Goal: Task Accomplishment & Management: Manage account settings

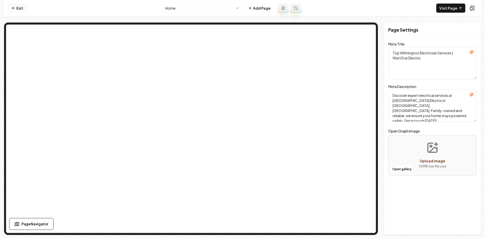
click at [16, 10] on link "Exit" at bounding box center [17, 8] width 18 height 9
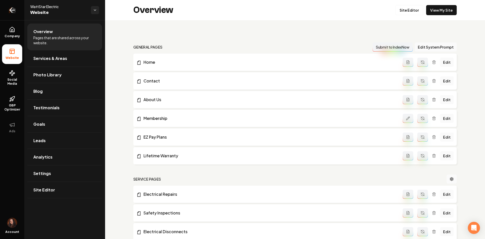
click at [15, 11] on icon "Return to dashboard" at bounding box center [12, 10] width 8 height 8
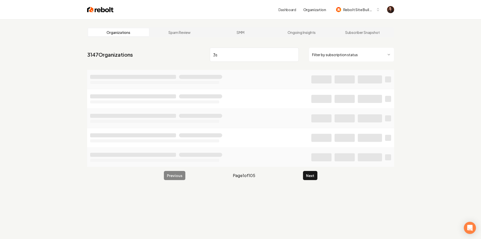
type input "3s"
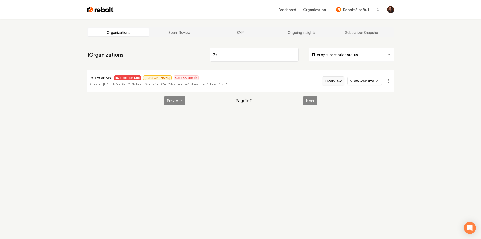
click at [326, 81] on button "Overview" at bounding box center [333, 80] width 22 height 9
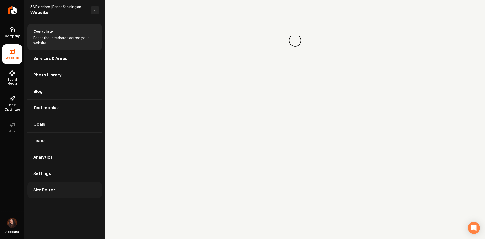
click at [75, 198] on ul "Overview Pages that are shared across your website. Services & Areas Photo Libr…" at bounding box center [64, 110] width 81 height 181
click at [75, 196] on link "Site Editor" at bounding box center [64, 190] width 75 height 16
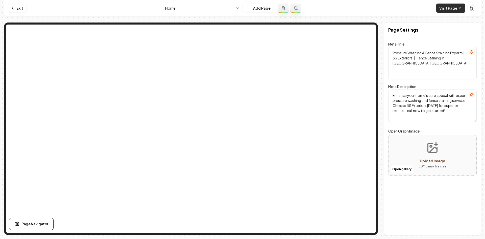
click at [448, 8] on link "Visit Page" at bounding box center [450, 8] width 29 height 9
click at [17, 10] on link "Exit" at bounding box center [17, 8] width 18 height 9
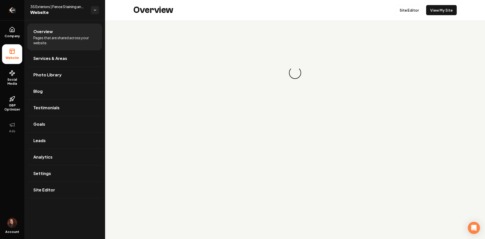
click at [16, 10] on link "Return to dashboard" at bounding box center [12, 10] width 24 height 20
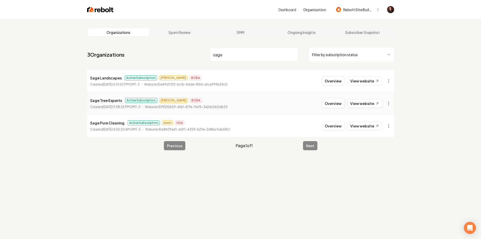
type input "sage"
click at [334, 83] on button "Overview" at bounding box center [333, 80] width 22 height 9
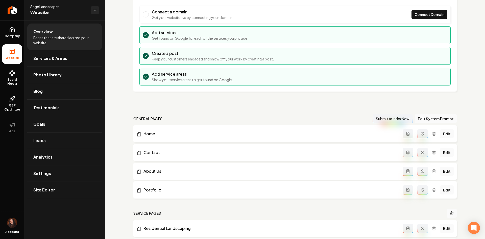
scroll to position [101, 0]
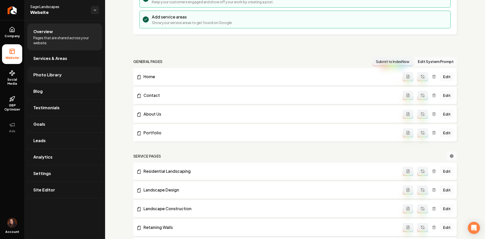
click at [58, 67] on link "Photo Library" at bounding box center [64, 75] width 75 height 16
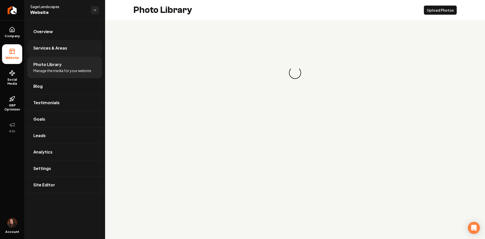
click at [54, 52] on link "Services & Areas" at bounding box center [64, 48] width 75 height 16
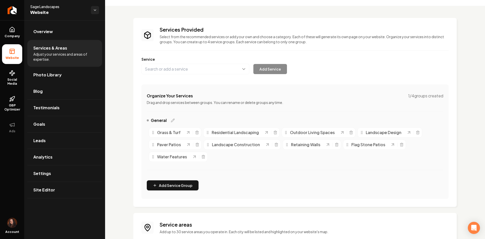
scroll to position [87, 0]
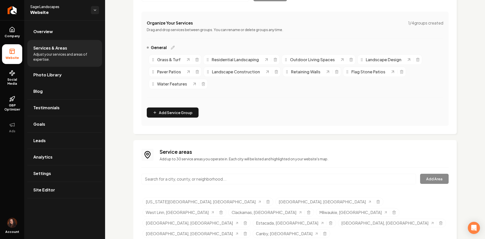
click at [170, 185] on div "Main content area" at bounding box center [278, 181] width 274 height 17
click at [170, 182] on input "Main content area" at bounding box center [278, 178] width 274 height 11
paste input "Sherwood"
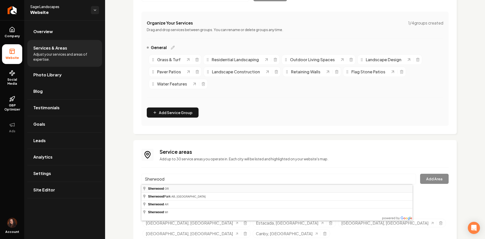
type input "Sherwood, [GEOGRAPHIC_DATA]"
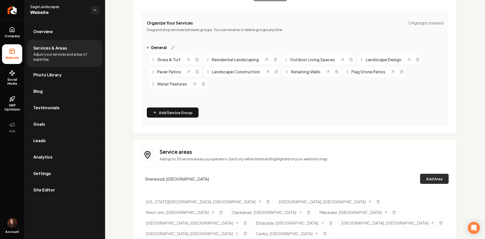
click at [442, 179] on button "Add Area" at bounding box center [434, 178] width 29 height 10
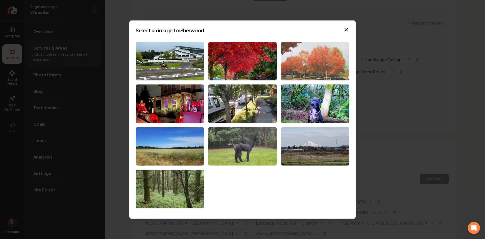
click at [337, 61] on img at bounding box center [315, 61] width 68 height 39
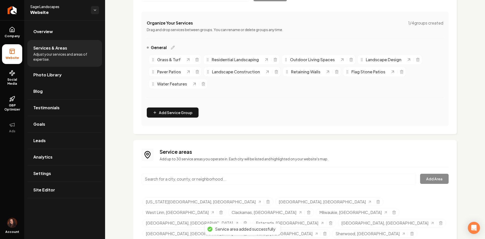
click at [197, 181] on input "Main content area" at bounding box center [278, 178] width 274 height 11
paste input "Wilsonville"
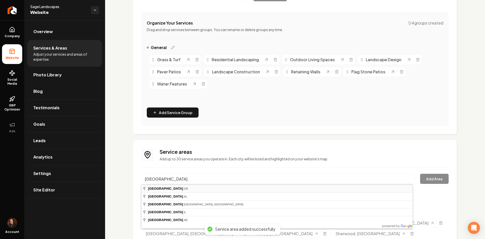
type input "Wilsonville, OR"
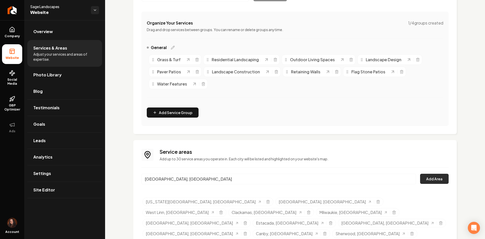
click at [443, 177] on button "Add Area" at bounding box center [434, 178] width 29 height 10
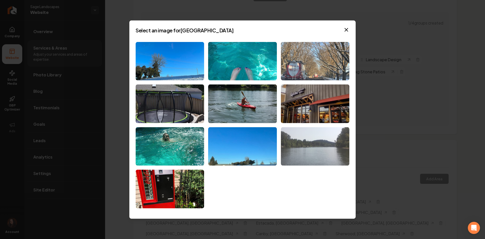
click at [306, 143] on img at bounding box center [315, 146] width 68 height 39
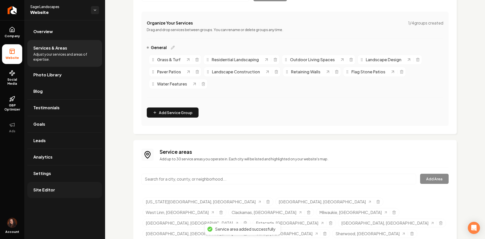
click at [61, 187] on link "Site Editor" at bounding box center [64, 190] width 75 height 16
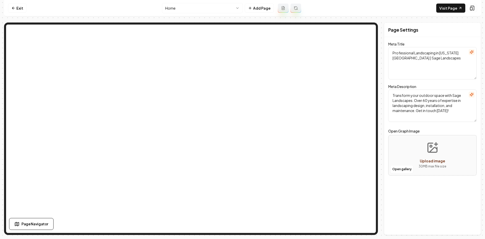
click at [188, 8] on html "Computer Required This feature is only available on a computer. Please switch t…" at bounding box center [242, 119] width 485 height 239
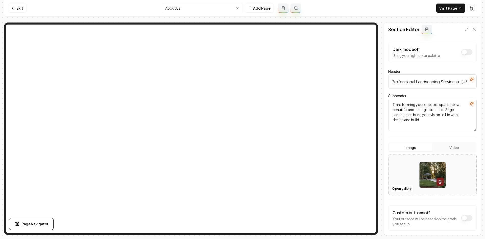
click at [396, 176] on div at bounding box center [432, 174] width 88 height 35
type input "**********"
click at [473, 222] on button "Save" at bounding box center [469, 225] width 15 height 9
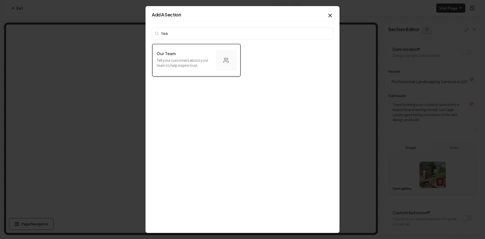
type input "tea"
click at [181, 62] on p "Tell your customers about your team to help inspire trust." at bounding box center [184, 63] width 55 height 10
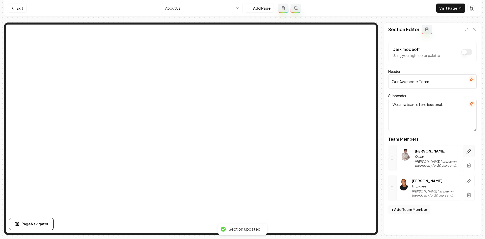
click at [470, 150] on icon "button" at bounding box center [468, 150] width 5 height 5
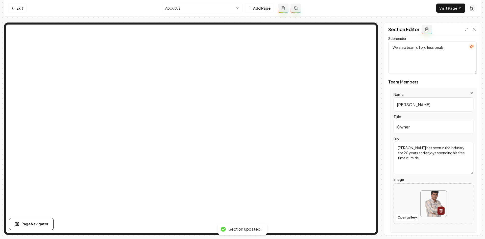
scroll to position [76, 0]
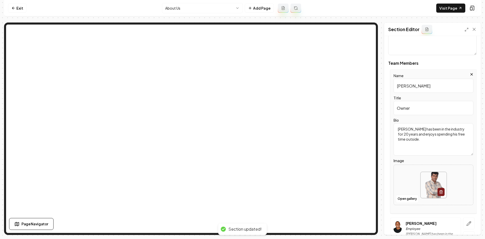
click at [412, 179] on div at bounding box center [433, 184] width 79 height 35
type input "**********"
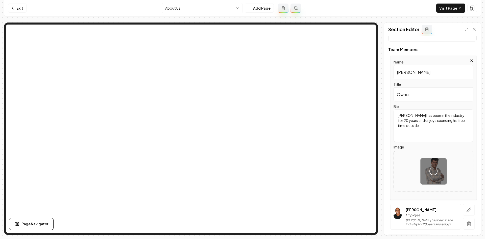
scroll to position [104, 0]
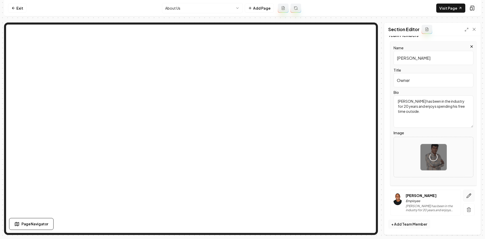
click at [469, 194] on button "button" at bounding box center [469, 195] width 12 height 12
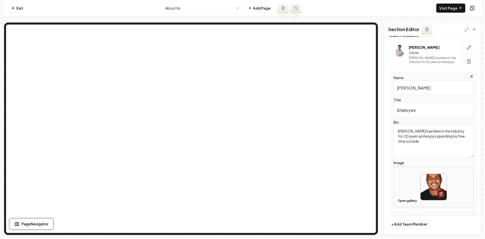
click at [406, 184] on div at bounding box center [433, 186] width 79 height 35
type input "**********"
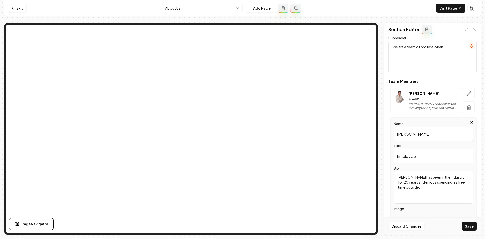
scroll to position [53, 0]
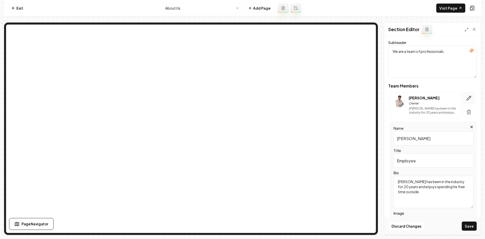
click at [469, 96] on button "button" at bounding box center [469, 98] width 12 height 12
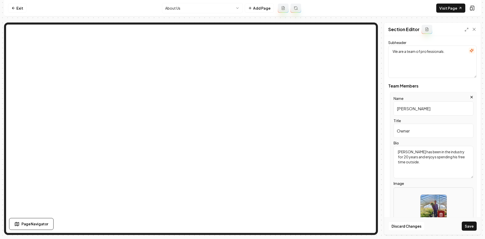
drag, startPoint x: 426, startPoint y: 106, endPoint x: 371, endPoint y: 110, distance: 55.2
click at [355, 86] on div "Page Settings Section Editor Dark mode off Using your light color palette. Head…" at bounding box center [242, 128] width 477 height 212
paste input "MATT BOWMAN"
type input "MATT BOWMAN"
paste input "FOUNDER"
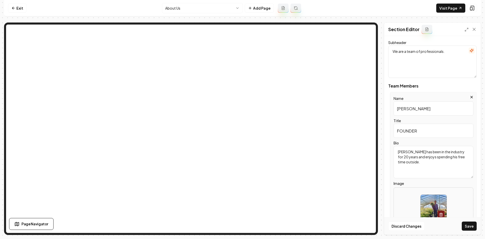
drag, startPoint x: 397, startPoint y: 130, endPoint x: 379, endPoint y: 133, distance: 18.2
click at [379, 133] on div "Page Settings Section Editor Dark mode off Using your light color palette. Head…" at bounding box center [242, 128] width 477 height 212
type input "FOUNDER"
drag, startPoint x: 402, startPoint y: 160, endPoint x: 369, endPoint y: 143, distance: 36.8
click at [349, 114] on div "Page Settings Section Editor Dark mode off Using your light color palette. Head…" at bounding box center [242, 128] width 477 height 212
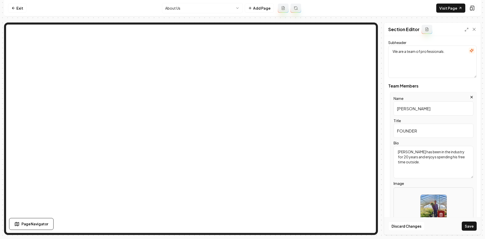
paste textarea "I spent my formative years in the backwoods of upstate New York where I observe…"
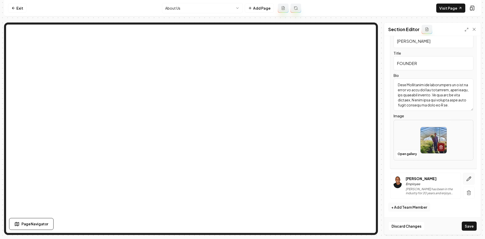
scroll to position [121, 0]
type textarea "I spent my formative years in the backwoods of upstate New York where I observe…"
click at [463, 180] on button "button" at bounding box center [469, 178] width 12 height 12
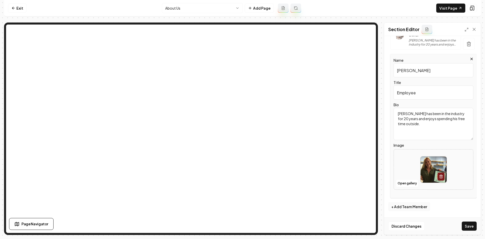
drag, startPoint x: 423, startPoint y: 70, endPoint x: 376, endPoint y: 73, distance: 47.4
click at [350, 50] on div "Page Settings Section Editor Dark mode off Using your light color palette. Head…" at bounding box center [242, 128] width 477 height 212
paste input "KATE HAMRE"
type input "KATE HAMRE"
drag, startPoint x: 434, startPoint y: 93, endPoint x: 375, endPoint y: 97, distance: 58.7
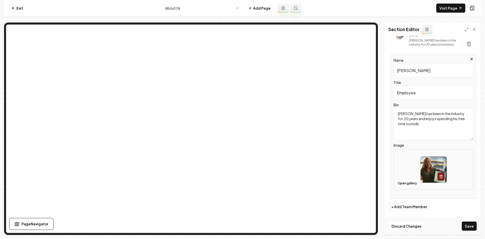
click at [345, 72] on div "Page Settings Section Editor Dark mode off Using your light color palette. Head…" at bounding box center [242, 128] width 477 height 212
paste input "LEAD DESIGNER"
type input "LEAD DESIGNER"
drag, startPoint x: 415, startPoint y: 124, endPoint x: 380, endPoint y: 97, distance: 44.1
click at [380, 100] on div "Page Settings Section Editor Dark mode off Using your light color palette. Head…" at bounding box center [242, 128] width 477 height 212
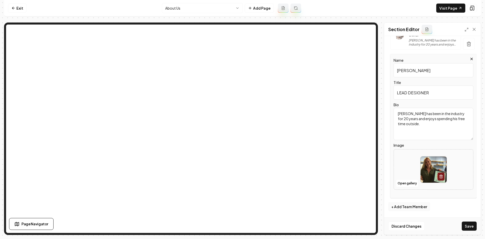
paste textarea "I grew up in New England, where I was constantly fascinated by living things an…"
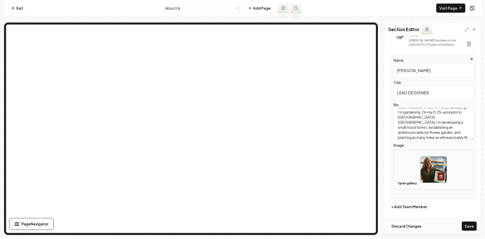
type textarea "I grew up in New England, where I was constantly fascinated by living things an…"
click at [468, 227] on button "Save" at bounding box center [469, 225] width 15 height 9
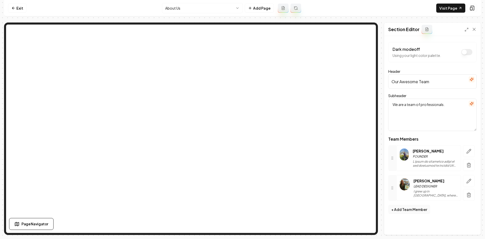
click at [466, 51] on button "Dark mode off" at bounding box center [466, 52] width 11 height 6
click at [469, 226] on button "Save" at bounding box center [469, 225] width 15 height 9
click at [473, 81] on icon "button" at bounding box center [471, 79] width 4 height 4
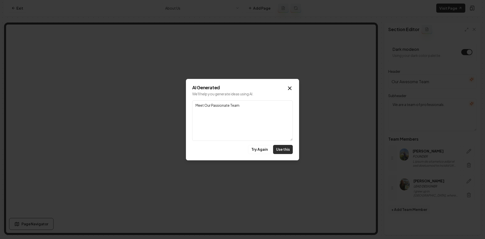
click at [281, 148] on button "Use this" at bounding box center [283, 149] width 20 height 9
type input "Meet Our Passionate Team"
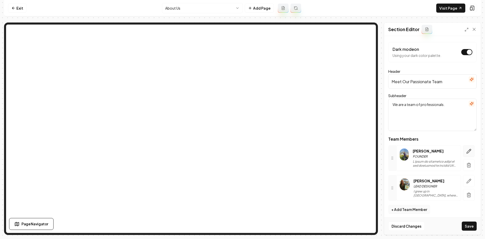
click at [466, 149] on icon "button" at bounding box center [468, 150] width 5 height 5
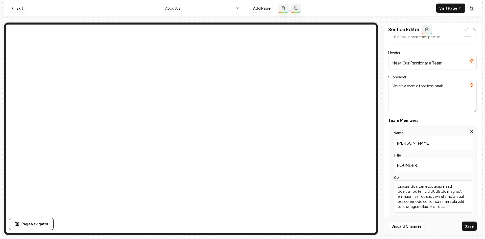
scroll to position [25, 0]
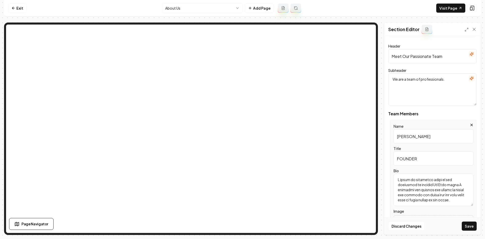
click at [429, 184] on textarea "Bio" at bounding box center [433, 189] width 80 height 32
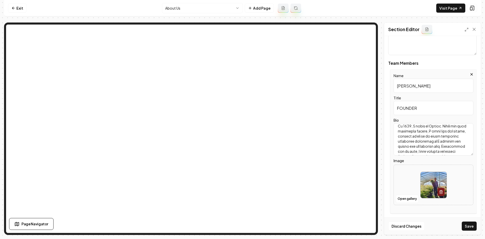
scroll to position [0, 0]
drag, startPoint x: 441, startPoint y: 149, endPoint x: 375, endPoint y: 89, distance: 89.9
click at [320, 29] on div "Page Settings Section Editor Dark mode on Using your dark color palette. Header…" at bounding box center [242, 128] width 477 height 212
paste textarea ", where I observed the rhythms and cycles of nature and watched the stars appea…"
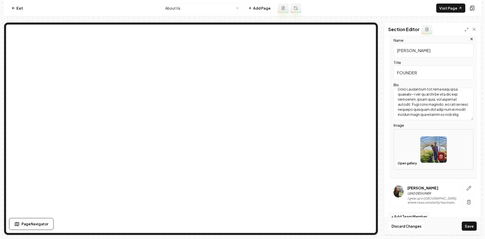
scroll to position [121, 0]
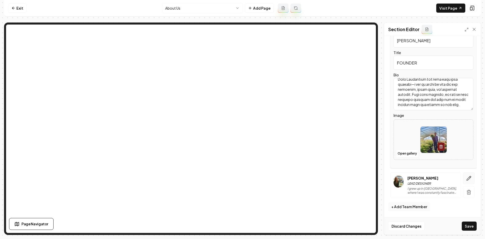
type textarea "I spent my formative years in the backwoods of upstate New York, where I observ…"
click at [463, 178] on button "button" at bounding box center [469, 178] width 12 height 12
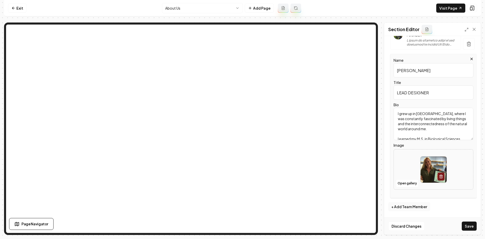
click at [410, 127] on textarea "I grew up in New England, where I was constantly fascinated by living things an…" at bounding box center [433, 124] width 80 height 32
click at [474, 224] on button "Save" at bounding box center [469, 225] width 15 height 9
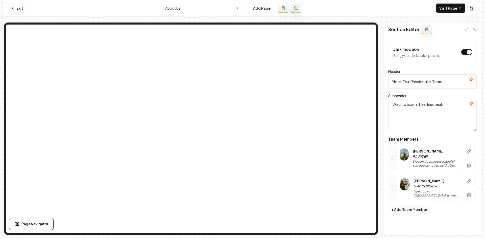
click at [184, 7] on html "Computer Required This feature is only available on a computer. Please switch t…" at bounding box center [242, 119] width 485 height 239
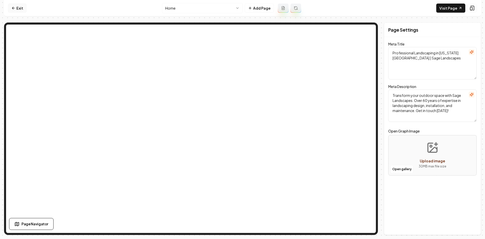
click at [21, 8] on link "Exit" at bounding box center [17, 8] width 18 height 9
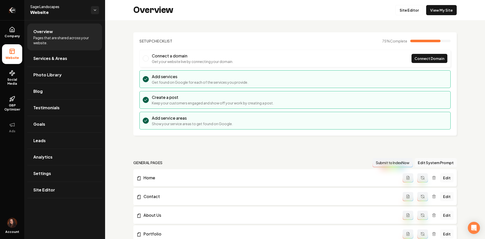
click at [17, 9] on link "Return to dashboard" at bounding box center [12, 10] width 24 height 20
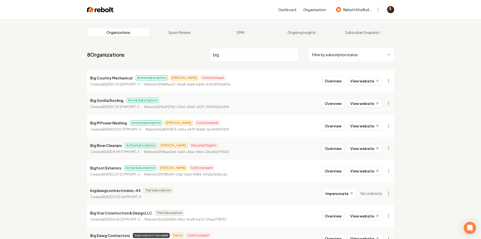
type input "big"
click at [331, 150] on button "Overview" at bounding box center [333, 148] width 22 height 9
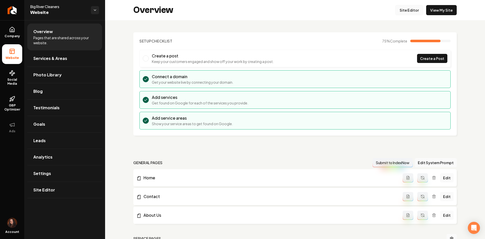
click at [402, 12] on link "Site Editor" at bounding box center [409, 10] width 28 height 10
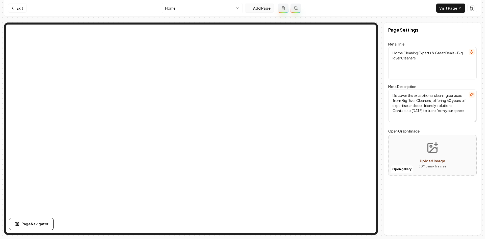
click at [264, 8] on button "Add Page" at bounding box center [259, 8] width 29 height 9
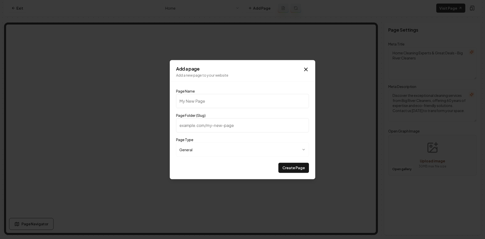
type input "H"
type input "h"
type input "Hi"
type input "hi"
type input "Hir"
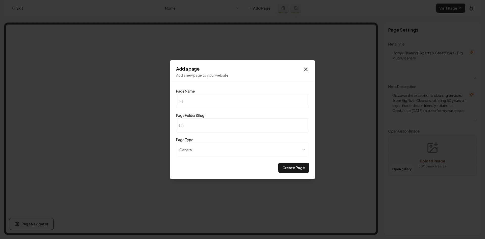
type input "hir"
type input "Hiri"
type input "hiri"
type input "Hirin"
type input "hirin"
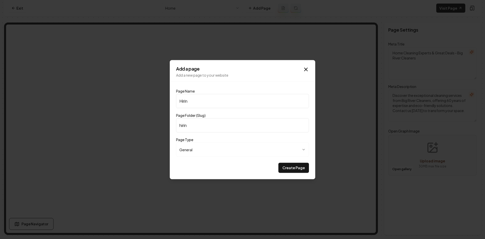
type input "Hiring"
type input "hiring"
type input "Hiring"
click at [278, 162] on button "Create Page" at bounding box center [293, 167] width 31 height 10
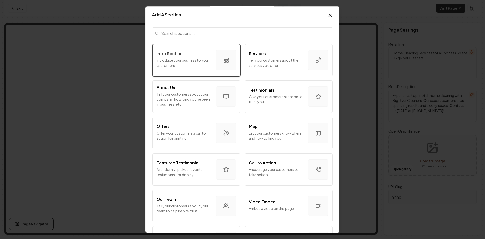
click at [191, 59] on p "Introduce your business to your customers." at bounding box center [184, 63] width 55 height 10
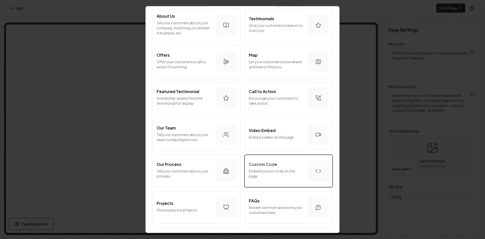
scroll to position [76, 0]
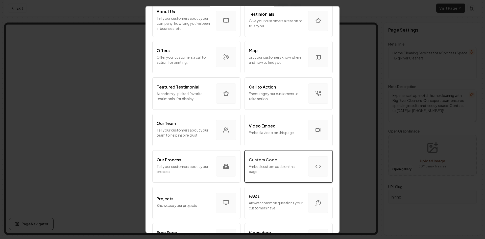
click at [269, 163] on div "Custom Code Embed custom code on this page." at bounding box center [276, 166] width 55 height 19
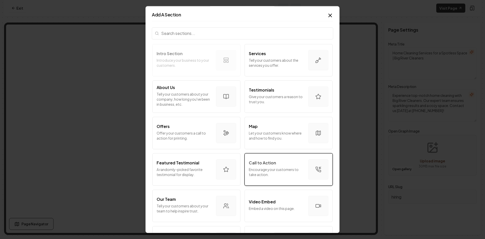
click at [249, 165] on p "Call to Action" at bounding box center [262, 163] width 27 height 6
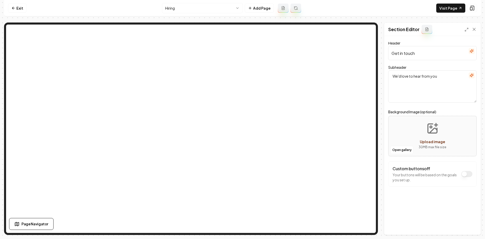
click at [473, 76] on button "button" at bounding box center [471, 75] width 6 height 6
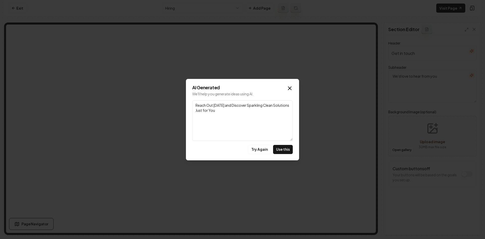
click at [280, 152] on button "Use this" at bounding box center [283, 149] width 20 height 9
type textarea "Reach Out Today and Discover Sparkling Clean Solutions Just for You"
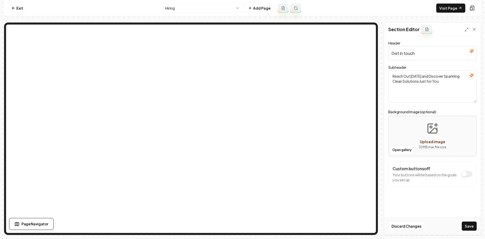
click at [470, 52] on icon "button" at bounding box center [471, 51] width 4 height 4
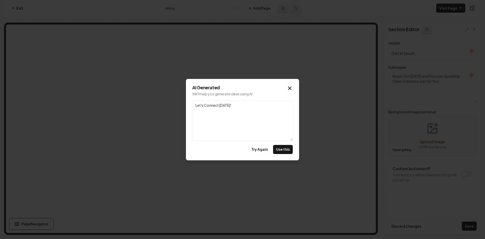
click at [282, 149] on button "Use this" at bounding box center [283, 149] width 20 height 9
type input "Let's Connect Today!"
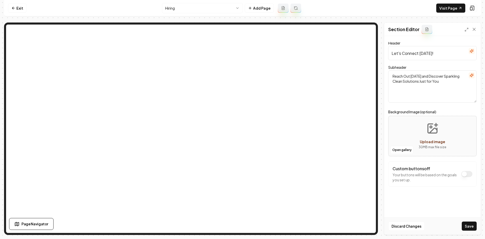
click at [469, 226] on button "Save" at bounding box center [469, 225] width 15 height 9
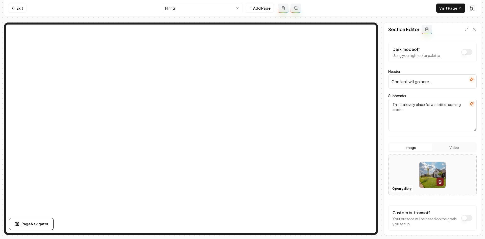
click at [468, 82] on button "button" at bounding box center [471, 79] width 6 height 6
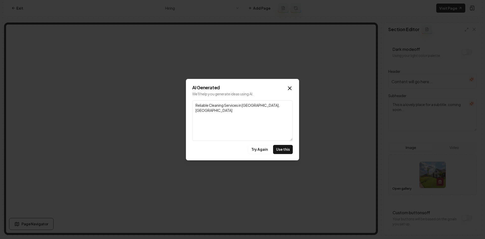
click at [229, 106] on textarea "Reliable Cleaning Services in Overland Park, KS" at bounding box center [242, 120] width 101 height 40
click at [229, 105] on textarea "Reliable Cleaning Services in Overland Park, KS" at bounding box center [242, 120] width 101 height 40
type textarea "J"
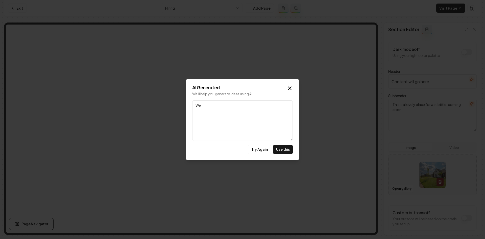
type textarea "W"
type textarea "Now Hiring!"
click at [280, 146] on button "Use this" at bounding box center [283, 149] width 20 height 9
type input "Now Hiring!"
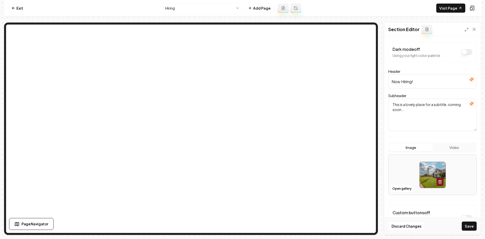
click at [469, 102] on icon "button" at bounding box center [471, 104] width 4 height 4
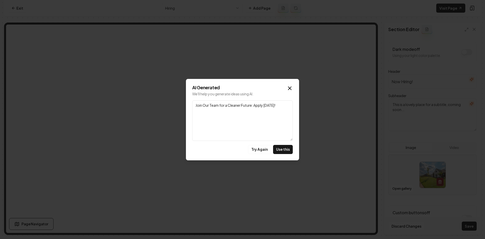
click at [283, 151] on button "Use this" at bounding box center [283, 149] width 20 height 9
type textarea "Join Our Team for a Cleaner Future: Apply Today!"
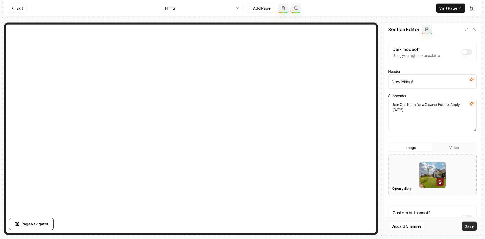
click at [469, 224] on button "Save" at bounding box center [469, 225] width 15 height 9
click at [402, 187] on button "Open gallery" at bounding box center [401, 188] width 23 height 8
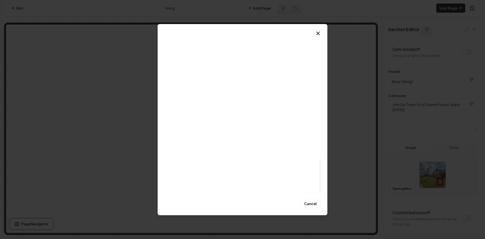
scroll to position [583, 0]
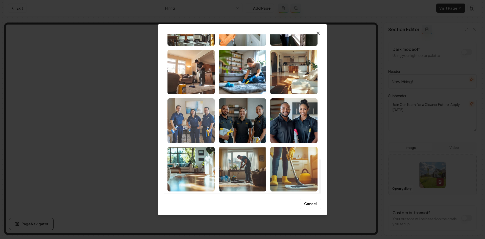
click at [209, 130] on img "Select image image_68646c405c7cd75eb8a174a8.jpeg" at bounding box center [190, 120] width 47 height 44
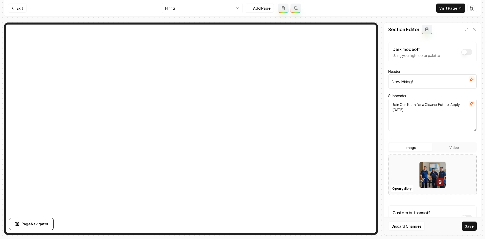
click at [464, 226] on button "Save" at bounding box center [469, 225] width 15 height 9
click at [405, 189] on button "Open gallery" at bounding box center [401, 188] width 23 height 8
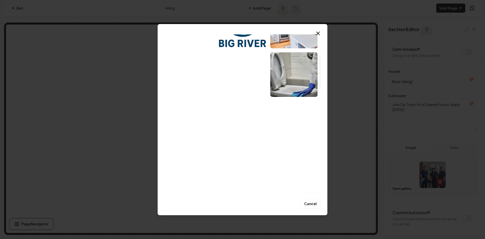
scroll to position [101, 0]
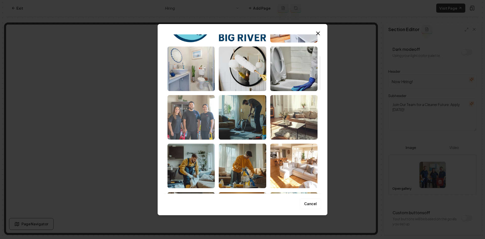
click at [200, 123] on img "Select image image_68646c405c7cd75eb8a1752e.jpeg" at bounding box center [190, 117] width 47 height 44
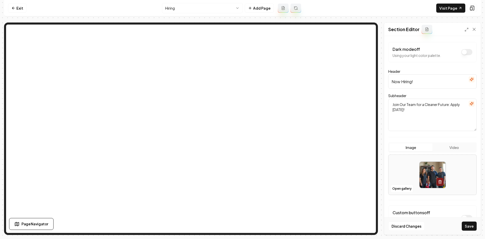
click at [469, 227] on button "Save" at bounding box center [469, 225] width 15 height 9
click at [399, 187] on button "Open gallery" at bounding box center [401, 188] width 23 height 8
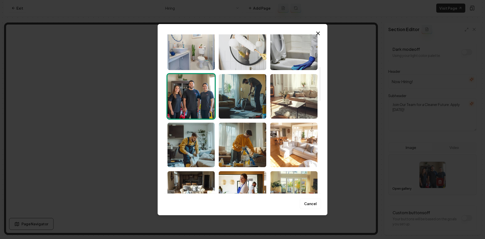
scroll to position [152, 0]
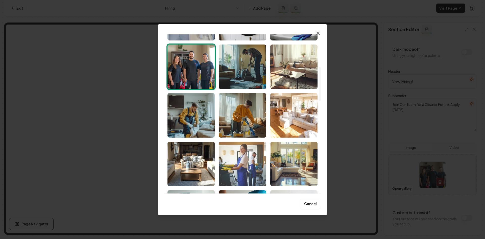
click at [246, 160] on img "Select image image_68646c405c7cd75eb8a17522.jpeg" at bounding box center [242, 163] width 47 height 44
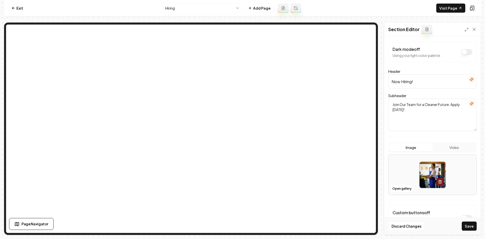
click at [469, 226] on button "Save" at bounding box center [469, 225] width 15 height 9
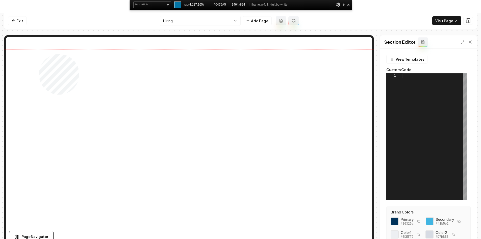
click at [39, 54] on div at bounding box center [189, 154] width 370 height 208
click at [40, 53] on div at bounding box center [189, 154] width 370 height 208
click at [345, 58] on div at bounding box center [189, 154] width 370 height 208
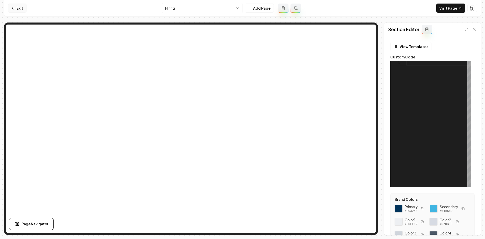
click at [16, 5] on link "Exit" at bounding box center [17, 8] width 18 height 9
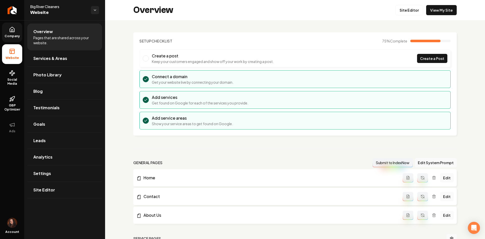
click at [8, 29] on link "Company" at bounding box center [12, 32] width 20 height 20
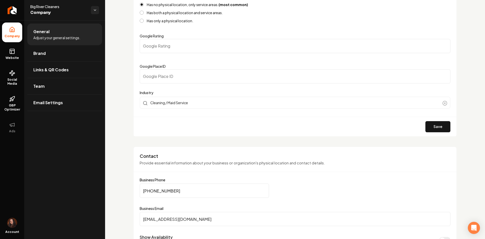
scroll to position [177, 0]
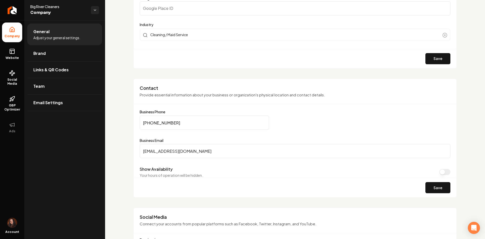
click at [165, 147] on input "hello@bigrivercleaners.com" at bounding box center [295, 151] width 311 height 14
click at [10, 54] on link "Website" at bounding box center [12, 54] width 20 height 20
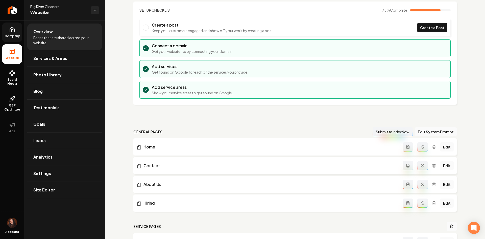
scroll to position [25, 0]
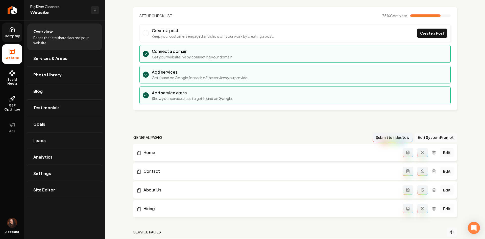
click at [443, 209] on link "Edit" at bounding box center [447, 208] width 14 height 9
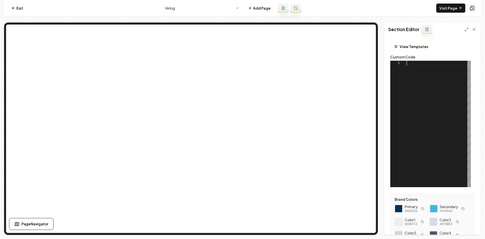
click at [433, 126] on div at bounding box center [438, 124] width 64 height 126
type textarea "**********"
click at [410, 113] on div at bounding box center [438, 124] width 64 height 126
click at [474, 229] on button "Save" at bounding box center [469, 225] width 15 height 9
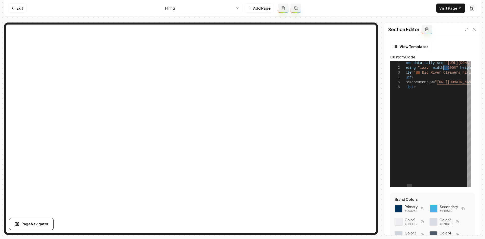
drag, startPoint x: 448, startPoint y: 67, endPoint x: 442, endPoint y: 68, distance: 6.2
click at [471, 229] on button "Save" at bounding box center [469, 225] width 15 height 9
drag, startPoint x: 437, startPoint y: 68, endPoint x: 385, endPoint y: 67, distance: 52.3
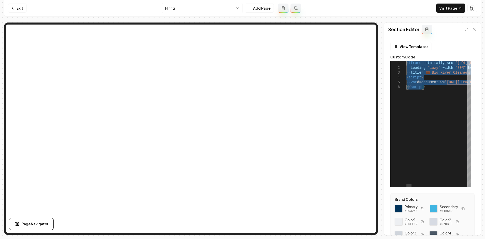
drag, startPoint x: 430, startPoint y: 91, endPoint x: 382, endPoint y: 50, distance: 63.1
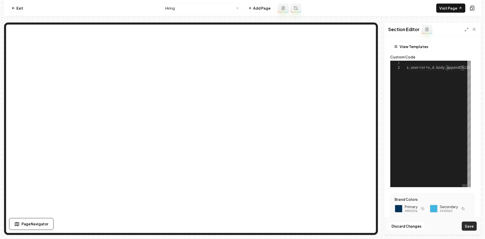
click at [471, 227] on button "Save" at bounding box center [469, 225] width 15 height 9
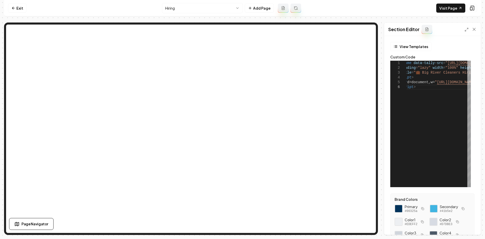
click at [464, 28] on div "Section Editor" at bounding box center [432, 29] width 96 height 13
click at [467, 26] on div "Section Editor" at bounding box center [432, 29] width 96 height 13
click at [465, 28] on div at bounding box center [470, 29] width 12 height 5
click at [465, 30] on icon at bounding box center [466, 30] width 4 height 4
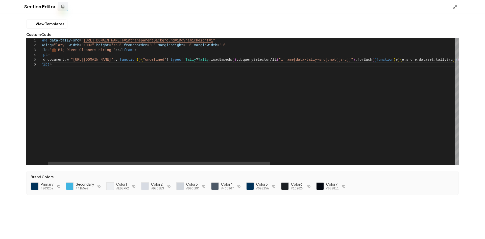
scroll to position [5, 17]
click at [205, 46] on div "< iframe data-tally-src = " https://tally.so/embed/wM0k8Y?alignLeft=1&hideTitl …" at bounding box center [419, 101] width 773 height 126
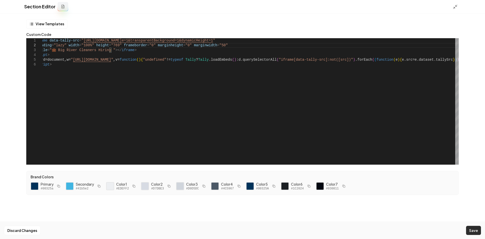
click at [467, 229] on button "Save" at bounding box center [473, 230] width 15 height 9
click at [452, 8] on div "Section Editor" at bounding box center [242, 6] width 485 height 13
click at [453, 8] on icon at bounding box center [455, 6] width 5 height 5
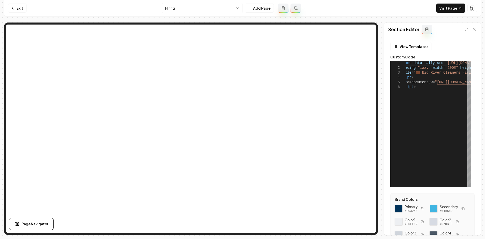
click at [466, 32] on div at bounding box center [470, 29] width 12 height 5
click at [466, 30] on icon at bounding box center [466, 30] width 4 height 4
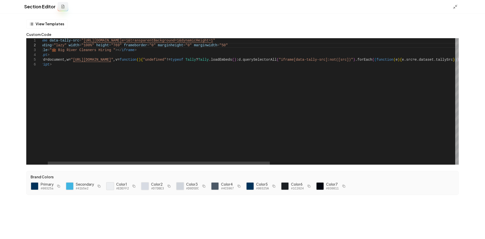
click at [210, 46] on div "< iframe data-tally-src = " https://tally.so/embed/wM0k8Y?alignLeft=1&hideTitl …" at bounding box center [419, 101] width 773 height 126
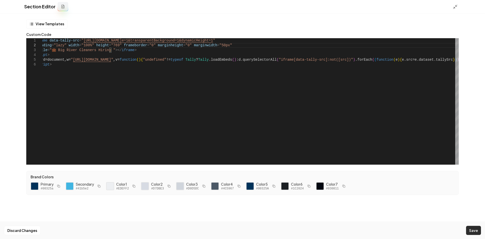
click at [477, 230] on button "Save" at bounding box center [473, 230] width 15 height 9
click at [457, 5] on line at bounding box center [457, 6] width 2 height 2
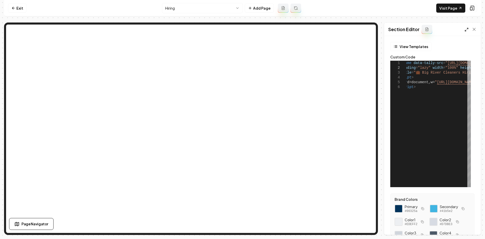
click at [466, 29] on icon at bounding box center [466, 30] width 4 height 4
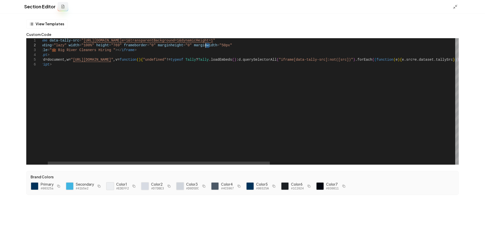
drag, startPoint x: 210, startPoint y: 46, endPoint x: 205, endPoint y: 46, distance: 4.3
click at [205, 46] on div "< iframe data-tally-src = " https://tally.so/embed/wM0k8Y?alignLeft=1&hideTitl …" at bounding box center [419, 101] width 773 height 126
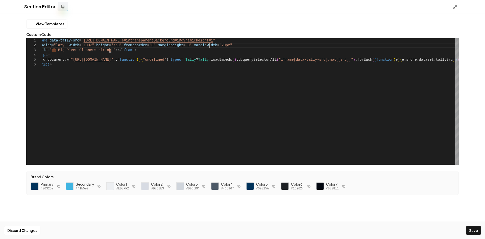
scroll to position [5, 179]
click at [467, 228] on button "Save" at bounding box center [473, 230] width 15 height 9
click at [454, 7] on polyline at bounding box center [453, 7] width 1 height 1
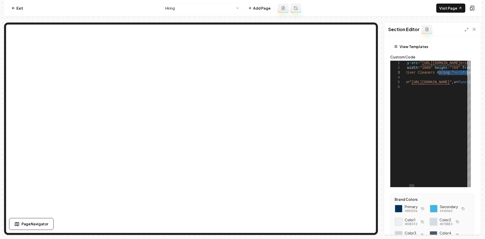
drag, startPoint x: 464, startPoint y: 72, endPoint x: 480, endPoint y: 71, distance: 15.7
drag, startPoint x: 457, startPoint y: 69, endPoint x: 481, endPoint y: 68, distance: 24.5
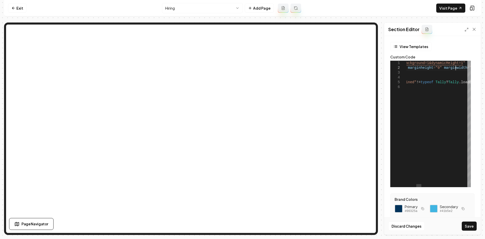
scroll to position [5, 175]
click at [464, 227] on button "Save" at bounding box center [469, 225] width 15 height 9
click at [428, 69] on div "< iframe data-tally-src = " https://tally.so/embed/wM0k8Y?alignLeft=1&hideTitle…" at bounding box center [73, 124] width 803 height 126
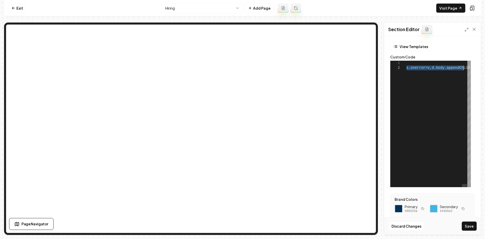
click at [428, 69] on div "< iframe data-tally-src = " https://tally.so/embed/wM0k8Y?alignLeft=1&hideTitle…" at bounding box center [73, 124] width 803 height 126
click at [428, 84] on div "< iframe data-tally-src = " https://tally.so/embed/wM0k8Y?alignLeft=1&hideTitle…" at bounding box center [73, 124] width 803 height 126
click at [432, 76] on div "< iframe data-tally-src = " https://tally.so/embed/wM0k8Y?alignLeft=1&hideTitle…" at bounding box center [73, 124] width 803 height 126
drag, startPoint x: 464, startPoint y: 69, endPoint x: 363, endPoint y: 57, distance: 102.1
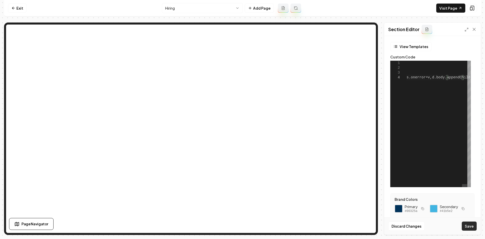
click at [475, 227] on button "Save" at bounding box center [469, 225] width 15 height 9
type textarea "**********"
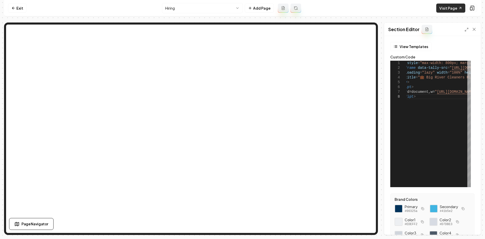
click at [448, 7] on link "Visit Page" at bounding box center [450, 8] width 29 height 9
click at [474, 11] on button at bounding box center [472, 8] width 10 height 8
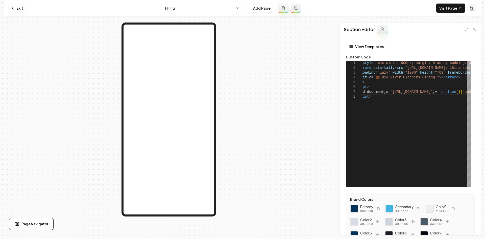
click at [474, 11] on button at bounding box center [472, 8] width 10 height 8
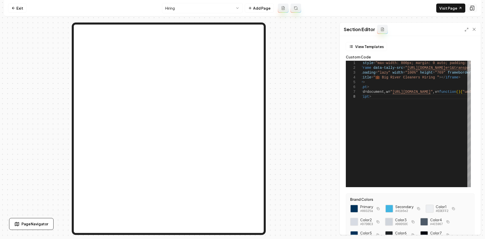
click at [474, 11] on button at bounding box center [472, 8] width 10 height 8
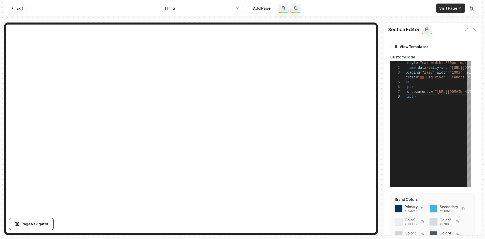
click at [455, 7] on link "Visit Page" at bounding box center [450, 8] width 29 height 9
click at [244, 6] on div "Hiring Add Page" at bounding box center [231, 8] width 139 height 10
click at [232, 7] on html "Computer Required This feature is only available on a computer. Please switch t…" at bounding box center [242, 119] width 485 height 239
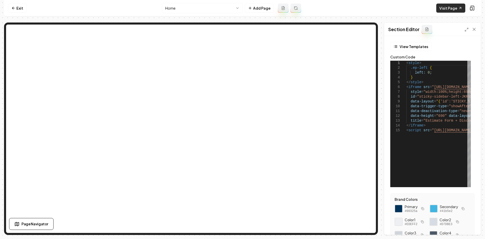
click at [456, 5] on link "Visit Page" at bounding box center [450, 8] width 29 height 9
click at [19, 6] on link "Exit" at bounding box center [17, 8] width 18 height 9
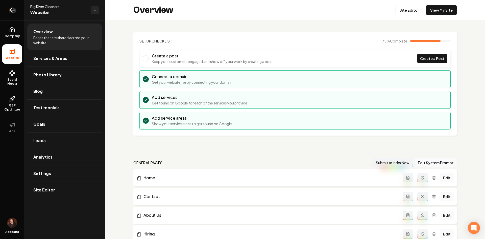
click at [10, 13] on icon "Return to dashboard" at bounding box center [12, 10] width 8 height 8
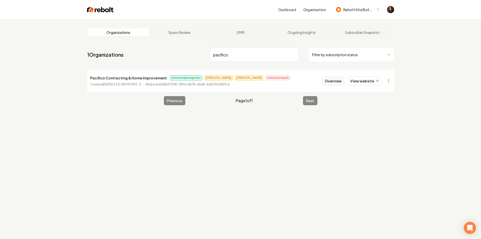
type input "pacifico"
click at [332, 81] on button "Overview" at bounding box center [333, 80] width 22 height 9
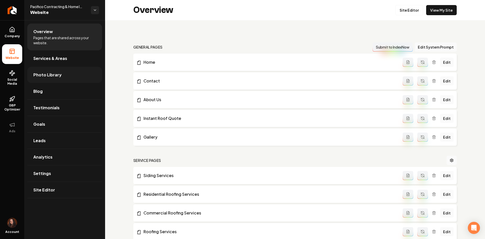
click at [71, 77] on link "Photo Library" at bounding box center [64, 75] width 75 height 16
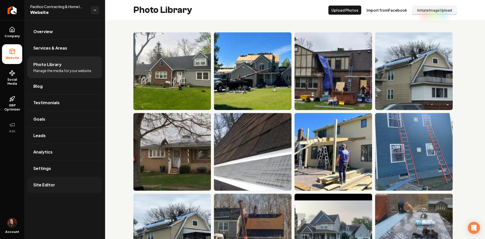
click at [49, 190] on link "Site Editor" at bounding box center [64, 185] width 75 height 16
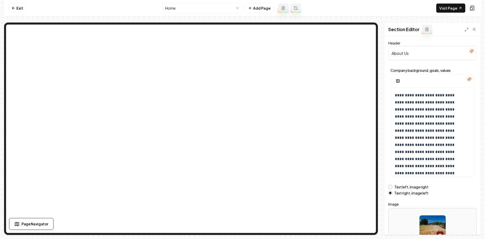
scroll to position [34, 0]
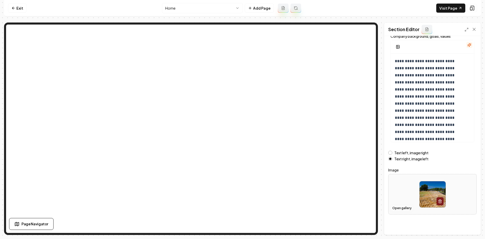
click at [399, 206] on button "Open gallery" at bounding box center [401, 208] width 23 height 8
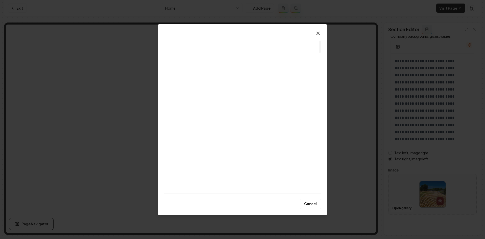
scroll to position [0, 0]
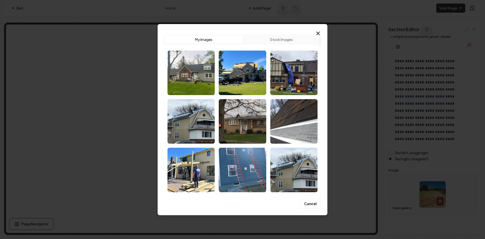
drag, startPoint x: 319, startPoint y: 169, endPoint x: 321, endPoint y: 41, distance: 128.3
click at [321, 41] on div at bounding box center [320, 41] width 2 height 12
click at [255, 83] on img "Select image image_68ca014d5c7cd75eb89645ee.jpg" at bounding box center [242, 73] width 47 height 44
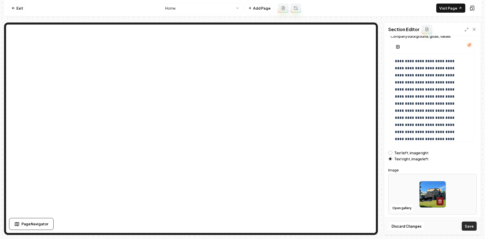
click at [474, 225] on button "Save" at bounding box center [469, 225] width 15 height 9
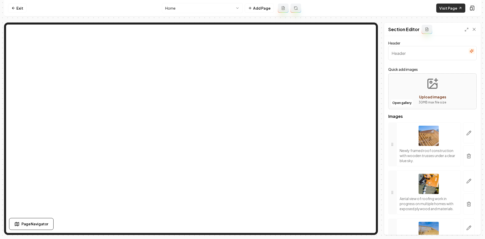
click at [448, 9] on link "Visit Page" at bounding box center [450, 8] width 29 height 9
click at [411, 95] on div "Open gallery Upload images 30 MB max file size" at bounding box center [432, 91] width 88 height 36
click at [403, 102] on button "Open gallery" at bounding box center [401, 103] width 23 height 8
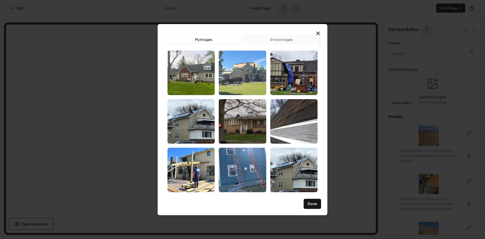
click at [245, 79] on img "Select image image_68ca014d5c7cd75eb89645ee.jpg" at bounding box center [242, 73] width 47 height 44
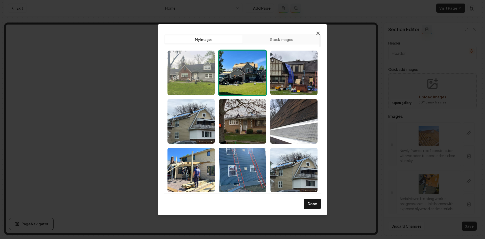
click at [194, 83] on img "Select image image_68ca014d5c7cd75eb8964852.jpg" at bounding box center [190, 73] width 47 height 44
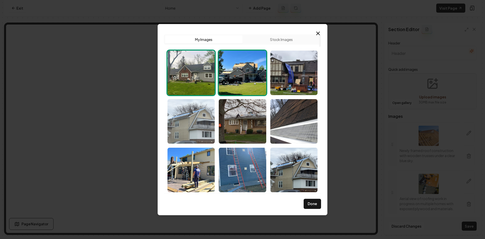
click at [186, 108] on img "Select image image_68ca014d5c7cd75eb8964813.jpg" at bounding box center [190, 121] width 47 height 44
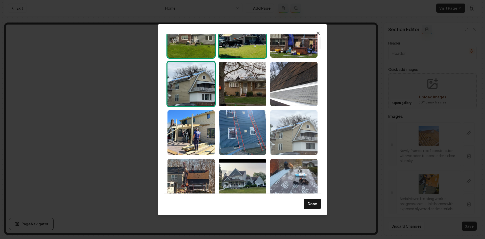
scroll to position [51, 0]
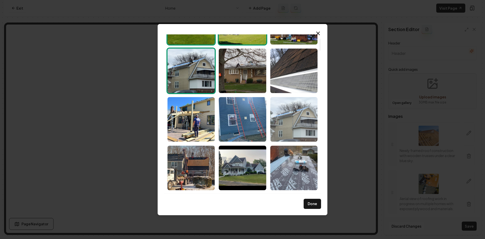
click at [291, 120] on img "Select image image_68ca014d5c7cd75eb89648c6.jpg" at bounding box center [293, 119] width 47 height 44
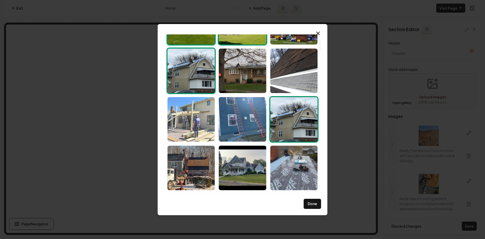
click at [195, 127] on img "Select image image_68ca014d5c7cd75eb8964806.jpg" at bounding box center [190, 119] width 47 height 44
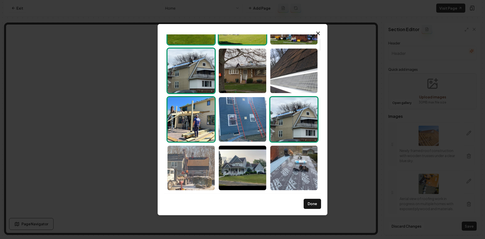
click at [204, 167] on img "Select image image_68ca014d5c7cd75eb8964828.jpg" at bounding box center [190, 167] width 47 height 44
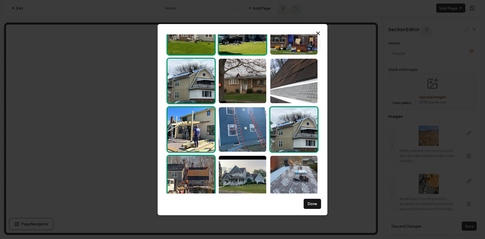
scroll to position [0, 0]
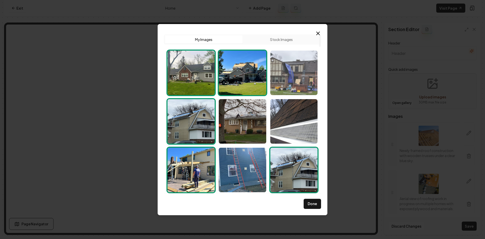
click at [297, 69] on img "Select image image_68ca014c5c7cd75eb89645b1.jpg" at bounding box center [293, 73] width 47 height 44
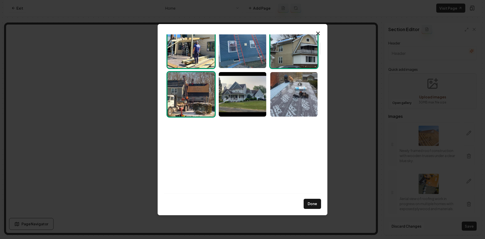
scroll to position [152, 0]
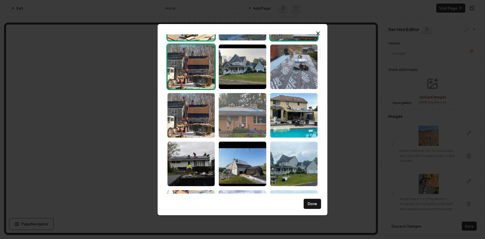
click at [255, 123] on img "Select image image_68ca014d5c7cd75eb896482b.jpg" at bounding box center [242, 115] width 47 height 44
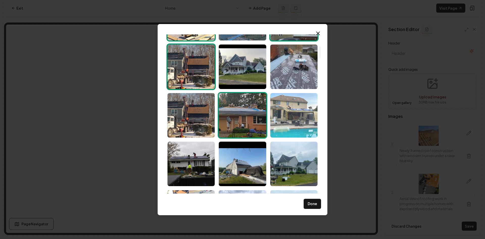
click at [290, 121] on img "Select image image_68ca014d5c7cd75eb896463c.jpg" at bounding box center [293, 115] width 47 height 44
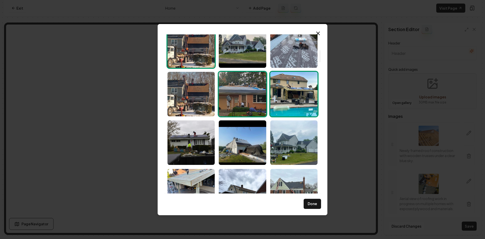
scroll to position [202, 0]
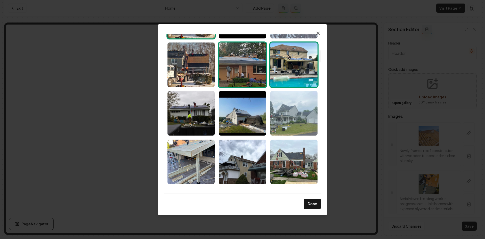
click at [282, 122] on img "Select image image_68ca014d5c7cd75eb8964b75.jpg" at bounding box center [293, 113] width 47 height 44
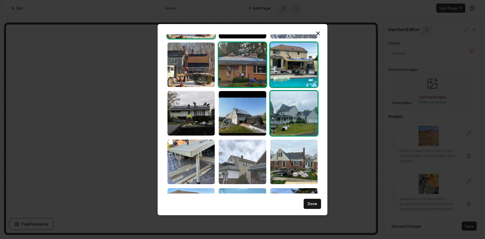
click at [257, 160] on img "Select image image_68ca014d5c7cd75eb896480b.jpg" at bounding box center [242, 161] width 47 height 44
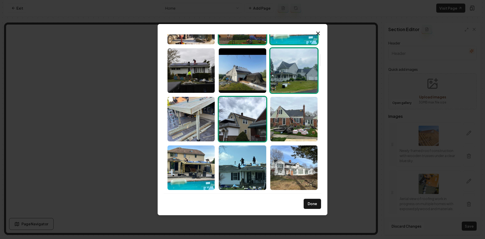
scroll to position [253, 0]
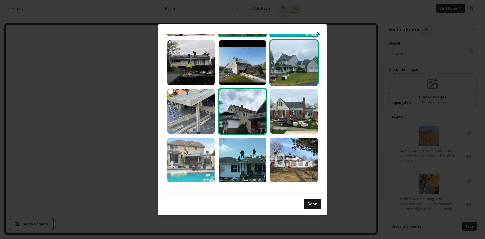
click at [199, 164] on img "Select image image_68ca014d5c7cd75eb896478e.jpg" at bounding box center [190, 159] width 47 height 44
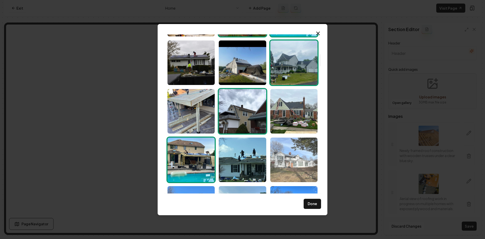
click at [297, 156] on img "Select image image_68ca014d5c7cd75eb8964791.jpg" at bounding box center [293, 159] width 47 height 44
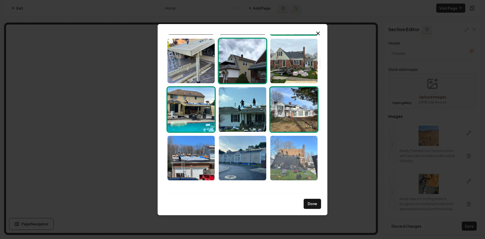
scroll to position [303, 0]
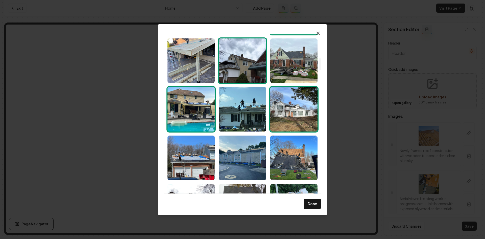
click at [300, 112] on img "Select image image_68ca014d5c7cd75eb8964791.jpg" at bounding box center [293, 109] width 47 height 44
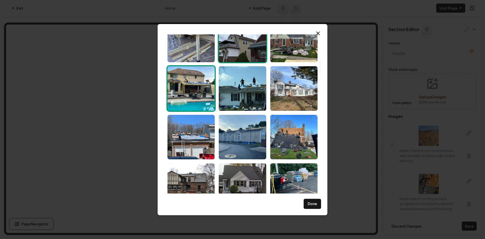
scroll to position [354, 0]
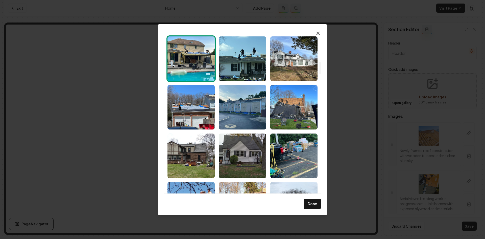
click at [319, 205] on button "Done" at bounding box center [312, 203] width 17 height 10
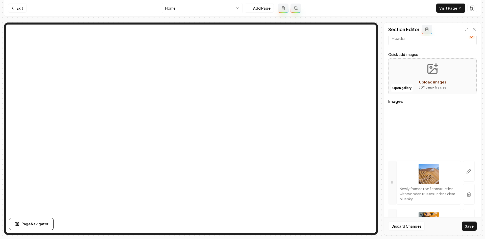
scroll to position [0, 0]
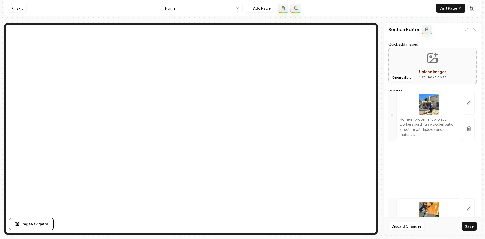
drag, startPoint x: 391, startPoint y: 149, endPoint x: 416, endPoint y: 158, distance: 26.9
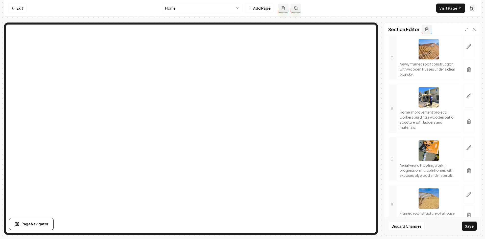
scroll to position [126, 0]
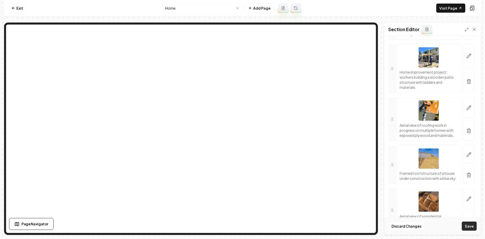
click at [466, 227] on button "Save" at bounding box center [469, 225] width 15 height 9
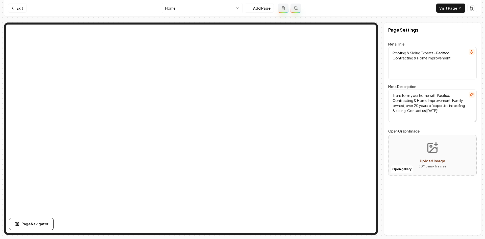
scroll to position [0, 0]
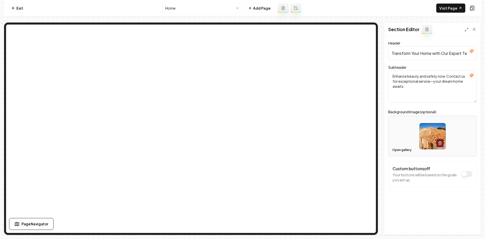
click at [401, 150] on button "Open gallery" at bounding box center [401, 150] width 23 height 8
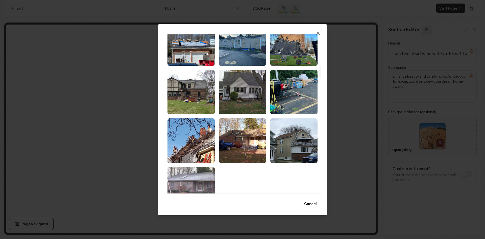
scroll to position [429, 0]
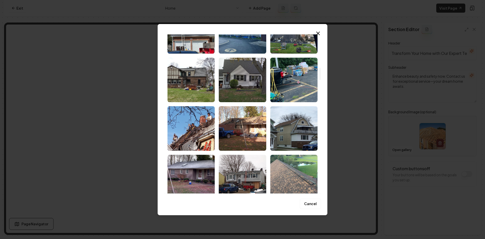
click at [196, 136] on img "Select image image_68ca014d5c7cd75eb896460c.jpg" at bounding box center [190, 128] width 47 height 44
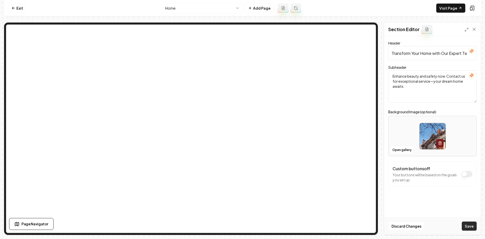
click at [475, 222] on button "Save" at bounding box center [469, 225] width 15 height 9
click at [395, 149] on button "Open gallery" at bounding box center [401, 150] width 23 height 8
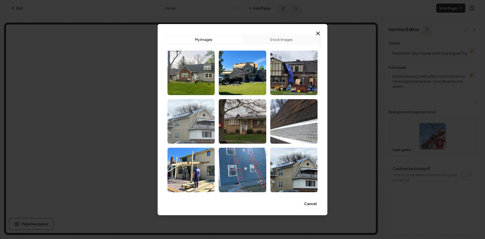
click at [190, 123] on img "Select image image_68ca014d5c7cd75eb8964813.jpg" at bounding box center [190, 121] width 47 height 44
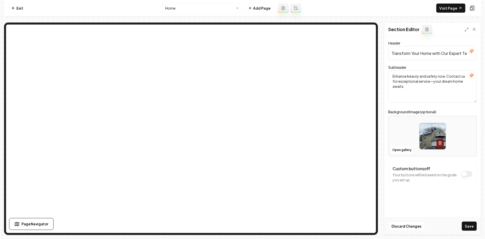
click at [461, 224] on div "Discard Changes Save" at bounding box center [432, 225] width 96 height 17
click at [465, 225] on button "Save" at bounding box center [469, 225] width 15 height 9
click at [167, 8] on html "Computer Required This feature is only available on a computer. Please switch t…" at bounding box center [242, 119] width 485 height 239
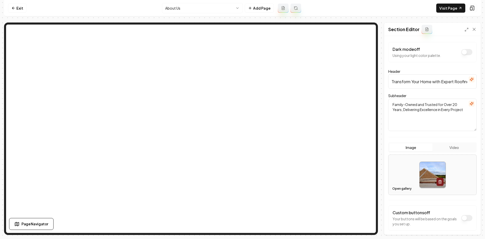
click at [397, 187] on button "Open gallery" at bounding box center [401, 188] width 23 height 8
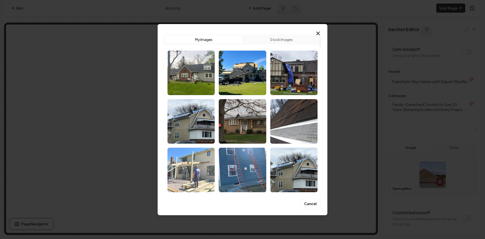
click at [190, 167] on img "Select image image_68ca014d5c7cd75eb8964806.jpg" at bounding box center [190, 169] width 47 height 44
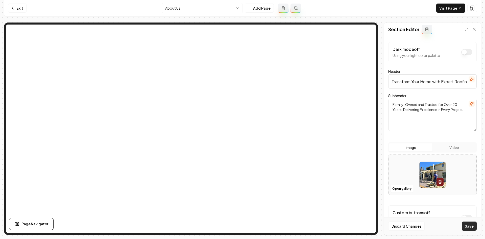
click at [475, 227] on button "Save" at bounding box center [469, 225] width 15 height 9
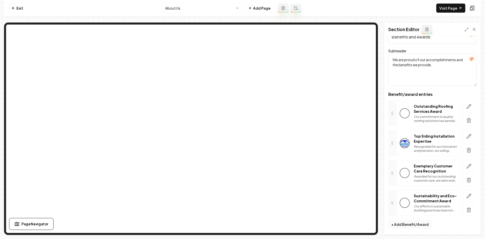
scroll to position [17, 0]
click at [466, 210] on icon "button" at bounding box center [468, 209] width 5 height 5
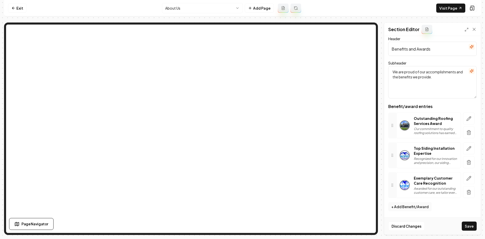
scroll to position [4, 0]
click at [467, 147] on icon "button" at bounding box center [469, 148] width 4 height 4
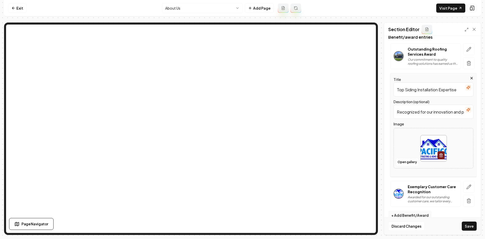
scroll to position [76, 0]
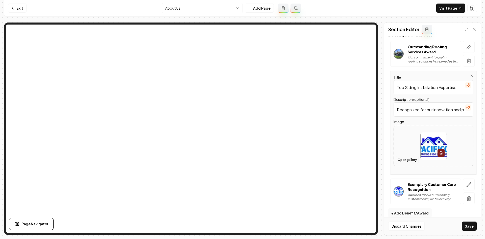
click at [406, 158] on button "Open gallery" at bounding box center [407, 160] width 23 height 8
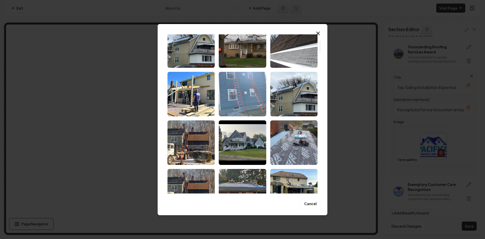
click at [233, 81] on img "Select image image_68ca014d5c7cd75eb89646c6.jpg" at bounding box center [242, 94] width 47 height 44
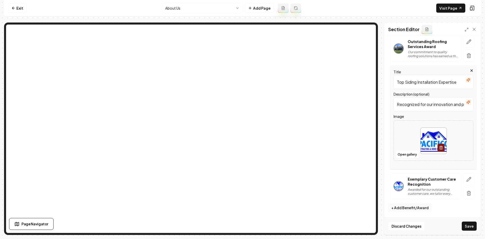
scroll to position [82, 0]
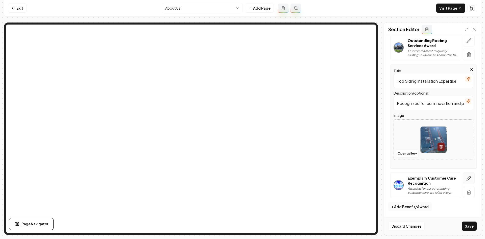
click at [467, 178] on icon "button" at bounding box center [469, 178] width 4 height 4
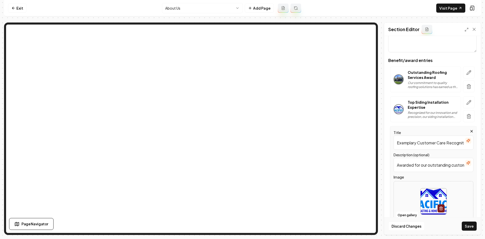
scroll to position [51, 0]
click at [406, 214] on button "Open gallery" at bounding box center [407, 215] width 23 height 8
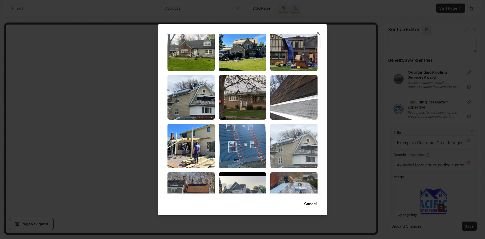
scroll to position [25, 0]
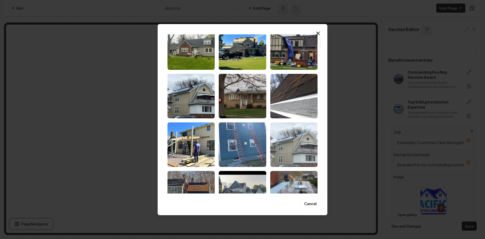
click at [292, 149] on img "Select image image_68ca014d5c7cd75eb89648c6.jpg" at bounding box center [293, 144] width 47 height 44
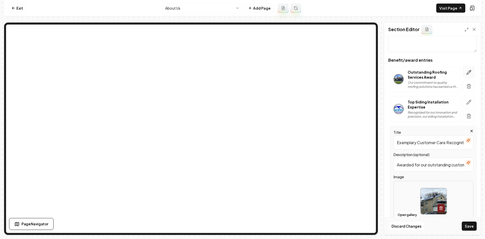
click at [463, 70] on button "button" at bounding box center [469, 72] width 12 height 12
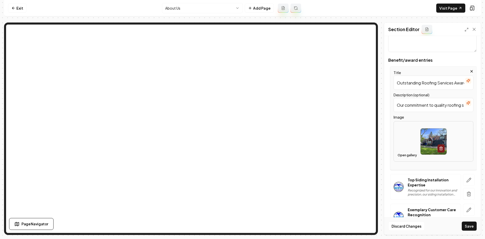
click at [410, 154] on button "Open gallery" at bounding box center [407, 155] width 23 height 8
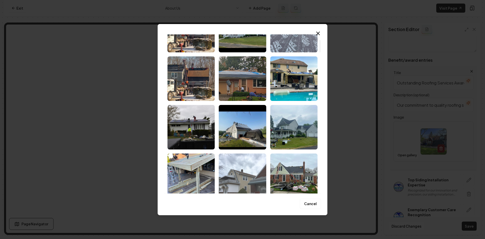
scroll to position [202, 0]
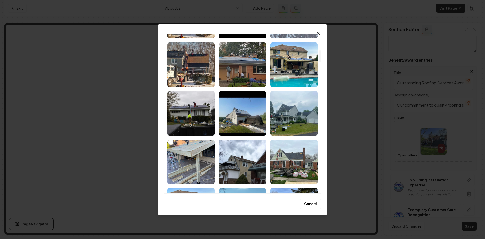
drag, startPoint x: 289, startPoint y: 172, endPoint x: 403, endPoint y: 208, distance: 119.9
click at [289, 172] on img "Select image image_68ca014d5c7cd75eb8964726.jpg" at bounding box center [293, 161] width 47 height 44
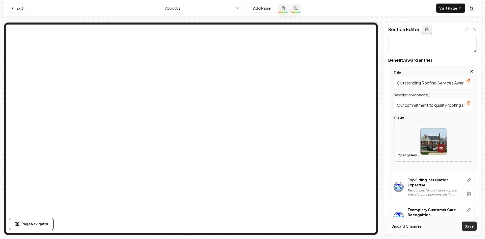
click at [467, 228] on button "Save" at bounding box center [469, 225] width 15 height 9
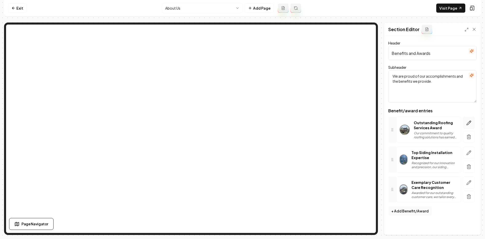
click at [471, 122] on button "button" at bounding box center [469, 123] width 12 height 12
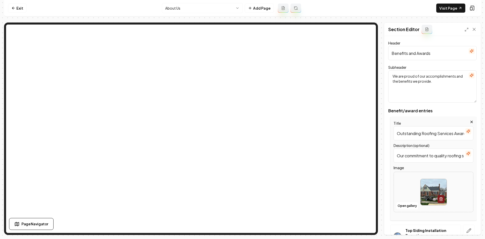
scroll to position [0, 6]
drag, startPoint x: 454, startPoint y: 133, endPoint x: 485, endPoint y: 136, distance: 30.5
click at [485, 136] on div "Computer Required This feature is only available on a computer. Please switch t…" at bounding box center [242, 119] width 485 height 239
type input "Outstanding Roofing Services"
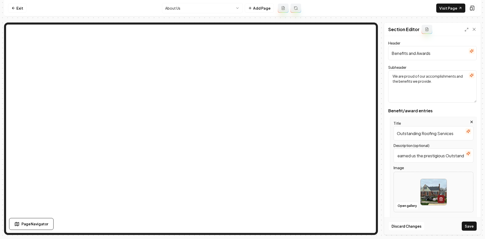
scroll to position [0, 170]
drag, startPoint x: 444, startPoint y: 157, endPoint x: 437, endPoint y: 158, distance: 7.1
click at [437, 158] on input "Our commitment to quality roofing solutions has earned us the prestigious Outst…" at bounding box center [433, 155] width 80 height 14
drag, startPoint x: 438, startPoint y: 155, endPoint x: 426, endPoint y: 157, distance: 12.5
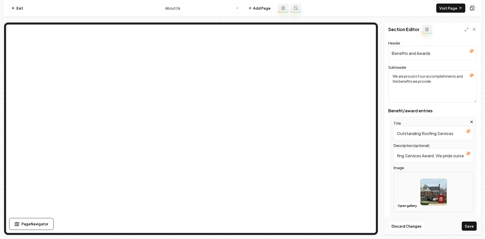
click at [426, 157] on input "Our commitment to quality roofing solutions has earned us the prestigious Outst…" at bounding box center [433, 155] width 80 height 14
click at [466, 152] on icon "button" at bounding box center [468, 153] width 4 height 4
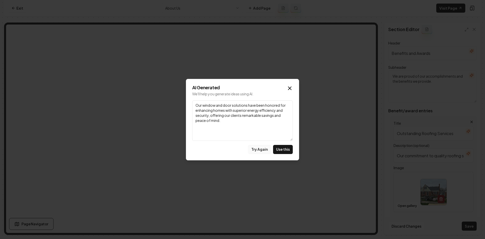
click at [259, 152] on button "Try Again" at bounding box center [259, 149] width 23 height 9
click at [283, 152] on button "Use this" at bounding box center [283, 149] width 20 height 9
type input "With over 20 years of experience, our window and door installations have been l…"
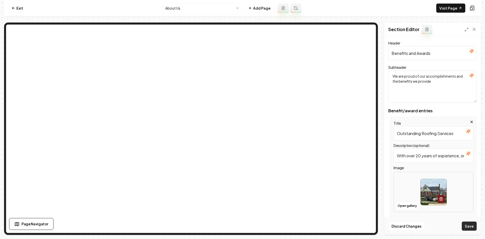
drag, startPoint x: 476, startPoint y: 225, endPoint x: 471, endPoint y: 224, distance: 4.3
click at [476, 225] on button "Save" at bounding box center [469, 225] width 15 height 9
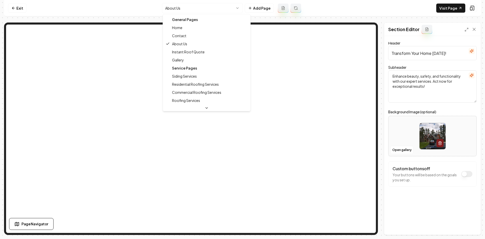
click at [191, 8] on html "Computer Required This feature is only available on a computer. Please switch t…" at bounding box center [242, 119] width 485 height 239
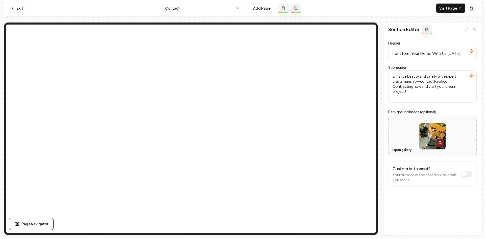
click at [400, 149] on button "Open gallery" at bounding box center [401, 150] width 23 height 8
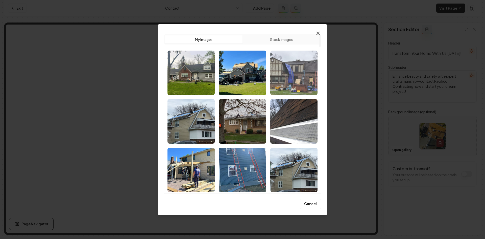
click at [284, 72] on img "Select image image_68ca014c5c7cd75eb89645b1.jpg" at bounding box center [293, 73] width 47 height 44
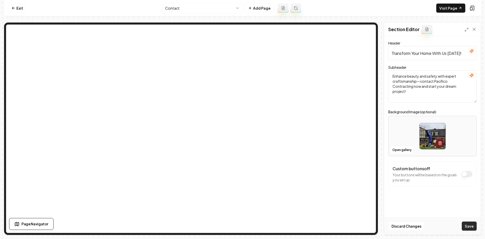
click at [467, 229] on button "Save" at bounding box center [469, 225] width 15 height 9
click at [409, 149] on button "Open gallery" at bounding box center [401, 150] width 23 height 8
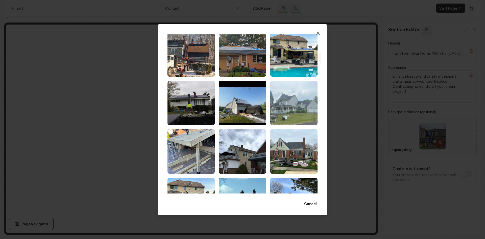
scroll to position [227, 0]
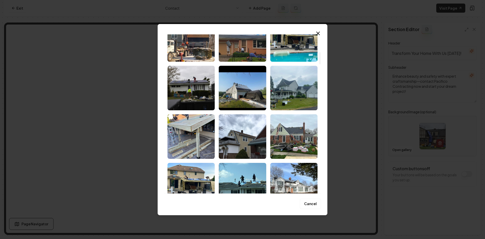
click at [254, 145] on img "Select image image_68ca014d5c7cd75eb896480b.jpg" at bounding box center [242, 136] width 47 height 44
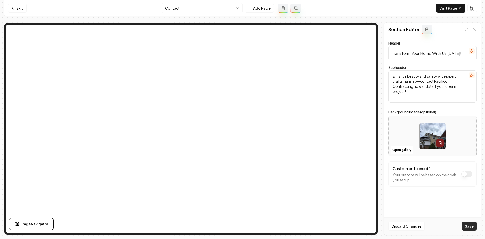
click at [473, 228] on button "Save" at bounding box center [469, 225] width 15 height 9
click at [174, 6] on html "Computer Required This feature is only available on a computer. Please switch t…" at bounding box center [242, 119] width 485 height 239
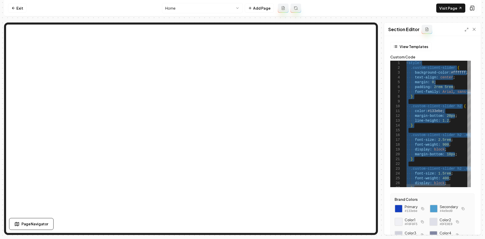
type textarea "**********"
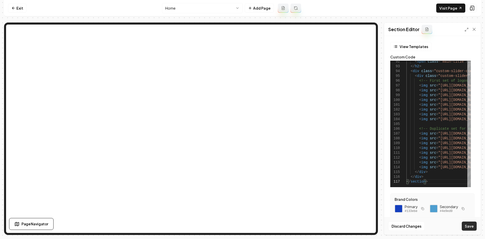
click at [467, 225] on button "Save" at bounding box center [469, 225] width 15 height 9
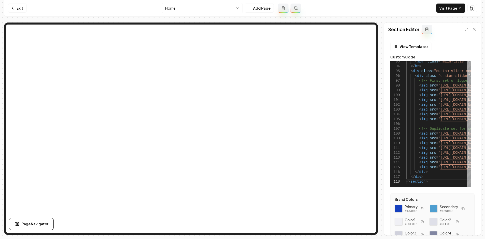
click at [164, 9] on html "Computer Required This feature is only available on a computer. Please switch t…" at bounding box center [242, 119] width 485 height 239
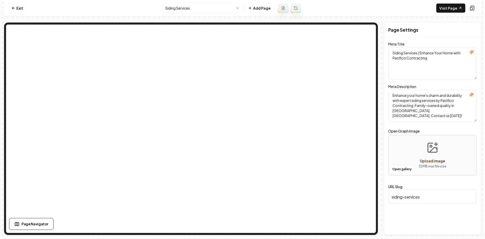
click at [177, 11] on html "Computer Required This feature is only available on a computer. Please switch t…" at bounding box center [242, 119] width 485 height 239
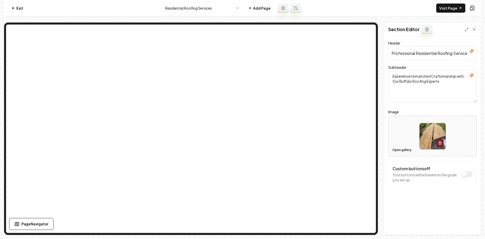
click at [398, 149] on button "Open gallery" at bounding box center [401, 150] width 23 height 8
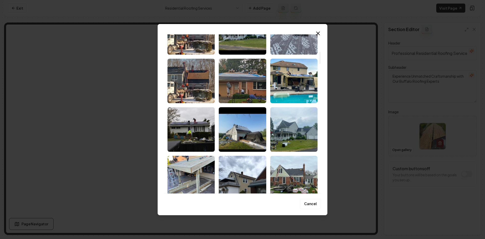
scroll to position [227, 0]
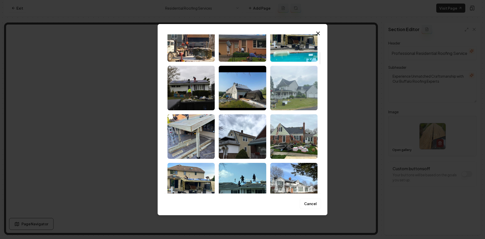
click at [282, 107] on img "Select image image_68ca014d5c7cd75eb8964b75.jpg" at bounding box center [293, 88] width 47 height 44
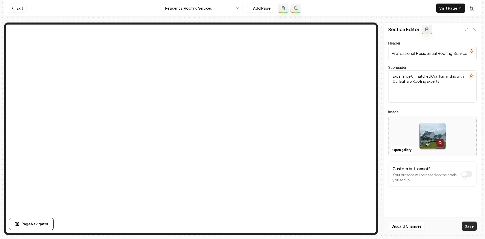
click at [467, 227] on button "Save" at bounding box center [469, 225] width 15 height 9
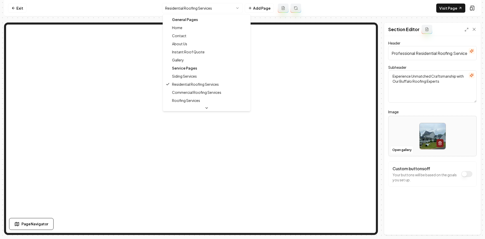
click at [171, 11] on html "Computer Required This feature is only available on a computer. Please switch t…" at bounding box center [242, 119] width 485 height 239
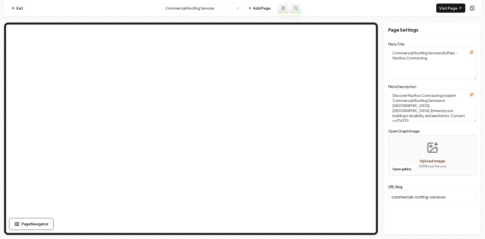
click at [180, 7] on html "Computer Required This feature is only available on a computer. Please switch t…" at bounding box center [242, 119] width 485 height 239
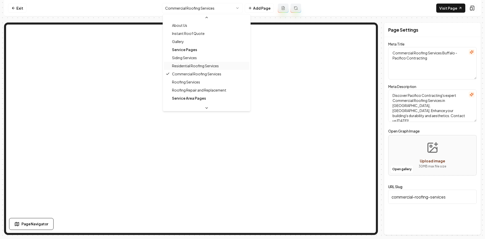
scroll to position [25, 0]
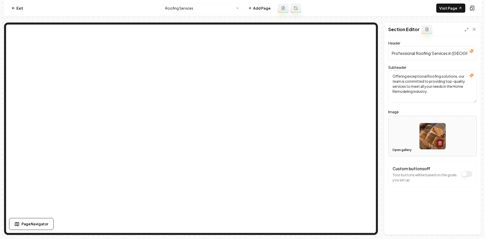
click at [399, 151] on button "Open gallery" at bounding box center [401, 150] width 23 height 8
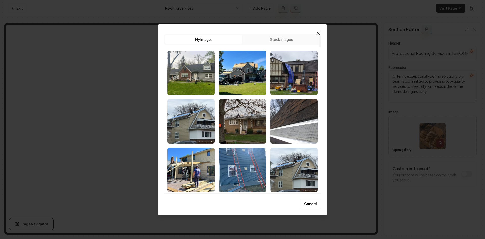
click at [188, 128] on img "Select image image_68ca014d5c7cd75eb8964813.jpg" at bounding box center [190, 121] width 47 height 44
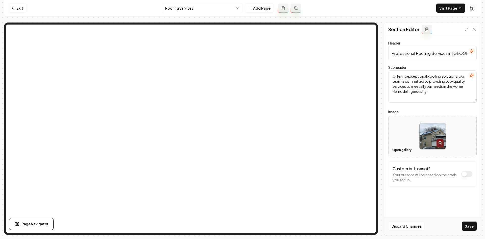
click at [411, 147] on button "Open gallery" at bounding box center [401, 150] width 23 height 8
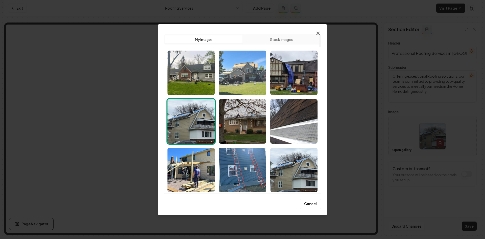
drag, startPoint x: 232, startPoint y: 78, endPoint x: 237, endPoint y: 78, distance: 5.4
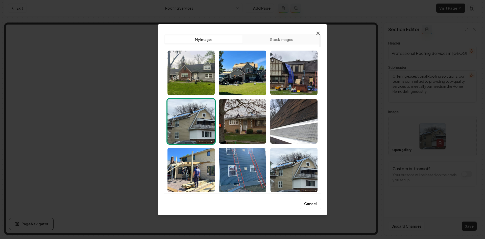
click at [232, 77] on img "Select image image_68ca014d5c7cd75eb89645ee.jpg" at bounding box center [242, 73] width 47 height 44
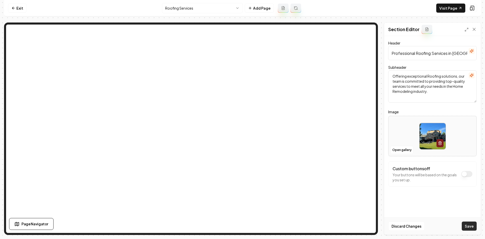
click at [466, 226] on button "Save" at bounding box center [469, 225] width 15 height 9
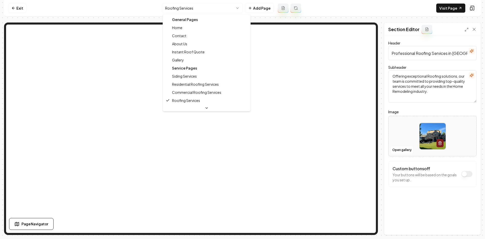
click at [203, 12] on html "Computer Required This feature is only available on a computer. Please switch t…" at bounding box center [242, 119] width 485 height 239
click at [402, 146] on html "Computer Required This feature is only available on a computer. Please switch t…" at bounding box center [242, 119] width 485 height 239
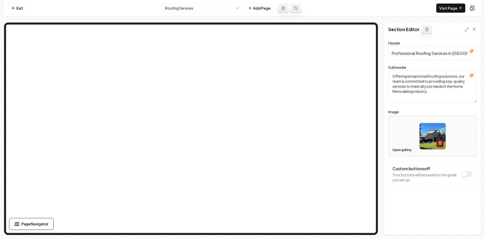
click at [408, 152] on button "Open gallery" at bounding box center [401, 150] width 23 height 8
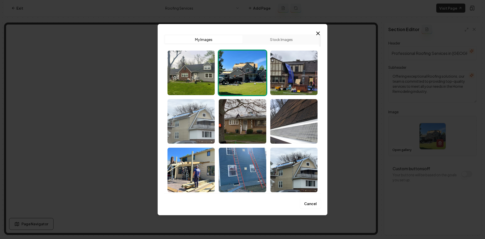
click at [201, 132] on img "Select image image_68ca014d5c7cd75eb8964813.jpg" at bounding box center [190, 121] width 47 height 44
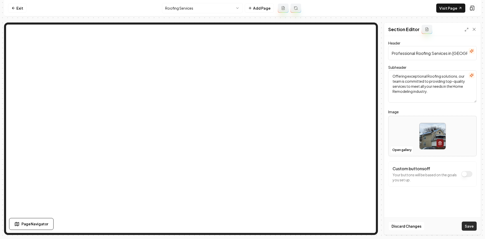
click at [468, 223] on button "Save" at bounding box center [469, 225] width 15 height 9
click at [411, 151] on button "Open gallery" at bounding box center [401, 150] width 23 height 8
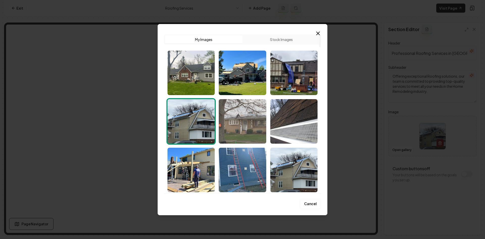
click at [265, 126] on img "Select image image_68ca014d5c7cd75eb8964711.jpg" at bounding box center [242, 121] width 47 height 44
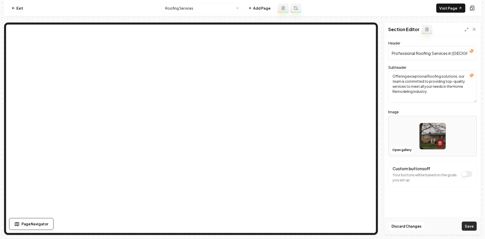
click at [466, 223] on button "Save" at bounding box center [469, 225] width 15 height 9
click at [409, 149] on button "Open gallery" at bounding box center [401, 150] width 23 height 8
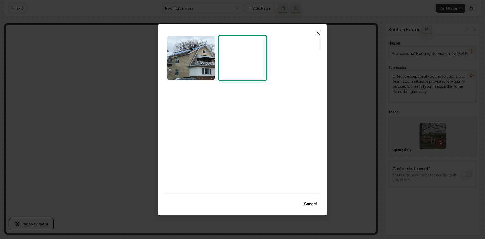
scroll to position [152, 0]
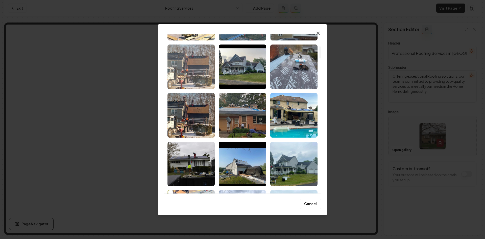
click at [179, 58] on img "Select image image_68ca014d5c7cd75eb8964828.jpg" at bounding box center [190, 66] width 47 height 44
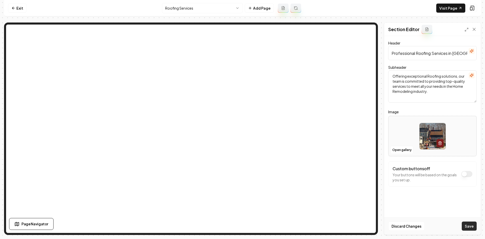
click at [467, 229] on button "Save" at bounding box center [469, 225] width 15 height 9
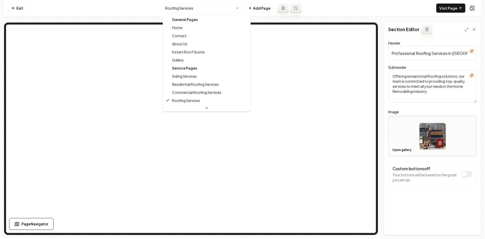
click at [213, 10] on html "Computer Required This feature is only available on a computer. Please switch t…" at bounding box center [242, 119] width 485 height 239
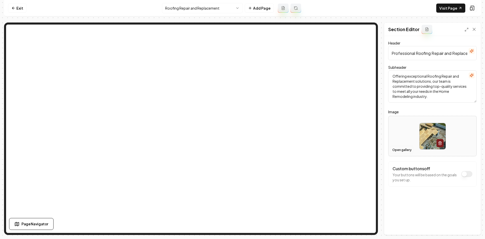
click at [394, 148] on button "Open gallery" at bounding box center [401, 150] width 23 height 8
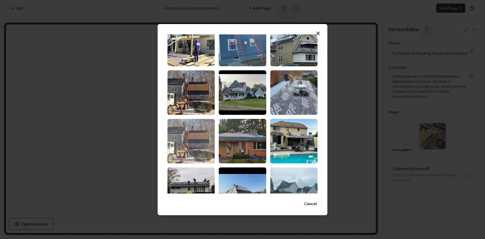
scroll to position [126, 0]
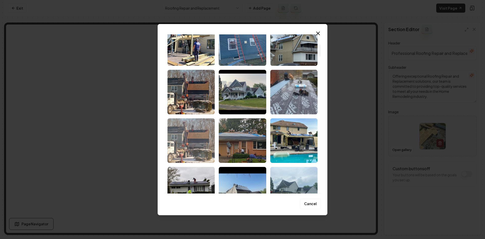
click at [184, 137] on img "Select image image_68ca014d5c7cd75eb89646e0.jpg" at bounding box center [190, 140] width 47 height 44
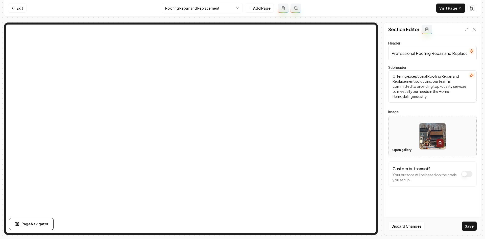
click at [398, 149] on button "Open gallery" at bounding box center [401, 150] width 23 height 8
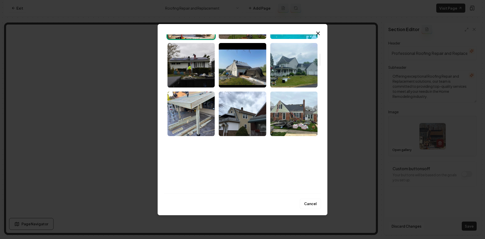
scroll to position [253, 0]
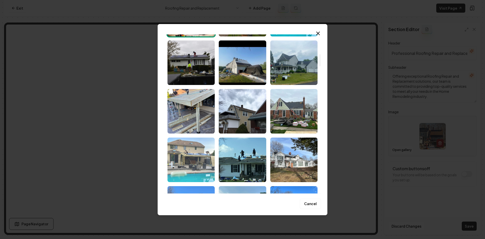
click at [185, 153] on img "Select image image_68ca014d5c7cd75eb896478e.jpg" at bounding box center [190, 159] width 47 height 44
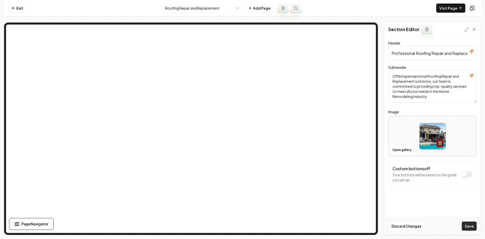
click at [468, 227] on button "Save" at bounding box center [469, 225] width 15 height 9
click at [397, 148] on button "Open gallery" at bounding box center [401, 150] width 23 height 8
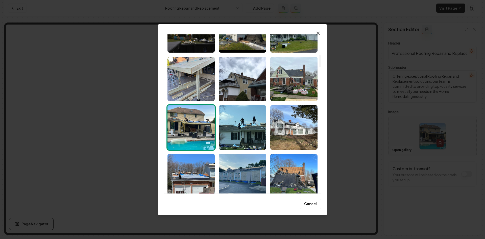
scroll to position [303, 0]
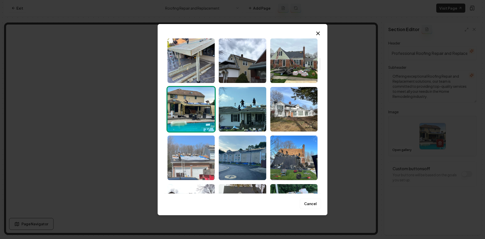
click at [184, 164] on img "Select image image_68ca014d5c7cd75eb896481f.jpg" at bounding box center [190, 157] width 47 height 44
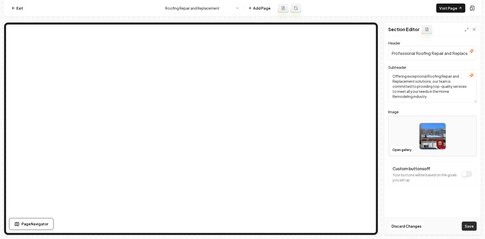
click at [471, 223] on button "Save" at bounding box center [469, 225] width 15 height 9
click at [402, 148] on button "Open gallery" at bounding box center [401, 150] width 23 height 8
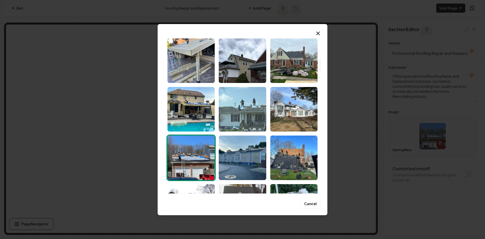
scroll to position [328, 0]
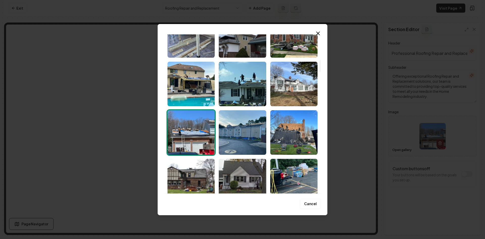
drag, startPoint x: 243, startPoint y: 100, endPoint x: 385, endPoint y: 164, distance: 155.2
click at [244, 99] on img "Select image image_68ca014c5c7cd75eb89640b0.jpg" at bounding box center [242, 84] width 47 height 44
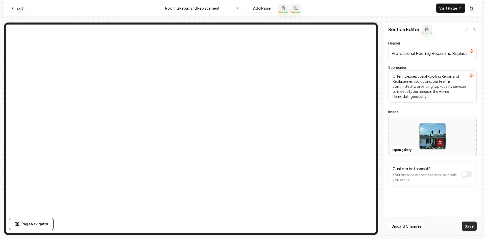
click at [462, 226] on div "Discard Changes Save" at bounding box center [432, 225] width 96 height 17
click at [464, 226] on button "Save" at bounding box center [469, 225] width 15 height 9
click at [402, 149] on button "Open gallery" at bounding box center [401, 150] width 23 height 8
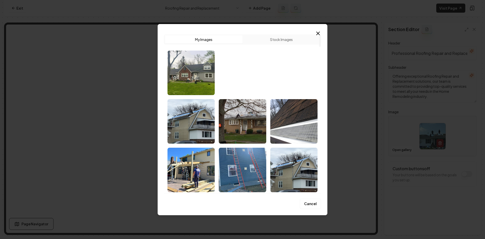
click at [303, 82] on img "Select image image_68ca014c5c7cd75eb89645b1.jpg" at bounding box center [293, 73] width 47 height 44
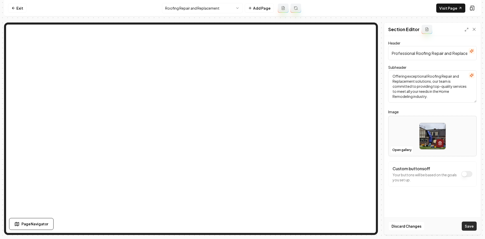
click at [473, 228] on button "Save" at bounding box center [469, 225] width 15 height 9
click at [402, 151] on button "Open gallery" at bounding box center [401, 150] width 23 height 8
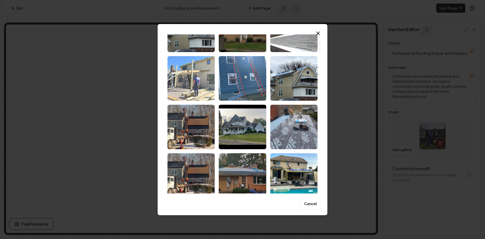
scroll to position [101, 0]
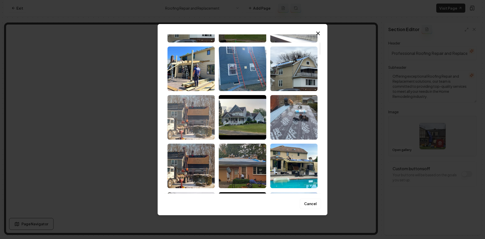
click at [199, 127] on img "Select image image_68ca014d5c7cd75eb8964828.jpg" at bounding box center [190, 117] width 47 height 44
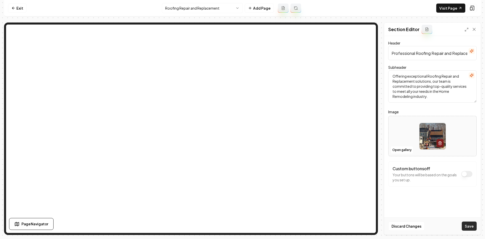
click at [474, 225] on button "Save" at bounding box center [469, 225] width 15 height 9
click at [214, 7] on html "Computer Required This feature is only available on a computer. Please switch t…" at bounding box center [242, 119] width 485 height 239
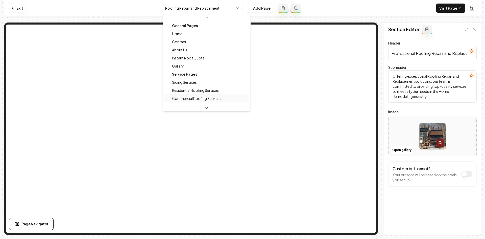
scroll to position [14, 0]
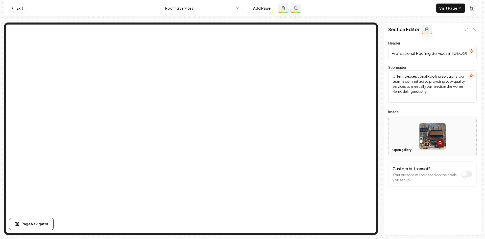
click at [399, 147] on button "Open gallery" at bounding box center [401, 150] width 23 height 8
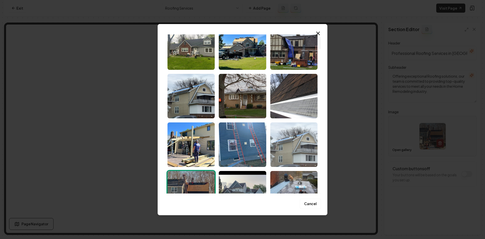
scroll to position [51, 0]
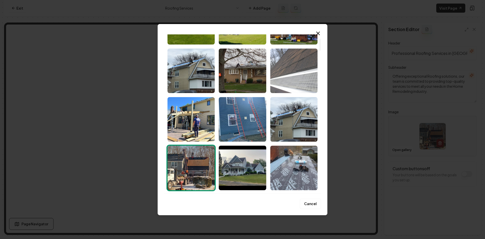
click at [288, 89] on img "Select image image_68ca014d5c7cd75eb89645d5.jpg" at bounding box center [293, 70] width 47 height 44
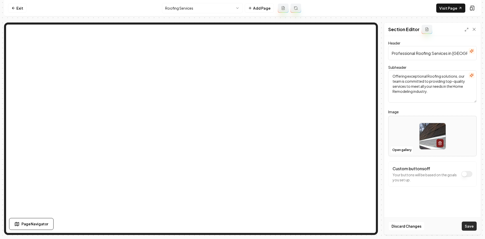
click at [464, 226] on button "Save" at bounding box center [469, 225] width 15 height 9
click at [184, 5] on html "Computer Required This feature is only available on a computer. Please switch t…" at bounding box center [242, 119] width 485 height 239
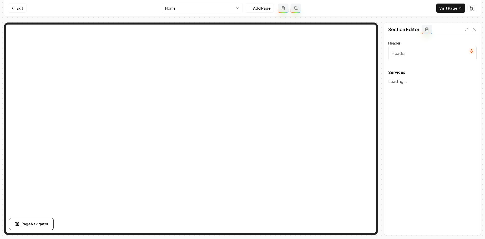
type input "Our Home Improvement Services"
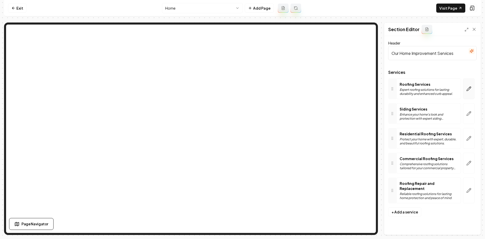
click at [468, 96] on button "button" at bounding box center [469, 88] width 12 height 21
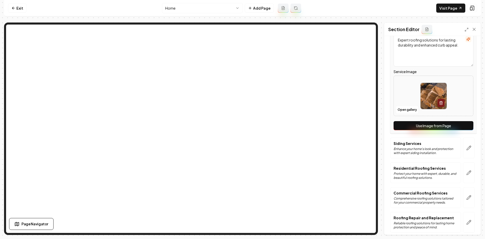
scroll to position [99, 0]
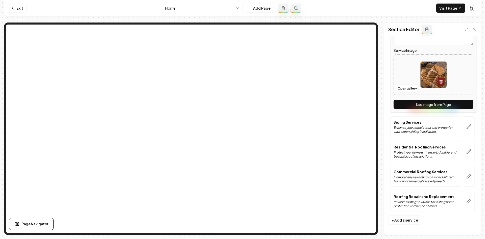
click at [461, 105] on button "Use Image from Page" at bounding box center [433, 104] width 80 height 9
click at [466, 133] on button "button" at bounding box center [469, 126] width 12 height 21
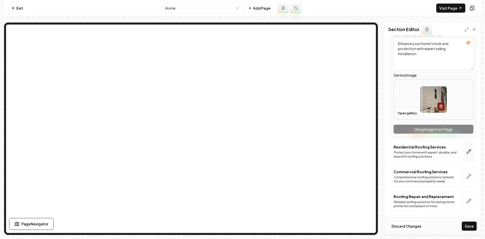
click at [470, 155] on div at bounding box center [469, 151] width 16 height 21
click at [466, 152] on icon "button" at bounding box center [468, 151] width 5 height 5
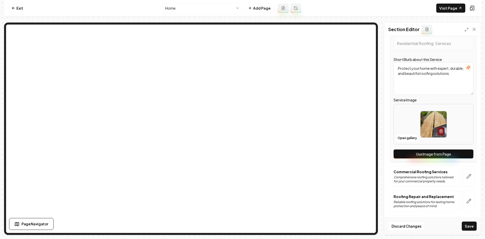
click at [444, 158] on button "Use Image from Page" at bounding box center [433, 153] width 80 height 9
click at [463, 175] on button "button" at bounding box center [469, 176] width 12 height 21
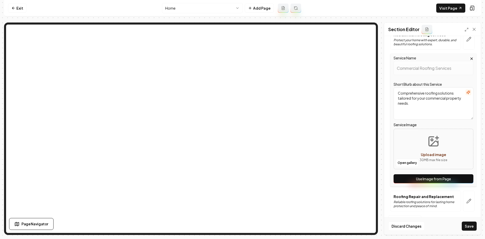
click at [459, 178] on button "Use Image from Page" at bounding box center [433, 178] width 80 height 9
click at [466, 202] on icon "button" at bounding box center [468, 200] width 5 height 5
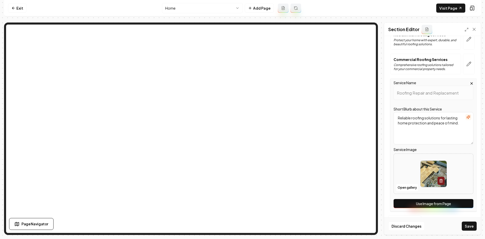
scroll to position [0, 0]
click at [461, 202] on button "Use Image from Page" at bounding box center [433, 203] width 80 height 9
click at [467, 224] on button "Save" at bounding box center [469, 225] width 15 height 9
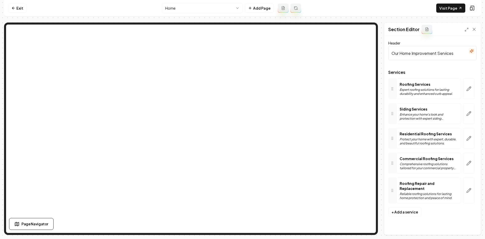
click at [185, 13] on body "Computer Required This feature is only available on a computer. Please switch t…" at bounding box center [242, 119] width 485 height 239
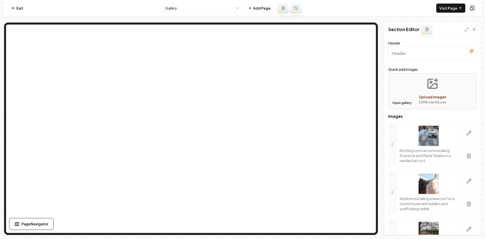
click at [405, 103] on button "Open gallery" at bounding box center [401, 103] width 23 height 8
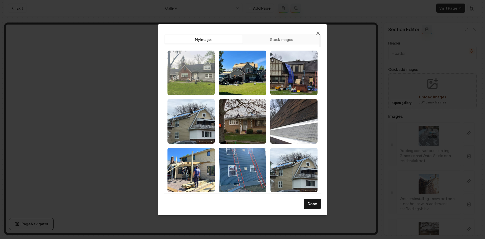
drag, startPoint x: 187, startPoint y: 76, endPoint x: 206, endPoint y: 72, distance: 18.7
click at [187, 75] on img "Select image image_68ca014d5c7cd75eb8964852.jpg" at bounding box center [190, 73] width 47 height 44
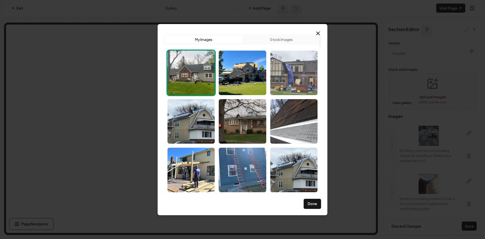
drag, startPoint x: 227, startPoint y: 71, endPoint x: 274, endPoint y: 69, distance: 47.0
click at [227, 71] on img "Select image image_68ca014d5c7cd75eb89645ee.jpg" at bounding box center [242, 73] width 47 height 44
click at [286, 67] on img "Select image image_68ca014c5c7cd75eb89645b1.jpg" at bounding box center [293, 73] width 47 height 44
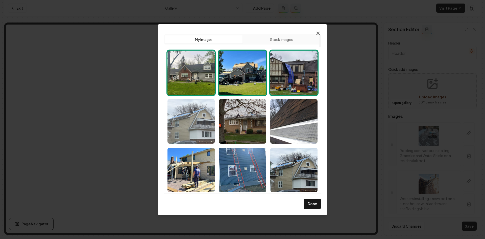
click at [208, 121] on img "Select image image_68ca014d5c7cd75eb8964813.jpg" at bounding box center [190, 121] width 47 height 44
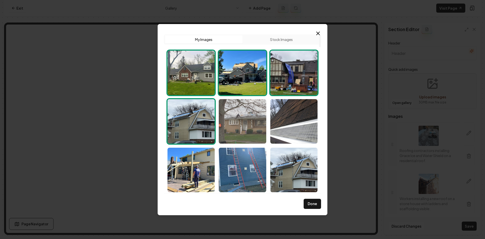
click at [245, 128] on img "Select image image_68ca014d5c7cd75eb8964711.jpg" at bounding box center [242, 121] width 47 height 44
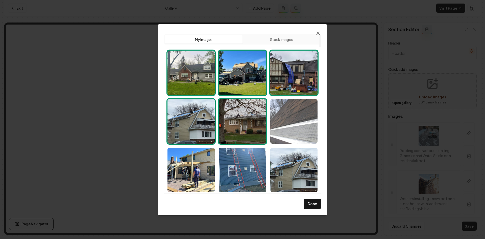
click at [289, 130] on img "Select image image_68ca014d5c7cd75eb89645d5.jpg" at bounding box center [293, 121] width 47 height 44
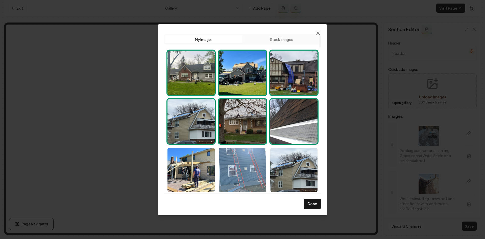
scroll to position [25, 0]
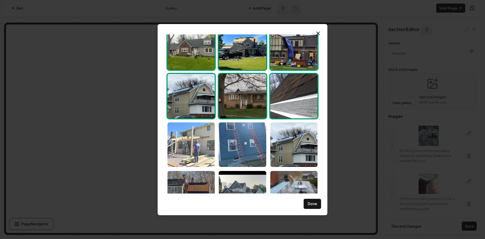
click at [198, 152] on img "Select image image_68ca014d5c7cd75eb8964806.jpg" at bounding box center [190, 144] width 47 height 44
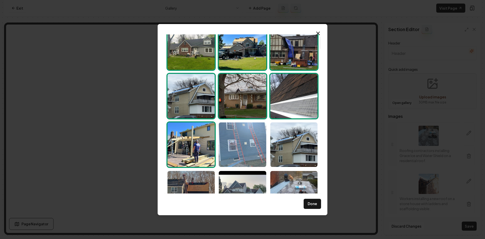
click at [241, 145] on img "Select image image_68ca014d5c7cd75eb89646c6.jpg" at bounding box center [242, 144] width 47 height 44
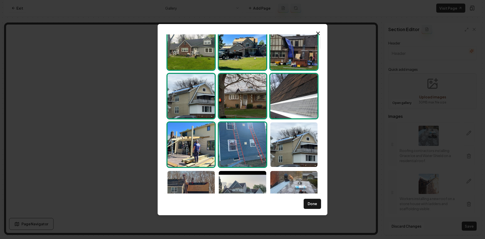
click at [193, 94] on img "Select image image_68ca014d5c7cd75eb8964813.jpg" at bounding box center [190, 96] width 47 height 44
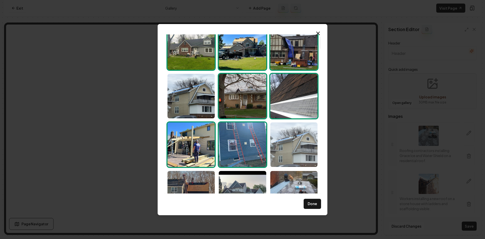
click at [296, 146] on img "Select image image_68ca014d5c7cd75eb89648c6.jpg" at bounding box center [293, 144] width 47 height 44
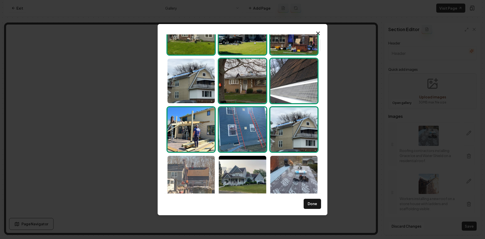
scroll to position [76, 0]
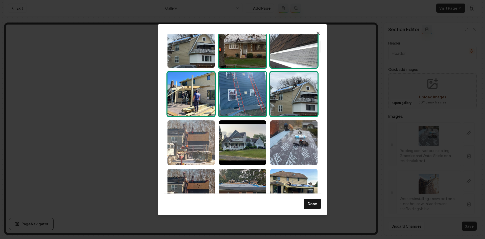
click at [187, 146] on img "Select image image_68ca014d5c7cd75eb8964828.jpg" at bounding box center [190, 142] width 47 height 44
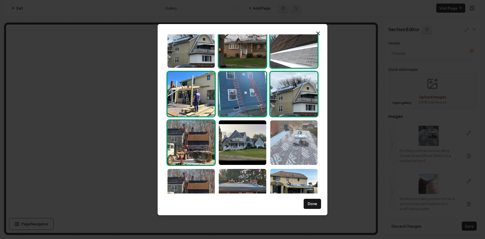
click at [293, 151] on img "Select image image_68ca014d5c7cd75eb8964957.jpg" at bounding box center [293, 142] width 47 height 44
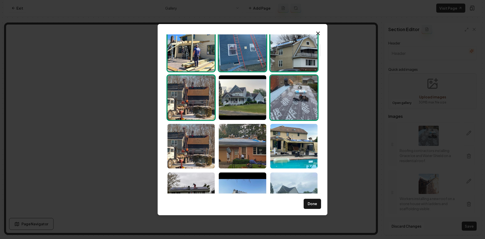
scroll to position [126, 0]
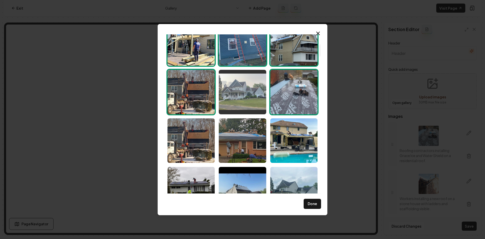
click at [240, 92] on img "Select image image_68ca014d5c7cd75eb896464b.jpg" at bounding box center [242, 92] width 47 height 44
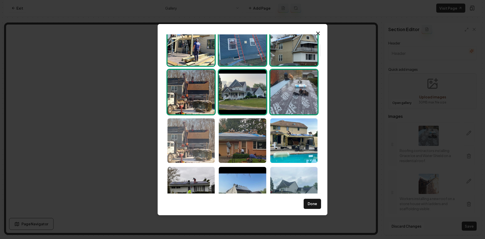
click at [211, 141] on img "Select image image_68ca014d5c7cd75eb89646e0.jpg" at bounding box center [190, 140] width 47 height 44
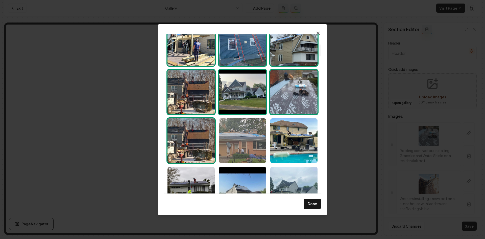
click at [235, 148] on img "Select image image_68ca014d5c7cd75eb896482b.jpg" at bounding box center [242, 140] width 47 height 44
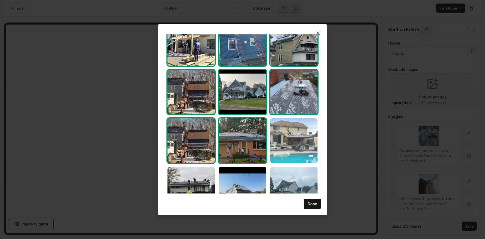
click at [277, 148] on img "Select image image_68ca014d5c7cd75eb896463c.jpg" at bounding box center [293, 140] width 47 height 44
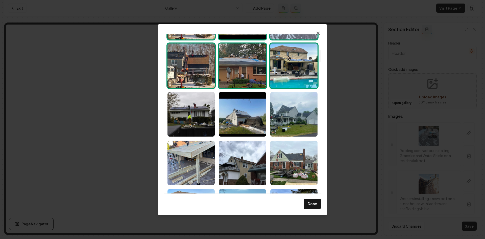
scroll to position [202, 0]
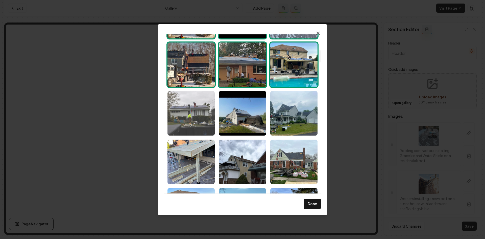
click at [201, 121] on img "Select image image_68ca014c5c7cd75eb896413b.jpg" at bounding box center [190, 113] width 47 height 44
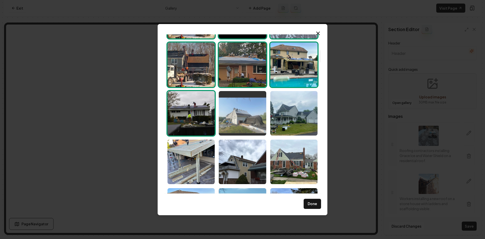
click at [237, 124] on img "Select image image_68ca014d5c7cd75eb8964846.jpg" at bounding box center [242, 113] width 47 height 44
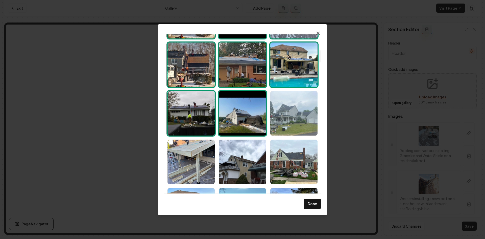
click at [284, 120] on img "Select image image_68ca014d5c7cd75eb8964b75.jpg" at bounding box center [293, 113] width 47 height 44
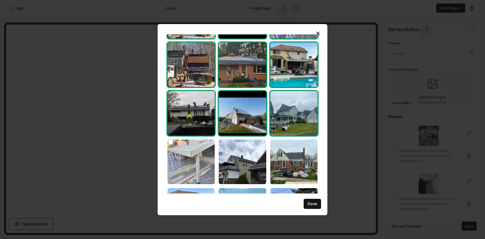
click at [202, 153] on img "Select image image_68ca014d5c7cd75eb896484f.jpg" at bounding box center [190, 161] width 47 height 44
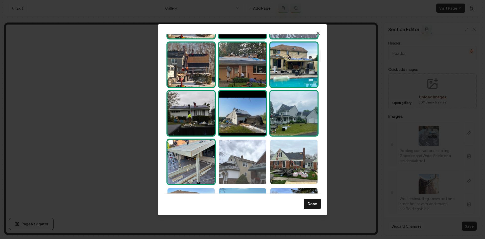
click at [239, 157] on img "Select image image_68ca014d5c7cd75eb896480b.jpg" at bounding box center [242, 161] width 47 height 44
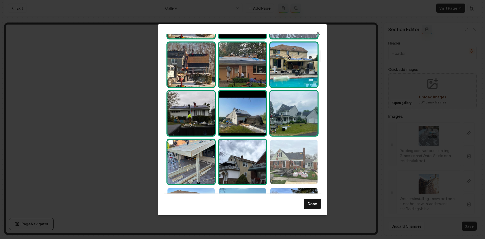
click at [292, 168] on img "Select image image_68ca014d5c7cd75eb8964726.jpg" at bounding box center [293, 161] width 47 height 44
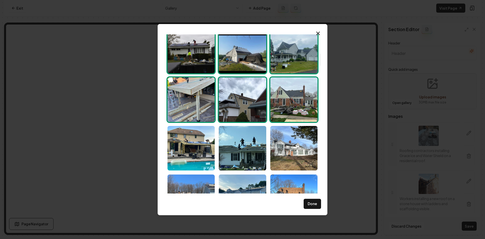
scroll to position [278, 0]
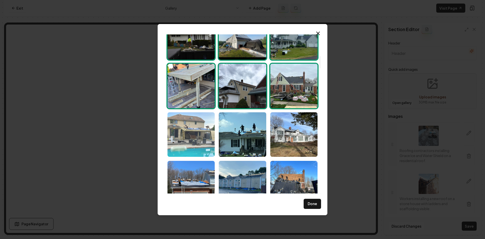
click at [179, 139] on img "Select image image_68ca014d5c7cd75eb896478e.jpg" at bounding box center [190, 134] width 47 height 44
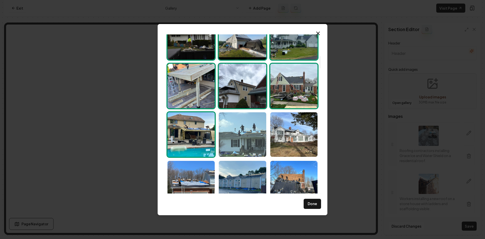
click at [229, 139] on img "Select image image_68ca014c5c7cd75eb89640b0.jpg" at bounding box center [242, 134] width 47 height 44
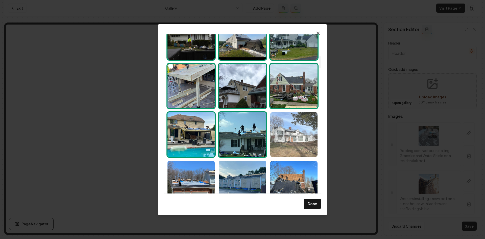
click at [276, 139] on img "Select image image_68ca014d5c7cd75eb8964791.jpg" at bounding box center [293, 134] width 47 height 44
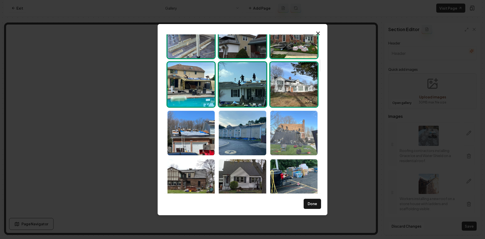
scroll to position [328, 0]
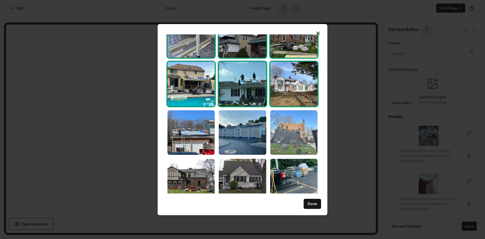
click at [278, 140] on img "Select image image_68ca014d5c7cd75eb8964788.jpg" at bounding box center [293, 132] width 47 height 44
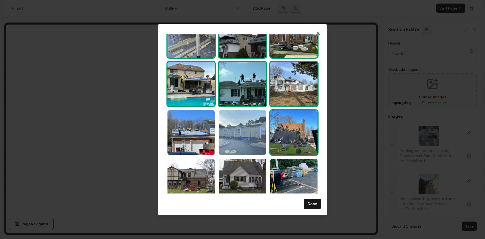
click at [244, 142] on img "Select image image_68ca014d5c7cd75eb89646fc.jpg" at bounding box center [242, 132] width 47 height 44
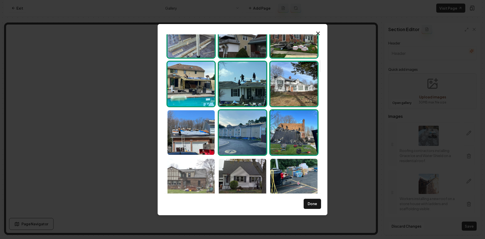
scroll to position [379, 0]
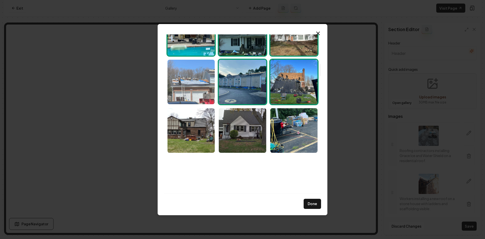
drag, startPoint x: 189, startPoint y: 91, endPoint x: 188, endPoint y: 130, distance: 38.7
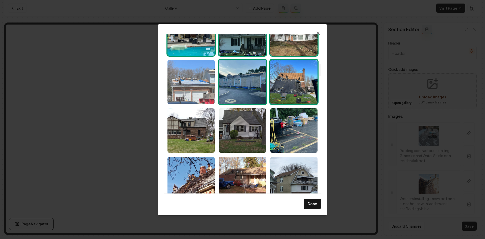
click at [189, 90] on img "Select image image_68ca014d5c7cd75eb896481f.jpg" at bounding box center [190, 82] width 47 height 44
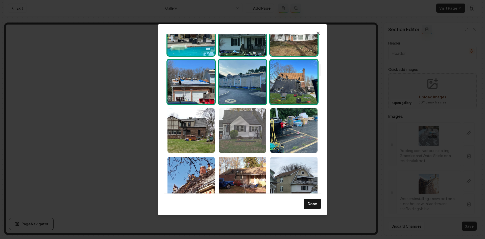
click at [226, 133] on img "Select image image_68ca014d5c7cd75eb89646a4.jpg" at bounding box center [242, 130] width 47 height 44
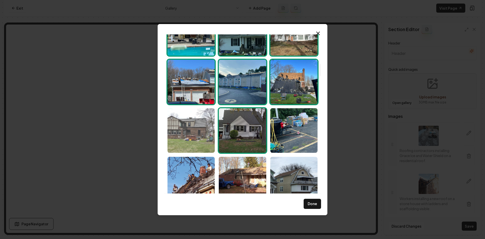
click at [199, 132] on img "Select image image_68ca014c5c7cd75eb89645ad.jpg" at bounding box center [190, 130] width 47 height 44
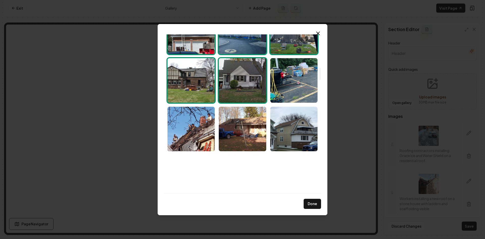
scroll to position [429, 0]
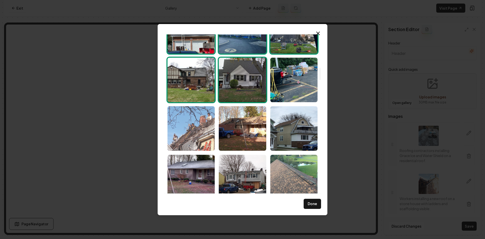
click at [198, 136] on img "Select image image_68ca014d5c7cd75eb896460c.jpg" at bounding box center [190, 128] width 47 height 44
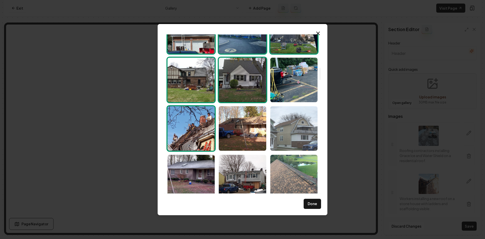
drag, startPoint x: 240, startPoint y: 135, endPoint x: 277, endPoint y: 134, distance: 37.1
click at [240, 135] on img "Select image image_68ca014d5c7cd75eb896469d.jpg" at bounding box center [242, 128] width 47 height 44
click at [277, 134] on img "Select image image_68ca014d5c7cd75eb896466e.jpg" at bounding box center [293, 128] width 47 height 44
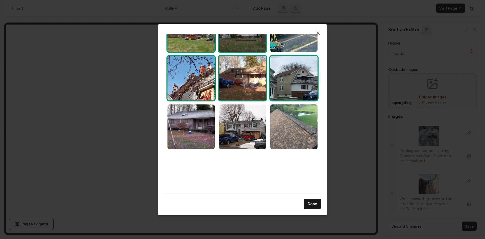
scroll to position [480, 0]
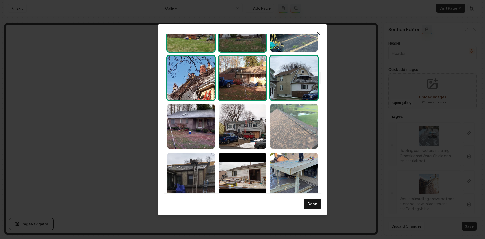
click at [279, 133] on img "Select image image_68ca014c5c7cd75eb89642f9.jpg" at bounding box center [293, 126] width 47 height 44
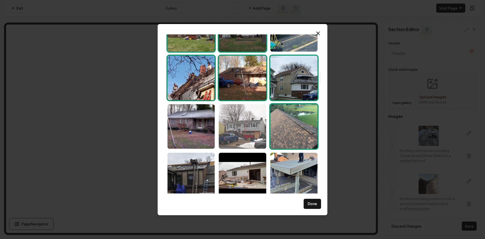
click at [240, 133] on img "Select image image_68ca014d5c7cd75eb89645ea.jpg" at bounding box center [242, 126] width 47 height 44
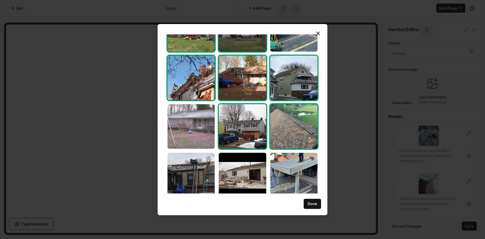
click at [196, 132] on img "Select image image_68ca014c5c7cd75eb89643f4.jpg" at bounding box center [190, 126] width 47 height 44
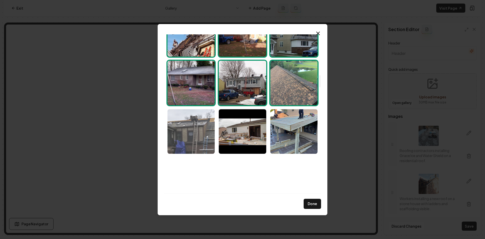
scroll to position [530, 0]
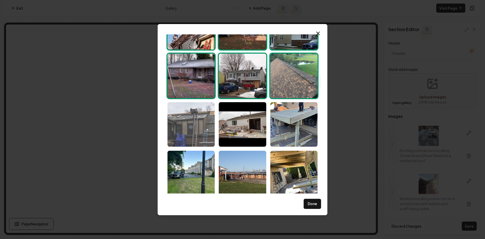
click at [196, 140] on img "Select image image_68ca014c5c7cd75eb8964162.jpg" at bounding box center [190, 124] width 47 height 44
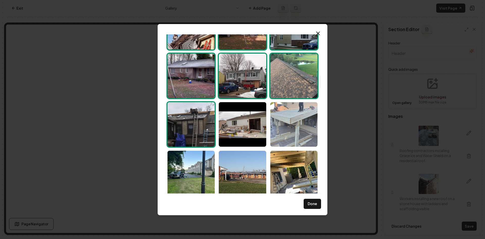
click at [293, 138] on img "Select image image_68ca01535c7cd75eb8966c82.jpg" at bounding box center [293, 124] width 47 height 44
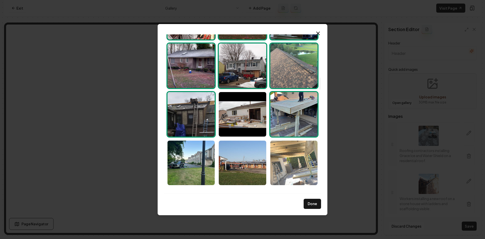
scroll to position [556, 0]
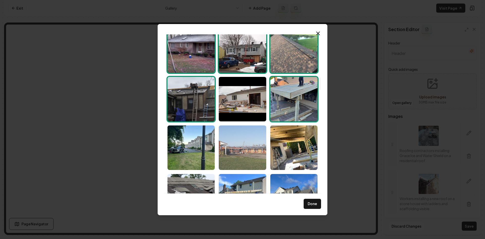
click at [252, 154] on img "Select image image_68ca01525c7cd75eb896692e.jpg" at bounding box center [242, 147] width 47 height 44
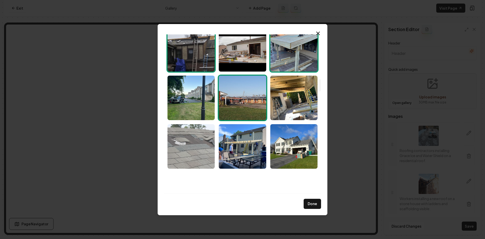
scroll to position [606, 0]
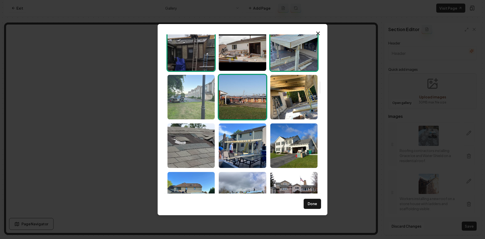
click at [189, 105] on img "Select image image_68ca01525c7cd75eb8966904.jpg" at bounding box center [190, 97] width 47 height 44
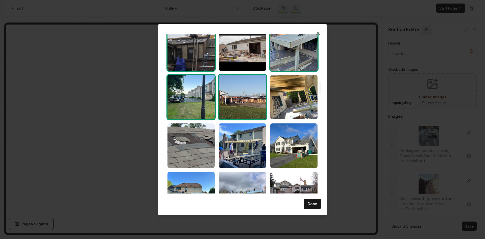
click at [185, 94] on img "Select image image_68ca01525c7cd75eb8966904.jpg" at bounding box center [190, 97] width 47 height 44
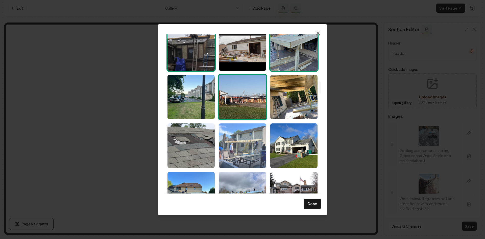
click at [238, 149] on img "Select image image_68ca01525c7cd75eb896692b.jpg" at bounding box center [242, 145] width 47 height 44
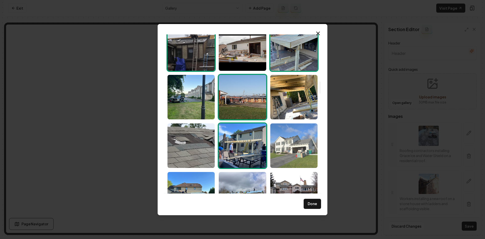
click at [284, 147] on img "Select image image_68ca014d5c7cd75eb89646d7.jpg" at bounding box center [293, 145] width 47 height 44
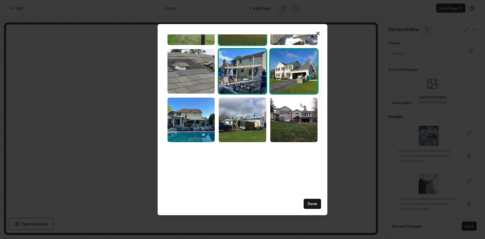
scroll to position [682, 0]
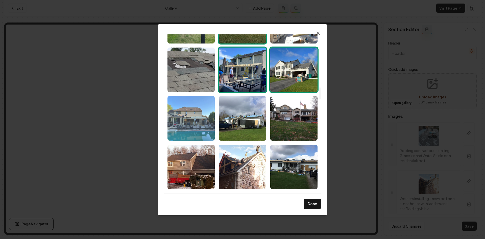
drag, startPoint x: 202, startPoint y: 124, endPoint x: 231, endPoint y: 124, distance: 29.0
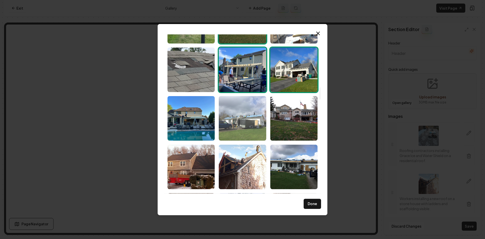
click at [202, 124] on img "Select image image_68ca01525c7cd75eb89669a9.jpg" at bounding box center [190, 118] width 47 height 44
click at [236, 124] on img "Select image image_68ca01525c7cd75eb896685c.jpg" at bounding box center [242, 118] width 47 height 44
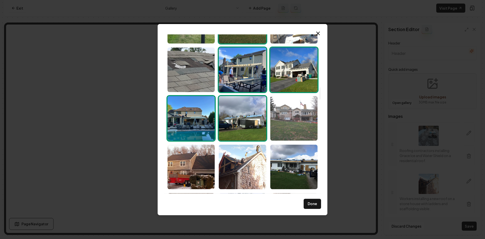
click at [280, 123] on img "Select image image_68ca01525c7cd75eb89669e3.jpg" at bounding box center [293, 118] width 47 height 44
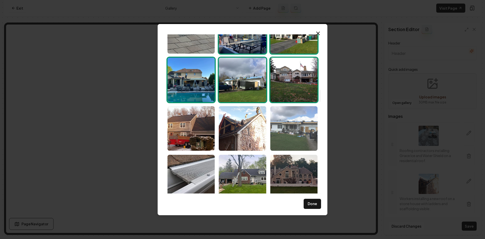
scroll to position [732, 0]
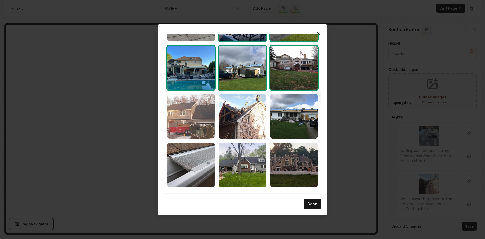
click at [191, 122] on img "Select image image_68ca014d5c7cd75eb896475f.jpg" at bounding box center [190, 116] width 47 height 44
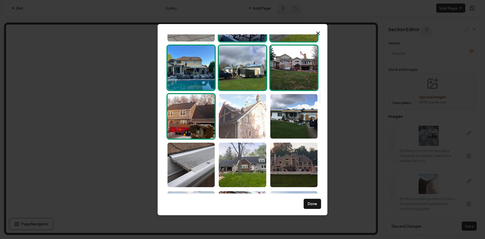
click at [258, 136] on img "Select image image_68ca01525c7cd75eb896690f.jpg" at bounding box center [242, 116] width 47 height 44
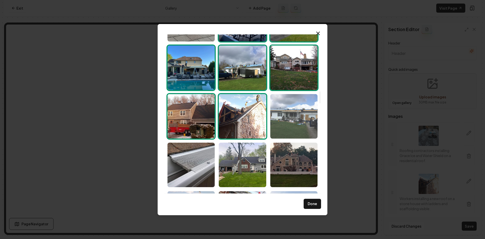
click at [282, 134] on img "Select image image_68ca014c5c7cd75eb89643a3.jpg" at bounding box center [293, 116] width 47 height 44
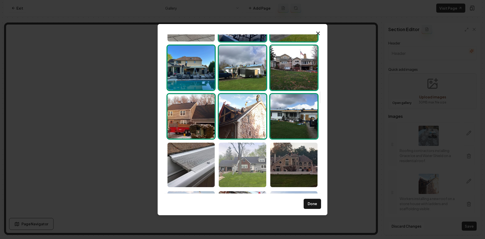
click at [242, 169] on img "Select image image_68ca014d5c7cd75eb89646f5.jpg" at bounding box center [242, 164] width 47 height 44
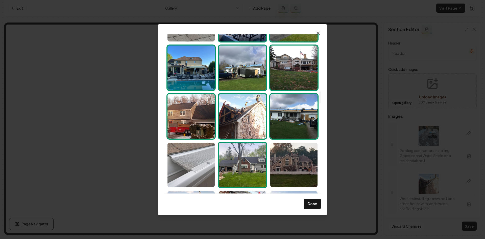
click at [201, 172] on img "Select image image_68ca014c5c7cd75eb89640ce.jpg" at bounding box center [190, 164] width 47 height 44
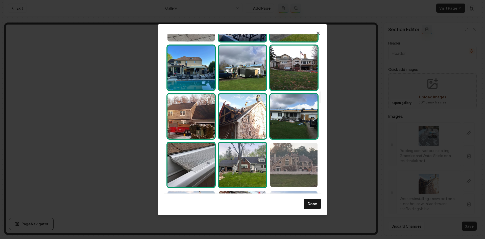
click at [299, 171] on img "Select image image_68ca01525c7cd75eb8966925.jpg" at bounding box center [293, 164] width 47 height 44
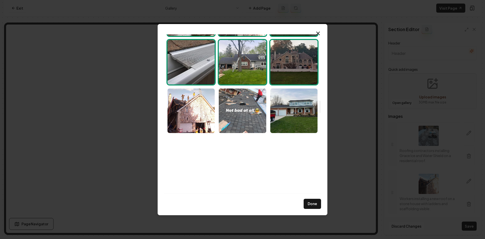
scroll to position [833, 0]
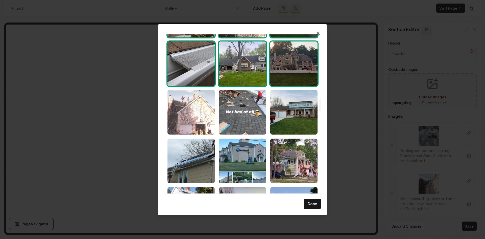
click at [195, 118] on img "Select image image_68ca014c5c7cd75eb89643b0.jpg" at bounding box center [190, 112] width 47 height 44
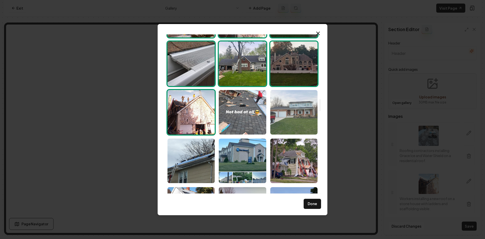
click at [291, 113] on img "Select image image_68ca014d5c7cd75eb8964750.jpg" at bounding box center [293, 112] width 47 height 44
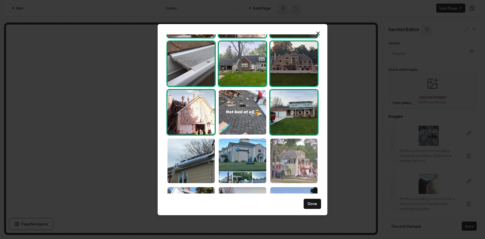
click at [279, 161] on img "Select image image_68ca014d5c7cd75eb89645d8.jpg" at bounding box center [293, 160] width 47 height 44
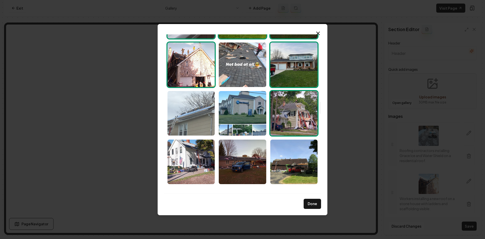
scroll to position [884, 0]
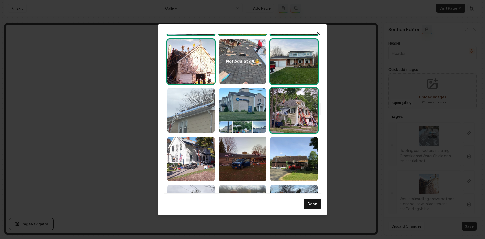
click at [196, 117] on img "Select image image_68ca014d5c7cd75eb89646a5.jpg" at bounding box center [190, 110] width 47 height 44
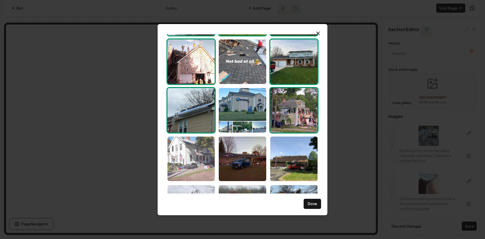
click at [196, 156] on img "Select image image_68ca014d5c7cd75eb896476d.jpg" at bounding box center [190, 158] width 47 height 44
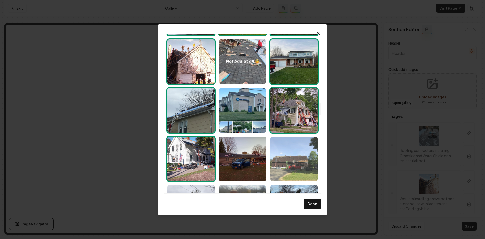
click at [294, 155] on img "Select image image_68ca014c5c7cd75eb8964400.jpg" at bounding box center [293, 158] width 47 height 44
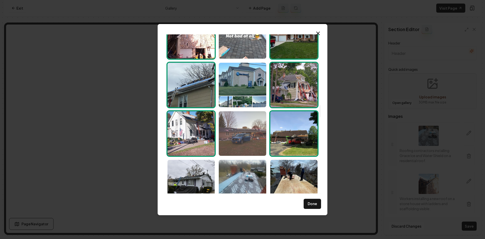
click at [241, 129] on img "Select image image_68ca01525c7cd75eb89669fc.jpg" at bounding box center [242, 133] width 47 height 44
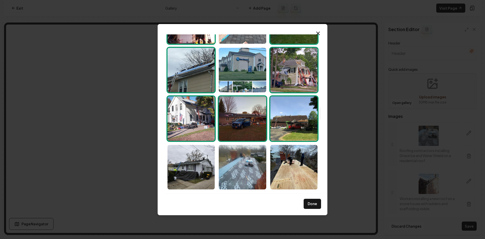
scroll to position [960, 0]
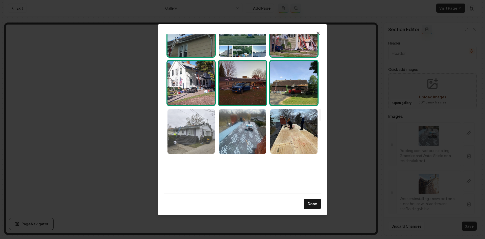
click at [183, 143] on img "Select image image_68ca014c5c7cd75eb89643b4.jpg" at bounding box center [190, 131] width 47 height 44
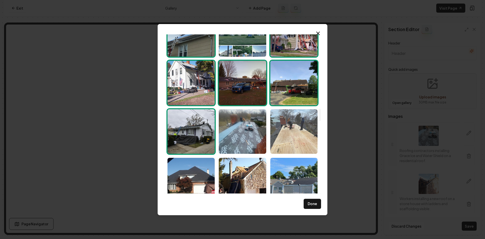
click at [284, 126] on img "Select image image_68ca01525c7cd75eb8966add.jpg" at bounding box center [293, 131] width 47 height 44
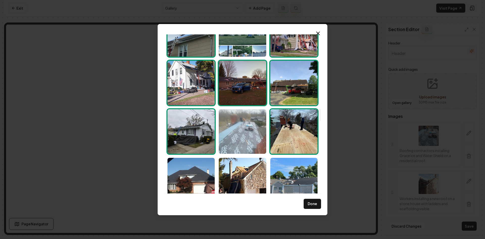
click at [243, 132] on img "Select image image_68ca01525c7cd75eb8966a8c.jpg" at bounding box center [242, 131] width 47 height 44
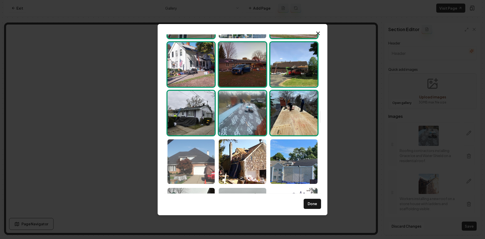
scroll to position [985, 0]
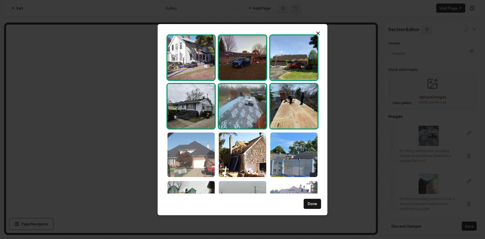
click at [194, 147] on img "Select image image_68ca014c5c7cd75eb896451a.jpg" at bounding box center [190, 154] width 47 height 44
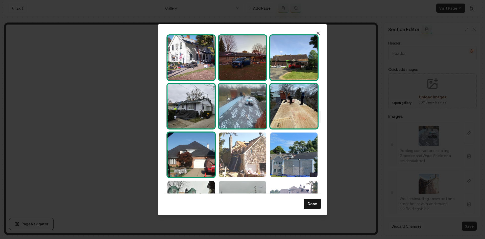
click at [251, 162] on img "Select image image_68ca01525c7cd75eb8966b24.jpg" at bounding box center [242, 154] width 47 height 44
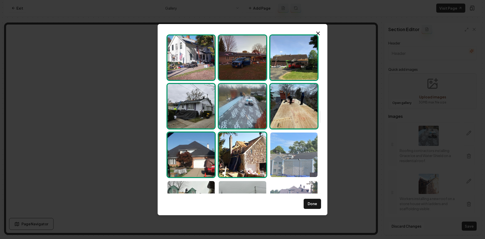
click at [299, 152] on img "Select image image_68ca01525c7cd75eb89668a7.jpg" at bounding box center [293, 154] width 47 height 44
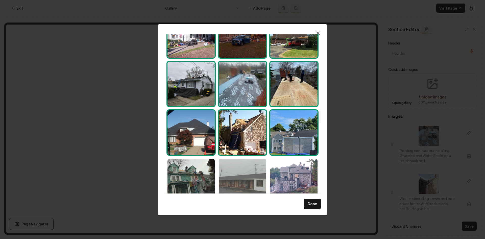
scroll to position [1035, 0]
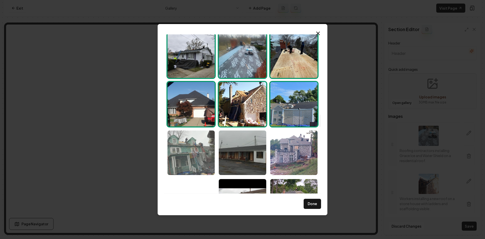
click at [181, 146] on img "Select image image_68ca01525c7cd75eb896682f.jpg" at bounding box center [190, 152] width 47 height 44
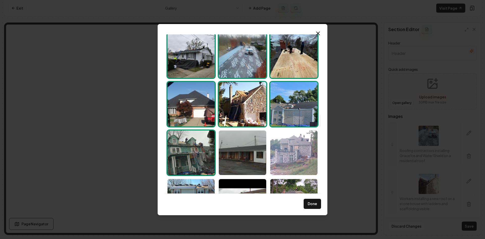
click at [286, 151] on img "Select image image_68ca014c5c7cd75eb896439d.jpg" at bounding box center [293, 152] width 47 height 44
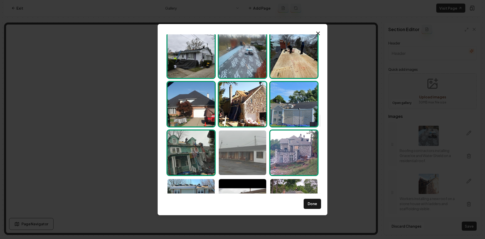
click at [263, 155] on img "Select image image_68ca01525c7cd75eb8966886.jpg" at bounding box center [242, 152] width 47 height 44
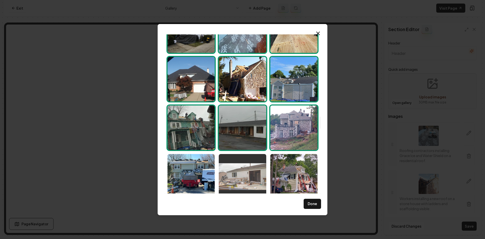
scroll to position [1061, 0]
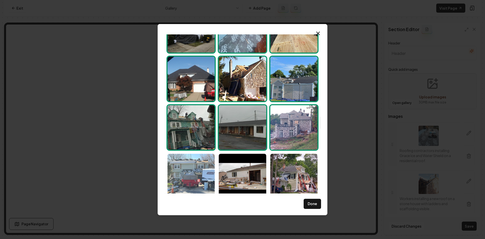
click at [194, 169] on img "Select image image_68ca01525c7cd75eb8966824.jpg" at bounding box center [190, 176] width 47 height 44
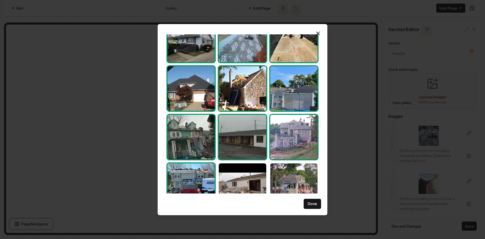
scroll to position [1035, 0]
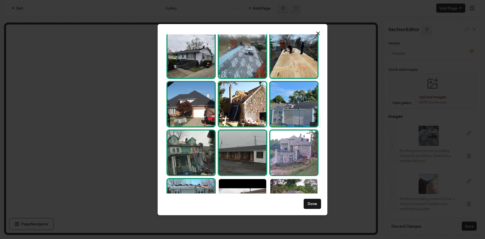
click at [289, 176] on div at bounding box center [242, 31] width 154 height 2036
click at [288, 183] on img "Select image image_68ca01525c7cd75eb8966788.jpg" at bounding box center [293, 201] width 47 height 44
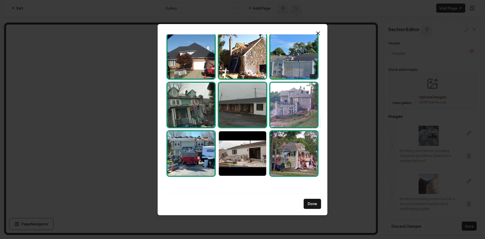
scroll to position [1187, 0]
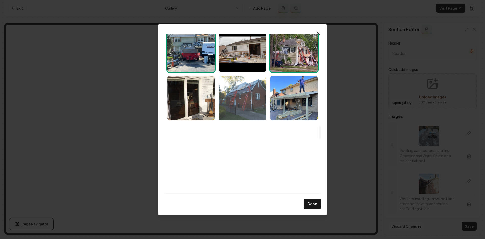
click at [236, 110] on img "Select image image_68ca01515c7cd75eb8966552.jpg" at bounding box center [242, 98] width 47 height 44
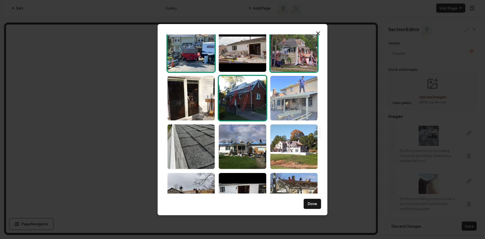
click at [303, 104] on img "Select image image_68ca01515c7cd75eb8966546.jpg" at bounding box center [293, 98] width 47 height 44
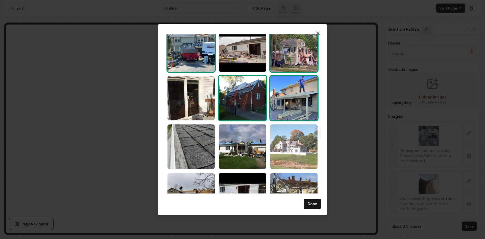
click at [295, 150] on img "Select image image_68ca014c5c7cd75eb89643fd.jpg" at bounding box center [293, 146] width 47 height 44
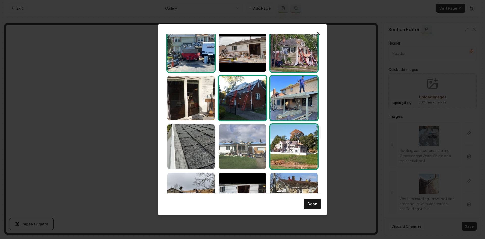
click at [262, 152] on img "Select image image_68ca01515c7cd75eb89663d5.jpg" at bounding box center [242, 146] width 47 height 44
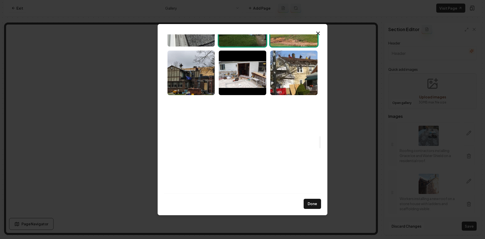
scroll to position [1313, 0]
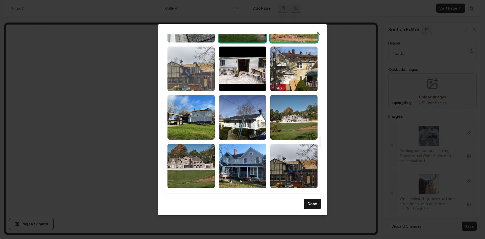
click at [183, 76] on img "Select image image_68ca014c5c7cd75eb8964241.jpg" at bounding box center [190, 68] width 47 height 44
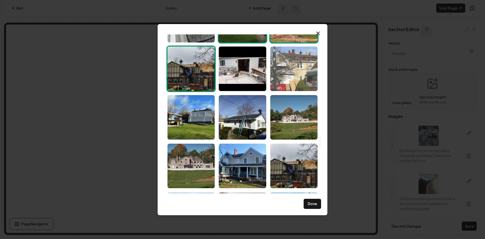
click at [309, 74] on img "Select image image_68ca014c5c7cd75eb896424a.jpg" at bounding box center [293, 68] width 47 height 44
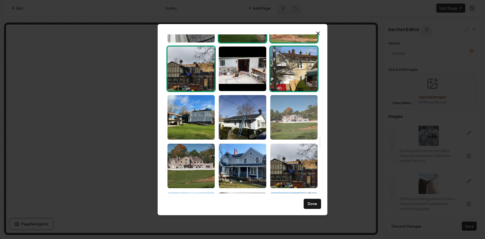
click at [306, 124] on img "Select image image_68ca014c5c7cd75eb89642e5.jpg" at bounding box center [293, 117] width 47 height 44
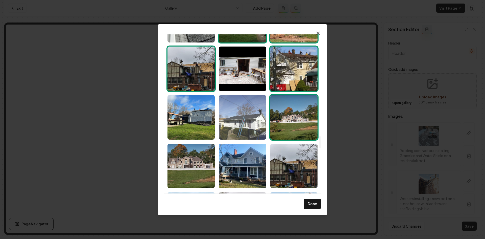
click at [245, 127] on img "Select image image_68ca014c5c7cd75eb896420b.jpg" at bounding box center [242, 117] width 47 height 44
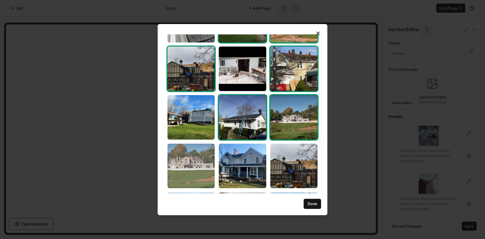
scroll to position [1338, 0]
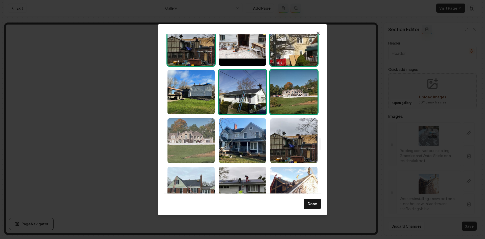
click at [186, 138] on img "Select image image_68ca014c5c7cd75eb896424d.jpg" at bounding box center [190, 140] width 47 height 44
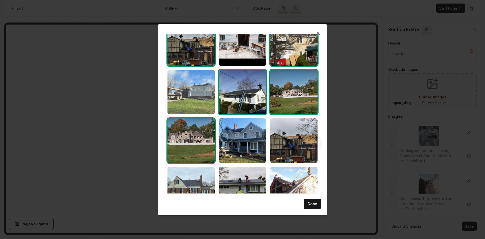
click at [190, 95] on img "Select image image_68ca014d5c7cd75eb8964b60.jpg" at bounding box center [190, 92] width 47 height 44
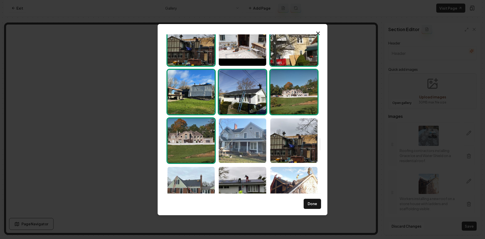
click at [245, 157] on img "Select image image_67f42840432c476416e395f3.jpeg" at bounding box center [242, 140] width 47 height 44
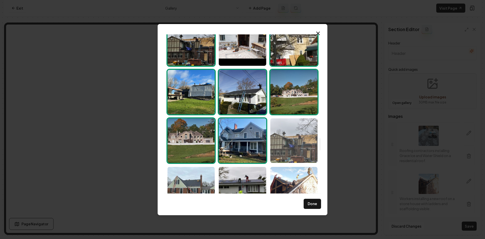
click at [303, 143] on img "Select image image_67f42840432c476416e392ec.jpg" at bounding box center [293, 140] width 47 height 44
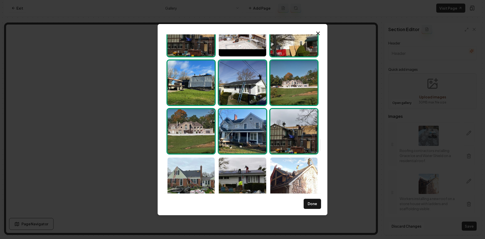
scroll to position [1364, 0]
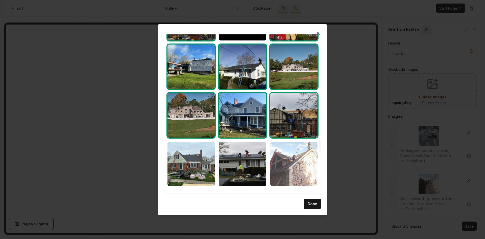
click at [301, 148] on img "Select image image_67f42840432c476416e3934d.jpg" at bounding box center [293, 163] width 47 height 44
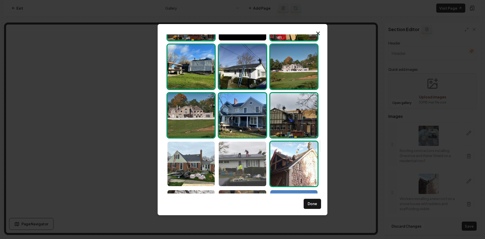
click at [233, 158] on img "Select image image_67f42840432c476416e3937c.jpg" at bounding box center [242, 163] width 47 height 44
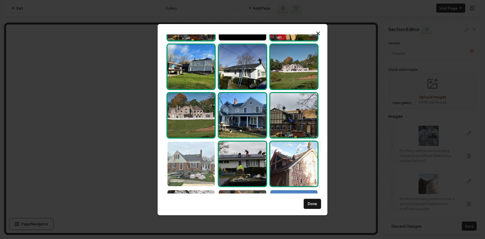
click at [192, 161] on img "Select image image_67f42840432c476416e394c0.jpg" at bounding box center [190, 163] width 47 height 44
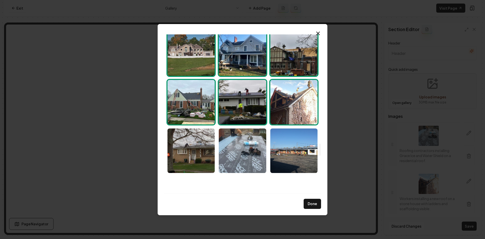
scroll to position [1439, 0]
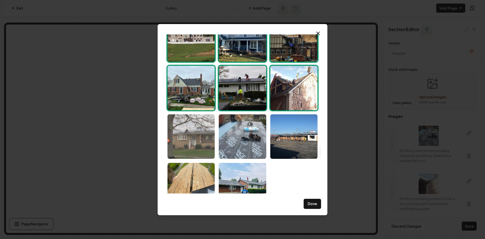
click at [191, 141] on img "Select image image_67f42840432c476416e392f5.jpg" at bounding box center [190, 136] width 47 height 44
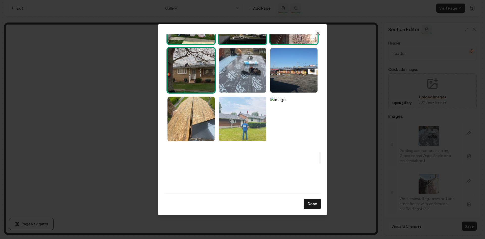
scroll to position [1515, 0]
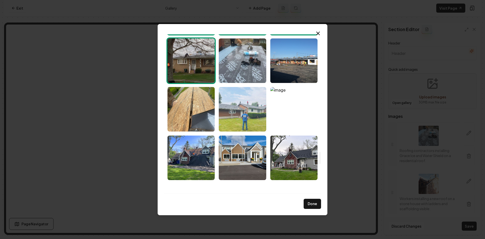
click at [242, 124] on img "Select image image_67d47b1b432c4764161e5554.jpg" at bounding box center [242, 109] width 47 height 44
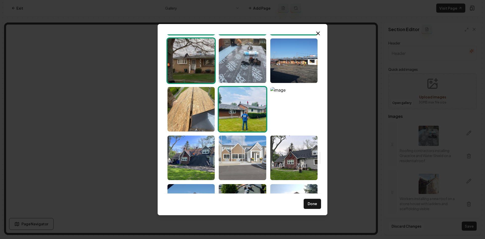
click at [235, 165] on img "Select image image_67d1e4ce432c47641635f289.jpeg" at bounding box center [242, 157] width 47 height 44
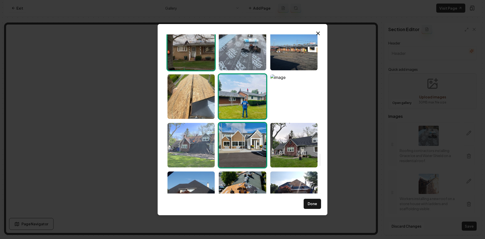
scroll to position [1540, 0]
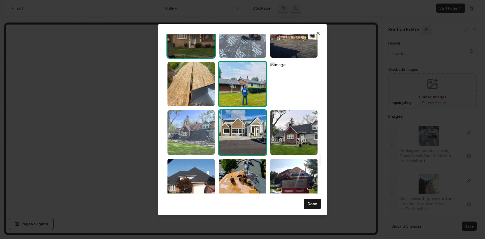
click at [179, 138] on img "Select image image_67d1e4cf432c47641635f784.jpeg" at bounding box center [190, 132] width 47 height 44
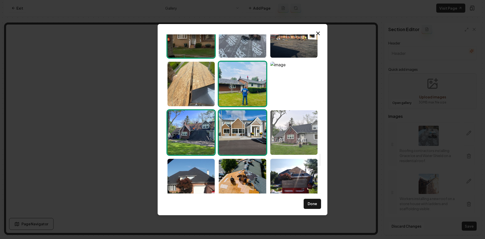
click at [300, 141] on img "Select image image_67d1e4cd432c47641635ec3d.jpeg" at bounding box center [293, 132] width 47 height 44
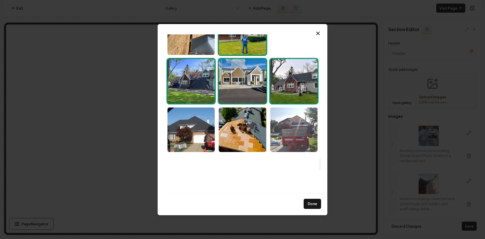
scroll to position [1616, 0]
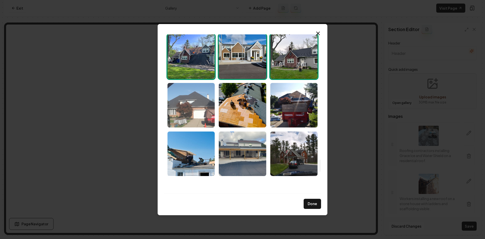
click at [186, 110] on img "Select image image_67d1e4ce432c47641635f208.jpeg" at bounding box center [190, 105] width 47 height 44
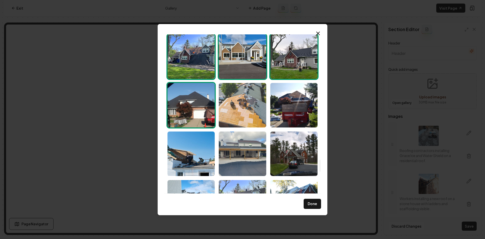
drag, startPoint x: 252, startPoint y: 117, endPoint x: 286, endPoint y: 109, distance: 35.3
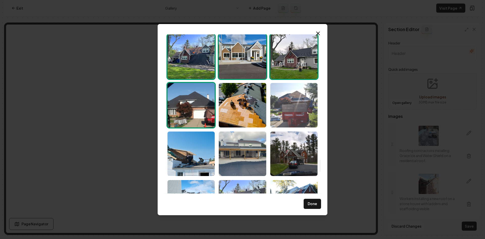
click at [252, 116] on img "Select image image_67d1e4cd432c47641635e9b8.jpeg" at bounding box center [242, 105] width 47 height 44
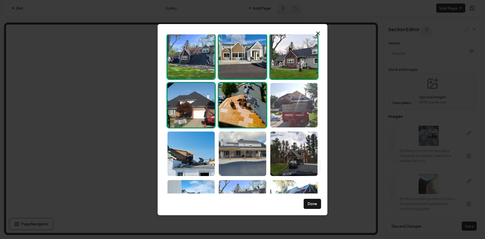
click at [302, 104] on img "Select image image_67d1e4cd432c47641635ebfc.jpeg" at bounding box center [293, 105] width 47 height 44
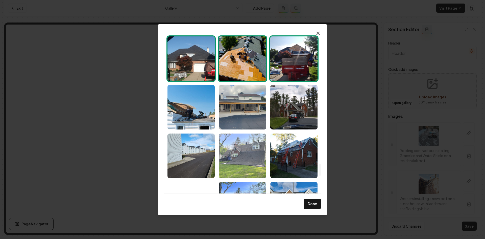
scroll to position [1667, 0]
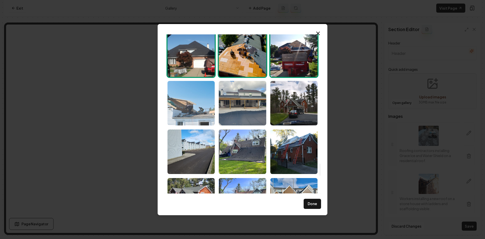
click at [202, 101] on img "Select image image_67d1e4cb432c47641635e307.jpeg" at bounding box center [190, 103] width 47 height 44
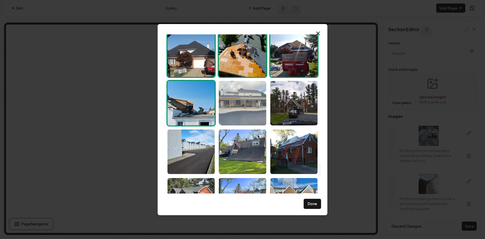
click at [256, 110] on img "Select image image_67d1e4ce432c47641635f380.jpeg" at bounding box center [242, 103] width 47 height 44
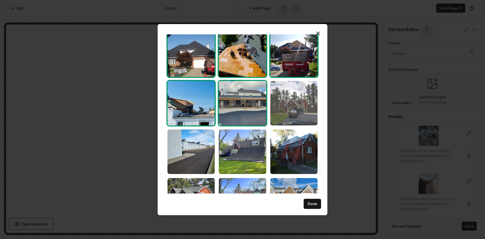
drag, startPoint x: 285, startPoint y: 108, endPoint x: 288, endPoint y: 123, distance: 15.7
click at [285, 108] on img "Select image image_67d1e4ce432c47641635f3c6.jpeg" at bounding box center [293, 103] width 47 height 44
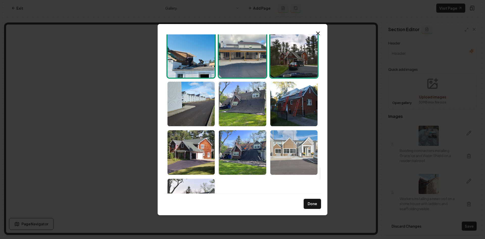
scroll to position [1717, 0]
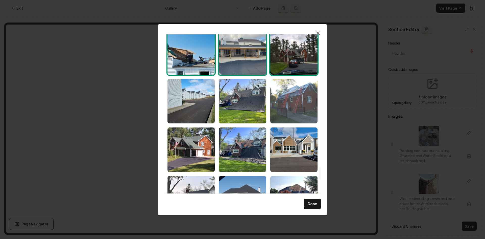
click at [297, 104] on img "Select image image_67d1e4ce432c47641635f49a.jpeg" at bounding box center [293, 101] width 47 height 44
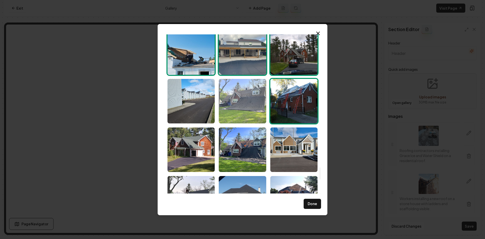
click at [242, 111] on img "Select image image_67d1e4ce432c47641635f1a5.jpeg" at bounding box center [242, 101] width 47 height 44
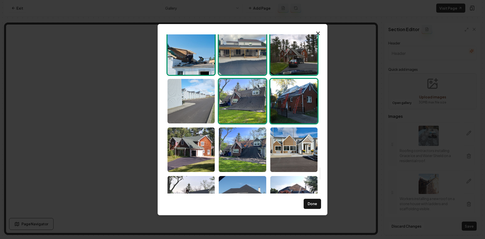
click at [194, 107] on img "Select image image_67d1e4ce432c47641635f1d8.jpeg" at bounding box center [190, 101] width 47 height 44
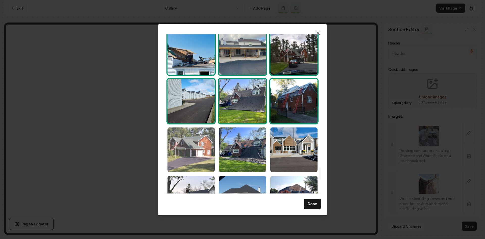
click at [195, 140] on img "Select image image_67d1e4ce432c47641635f35b.jpeg" at bounding box center [190, 149] width 47 height 44
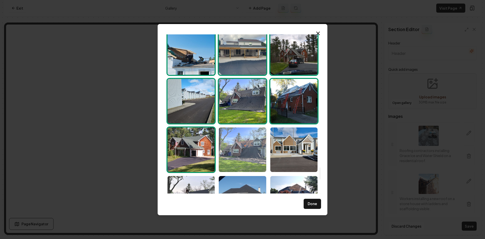
click at [235, 140] on img "Select image image_67d1e4ce432c47641635f4e2.jpeg" at bounding box center [242, 149] width 47 height 44
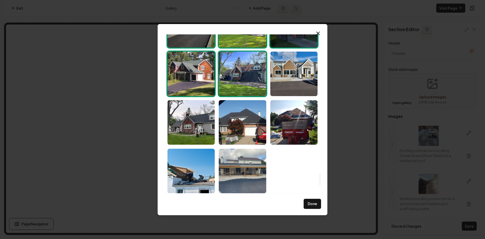
drag, startPoint x: 209, startPoint y: 86, endPoint x: 222, endPoint y: 84, distance: 13.3
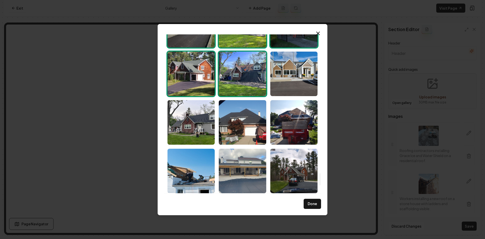
click at [209, 86] on img "Select image image_67d1e4ce432c47641635f35b.jpeg" at bounding box center [190, 74] width 47 height 44
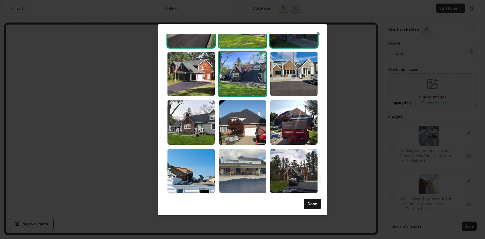
click at [238, 80] on img "Select image image_67d1e4ce432c47641635f4e2.jpeg" at bounding box center [242, 74] width 47 height 44
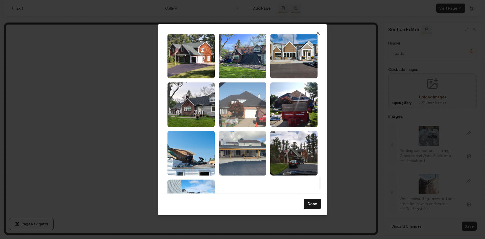
scroll to position [1843, 0]
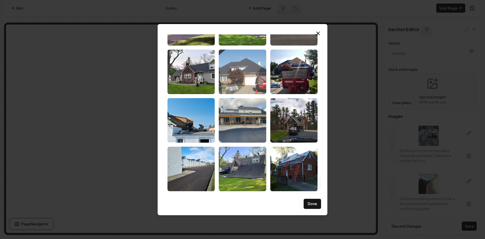
click at [240, 78] on img "Select image image_67d1e4cd432c47641635ec30.jpeg" at bounding box center [242, 71] width 47 height 44
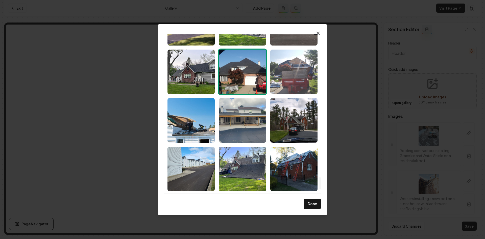
click at [290, 72] on img "Select image image_67d1e4ce432c47641635f321.jpeg" at bounding box center [293, 71] width 47 height 44
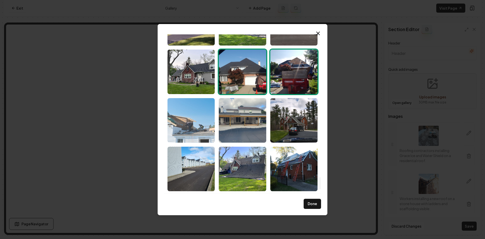
click at [190, 129] on img "Select image image_67d1e4cb432c47641635e360.jpeg" at bounding box center [190, 120] width 47 height 44
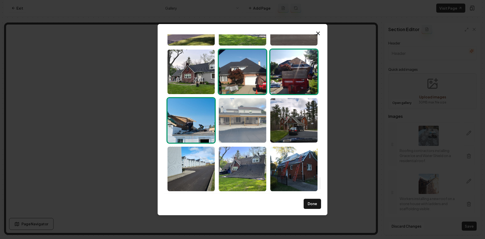
click at [248, 126] on img "Select image image_67d1e4cd432c47641635ecd1.jpeg" at bounding box center [242, 120] width 47 height 44
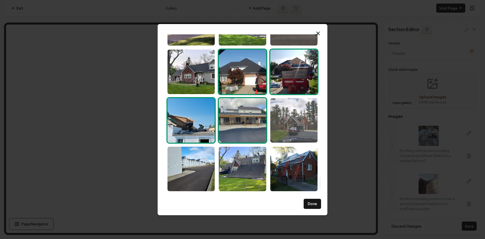
click at [279, 124] on img "Select image image_67d1e4ce432c47641635f4f1.jpeg" at bounding box center [293, 120] width 47 height 44
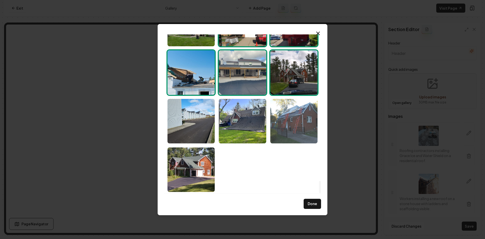
scroll to position [1892, 0]
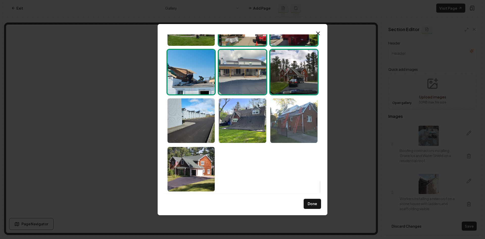
click at [290, 120] on img "Select image image_67d1e4ce432c47641635f4b1.jpeg" at bounding box center [293, 120] width 47 height 44
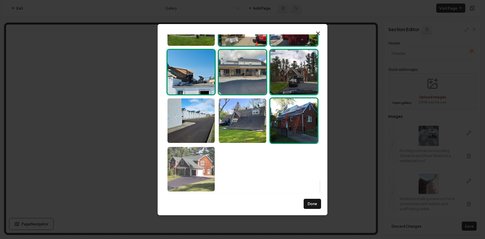
click at [208, 186] on img "Select image image_67d1e4ce432c47641635f2ff.jpeg" at bounding box center [190, 169] width 47 height 44
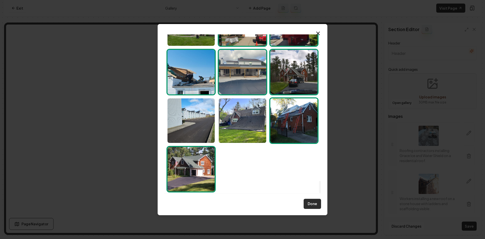
click at [314, 201] on button "Done" at bounding box center [312, 203] width 17 height 10
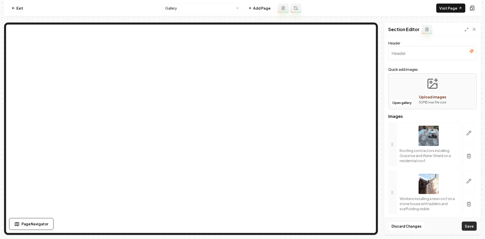
drag, startPoint x: 469, startPoint y: 226, endPoint x: 425, endPoint y: 154, distance: 84.4
click at [469, 226] on button "Save" at bounding box center [469, 225] width 15 height 9
click at [470, 158] on button "button" at bounding box center [469, 155] width 12 height 21
click at [467, 156] on icon "button" at bounding box center [468, 156] width 3 height 3
click at [463, 155] on button "button" at bounding box center [469, 155] width 12 height 21
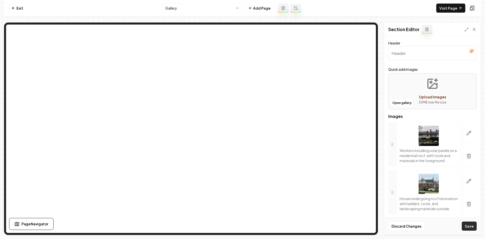
click at [465, 222] on button "Save" at bounding box center [469, 225] width 15 height 9
click at [464, 225] on div "Discard Changes Save" at bounding box center [432, 225] width 96 height 17
click at [450, 11] on link "Visit Page" at bounding box center [450, 8] width 29 height 9
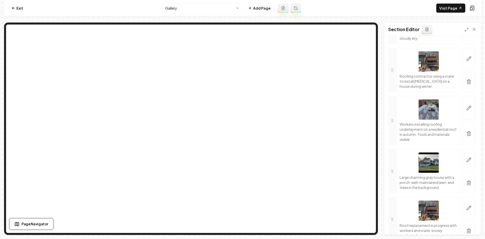
scroll to position [657, 0]
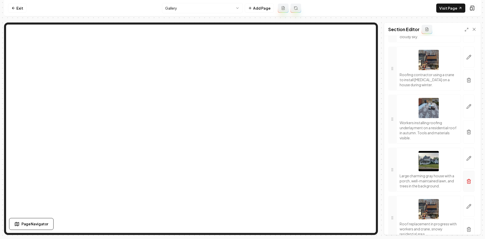
click at [463, 143] on button "button" at bounding box center [469, 131] width 12 height 23
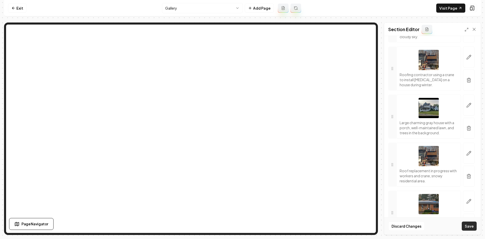
click at [476, 228] on button "Save" at bounding box center [469, 225] width 15 height 9
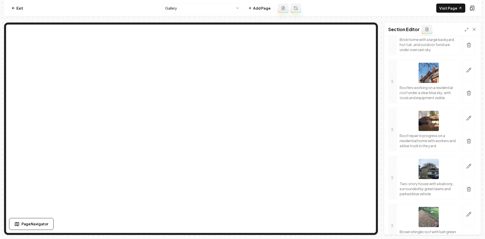
scroll to position [1566, 0]
click at [468, 103] on button "button" at bounding box center [469, 92] width 12 height 21
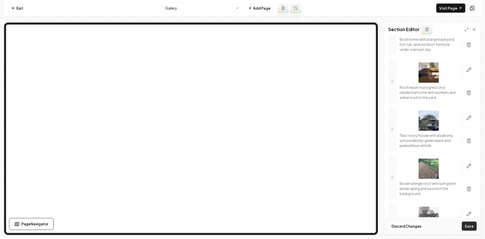
click at [471, 224] on button "Save" at bounding box center [469, 225] width 15 height 9
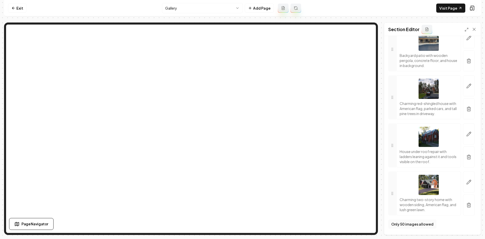
scroll to position [4959, 0]
click at [466, 159] on icon "button" at bounding box center [468, 156] width 5 height 5
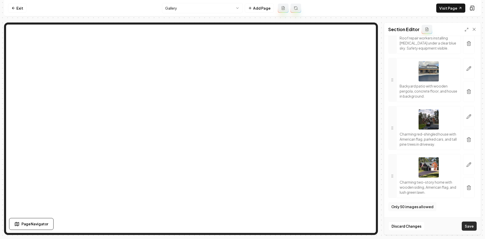
click at [474, 224] on button "Save" at bounding box center [469, 225] width 15 height 9
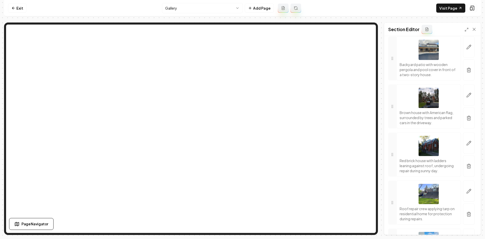
scroll to position [4529, 0]
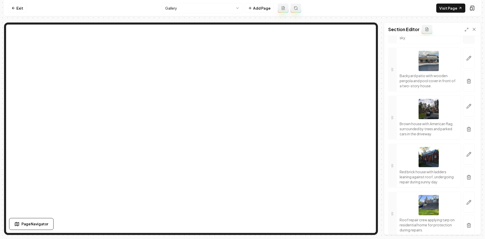
click at [467, 36] on icon "button" at bounding box center [468, 33] width 5 height 5
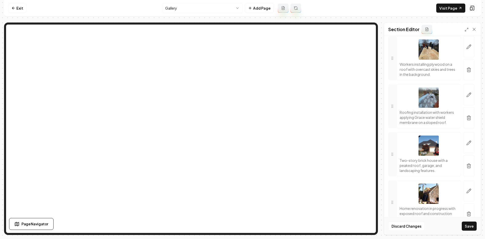
scroll to position [2888, 0]
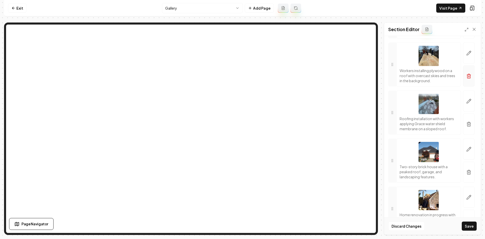
click at [467, 86] on button "button" at bounding box center [469, 75] width 12 height 21
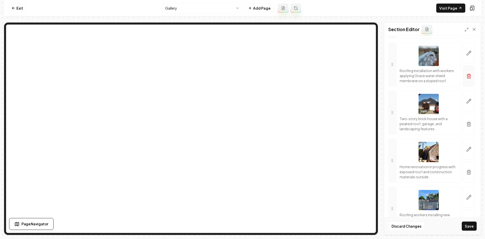
click at [465, 86] on button "button" at bounding box center [469, 75] width 12 height 21
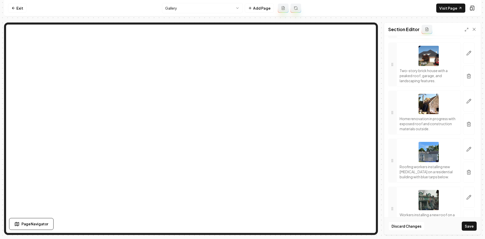
click at [470, 226] on button "Save" at bounding box center [469, 225] width 15 height 9
click at [455, 9] on link "Visit Page" at bounding box center [450, 8] width 29 height 9
click at [16, 10] on link "Exit" at bounding box center [17, 8] width 18 height 9
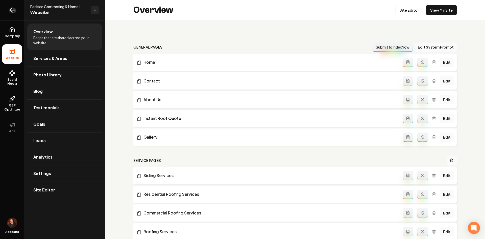
click at [16, 7] on link "Return to dashboard" at bounding box center [12, 10] width 24 height 20
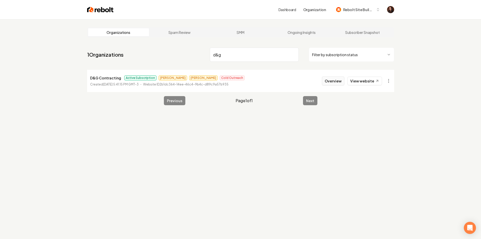
type input "d&g"
click at [330, 80] on button "Overview" at bounding box center [333, 80] width 22 height 9
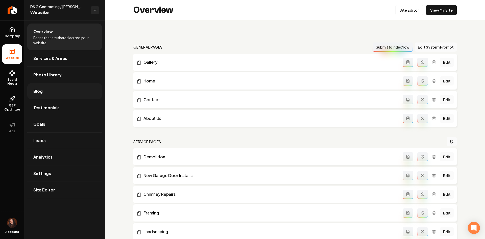
click at [57, 93] on link "Blog" at bounding box center [64, 91] width 75 height 16
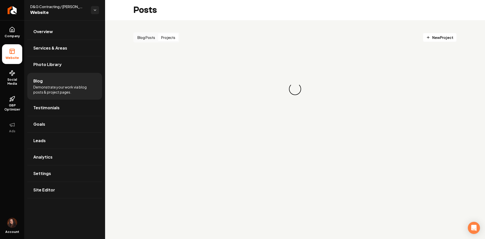
click at [173, 37] on button "Projects" at bounding box center [168, 37] width 20 height 8
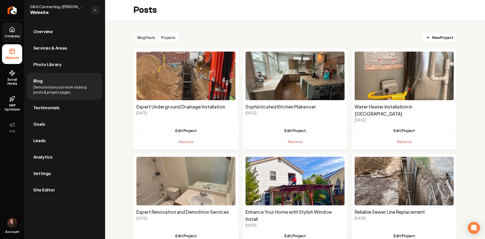
click at [14, 36] on span "Company" at bounding box center [12, 36] width 19 height 4
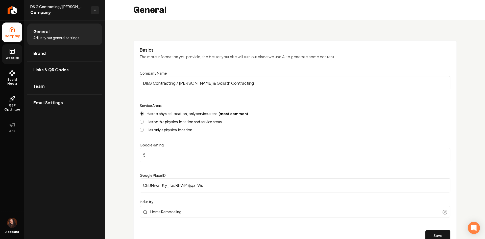
click at [19, 58] on span "Website" at bounding box center [12, 58] width 17 height 4
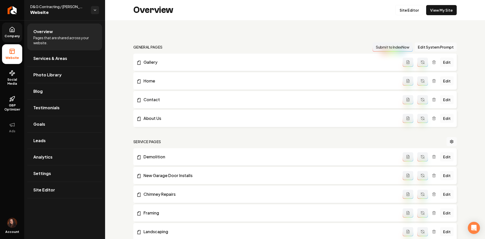
click at [429, 16] on div "Overview Site Editor View My Site" at bounding box center [295, 10] width 380 height 20
click at [426, 14] on link "View My Site" at bounding box center [441, 10] width 31 height 10
click at [46, 93] on link "Blog" at bounding box center [64, 91] width 75 height 16
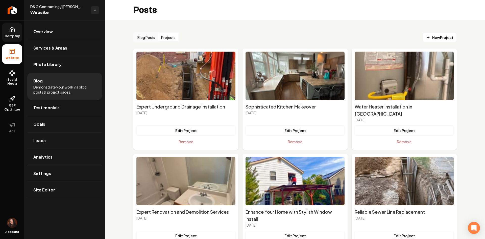
drag, startPoint x: 173, startPoint y: 36, endPoint x: 171, endPoint y: 38, distance: 3.4
click at [173, 35] on button "Projects" at bounding box center [168, 37] width 20 height 8
click at [451, 39] on link "New Project" at bounding box center [440, 37] width 34 height 9
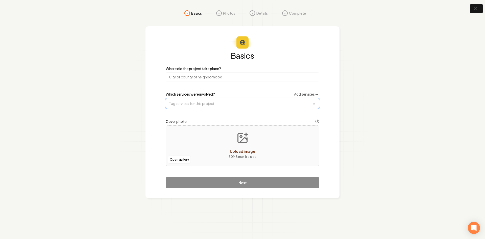
click at [259, 106] on input "text" at bounding box center [242, 103] width 153 height 9
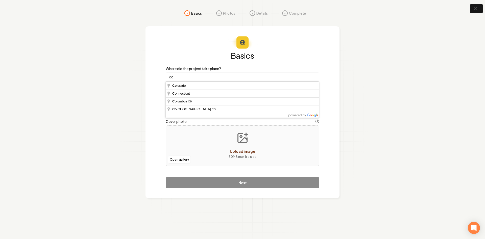
click at [245, 80] on input "co" at bounding box center [243, 76] width 154 height 9
type input "CO"
drag, startPoint x: 228, startPoint y: 93, endPoint x: 171, endPoint y: 7, distance: 103.2
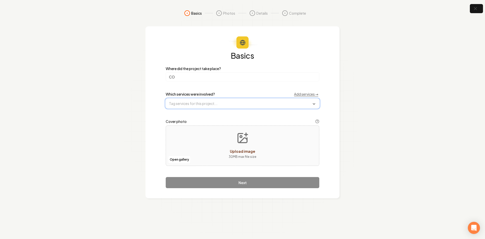
click at [196, 104] on input "text" at bounding box center [242, 103] width 153 height 9
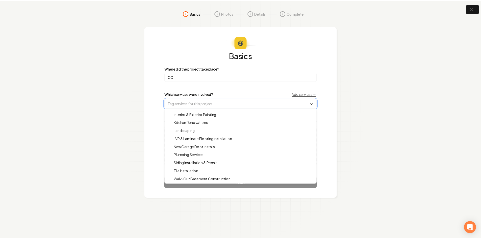
scroll to position [137, 0]
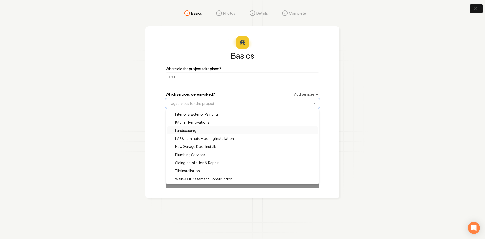
click at [201, 129] on div "Landscaping" at bounding box center [242, 130] width 151 height 8
click at [153, 136] on div "Basics Where did the project take place? CO Which services were involved? Add s…" at bounding box center [242, 112] width 194 height 172
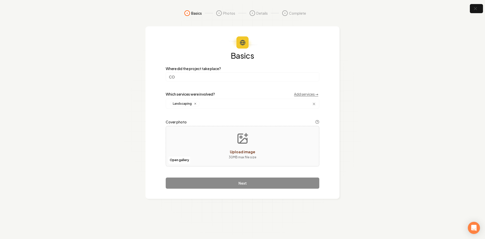
click at [230, 146] on button "Upload image 30 MB max file size" at bounding box center [242, 145] width 36 height 35
click at [208, 150] on div "Open gallery Upload image 30 MB max file size" at bounding box center [243, 146] width 154 height 40
type input "**********"
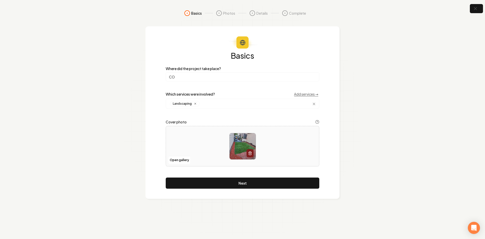
drag, startPoint x: 247, startPoint y: 186, endPoint x: 245, endPoint y: 181, distance: 5.6
click at [247, 185] on button "Next" at bounding box center [243, 182] width 154 height 11
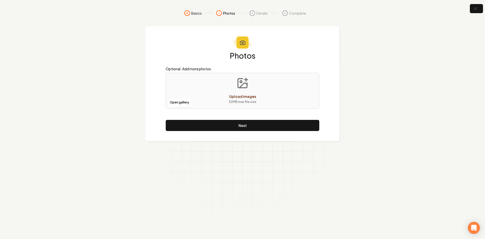
click at [213, 77] on div "Open gallery Upload images 30 MB max file size" at bounding box center [243, 91] width 154 height 36
type input "**********"
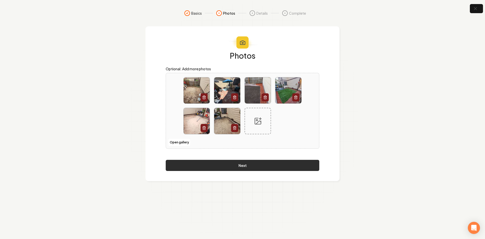
click at [245, 167] on button "Next" at bounding box center [243, 165] width 154 height 11
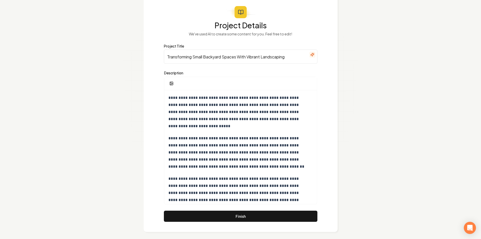
scroll to position [33, 0]
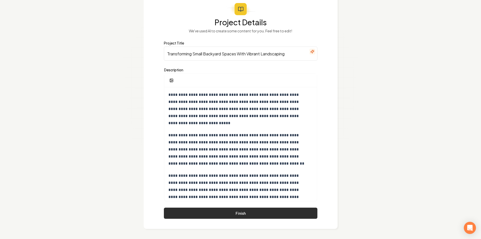
click at [211, 215] on button "Finish" at bounding box center [241, 212] width 154 height 11
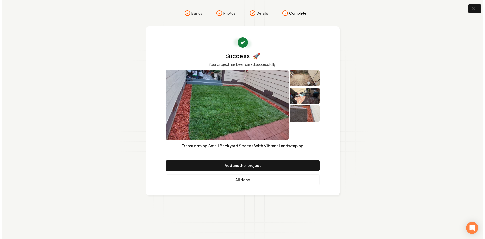
scroll to position [0, 0]
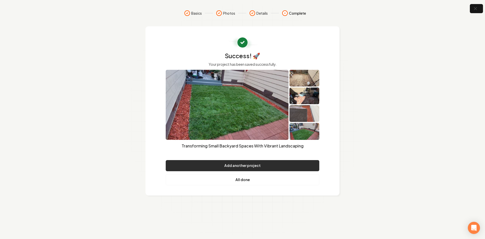
click at [198, 166] on button "Add another project" at bounding box center [243, 165] width 154 height 11
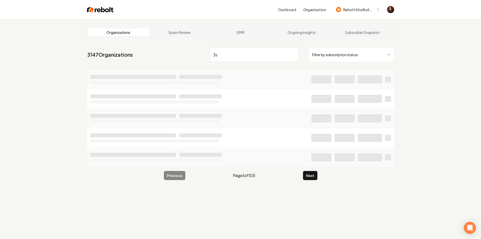
type input "3s"
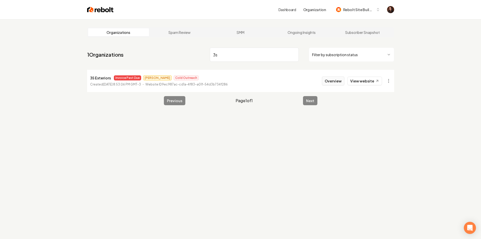
click at [330, 80] on button "Overview" at bounding box center [333, 80] width 22 height 9
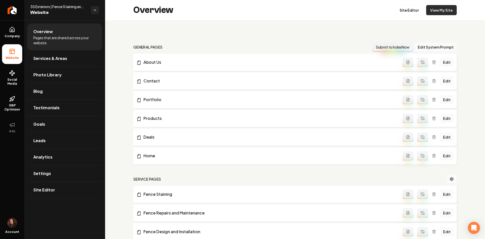
click at [440, 13] on link "View My Site" at bounding box center [441, 10] width 31 height 10
click at [62, 181] on li "Settings" at bounding box center [64, 173] width 75 height 16
click at [62, 178] on link "Settings" at bounding box center [64, 173] width 75 height 16
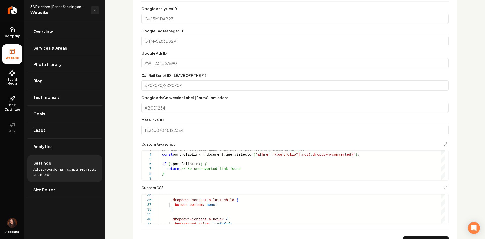
scroll to position [177, 0]
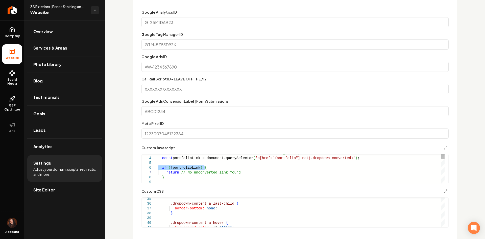
type textarea "**********"
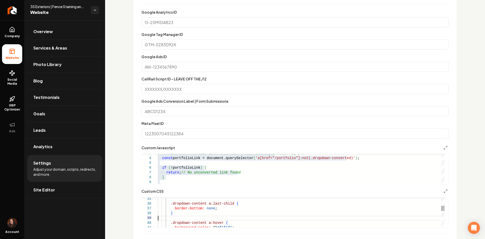
type textarea "**********"
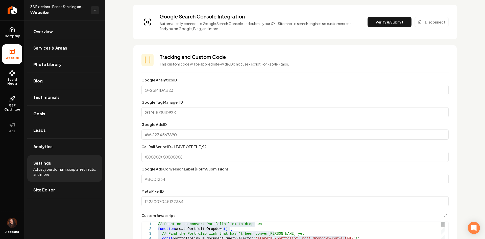
scroll to position [101, 0]
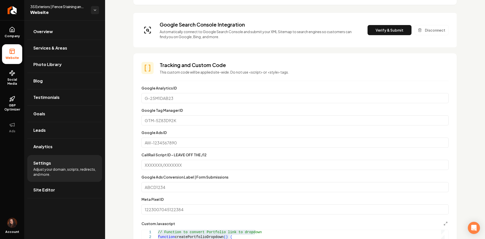
click at [378, 208] on input "Meta Pixel ID" at bounding box center [294, 209] width 307 height 10
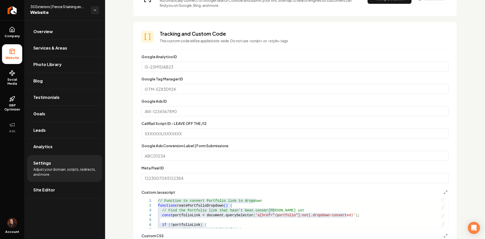
scroll to position [152, 0]
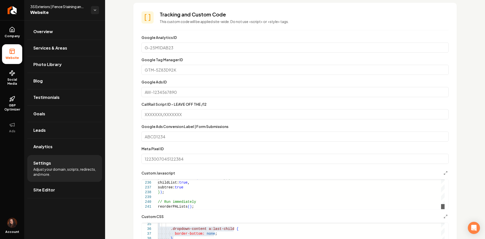
click at [444, 209] on div "Main content area" at bounding box center [443, 206] width 4 height 5
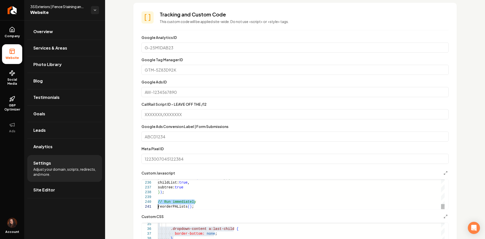
type textarea "**********"
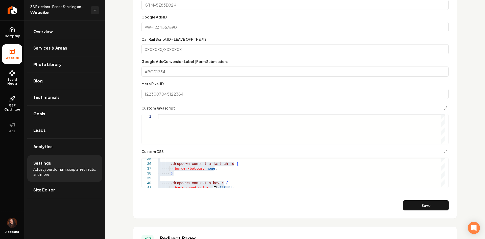
scroll to position [227, 0]
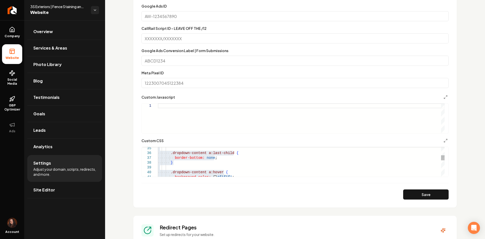
click at [186, 176] on div ".dropdown-content a:last-child { border-bottom: none ; } .dropdown-content a:ho…" at bounding box center [301, 239] width 287 height 513
click at [186, 176] on div ".dropdown-content a:last-child { border-bottom: none ; } .dropdown-content a:ho…" at bounding box center [301, 236] width 287 height 513
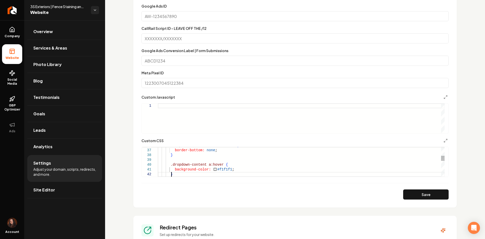
click at [186, 176] on div ".dropdown-content a:last-child { border-bottom: none ; } .dropdown-content a:ho…" at bounding box center [301, 231] width 287 height 513
click at [186, 165] on div "border-bottom: none ; } .dropdown-content a:hover { background-color: #f1f1f1 ;…" at bounding box center [301, 226] width 287 height 513
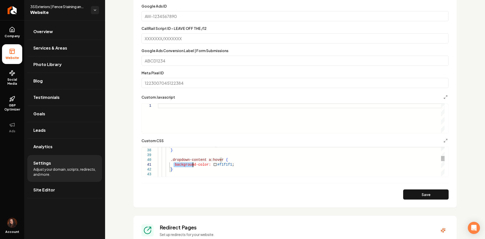
click at [186, 165] on div "border-bottom: none ; } .dropdown-content a:hover { background-color: #f1f1f1 ;…" at bounding box center [301, 226] width 287 height 513
type textarea "**********"
click at [186, 165] on div "border-bottom: none ; } .dropdown-content a:hover { background-color: #f1f1f1 ;…" at bounding box center [301, 226] width 287 height 513
type textarea "**********"
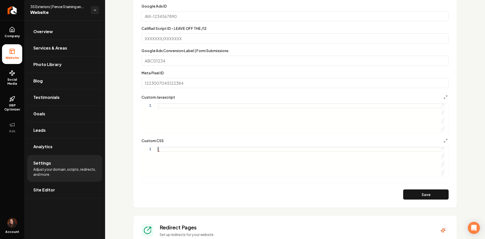
type textarea "**********"
click at [181, 123] on div "Main content area" at bounding box center [301, 118] width 287 height 30
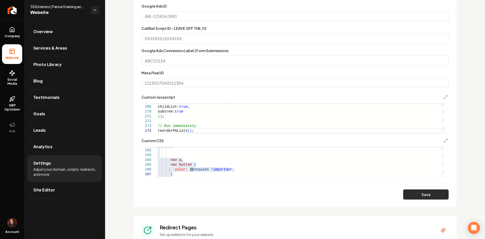
click at [404, 190] on button "Save" at bounding box center [425, 194] width 45 height 10
click at [154, 3] on div "Google Ads ID" at bounding box center [294, 12] width 307 height 18
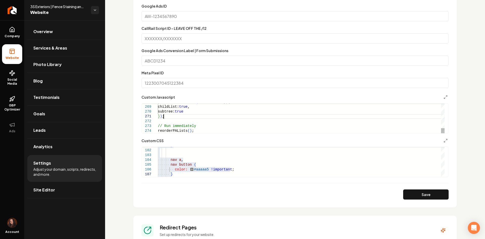
type textarea "**********"
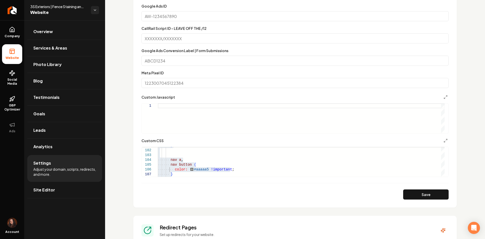
click at [233, 130] on div "Main content area" at bounding box center [301, 118] width 287 height 30
type textarea "**********"
click at [414, 198] on button "Save" at bounding box center [425, 194] width 45 height 10
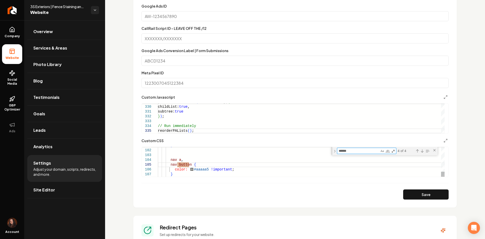
type textarea "**********"
type textarea "*"
type textarea "**********"
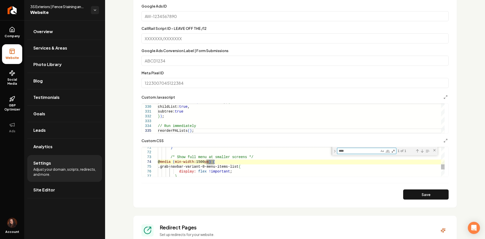
type textarea "****"
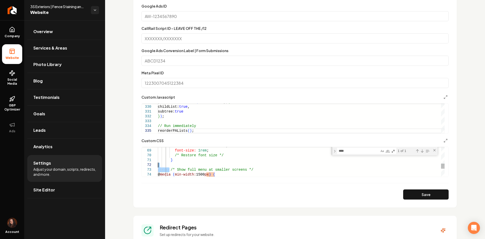
drag, startPoint x: 169, startPoint y: 157, endPoint x: 245, endPoint y: 163, distance: 76.8
click at [238, 162] on div "@ media ( min-width: 1500 px ) { } /* Show full menu at smaller screens */ cont…" at bounding box center [301, 74] width 287 height 522
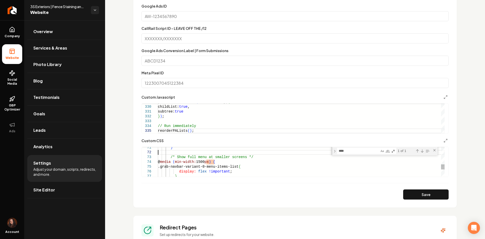
click at [182, 161] on div "} /* Show full menu at smaller screens */ @ media ( min-width: 1500 px ) { .gra…" at bounding box center [301, 62] width 287 height 522
click at [222, 160] on div "} /* Show full menu at smaller screens */ @ media ( min-width: 1500 px ) { .gra…" at bounding box center [301, 62] width 287 height 522
click at [222, 162] on div "} /* Show full menu at smaller screens */ @ media ( min-width: 1500 px ) { .gra…" at bounding box center [301, 62] width 287 height 522
click at [224, 162] on div "} /* Show full menu at smaller screens */ @ media ( min-width: 1500 px ) { .gra…" at bounding box center [301, 62] width 287 height 522
click at [222, 162] on div "} /* Show full menu at smaller screens */ @ media ( min-width: 1500 px ) { .gra…" at bounding box center [301, 62] width 287 height 522
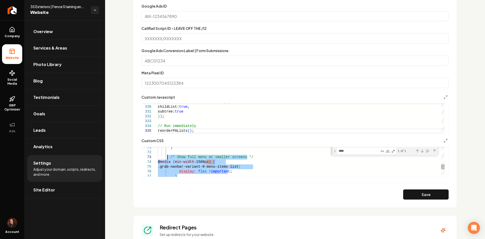
drag, startPoint x: 186, startPoint y: 173, endPoint x: 168, endPoint y: 155, distance: 25.2
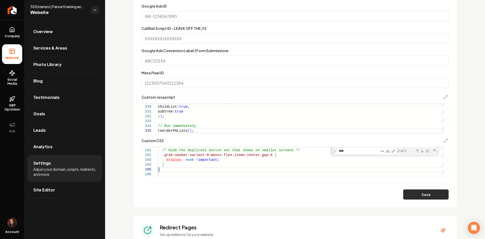
click at [418, 195] on button "Save" at bounding box center [425, 194] width 45 height 10
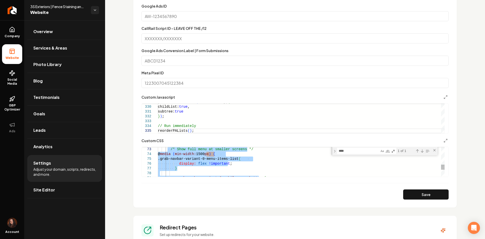
click at [262, 172] on div "/* Show full menu at smaller screens */ @ media ( min-width: 1500 px ) { .grab-…" at bounding box center [301, 54] width 287 height 522
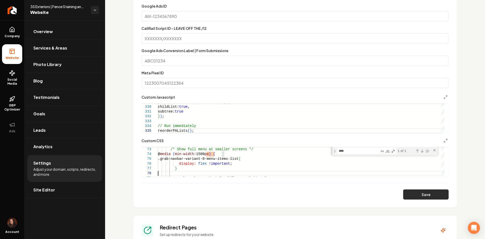
click at [432, 193] on button "Save" at bounding box center [425, 194] width 45 height 10
click at [183, 152] on div "/* Show full menu at smaller screens */ @ media ( min-width: 1500 px ) { .grab-…" at bounding box center [301, 54] width 287 height 522
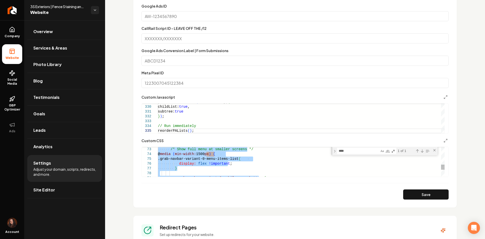
click at [183, 152] on div "/* Show full menu at smaller screens */ @ media ( min-width: 1500 px ) { .grab-…" at bounding box center [301, 54] width 287 height 522
type textarea "**********"
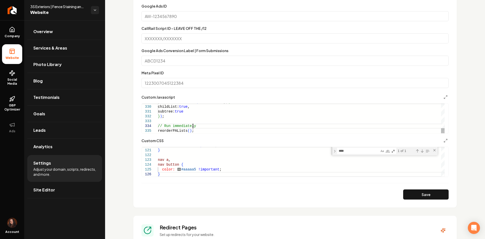
scroll to position [0, 33]
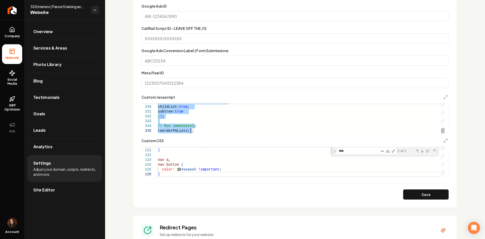
type textarea "**********"
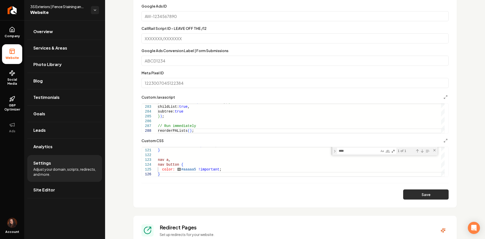
click at [435, 194] on button "Save" at bounding box center [425, 194] width 45 height 10
type textarea "**********"
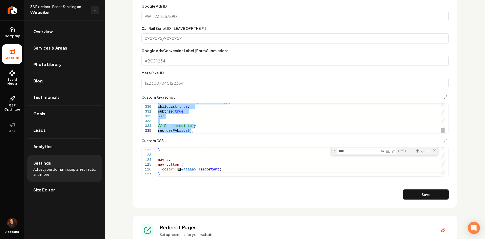
type textarea "**********"
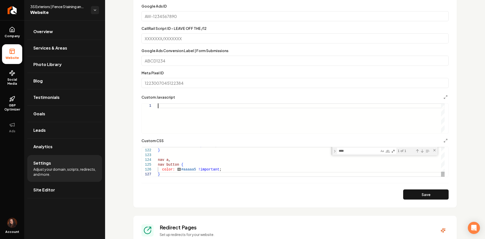
type textarea "**********"
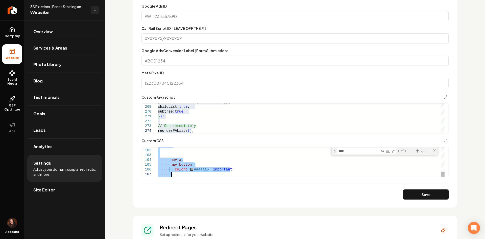
type textarea "**********"
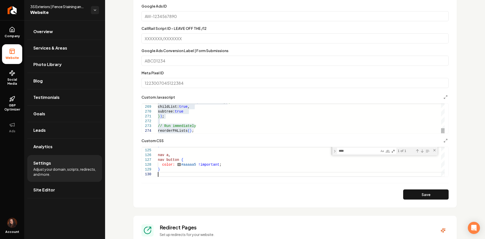
type textarea "**********"
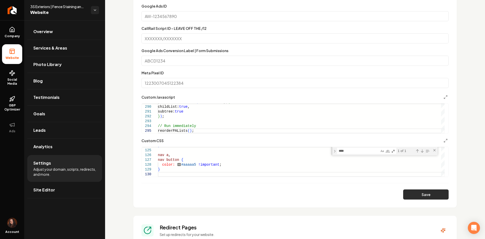
click at [417, 193] on button "Save" at bounding box center [425, 194] width 45 height 10
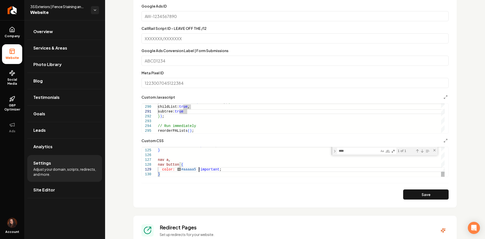
type textarea "**********"
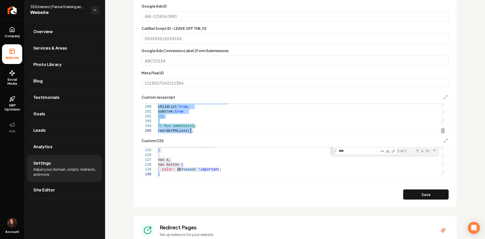
type textarea "**********"
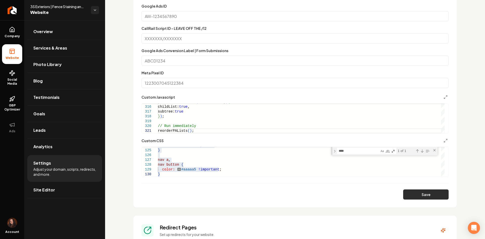
click at [416, 197] on button "Save" at bounding box center [425, 194] width 45 height 10
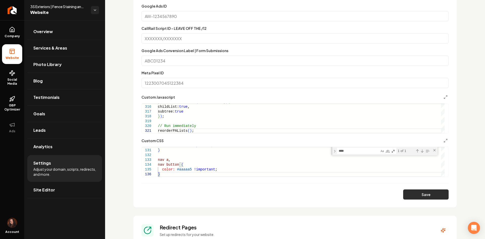
click at [413, 192] on button "Save" at bounding box center [425, 194] width 45 height 10
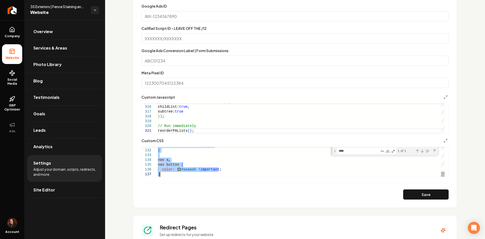
type textarea "**********"
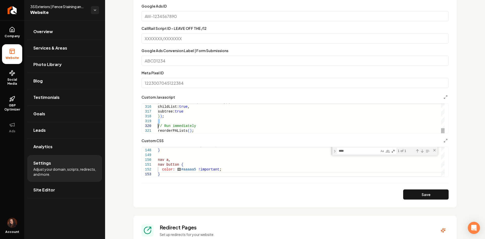
type textarea "**********"
click at [405, 191] on button "Save" at bounding box center [425, 194] width 45 height 10
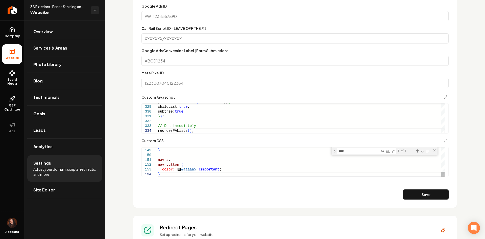
scroll to position [0, 2]
type textarea "*"
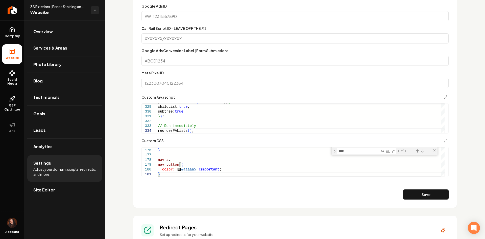
scroll to position [0, 33]
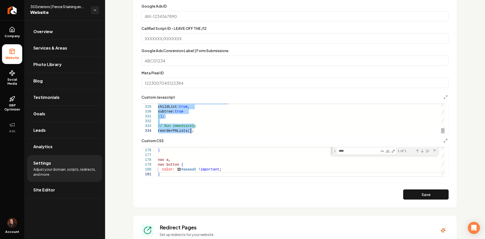
type textarea "**********"
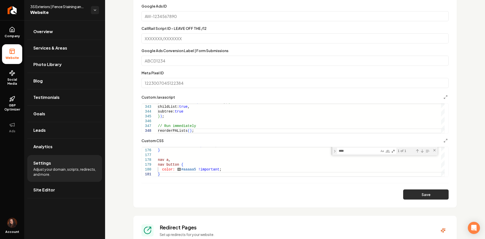
click at [414, 194] on button "Save" at bounding box center [425, 194] width 45 height 10
type textarea "**********"
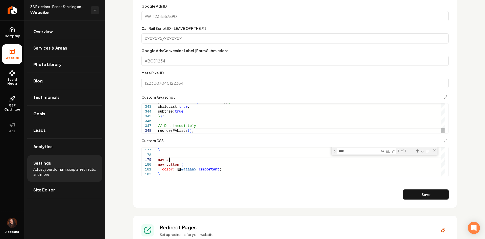
scroll to position [0, 33]
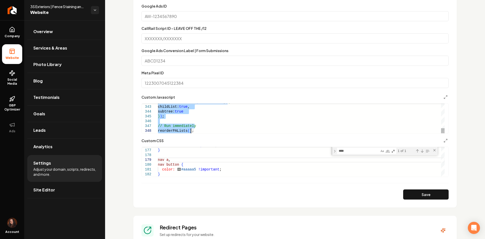
type textarea "**********"
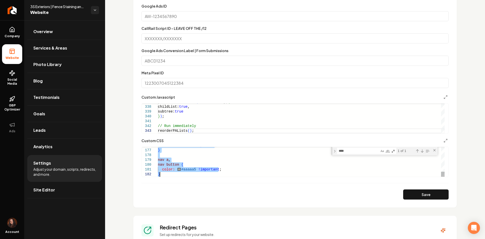
click at [423, 187] on form "**********" at bounding box center [294, 79] width 307 height 241
click at [423, 191] on button "Save" at bounding box center [425, 194] width 45 height 10
type textarea "**********"
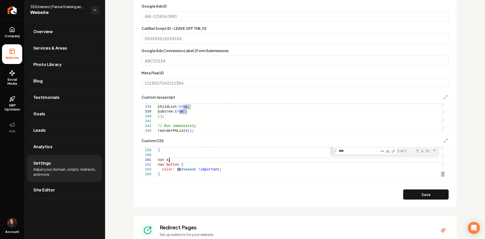
type textarea "**********"
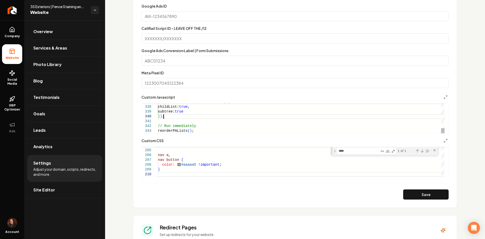
type textarea "**********"
click at [411, 196] on button "Save" at bounding box center [425, 194] width 45 height 10
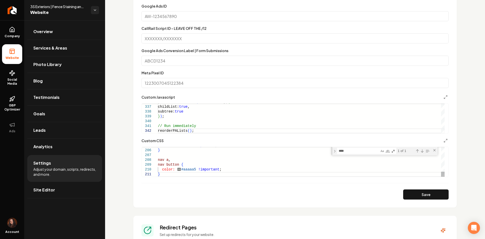
type textarea "**********"
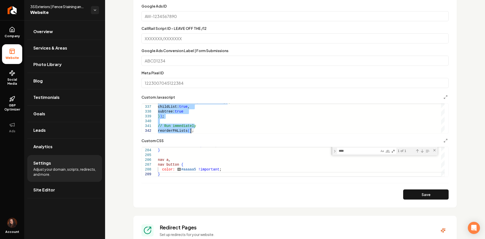
type textarea "**********"
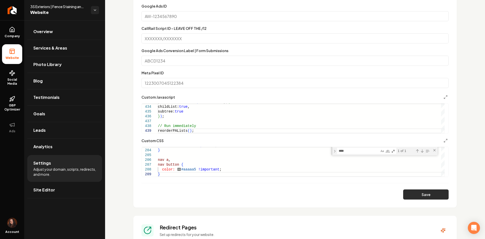
click at [406, 192] on button "Save" at bounding box center [425, 194] width 45 height 10
type textarea "*"
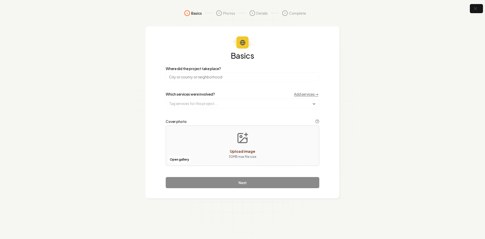
click at [203, 74] on input "search" at bounding box center [243, 76] width 154 height 9
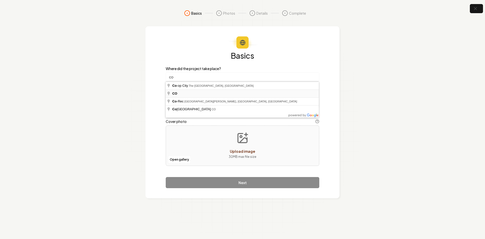
type input "CO"
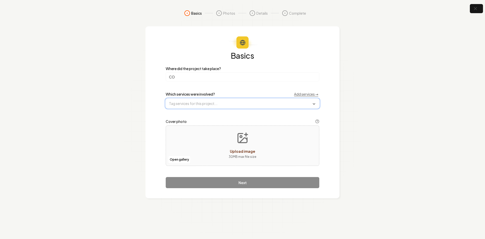
click at [187, 106] on input "text" at bounding box center [242, 103] width 153 height 9
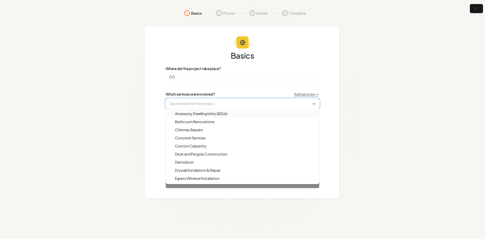
click at [187, 103] on input "text" at bounding box center [242, 103] width 153 height 9
click at [138, 111] on section "Basics Photos Details Complete Basics Where did the project take place? CO Whic…" at bounding box center [242, 119] width 485 height 239
click at [208, 107] on input "text" at bounding box center [242, 103] width 153 height 9
click at [228, 152] on div "Deck and Pergola Construction" at bounding box center [242, 154] width 151 height 8
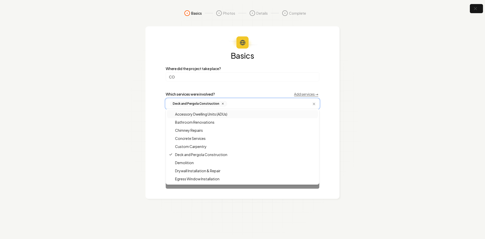
click at [221, 103] on icon at bounding box center [222, 103] width 3 height 3
click at [149, 122] on div "Basics Where did the project take place? CO Which services were involved? Add s…" at bounding box center [242, 112] width 194 height 172
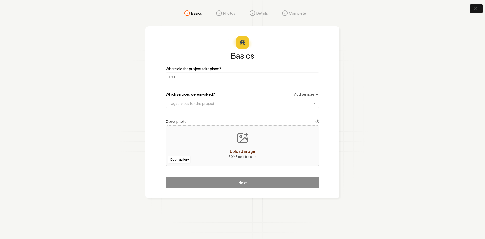
click at [189, 146] on div "Open gallery Upload image 30 MB max file size" at bounding box center [243, 145] width 154 height 40
type input "**********"
click at [206, 99] on input "text" at bounding box center [242, 103] width 153 height 9
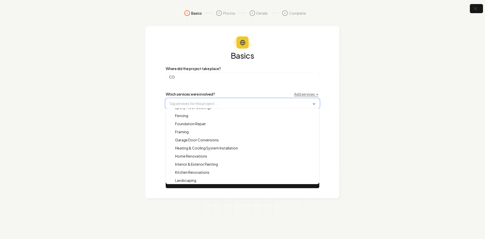
scroll to position [86, 0]
click at [207, 125] on div "Foundation Repair" at bounding box center [242, 124] width 151 height 8
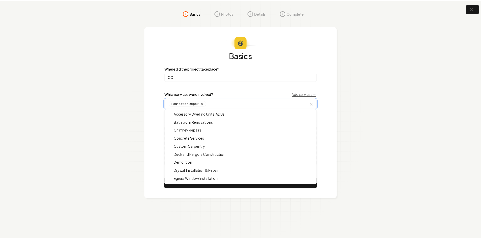
scroll to position [0, 0]
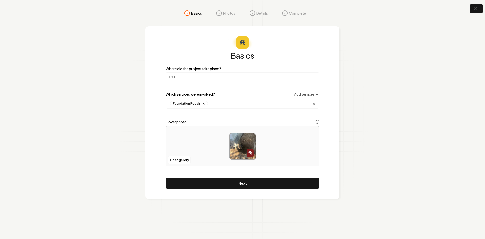
click at [155, 150] on div "Basics Where did the project take place? CO Which services were involved? Add s…" at bounding box center [242, 112] width 194 height 172
click at [190, 185] on button "Next" at bounding box center [243, 182] width 154 height 11
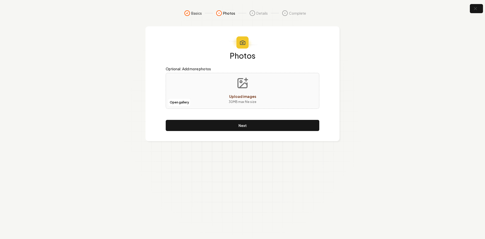
click at [212, 94] on div "Open gallery Upload images 30 MB max file size" at bounding box center [243, 91] width 154 height 36
type input "**********"
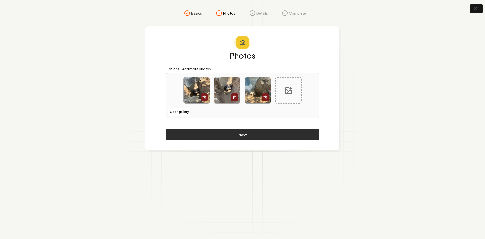
click at [217, 133] on button "Next" at bounding box center [243, 134] width 154 height 11
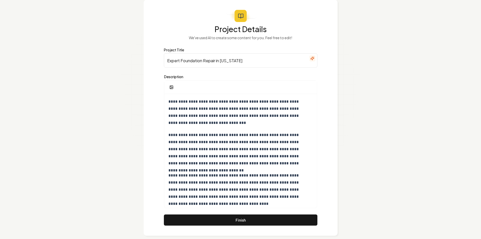
scroll to position [33, 0]
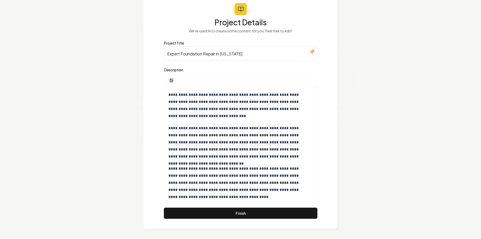
drag, startPoint x: 215, startPoint y: 54, endPoint x: 181, endPoint y: 55, distance: 33.9
click at [182, 56] on input "Expert Foundation Repair in Colorado" at bounding box center [241, 53] width 154 height 14
click at [180, 55] on input "Expert Foundation Repair in Colorado" at bounding box center [241, 53] width 154 height 14
paste input "Helico Piers"
drag, startPoint x: 226, startPoint y: 53, endPoint x: 237, endPoint y: 53, distance: 11.9
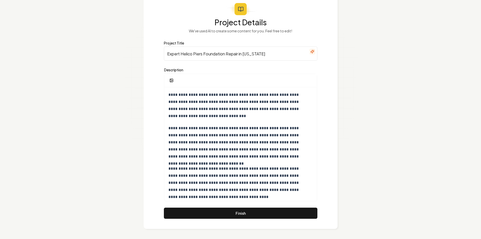
click at [237, 53] on input "Expert Helico Piers Foundation Repair in Colorado" at bounding box center [241, 53] width 154 height 14
click at [227, 52] on input "Expert Helico Piers Foundationr in Colorado" at bounding box center [241, 53] width 154 height 14
type input "Expert Helico Piers Foundation in Colorado"
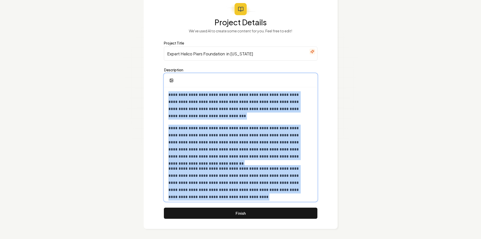
scroll to position [37, 0]
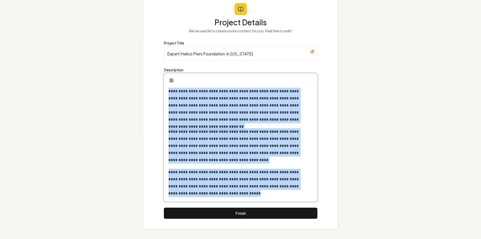
drag, startPoint x: 167, startPoint y: 93, endPoint x: 326, endPoint y: 251, distance: 223.0
click at [326, 205] on html "**********" at bounding box center [240, 86] width 481 height 239
copy div "**********"
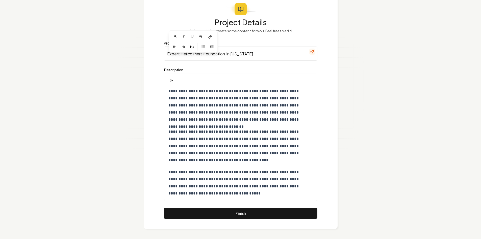
click at [206, 60] on input "Expert Helico Piers Foundation in Colorado" at bounding box center [241, 53] width 154 height 14
drag, startPoint x: 202, startPoint y: 56, endPoint x: 180, endPoint y: 54, distance: 22.1
click at [180, 54] on input "Expert Helico Piers Foundation in Colorado" at bounding box center [241, 53] width 154 height 14
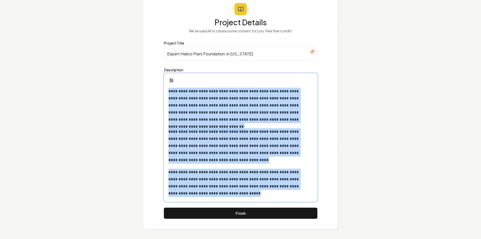
drag, startPoint x: 167, startPoint y: 90, endPoint x: 330, endPoint y: 251, distance: 228.7
click at [330, 205] on html "**********" at bounding box center [240, 86] width 481 height 239
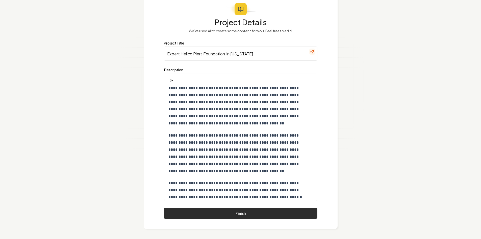
click at [256, 215] on button "Finish" at bounding box center [241, 212] width 154 height 11
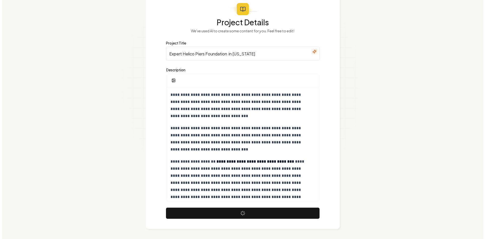
scroll to position [0, 0]
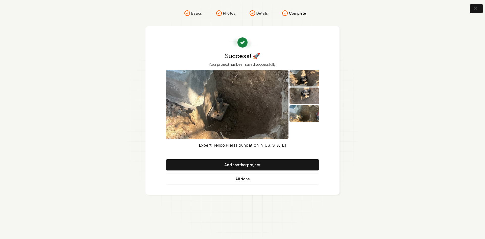
click at [221, 180] on link "All done" at bounding box center [243, 178] width 154 height 11
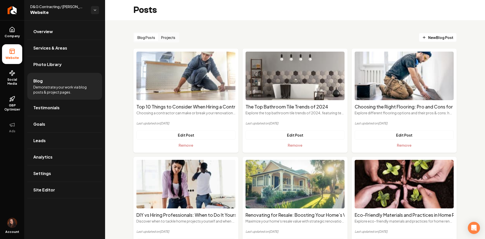
click at [173, 35] on button "Projects" at bounding box center [168, 37] width 20 height 8
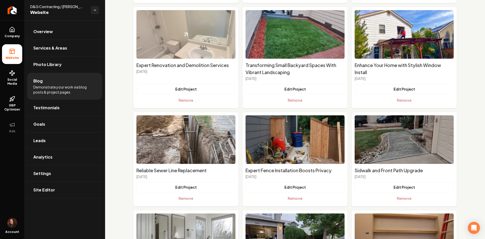
scroll to position [126, 0]
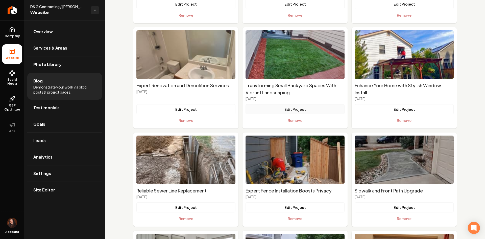
click at [279, 105] on button "Edit Project" at bounding box center [294, 109] width 99 height 10
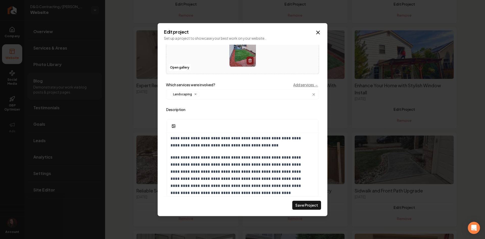
scroll to position [142, 0]
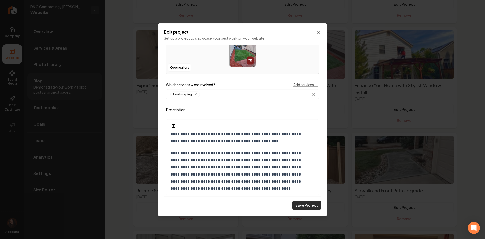
click at [312, 201] on button "Save Project" at bounding box center [306, 204] width 29 height 9
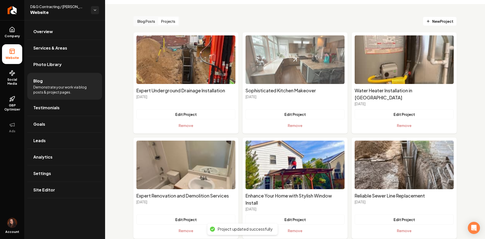
scroll to position [0, 0]
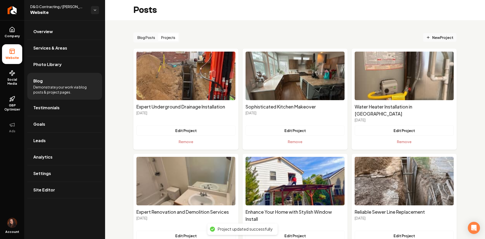
click at [440, 35] on span "New Project" at bounding box center [439, 37] width 27 height 5
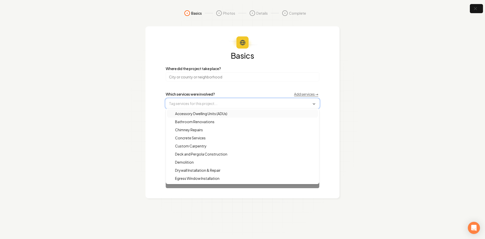
click at [179, 104] on input "text" at bounding box center [242, 103] width 153 height 9
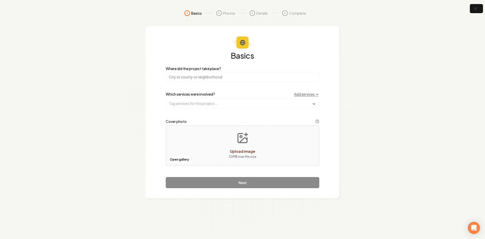
click at [179, 84] on div "Basics Where did the project take place? Which services were involved? Add serv…" at bounding box center [243, 120] width 154 height 136
click at [179, 79] on input "search" at bounding box center [243, 76] width 154 height 9
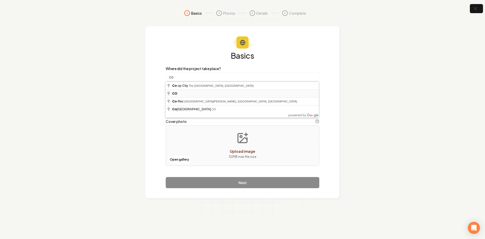
type input "CO"
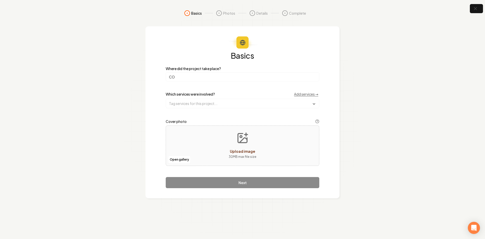
click at [190, 138] on div "Open gallery Upload image 30 MB max file size" at bounding box center [243, 145] width 154 height 40
type input "**********"
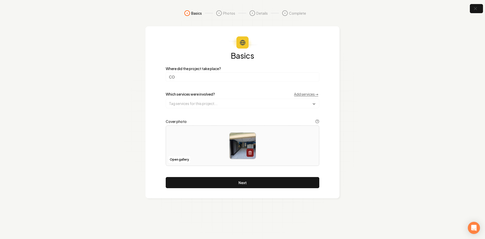
click at [187, 96] on div "Which services were involved? Add services →" at bounding box center [243, 93] width 154 height 5
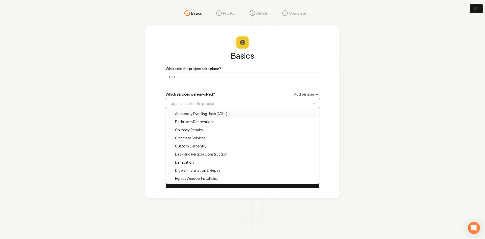
click at [189, 104] on input "text" at bounding box center [242, 103] width 153 height 9
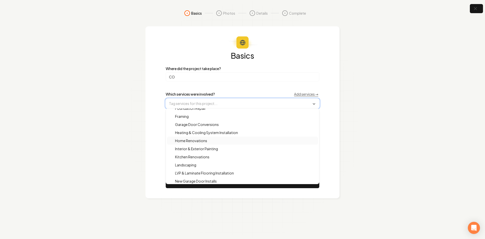
scroll to position [86, 0]
click at [197, 141] on span "Garage Door Conversions" at bounding box center [194, 140] width 50 height 5
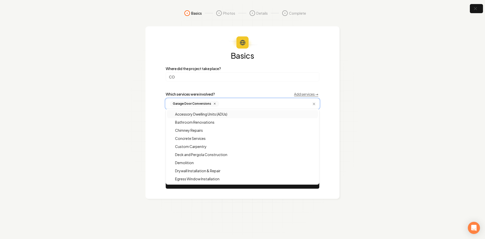
click at [215, 104] on icon at bounding box center [214, 103] width 3 height 3
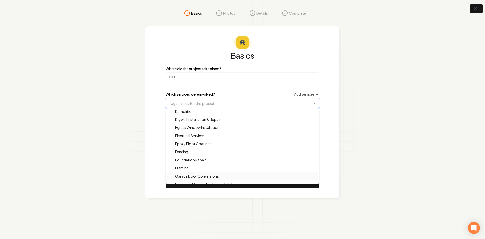
scroll to position [51, 0]
click at [196, 143] on span "Epoxy Floor Coatings" at bounding box center [190, 143] width 42 height 5
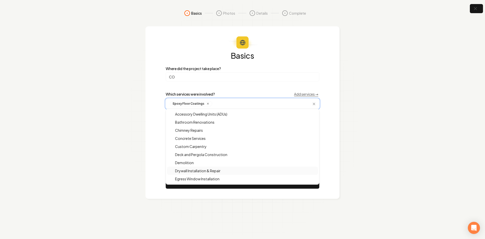
click at [187, 171] on span "Drywall Installation & Repair" at bounding box center [195, 170] width 52 height 5
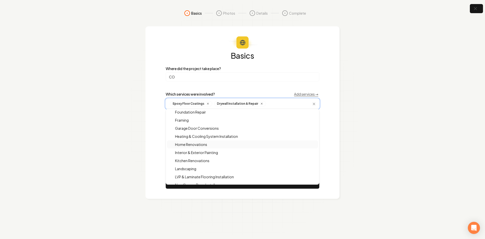
scroll to position [101, 0]
click at [222, 149] on div "Interior & Exterior Painting" at bounding box center [242, 150] width 151 height 8
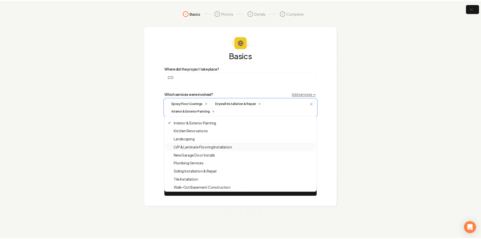
scroll to position [137, 0]
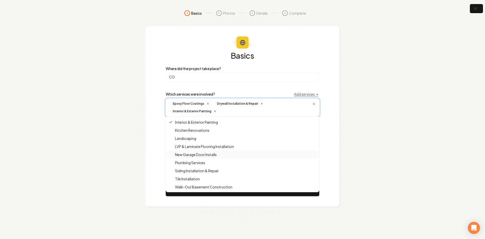
click at [212, 156] on span "New Garage Door Installs" at bounding box center [193, 154] width 48 height 5
click at [137, 181] on section "Basics Photos Details Complete Basics Where did the project take place? CO Whic…" at bounding box center [242, 119] width 485 height 239
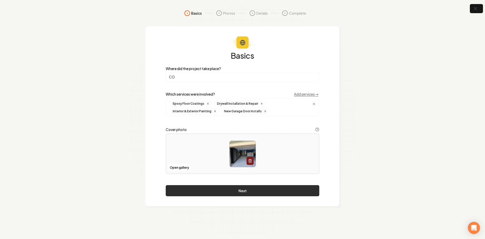
click at [187, 189] on button "Next" at bounding box center [243, 190] width 154 height 11
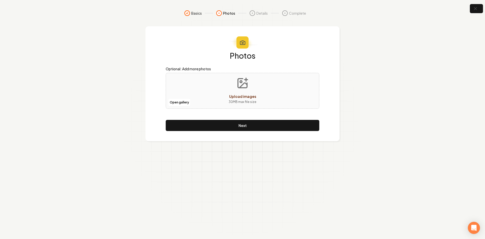
click at [181, 94] on div "Open gallery Upload images 30 MB max file size" at bounding box center [243, 91] width 154 height 36
type input "**********"
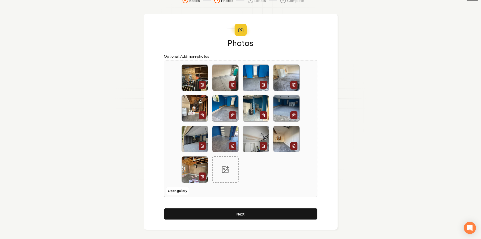
scroll to position [13, 0]
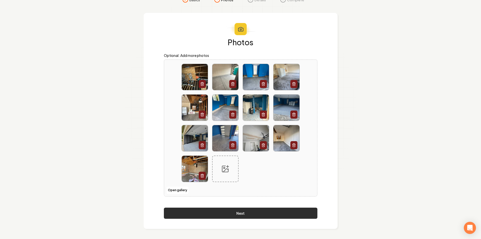
click at [219, 212] on button "Next" at bounding box center [241, 212] width 154 height 11
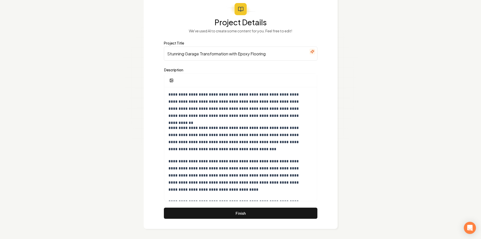
scroll to position [0, 0]
click at [233, 213] on button "Finish" at bounding box center [241, 212] width 154 height 11
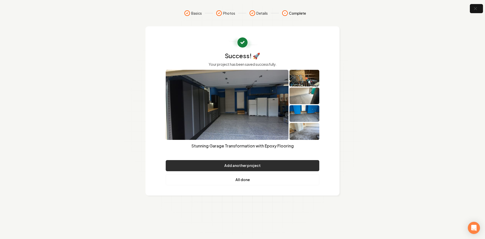
click at [237, 167] on button "Add another project" at bounding box center [243, 165] width 154 height 11
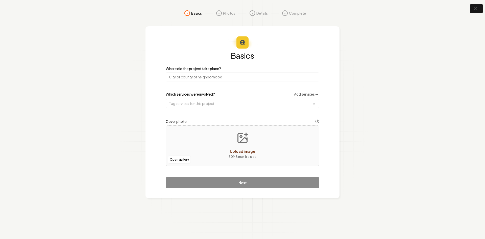
click at [223, 149] on div "Open gallery Upload image 30 MB max file size" at bounding box center [243, 145] width 154 height 40
click at [231, 149] on span "Upload image" at bounding box center [242, 151] width 25 height 5
type input "**********"
click at [198, 77] on input "search" at bounding box center [243, 76] width 154 height 9
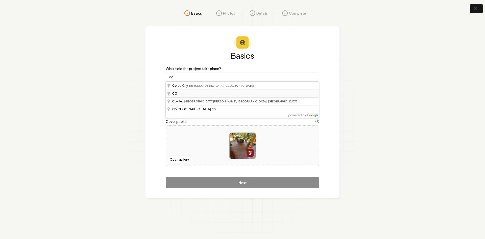
type input "CO"
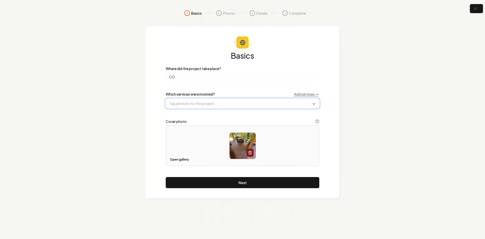
click at [195, 103] on input "text" at bounding box center [242, 103] width 153 height 9
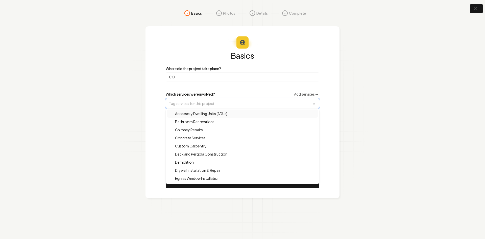
click at [195, 103] on input "text" at bounding box center [242, 103] width 153 height 9
click at [206, 154] on span "Deck and Pergola Construction" at bounding box center [198, 153] width 58 height 5
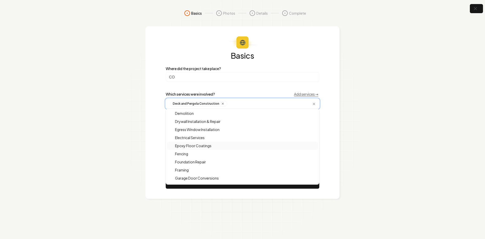
scroll to position [51, 0]
click at [193, 156] on div "Fencing" at bounding box center [242, 152] width 151 height 8
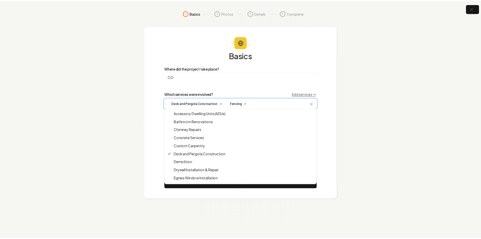
scroll to position [0, 0]
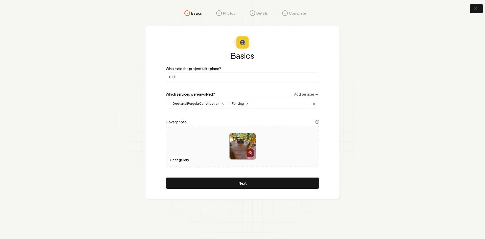
click at [142, 163] on section "Basics Photos Details Complete Basics Where did the project take place? CO Whic…" at bounding box center [242, 119] width 485 height 239
click at [193, 180] on button "Next" at bounding box center [243, 182] width 154 height 11
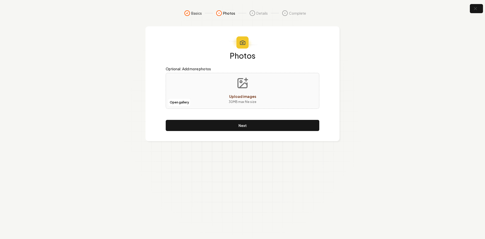
click at [183, 85] on div "Open gallery Upload images 30 MB max file size" at bounding box center [243, 91] width 154 height 36
type input "**********"
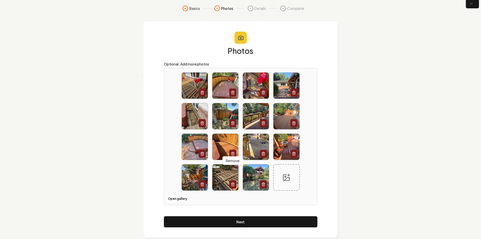
scroll to position [13, 0]
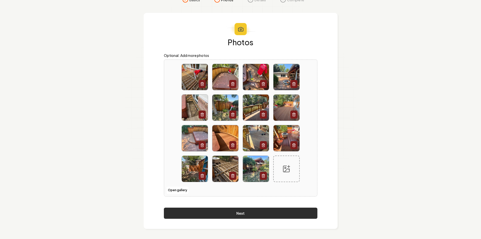
click at [224, 212] on button "Next" at bounding box center [241, 212] width 154 height 11
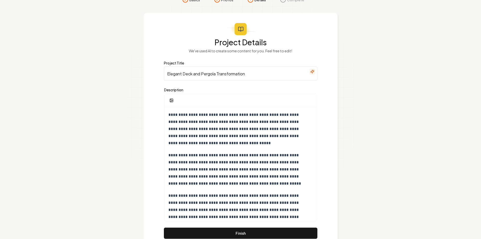
click at [217, 74] on input "Elegant Deck and Pergola Transformation" at bounding box center [241, 73] width 154 height 14
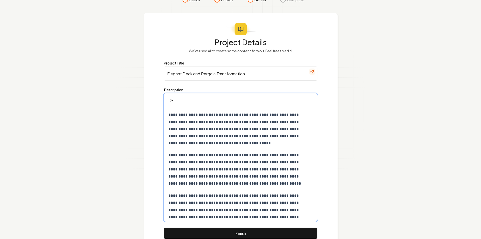
click at [237, 127] on p "**********" at bounding box center [238, 128] width 141 height 35
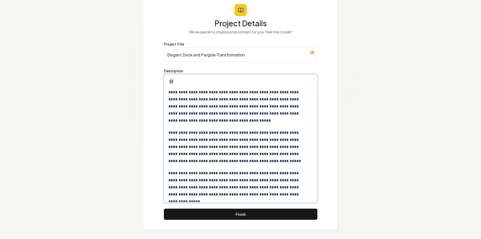
scroll to position [33, 0]
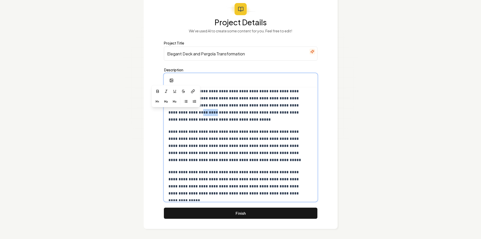
drag, startPoint x: 183, startPoint y: 114, endPoint x: 166, endPoint y: 112, distance: 16.8
click at [166, 112] on div "**********" at bounding box center [240, 142] width 153 height 117
click at [186, 133] on p "**********" at bounding box center [238, 145] width 141 height 35
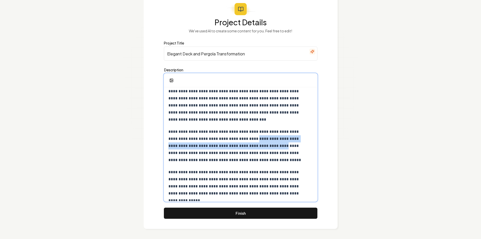
drag, startPoint x: 245, startPoint y: 146, endPoint x: 231, endPoint y: 135, distance: 17.6
click at [231, 135] on p "**********" at bounding box center [238, 145] width 141 height 35
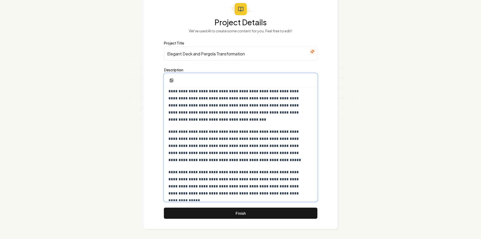
click at [195, 139] on p "**********" at bounding box center [238, 145] width 141 height 35
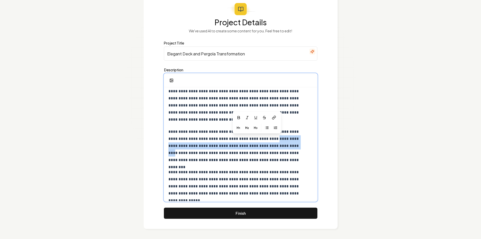
drag, startPoint x: 251, startPoint y: 139, endPoint x: 262, endPoint y: 145, distance: 12.8
click at [262, 145] on p "**********" at bounding box center [238, 145] width 141 height 35
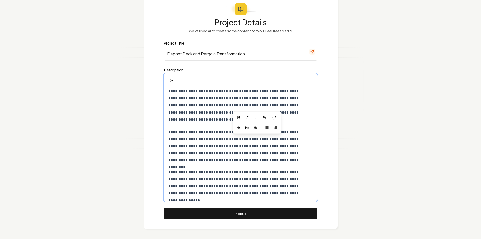
scroll to position [30, 0]
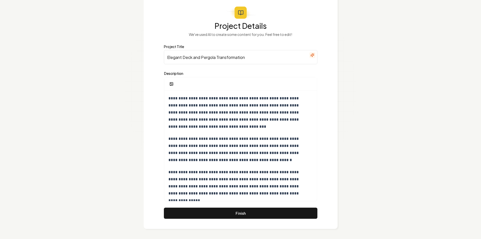
drag, startPoint x: 217, startPoint y: 57, endPoint x: 202, endPoint y: 59, distance: 14.7
click at [202, 59] on input "Elegant Deck and Pergola Transformation" at bounding box center [241, 57] width 154 height 14
type input "Elegant Deck and Fence Transformation"
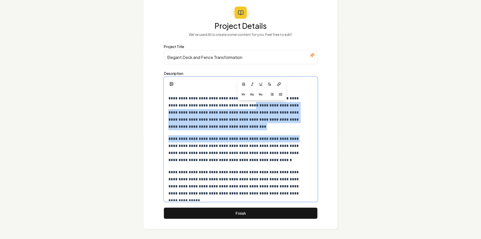
drag, startPoint x: 238, startPoint y: 104, endPoint x: 282, endPoint y: 127, distance: 49.6
click at [288, 130] on div "**********" at bounding box center [240, 146] width 153 height 110
click at [230, 140] on p "**********" at bounding box center [238, 149] width 141 height 28
click at [215, 136] on p "**********" at bounding box center [238, 149] width 141 height 28
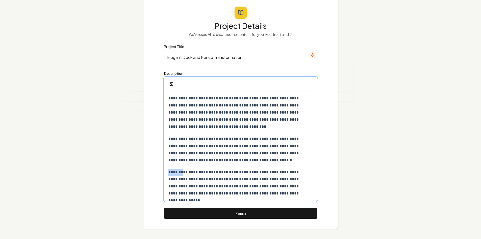
drag, startPoint x: 182, startPoint y: 172, endPoint x: 163, endPoint y: 172, distance: 19.7
click at [163, 172] on div "**********" at bounding box center [241, 112] width 194 height 232
click at [225, 172] on p "**********" at bounding box center [238, 182] width 141 height 28
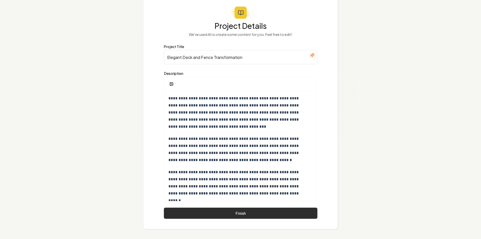
click at [229, 209] on button "Finish" at bounding box center [241, 212] width 154 height 11
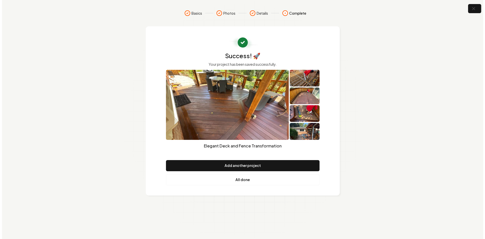
scroll to position [0, 0]
click at [243, 181] on link "All done" at bounding box center [243, 179] width 154 height 11
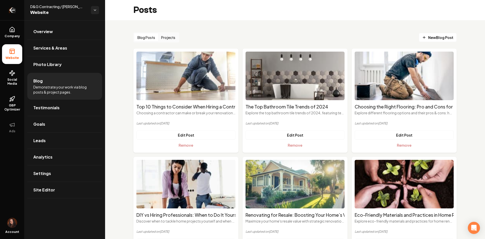
click at [15, 10] on icon "Return to dashboard" at bounding box center [12, 10] width 8 height 8
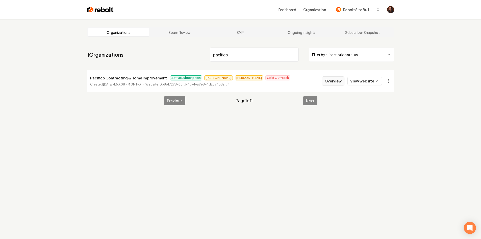
type input "pacifico"
click at [336, 80] on button "Overview" at bounding box center [333, 80] width 22 height 9
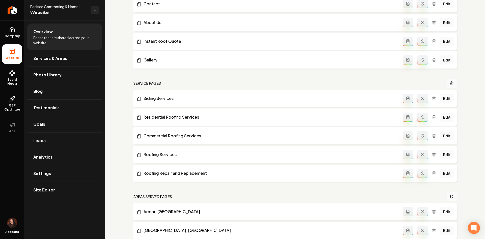
scroll to position [77, 0]
click at [441, 173] on link "Edit" at bounding box center [447, 173] width 14 height 9
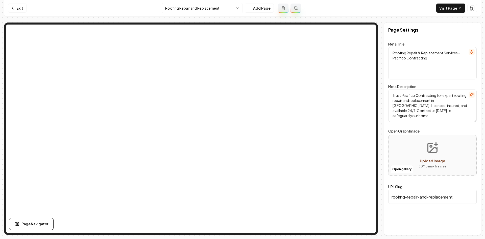
click at [9, 14] on nav "Exit Roofing Repair and Replacement Add Page Visit Page" at bounding box center [242, 8] width 477 height 16
click at [11, 8] on link "Exit" at bounding box center [17, 8] width 18 height 9
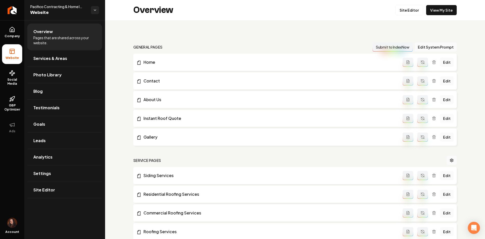
click at [445, 121] on link "Edit" at bounding box center [447, 118] width 14 height 9
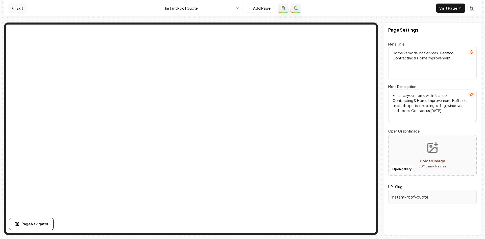
click at [11, 6] on link "Exit" at bounding box center [17, 8] width 18 height 9
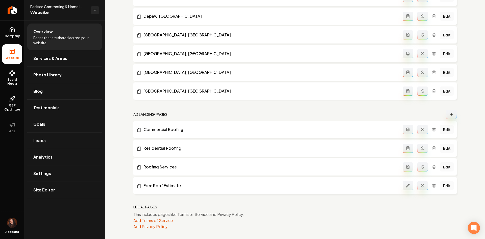
scroll to position [481, 0]
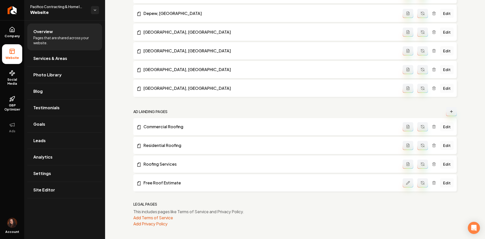
click at [441, 128] on link "Edit" at bounding box center [447, 126] width 14 height 9
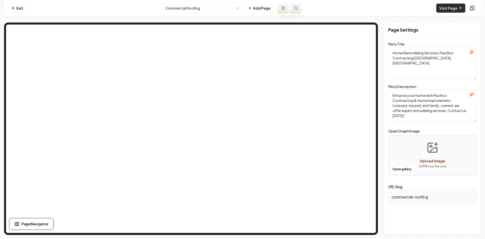
click at [441, 9] on link "Visit Page" at bounding box center [450, 8] width 29 height 9
click at [22, 8] on link "Exit" at bounding box center [17, 8] width 18 height 9
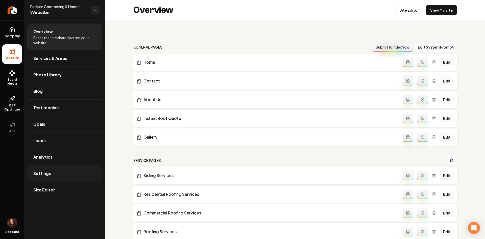
click at [42, 174] on span "Settings" at bounding box center [42, 173] width 18 height 6
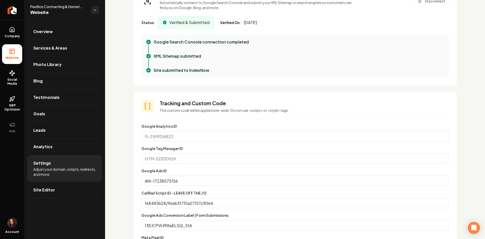
scroll to position [322, 0]
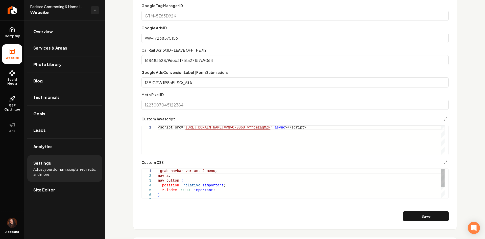
click at [178, 181] on div ".grab-navbar-variant-2-menu , nav a , nav button { position: relative !importan…" at bounding box center [301, 192] width 287 height 48
click at [181, 180] on div ".grab-navbar-variant-2-menu , nav a , nav button , grab-ppc-hero-content { posi…" at bounding box center [301, 192] width 287 height 48
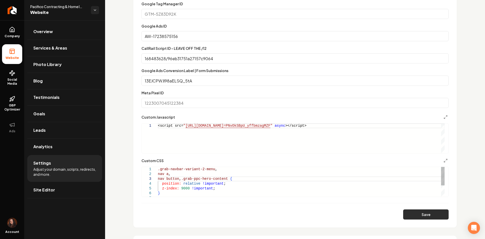
scroll to position [322, 0]
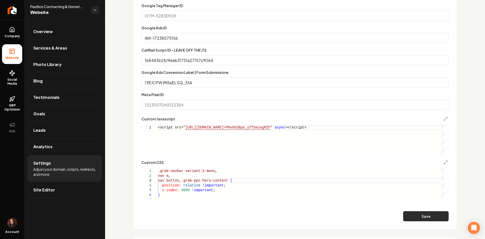
click at [420, 217] on button "Save" at bounding box center [425, 216] width 45 height 10
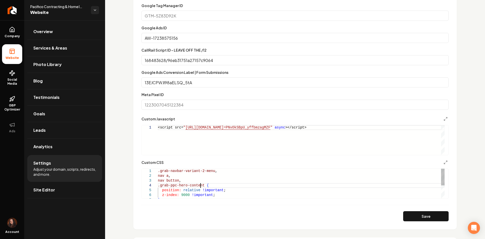
scroll to position [10, 0]
drag, startPoint x: 201, startPoint y: 185, endPoint x: 215, endPoint y: 189, distance: 15.4
click at [200, 185] on div "position: relative !important ; z-index: 9000 !important ; } nav a , nav button…" at bounding box center [301, 194] width 287 height 53
click at [412, 215] on button "Save" at bounding box center [425, 216] width 45 height 10
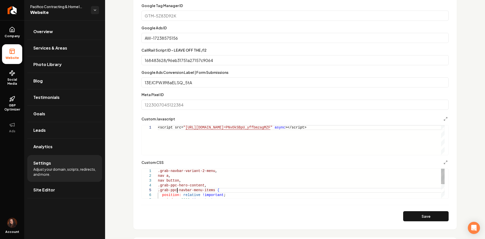
click at [177, 188] on div "position: relative !important ; z-index: 9000 !important ; nav a , nav button ,…" at bounding box center [301, 197] width 287 height 58
drag, startPoint x: 210, startPoint y: 191, endPoint x: 160, endPoint y: 186, distance: 50.8
click at [160, 186] on div "position: relative !important ; z-index: 9000 !important ; nav a , nav button ,…" at bounding box center [301, 197] width 287 height 58
click at [430, 213] on button "Save" at bounding box center [425, 216] width 45 height 10
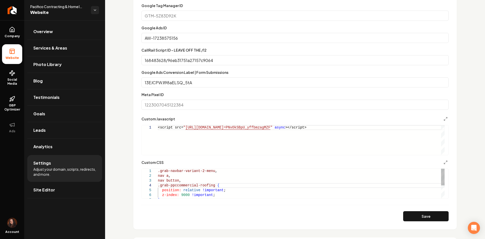
click at [186, 182] on div "position: relative !important ; z-index: 9000 !important ; nav a , nav button ,…" at bounding box center [301, 194] width 287 height 53
click at [407, 214] on button "Save" at bounding box center [425, 216] width 45 height 10
click at [210, 190] on div "position: relative !important ; z-index: 9000 !important ; nav a , nav button ,…" at bounding box center [301, 197] width 287 height 58
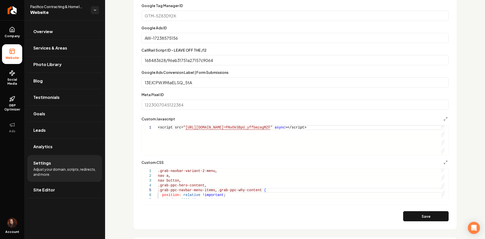
click at [416, 208] on form "**********" at bounding box center [294, 100] width 307 height 241
click at [416, 216] on button "Save" at bounding box center [425, 216] width 45 height 10
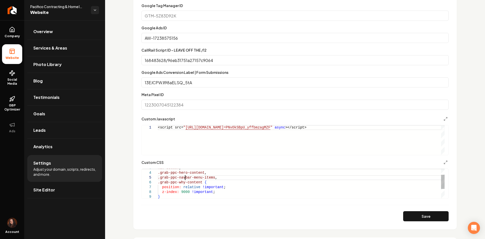
scroll to position [19, 0]
click at [184, 175] on div "position: relative !important ; nav button , .grab-ppc-hero-content , .grab-ppc…" at bounding box center [301, 187] width 287 height 62
drag, startPoint x: 212, startPoint y: 179, endPoint x: 210, endPoint y: 182, distance: 3.9
click at [212, 179] on div "position: relative !important ; nav button , .grab-ppc-hero-content , .grab-ppc…" at bounding box center [301, 187] width 287 height 62
click at [199, 183] on div "position: relative !important ; nav button , .grab-ppc-hero-content , .grab-ppc…" at bounding box center [301, 187] width 287 height 62
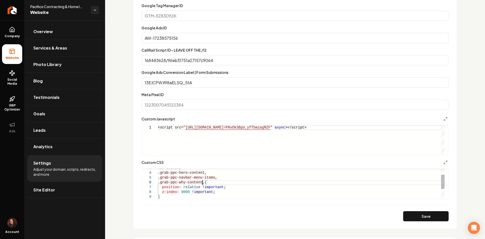
scroll to position [24, 46]
click at [409, 220] on button "Save" at bounding box center [425, 216] width 45 height 10
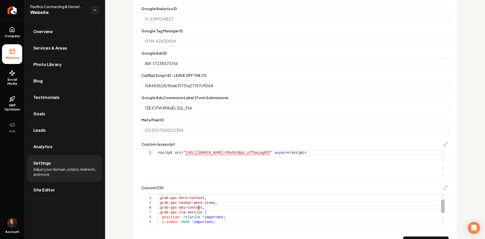
scroll to position [24, 0]
click at [198, 207] on div ".grab-ppc-hero-content , .grab-ppc-navbar-menu-items , .grab-ppc-why-content , …" at bounding box center [301, 214] width 287 height 67
click at [195, 211] on div ".grab-ppc-hero-content , .grab-ppc-navbar-menu-items , .grab-ppc-why-content , …" at bounding box center [301, 214] width 287 height 67
drag, startPoint x: 198, startPoint y: 208, endPoint x: 174, endPoint y: 208, distance: 23.5
click at [158, 208] on div ".grab-ppc-hero-content , .grab-ppc-navbar-menu-items , .grab-ppc-why-content , …" at bounding box center [301, 214] width 287 height 67
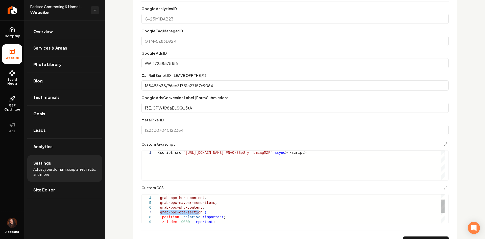
drag, startPoint x: 199, startPoint y: 212, endPoint x: 160, endPoint y: 214, distance: 39.2
click at [160, 214] on div ".grab-ppc-hero-content , .grab-ppc-navbar-menu-items , .grab-ppc-why-content , …" at bounding box center [301, 214] width 287 height 67
drag, startPoint x: 210, startPoint y: 203, endPoint x: 160, endPoint y: 204, distance: 50.0
click at [160, 204] on div ".grab-ppc-hero-content , .grab-ppc-navbar-menu-items , .grab-ppc-why-content , …" at bounding box center [301, 214] width 287 height 67
click at [407, 238] on button "Save" at bounding box center [425, 241] width 45 height 10
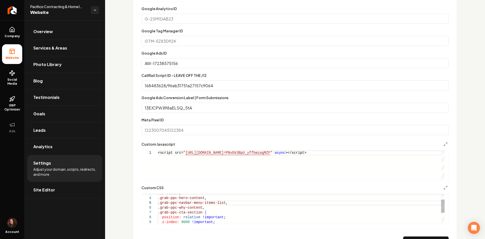
click at [220, 203] on div ".grab-ppc-hero-content , .grab-ppc-navbar-menu-items-list , .grab-ppc-why-conte…" at bounding box center [301, 214] width 287 height 67
click at [423, 236] on button "Save" at bounding box center [425, 241] width 45 height 10
click at [200, 214] on div ".grab-ppc-hero-content , .grab-ppc-navbar-menu-items-list a , .grab-ppc-why-con…" at bounding box center [301, 214] width 287 height 67
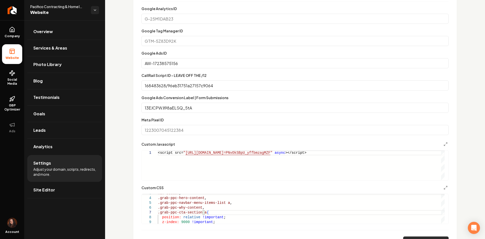
click at [421, 236] on button "Save" at bounding box center [425, 241] width 45 height 10
click at [202, 214] on div ".grab-ppc-hero-content , .grab-ppc-navbar-menu-items-list a , .grab-ppc-why-con…" at bounding box center [301, 214] width 287 height 67
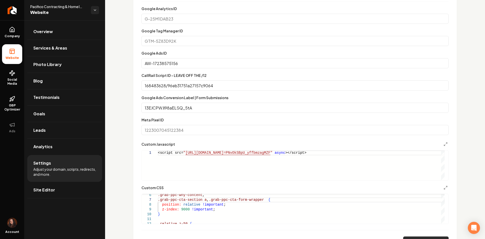
click at [404, 238] on button "Save" at bounding box center [425, 241] width 45 height 10
type textarea "**********"
click at [36, 30] on span "Overview" at bounding box center [42, 32] width 19 height 6
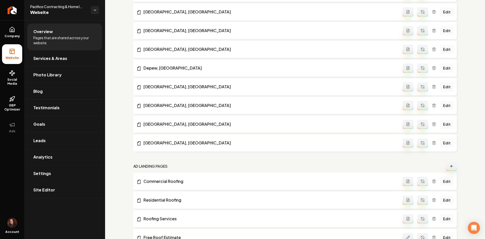
scroll to position [474, 0]
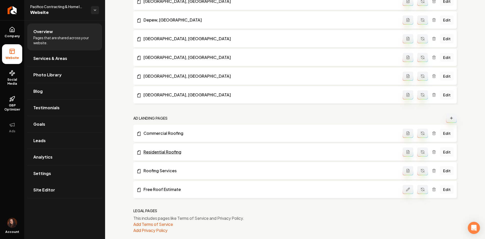
click at [163, 152] on link "Residential Roofing" at bounding box center [269, 152] width 266 height 6
click at [161, 170] on link "Roofing Services" at bounding box center [269, 170] width 266 height 6
click at [157, 193] on li "Free Roof Estimate Edit" at bounding box center [294, 189] width 323 height 17
click at [157, 191] on link "Free Roof Estimate" at bounding box center [269, 189] width 266 height 6
click at [167, 135] on link "Commercial Roofing" at bounding box center [269, 133] width 266 height 6
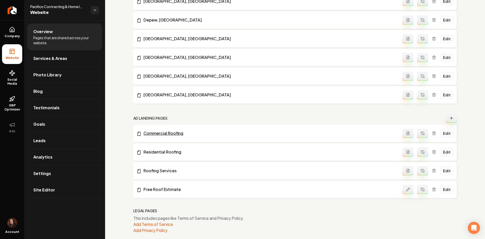
click at [177, 131] on link "Commercial Roofing" at bounding box center [269, 133] width 266 height 6
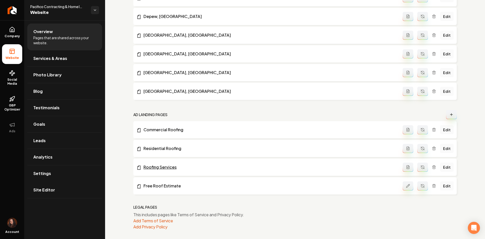
scroll to position [481, 0]
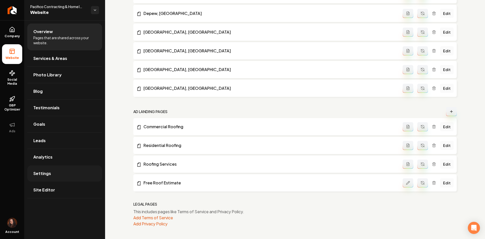
click at [71, 172] on link "Settings" at bounding box center [64, 173] width 75 height 16
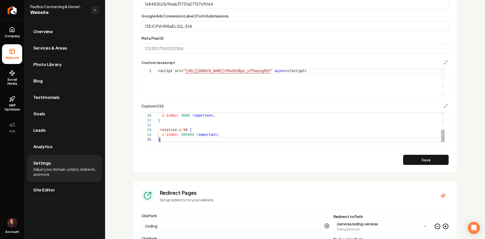
type textarea "**********"
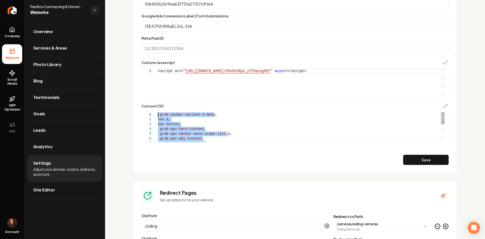
drag, startPoint x: 168, startPoint y: 141, endPoint x: 147, endPoint y: 87, distance: 57.7
click at [426, 157] on button "Save" at bounding box center [425, 160] width 45 height 10
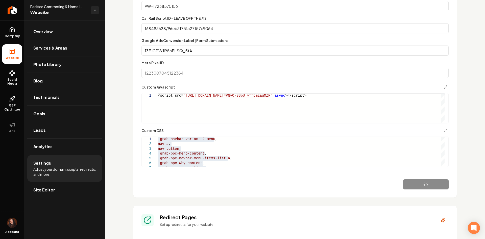
scroll to position [354, 0]
click at [50, 190] on span "Site Editor" at bounding box center [44, 190] width 22 height 6
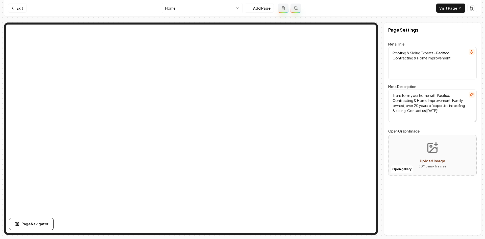
click at [29, 9] on nav "Exit Home Add Page Visit Page" at bounding box center [242, 8] width 477 height 16
click at [23, 8] on link "Exit" at bounding box center [17, 8] width 18 height 9
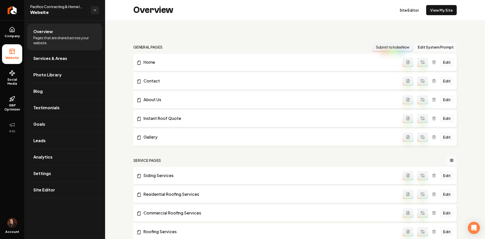
click at [13, 10] on icon "Return to dashboard" at bounding box center [12, 10] width 4 height 4
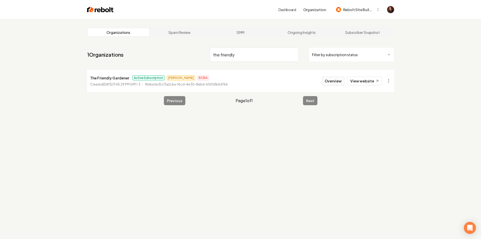
type input "the friendly"
click at [325, 82] on button "Overview" at bounding box center [333, 80] width 22 height 9
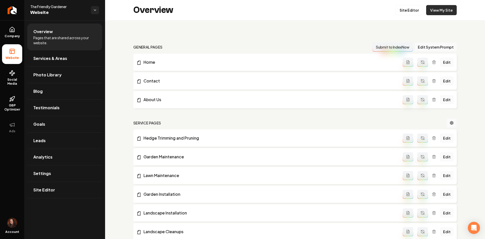
click at [436, 10] on link "View My Site" at bounding box center [441, 10] width 31 height 10
click at [67, 184] on link "Site Editor" at bounding box center [64, 190] width 75 height 16
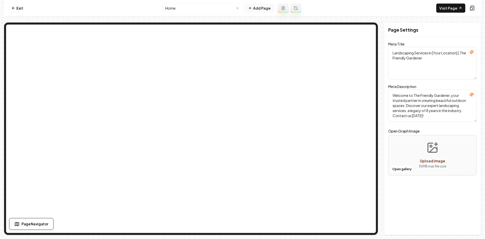
click at [251, 8] on icon at bounding box center [250, 8] width 2 height 0
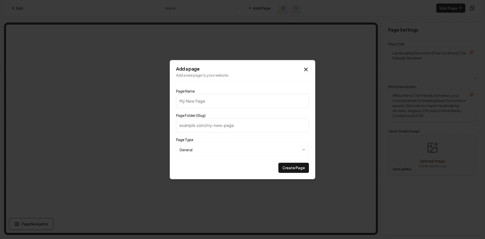
type input "Success Stories"
type input "success-stories"
type input "Success Stories"
click at [287, 166] on button "Create Page" at bounding box center [293, 167] width 31 height 10
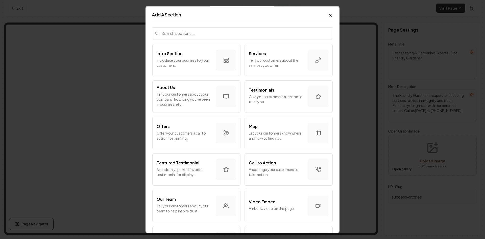
click at [185, 32] on input "search" at bounding box center [242, 33] width 181 height 12
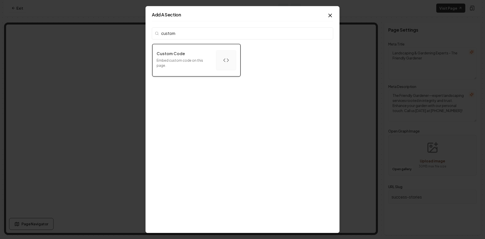
type input "custom"
click at [187, 51] on div "Custom Code" at bounding box center [184, 54] width 55 height 6
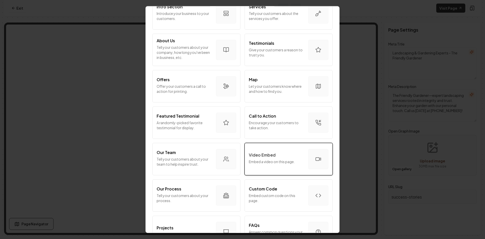
scroll to position [51, 0]
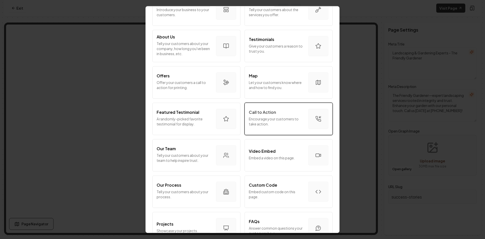
click at [283, 121] on p "Encourage your customers to take action." at bounding box center [276, 121] width 55 height 10
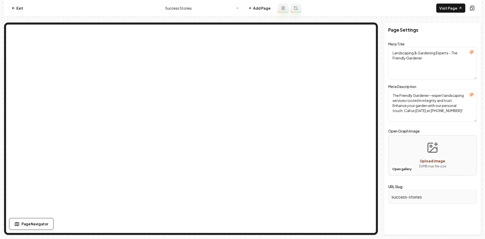
click at [212, 8] on html "Computer Required This feature is only available on a computer. Please switch t…" at bounding box center [242, 119] width 485 height 239
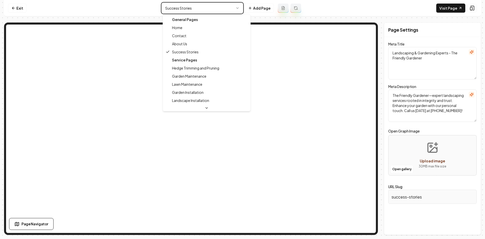
type textarea "Landscaping Services in [Your Location] | The Friendly Gardener"
type textarea "Welcome to The Friendly Gardener, your trusted partner in creating beautiful ou…"
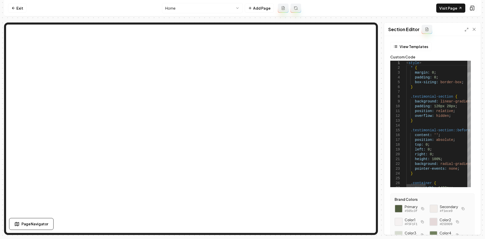
type textarea "**********"
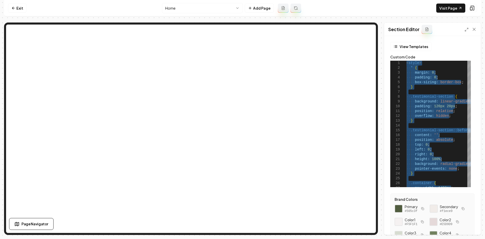
click at [187, 11] on html "Computer Required This feature is only available on a computer. Please switch t…" at bounding box center [242, 119] width 485 height 239
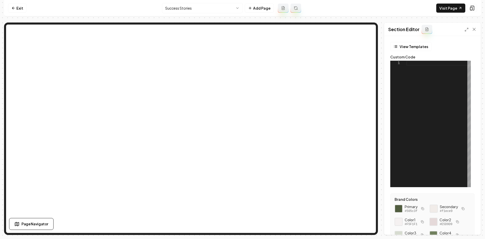
click at [430, 102] on div at bounding box center [438, 124] width 64 height 126
type textarea "**********"
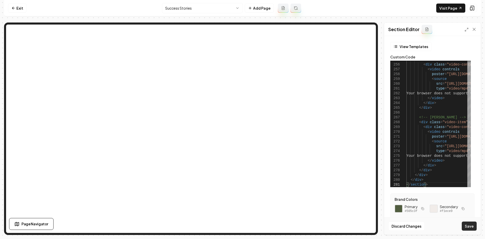
click at [469, 224] on button "Save" at bounding box center [469, 225] width 15 height 9
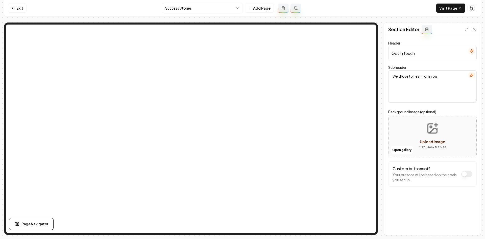
click at [472, 77] on icon "button" at bounding box center [471, 75] width 3 height 3
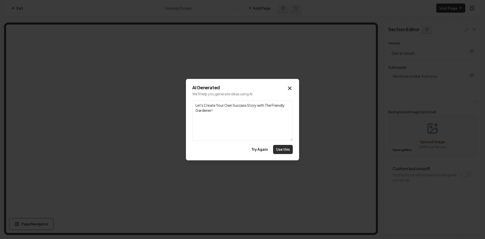
click at [288, 149] on button "Use this" at bounding box center [283, 149] width 20 height 9
type textarea "Let's Create Your Own Success Story with The Friendly Gardener!"
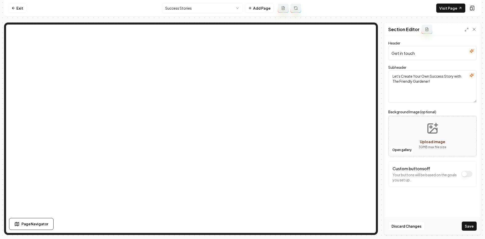
click at [472, 52] on icon "button" at bounding box center [471, 50] width 3 height 3
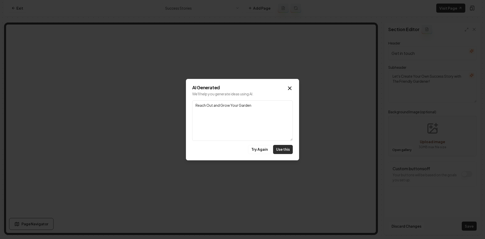
click at [275, 148] on button "Use this" at bounding box center [283, 149] width 20 height 9
type input "Reach Out and Grow Your Garden"
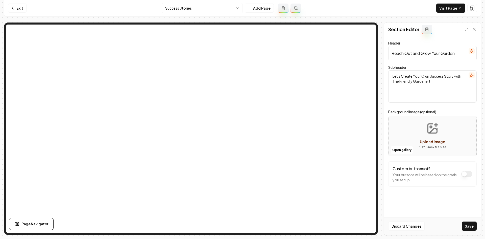
click at [468, 228] on button "Save" at bounding box center [469, 225] width 15 height 9
click at [450, 8] on link "Visit Page" at bounding box center [450, 8] width 29 height 9
click at [15, 9] on icon at bounding box center [13, 8] width 4 height 4
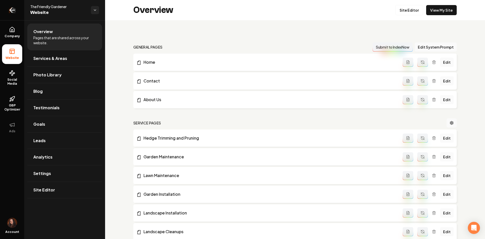
click at [13, 9] on icon "Return to dashboard" at bounding box center [12, 10] width 8 height 8
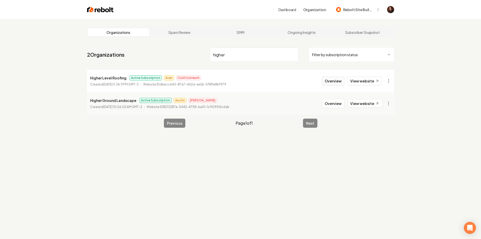
type input "higher"
click at [328, 81] on button "Overview" at bounding box center [333, 80] width 22 height 9
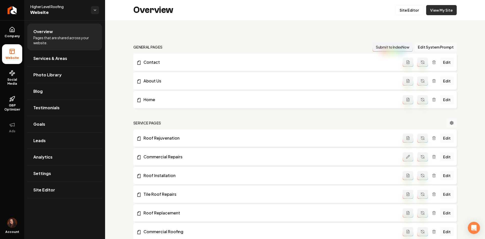
click at [449, 12] on link "View My Site" at bounding box center [441, 10] width 31 height 10
click at [442, 141] on link "Edit" at bounding box center [447, 137] width 14 height 9
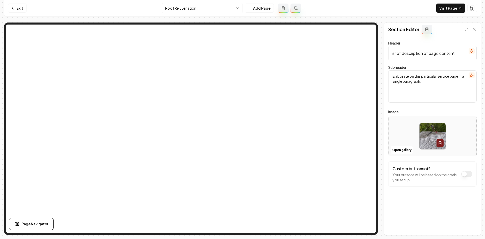
click at [473, 54] on button "button" at bounding box center [471, 51] width 6 height 6
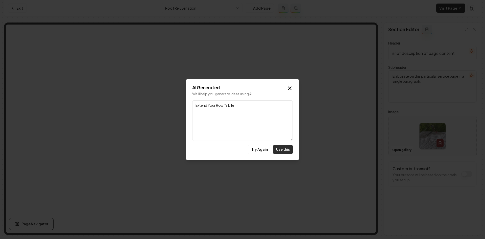
click at [287, 149] on button "Use this" at bounding box center [283, 149] width 20 height 9
type input "Extend Your Roof’s Life"
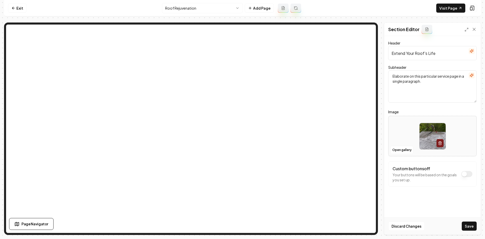
click at [471, 73] on icon "button" at bounding box center [471, 75] width 4 height 4
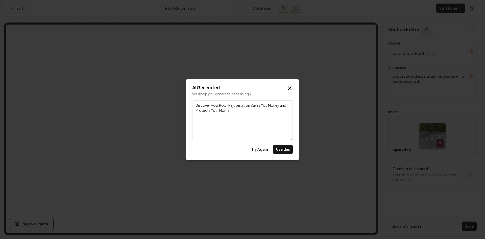
click at [293, 149] on div "AI Generated We'll help you generate ideas using AI. Link Discover How Roof Rej…" at bounding box center [242, 119] width 113 height 81
click at [290, 147] on button "Use this" at bounding box center [283, 149] width 20 height 9
type textarea "Discover How Roof Rejuvenation Saves You Money and Protects Your Home"
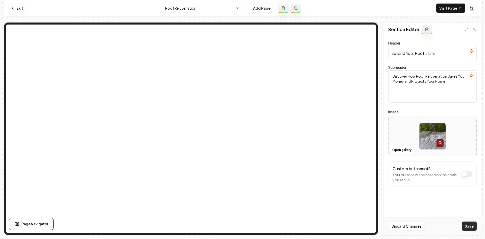
click at [468, 226] on button "Save" at bounding box center [469, 225] width 15 height 9
click at [196, 4] on html "Computer Required This feature is only available on a computer. Please switch t…" at bounding box center [242, 119] width 485 height 239
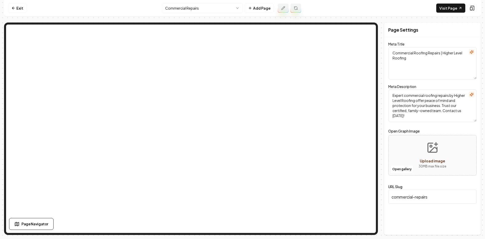
click at [201, 9] on html "Computer Required This feature is only available on a computer. Please switch t…" at bounding box center [242, 119] width 485 height 239
click at [259, 10] on button "Add Page" at bounding box center [259, 8] width 29 height 9
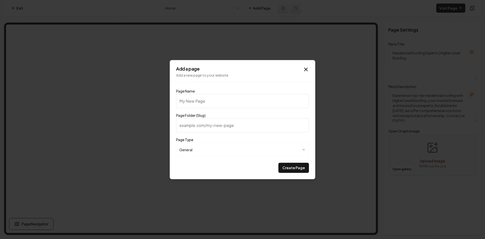
type input "S"
type input "s"
type input "Sp"
type input "sp"
type input "Spe"
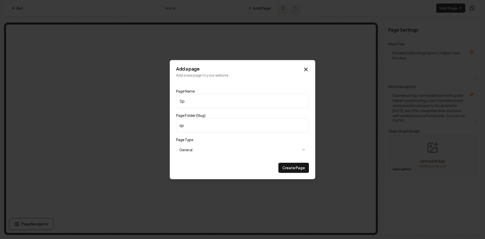
type input "spe"
type input "Spec"
type input "spec"
type input "Speci"
type input "speci"
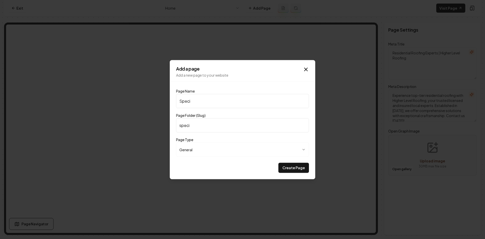
type input "Specia"
type input "specia"
type input "Special"
type input "special"
type input "Specials"
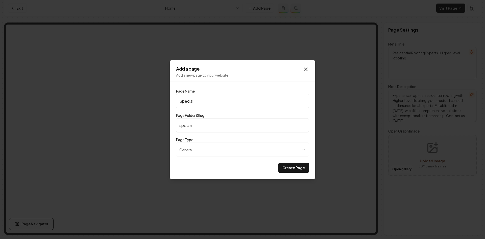
type input "specials"
type input "Specials"
click at [278, 162] on button "Create Page" at bounding box center [293, 167] width 31 height 10
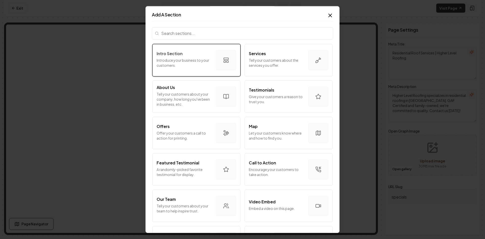
click at [208, 67] on div "Intro Section Introduce your business to your customers." at bounding box center [184, 60] width 55 height 19
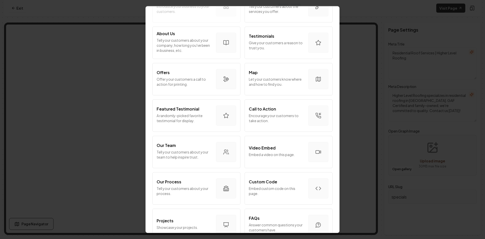
scroll to position [47, 0]
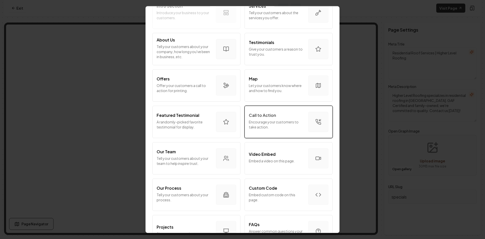
click at [270, 130] on div "Call to Action Encourage your customers to take action." at bounding box center [276, 121] width 55 height 19
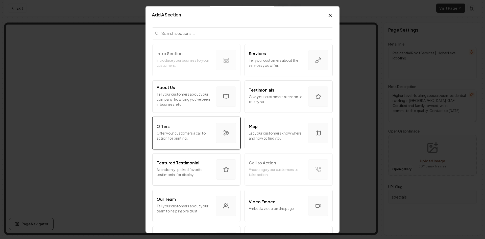
click at [194, 143] on button "Offers Offer your customers a call to action for printing." at bounding box center [196, 133] width 88 height 32
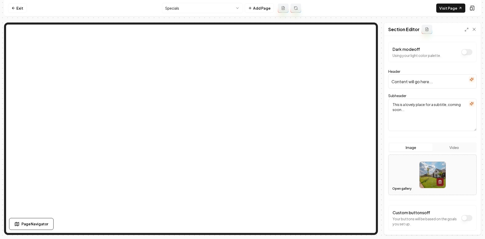
click at [401, 187] on button "Open gallery" at bounding box center [401, 188] width 23 height 8
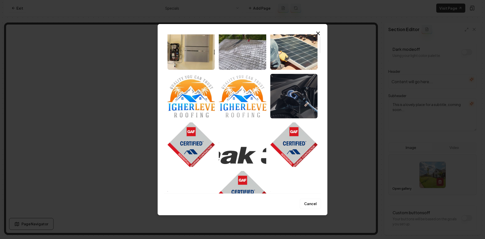
scroll to position [0, 0]
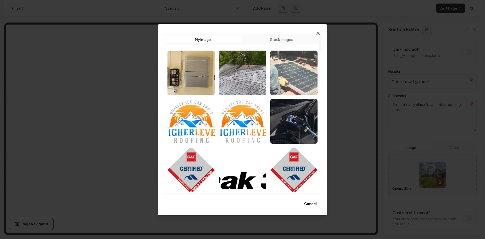
click at [289, 86] on img "Select image image_6894f15d5c7cd75eb8ae7001.jpg" at bounding box center [293, 73] width 47 height 44
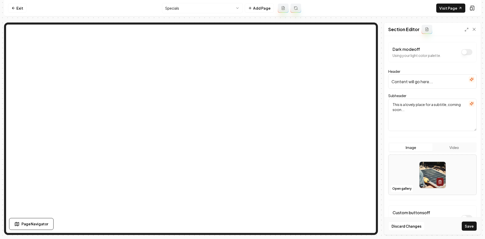
click at [460, 226] on div "Discard Changes Save" at bounding box center [432, 225] width 96 height 17
click at [408, 188] on button "Open gallery" at bounding box center [401, 188] width 23 height 8
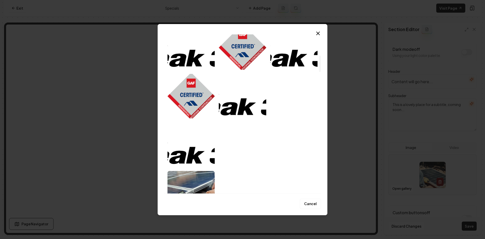
scroll to position [202, 0]
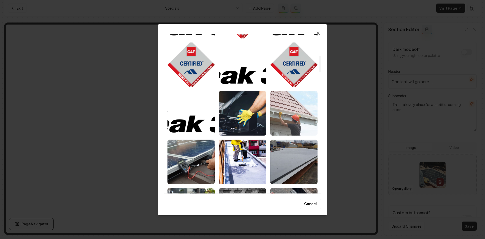
click at [294, 129] on img "Select image image_689389e45c7cd75eb807d2e9.webp" at bounding box center [293, 113] width 47 height 44
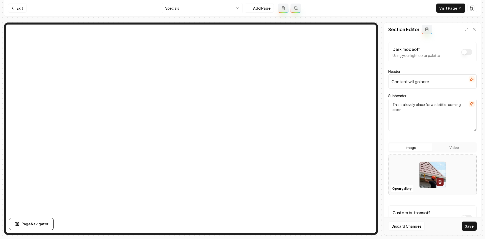
click at [464, 227] on button "Save" at bounding box center [469, 225] width 15 height 9
click at [395, 189] on button "Open gallery" at bounding box center [401, 188] width 23 height 8
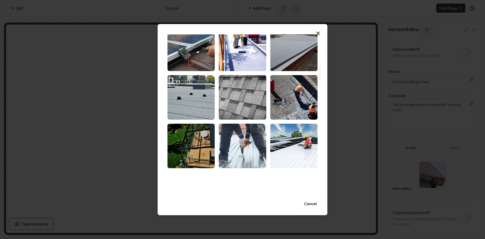
scroll to position [328, 0]
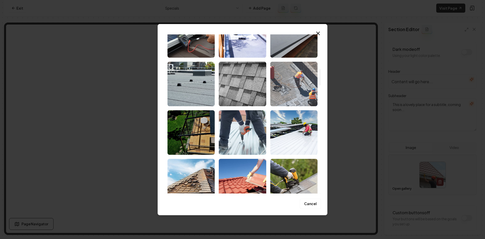
click at [281, 99] on img "Select image image_689388675c7cd75eb8ffabb8.jpeg" at bounding box center [293, 84] width 47 height 44
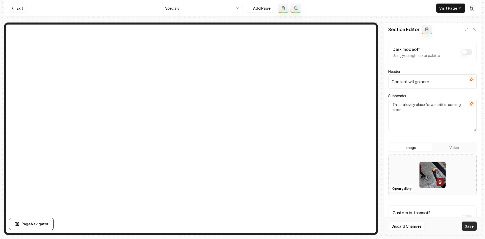
click at [466, 227] on button "Save" at bounding box center [469, 225] width 15 height 9
click at [470, 81] on button "button" at bounding box center [471, 79] width 6 height 6
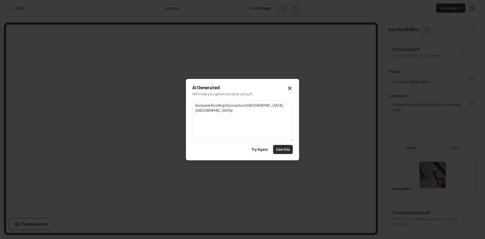
click at [283, 150] on button "Use this" at bounding box center [283, 149] width 20 height 9
type input "Exclusive Roofing Discounts in Sacramento, CA"
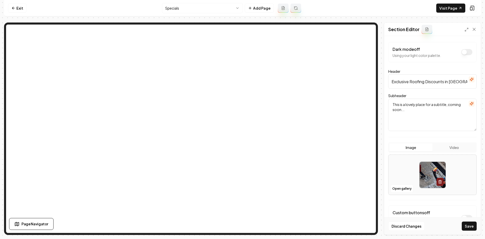
click at [469, 102] on icon "button" at bounding box center [471, 104] width 4 height 4
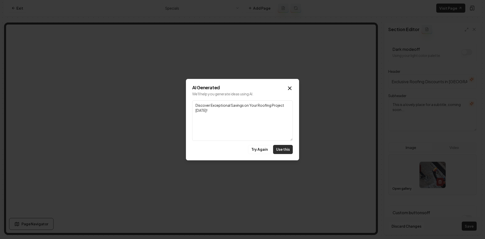
click at [280, 148] on button "Use this" at bounding box center [283, 149] width 20 height 9
type textarea "Discover Exceptional Savings on Your Roofing Project Today!"
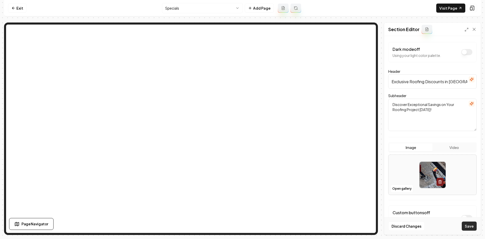
click at [463, 225] on button "Save" at bounding box center [469, 225] width 15 height 9
click at [476, 30] on icon at bounding box center [473, 29] width 5 height 5
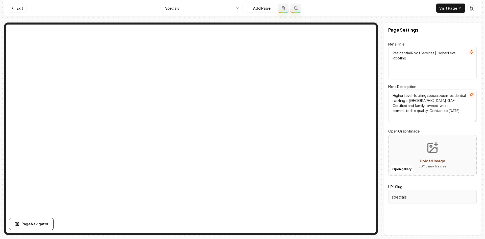
click at [472, 53] on icon "button" at bounding box center [471, 52] width 4 height 4
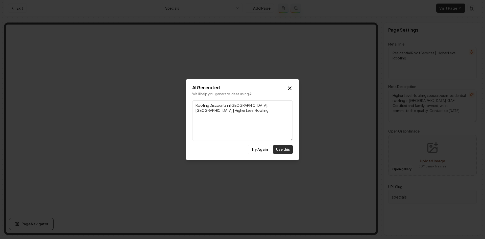
click at [276, 152] on button "Use this" at bounding box center [283, 149] width 20 height 9
type textarea "Roofing Discounts in Sacramento, CA | Higher Level Roofing"
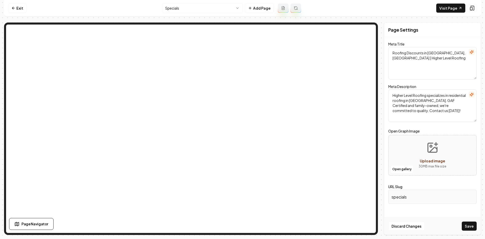
click at [473, 93] on icon "button" at bounding box center [471, 94] width 4 height 4
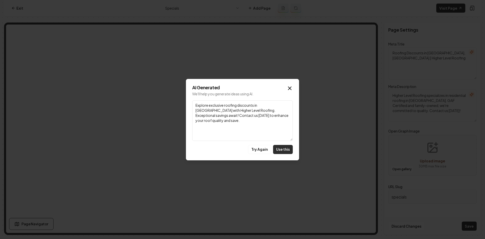
click at [285, 149] on button "Use this" at bounding box center [283, 149] width 20 height 9
type textarea "Explore exclusive roofing discounts in Sacramento with Higher Level Roofing. Ex…"
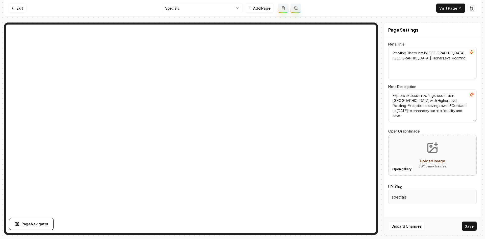
click at [471, 226] on button "Save" at bounding box center [469, 225] width 15 height 9
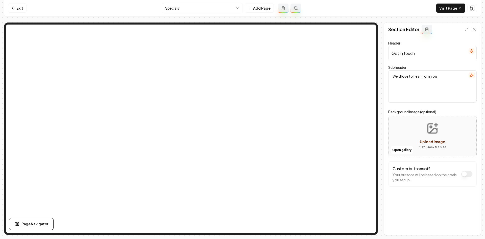
click at [472, 52] on icon "button" at bounding box center [471, 51] width 4 height 4
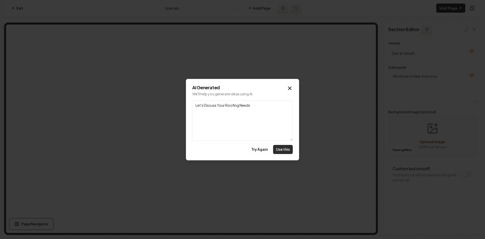
click at [287, 148] on button "Use this" at bounding box center [283, 149] width 20 height 9
type input "Let's Discuss Your Roofing Needs"
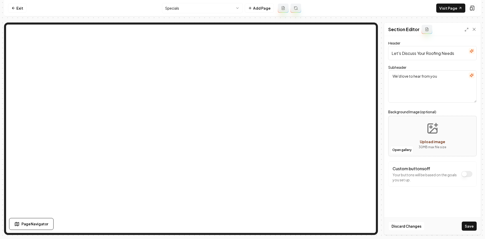
click at [471, 79] on div at bounding box center [471, 75] width 6 height 7
click at [471, 76] on icon "button" at bounding box center [471, 75] width 4 height 4
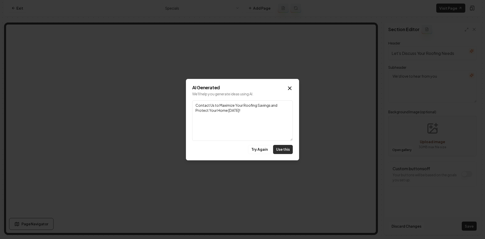
click at [283, 148] on button "Use this" at bounding box center [283, 149] width 20 height 9
type textarea "Contact Us to Maximize Your Roofing Savings and Protect Your Home Today!"
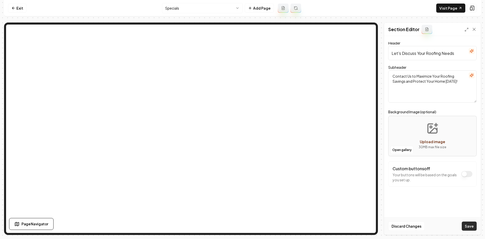
click at [466, 224] on button "Save" at bounding box center [469, 225] width 15 height 9
click at [407, 149] on button "Open gallery" at bounding box center [401, 150] width 23 height 8
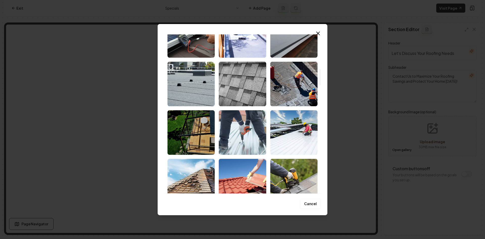
click at [249, 92] on img "Select image image_689388b25c7cd75eb80178f4.webp" at bounding box center [242, 84] width 47 height 44
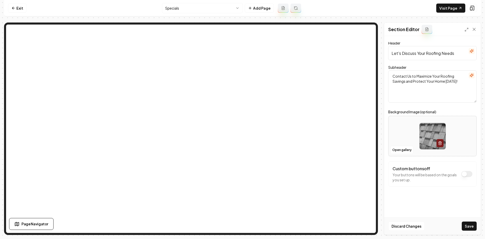
click at [472, 224] on button "Save" at bounding box center [469, 225] width 15 height 9
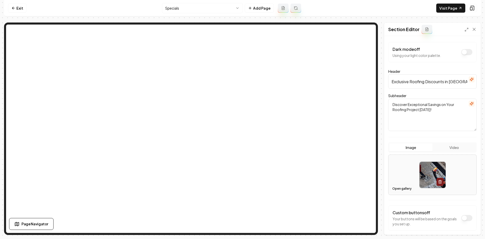
click at [397, 187] on button "Open gallery" at bounding box center [401, 188] width 23 height 8
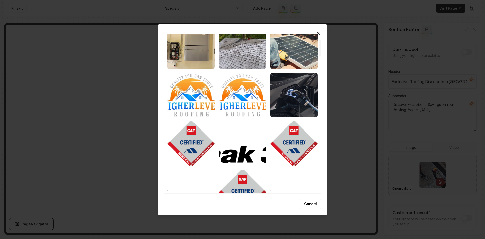
scroll to position [51, 0]
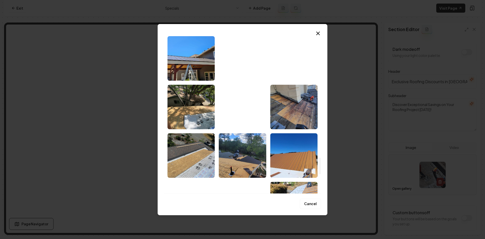
drag, startPoint x: 320, startPoint y: 46, endPoint x: 328, endPoint y: 164, distance: 117.9
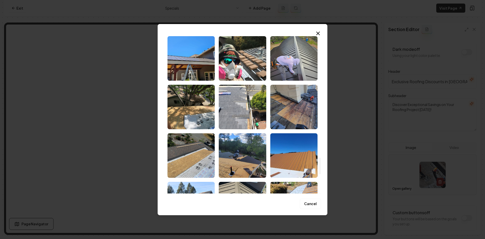
click at [321, 164] on div at bounding box center [320, 165] width 2 height 17
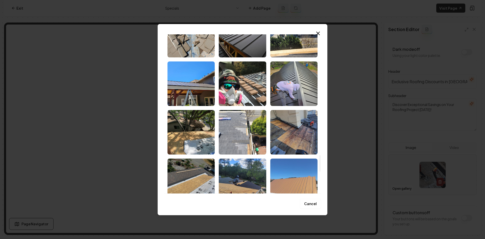
scroll to position [1128, 0]
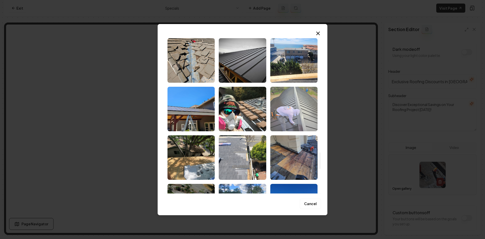
click at [289, 106] on img "Select image image_681a278e432c4764164a02dc.jpeg" at bounding box center [293, 109] width 47 height 44
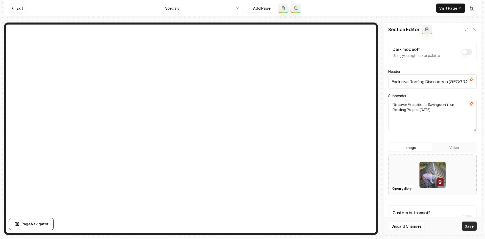
click at [467, 223] on button "Save" at bounding box center [469, 225] width 15 height 9
click at [395, 186] on button "Open gallery" at bounding box center [401, 188] width 23 height 8
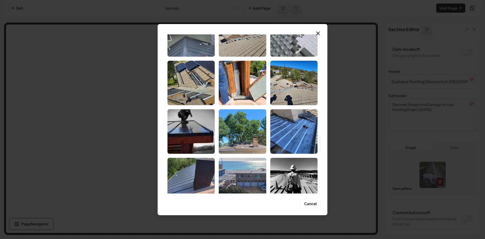
scroll to position [985, 0]
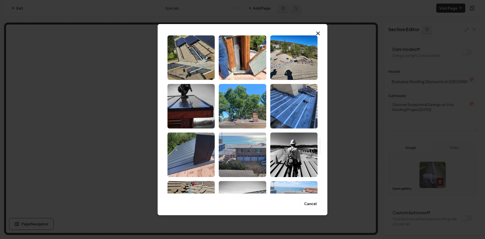
click at [178, 109] on img "Select image image_681a2790432c4764164a11aa.jpeg" at bounding box center [190, 106] width 47 height 44
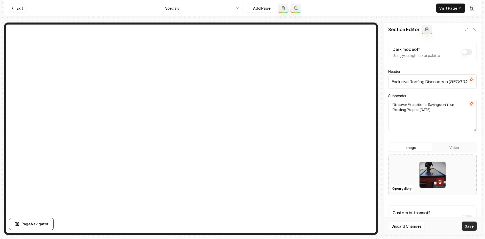
click at [470, 221] on button "Save" at bounding box center [469, 225] width 15 height 9
click at [459, 7] on icon at bounding box center [460, 8] width 4 height 4
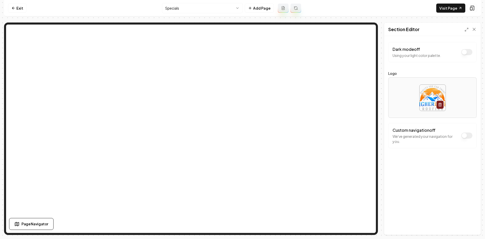
click at [463, 135] on button "Dark mode off" at bounding box center [466, 135] width 11 height 6
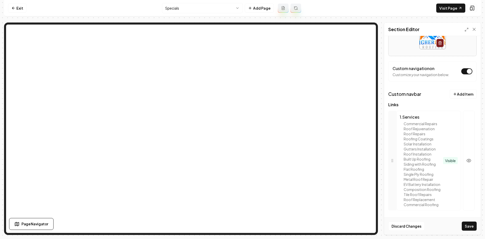
scroll to position [55, 0]
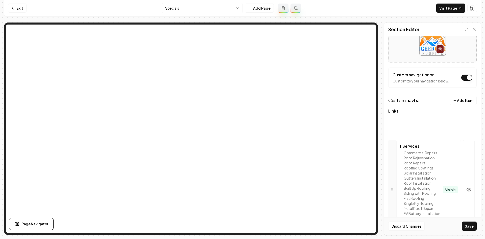
drag, startPoint x: 393, startPoint y: 153, endPoint x: 401, endPoint y: 123, distance: 30.9
click at [468, 227] on button "Save" at bounding box center [469, 225] width 15 height 9
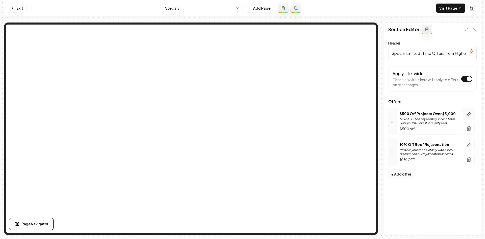
click at [472, 114] on button "button" at bounding box center [469, 114] width 12 height 12
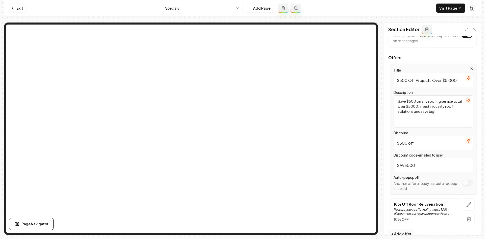
scroll to position [54, 0]
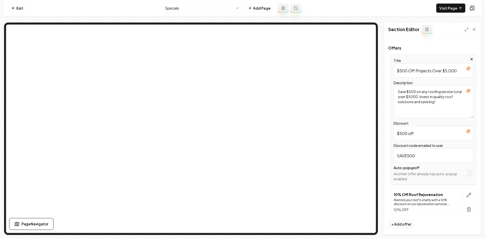
click at [460, 174] on div "Title $500 Off Projects Over $5,000 Description Save $500 on any roofing servic…" at bounding box center [433, 119] width 86 height 130
click at [383, 133] on div "Page Settings Section Editor Header Special Limited-Time Offers from Higher Lev…" at bounding box center [242, 128] width 477 height 212
click at [466, 194] on icon "button" at bounding box center [468, 194] width 5 height 5
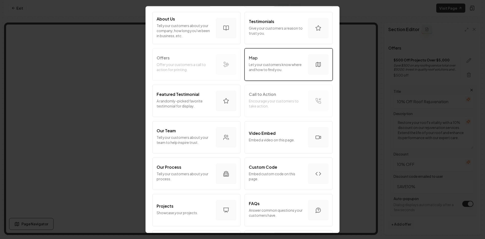
scroll to position [76, 0]
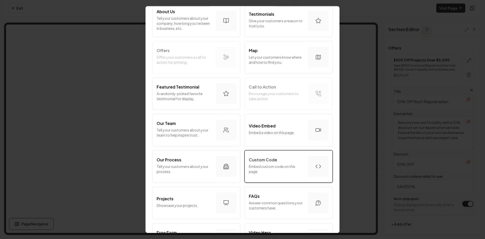
click at [279, 153] on button "Custom Code Embed custom code on this page." at bounding box center [288, 166] width 88 height 32
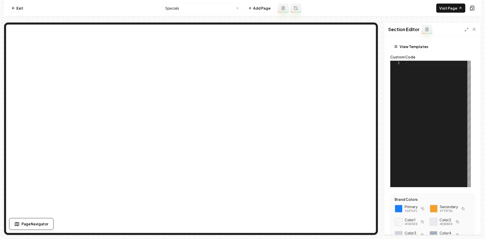
scroll to position [25, 0]
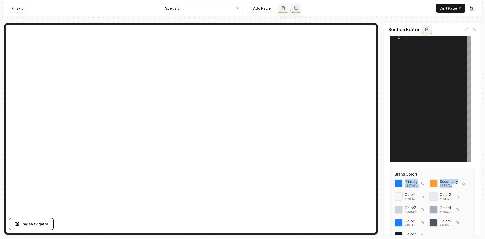
drag, startPoint x: 437, startPoint y: 185, endPoint x: 393, endPoint y: 180, distance: 43.9
click at [393, 180] on div "Brand Colors Primary #187efc Secondary #f79f2b Color 1 #F6F6F8 Color 2 #E9EBF0 …" at bounding box center [432, 206] width 84 height 77
copy div "Primary #187efc Secondary #f79f2b"
click at [414, 84] on div at bounding box center [438, 98] width 64 height 126
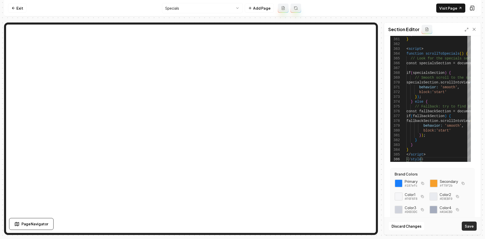
click at [469, 228] on button "Save" at bounding box center [469, 225] width 15 height 9
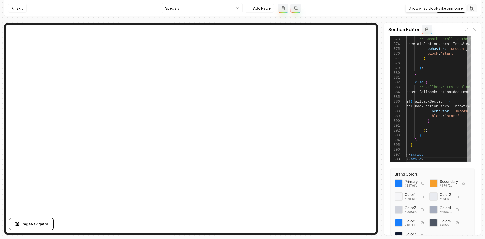
click at [473, 8] on icon at bounding box center [471, 8] width 5 height 5
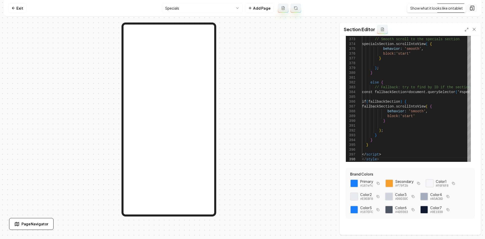
click at [470, 8] on icon at bounding box center [471, 8] width 5 height 5
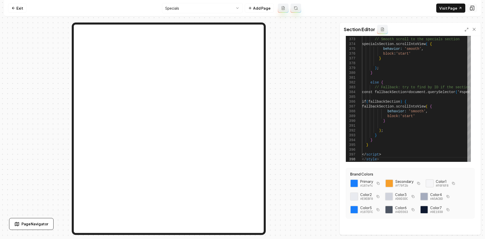
click at [470, 8] on icon at bounding box center [471, 8] width 5 height 5
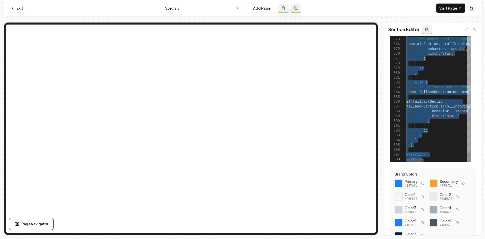
drag, startPoint x: 439, startPoint y: 85, endPoint x: 446, endPoint y: 109, distance: 24.9
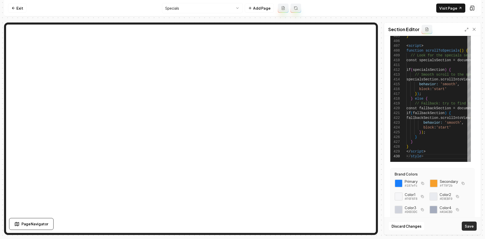
click at [471, 225] on button "Save" at bounding box center [469, 225] width 15 height 9
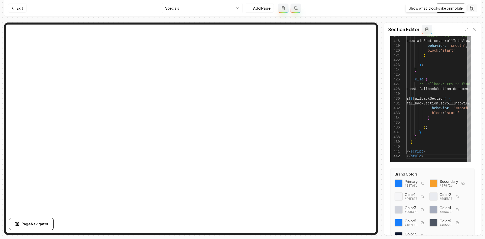
click at [472, 11] on button at bounding box center [472, 8] width 10 height 8
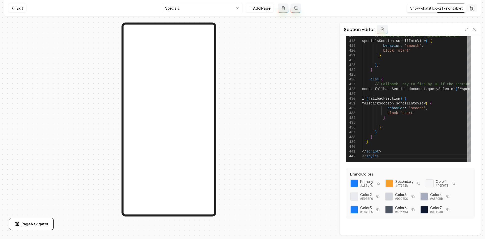
click at [474, 7] on button at bounding box center [472, 8] width 10 height 8
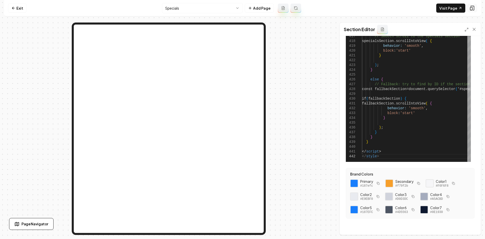
click at [474, 7] on icon at bounding box center [471, 8] width 5 height 5
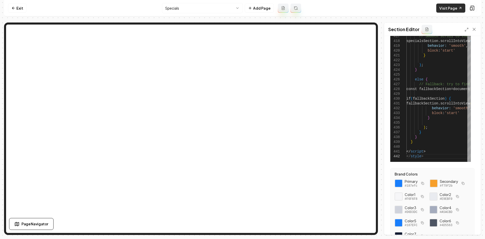
click at [449, 6] on link "Visit Page" at bounding box center [450, 8] width 29 height 9
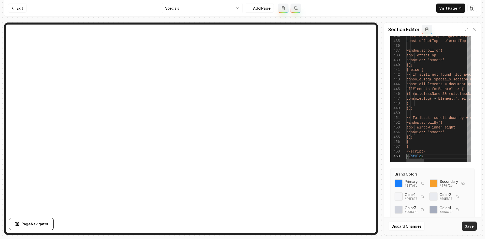
click at [469, 227] on button "Save" at bounding box center [469, 225] width 15 height 9
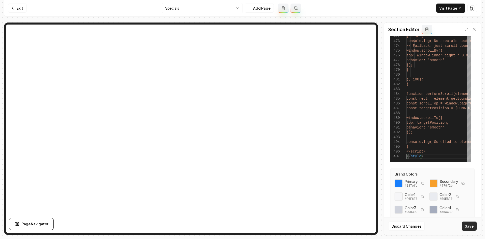
click at [471, 227] on button "Save" at bounding box center [469, 225] width 15 height 9
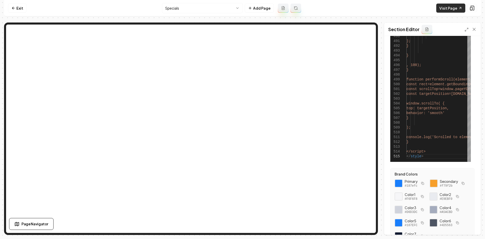
click at [439, 9] on link "Visit Page" at bounding box center [450, 8] width 29 height 9
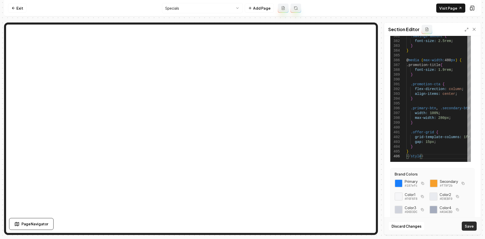
click at [471, 224] on button "Save" at bounding box center [469, 225] width 15 height 9
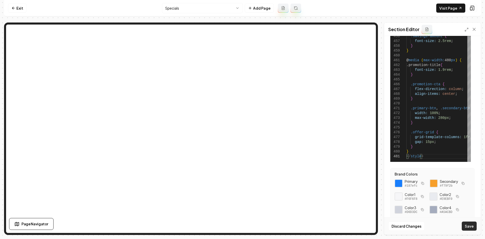
click at [469, 224] on button "Save" at bounding box center [469, 225] width 15 height 9
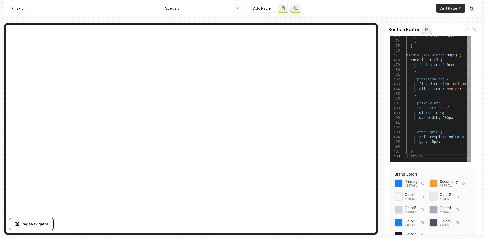
click at [454, 5] on link "Visit Page" at bounding box center [450, 8] width 29 height 9
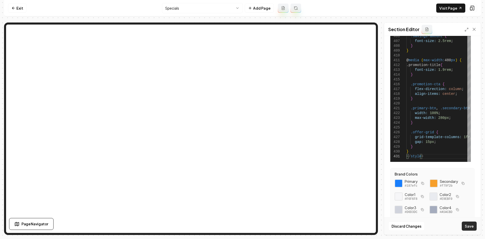
click at [470, 225] on button "Save" at bounding box center [469, 225] width 15 height 9
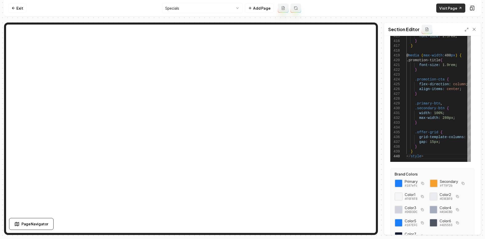
click at [460, 6] on link "Visit Page" at bounding box center [450, 8] width 29 height 9
click at [381, 98] on div "**********" at bounding box center [242, 128] width 477 height 212
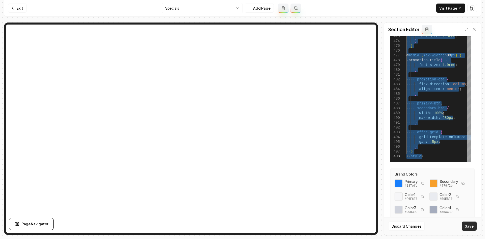
click at [466, 229] on button "Save" at bounding box center [469, 225] width 15 height 9
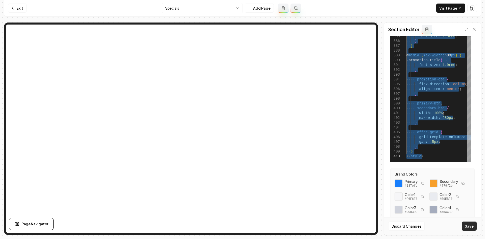
click at [469, 225] on button "Save" at bounding box center [469, 225] width 15 height 9
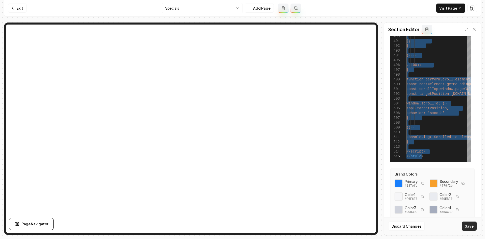
click at [465, 226] on button "Save" at bounding box center [469, 225] width 15 height 9
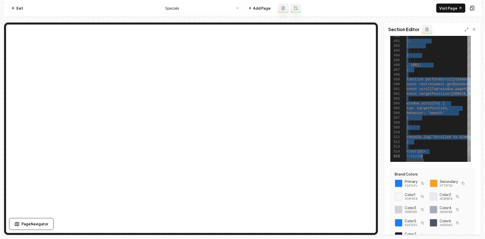
drag, startPoint x: 439, startPoint y: 99, endPoint x: 442, endPoint y: 116, distance: 16.9
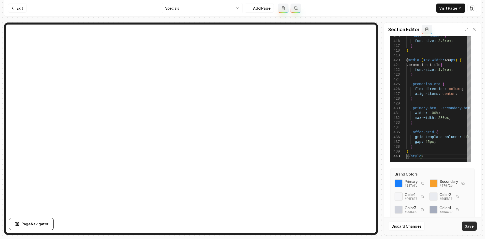
click at [467, 227] on button "Save" at bounding box center [469, 225] width 15 height 9
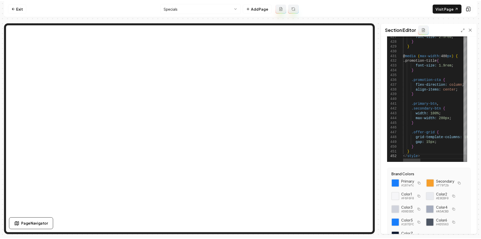
scroll to position [0, 15]
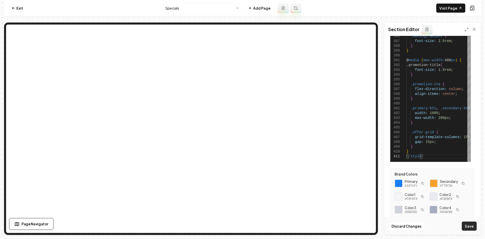
click at [467, 228] on button "Save" at bounding box center [469, 225] width 15 height 9
type textarea "**********"
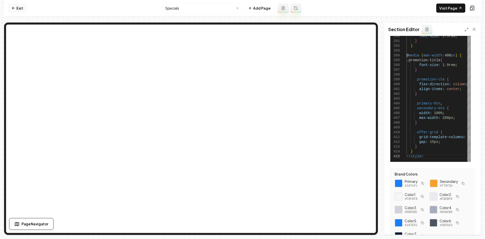
click at [21, 12] on link "Exit" at bounding box center [17, 8] width 18 height 9
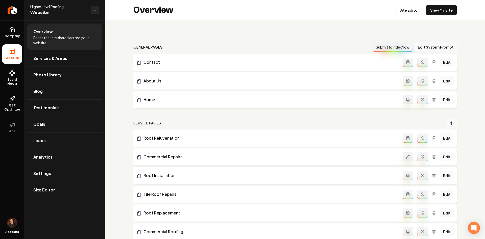
click at [20, 9] on link "Return to dashboard" at bounding box center [12, 10] width 24 height 20
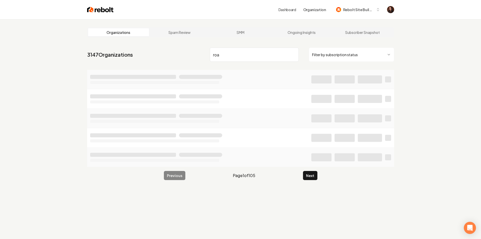
type input "roa s"
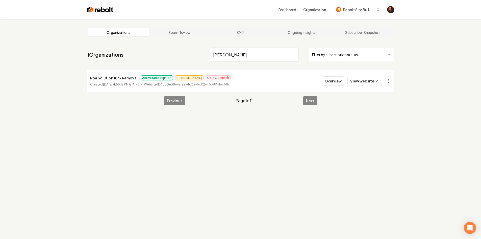
type input "[PERSON_NAME]"
click at [330, 76] on li "Roa Solution Junk Removal Active Subscription [PERSON_NAME] Outreach Created [D…" at bounding box center [240, 81] width 307 height 22
click at [330, 82] on button "Overview" at bounding box center [333, 80] width 22 height 9
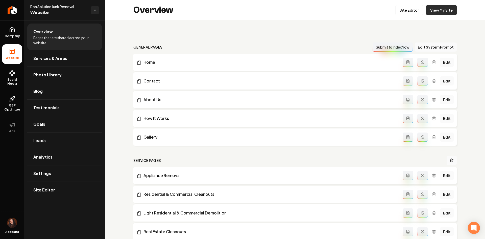
click at [432, 10] on link "View My Site" at bounding box center [441, 10] width 31 height 10
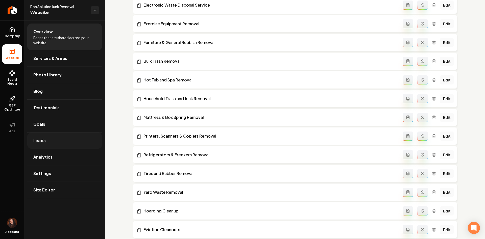
scroll to position [354, 0]
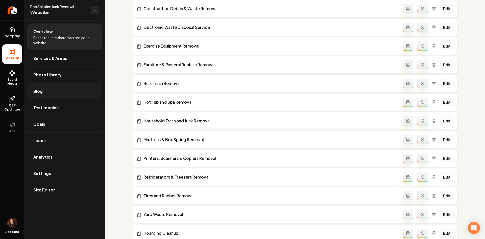
click at [60, 97] on link "Blog" at bounding box center [64, 91] width 75 height 16
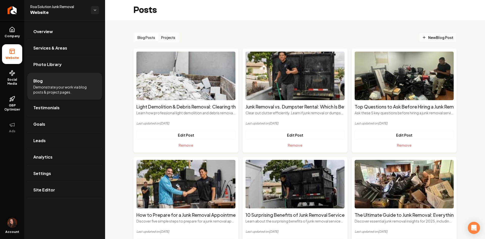
click at [434, 35] on span "New Blog Post" at bounding box center [437, 37] width 31 height 5
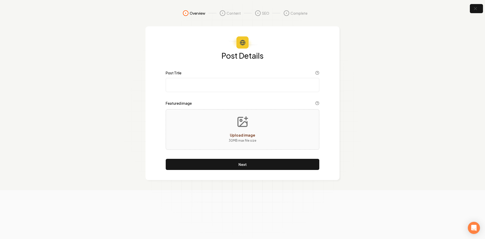
click at [247, 93] on div "Post Details Post Title Featured image Upload image 30 MB max file size Next" at bounding box center [243, 111] width 154 height 118
click at [245, 88] on input "Post Title" at bounding box center [243, 85] width 154 height 14
paste input "5 Signs It’s Time for a Professional Junk Removal Service"
type input "5 Signs It’s Time for a Professional Junk Removal Service"
click at [232, 128] on button "Upload image 30 MB max file size" at bounding box center [242, 129] width 36 height 35
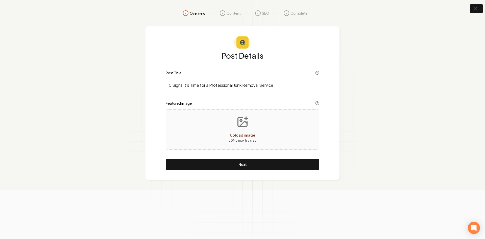
click at [212, 134] on div "Upload image 30 MB max file size" at bounding box center [243, 129] width 154 height 40
type input "**********"
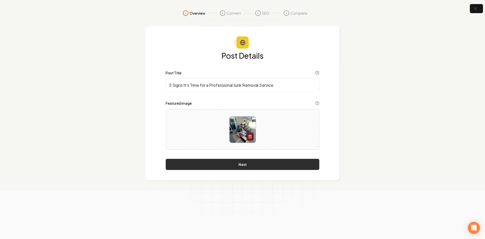
click at [212, 164] on button "Next" at bounding box center [243, 164] width 154 height 11
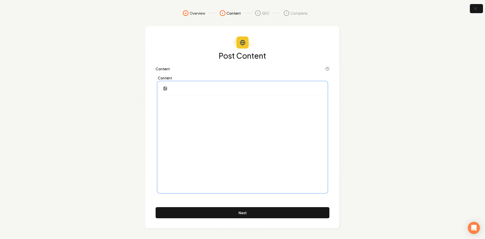
click at [205, 126] on div at bounding box center [242, 143] width 169 height 97
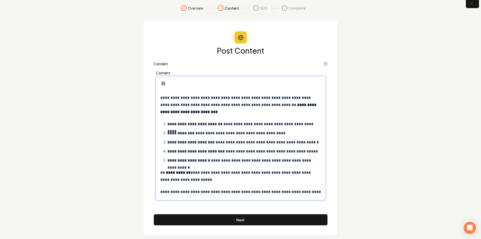
scroll to position [12, 0]
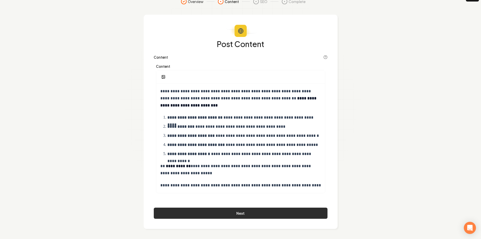
click at [202, 213] on button "Next" at bounding box center [241, 212] width 174 height 11
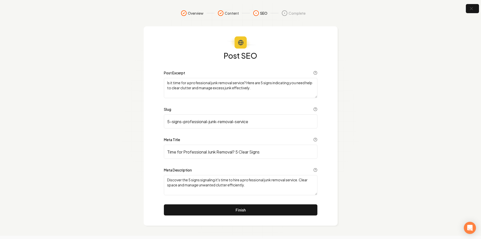
scroll to position [0, 0]
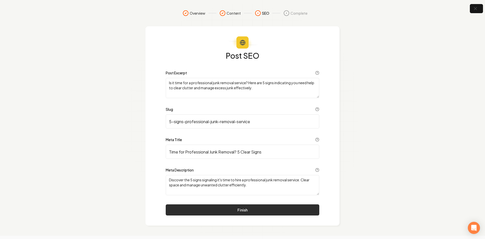
click at [227, 212] on button "Finish" at bounding box center [243, 209] width 154 height 11
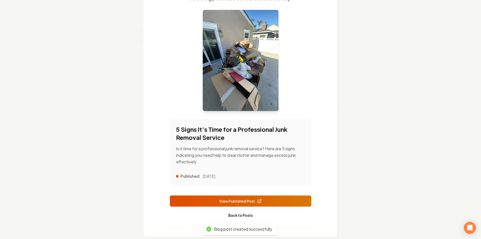
scroll to position [78, 0]
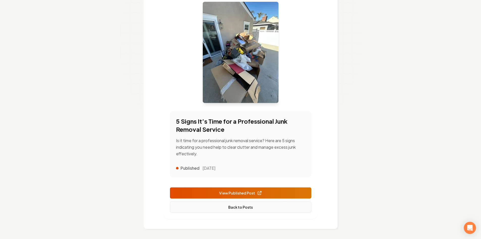
click at [222, 206] on link "Back to Posts" at bounding box center [240, 206] width 141 height 11
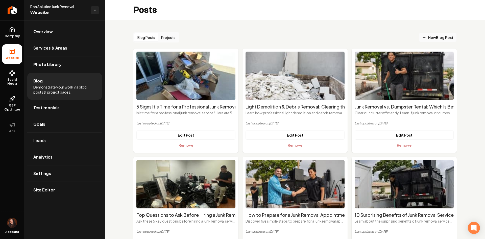
click at [424, 33] on link "New Blog Post" at bounding box center [438, 37] width 38 height 9
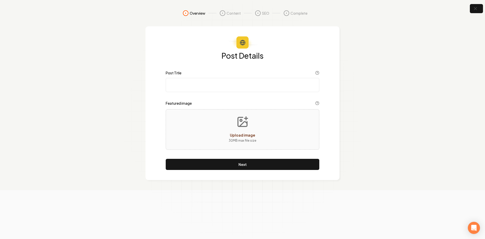
click at [220, 82] on input "Post Title" at bounding box center [243, 85] width 154 height 14
paste input "How to Get Rid of Old Furniture in [GEOGRAPHIC_DATA] (Without the Stress)"
type input "How to Get Rid of Old Furniture in [GEOGRAPHIC_DATA] (Without the Stress)"
click at [224, 114] on div "Upload image 30 MB max file size" at bounding box center [243, 129] width 154 height 40
click at [202, 137] on div "Upload image 30 MB max file size" at bounding box center [243, 129] width 154 height 40
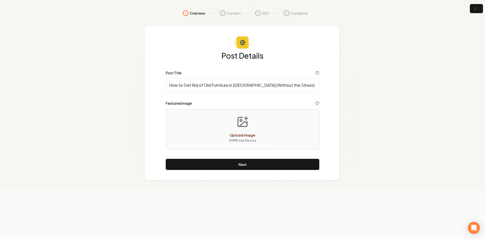
type input "**********"
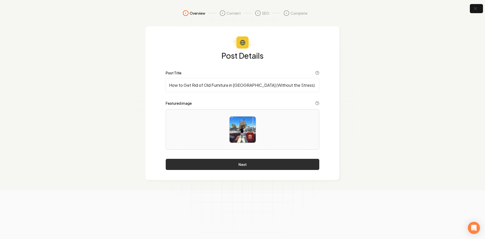
click at [212, 168] on button "Next" at bounding box center [243, 164] width 154 height 11
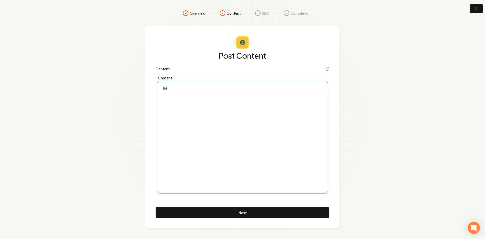
click at [186, 104] on p at bounding box center [242, 102] width 161 height 7
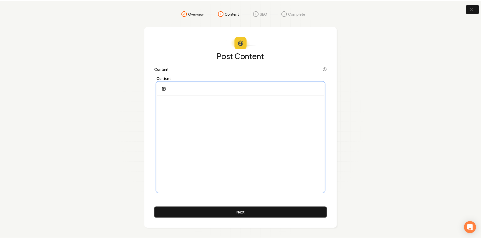
paste div
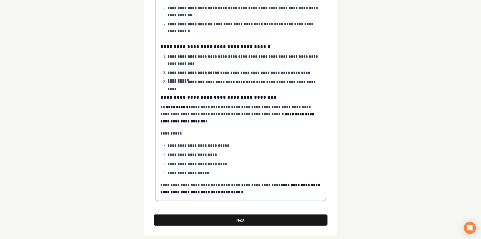
scroll to position [157, 0]
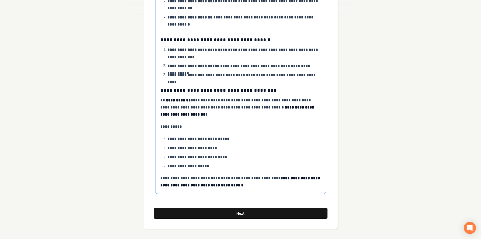
click at [167, 180] on p "**********" at bounding box center [240, 181] width 161 height 14
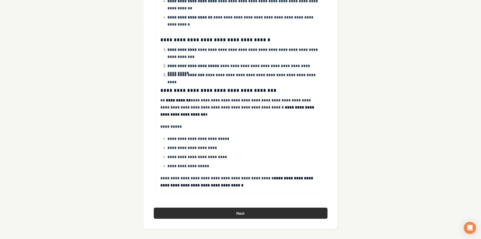
click at [199, 214] on button "Next" at bounding box center [241, 212] width 174 height 11
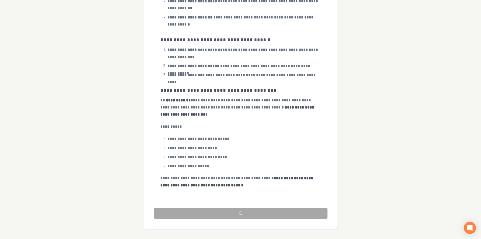
scroll to position [0, 0]
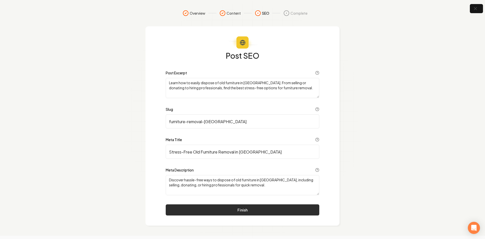
click at [183, 212] on button "Finish" at bounding box center [243, 209] width 154 height 11
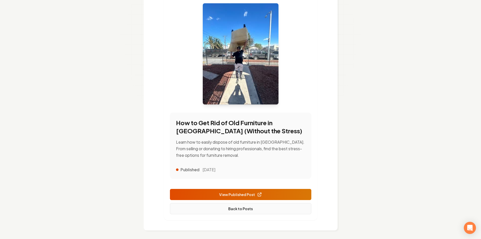
scroll to position [78, 0]
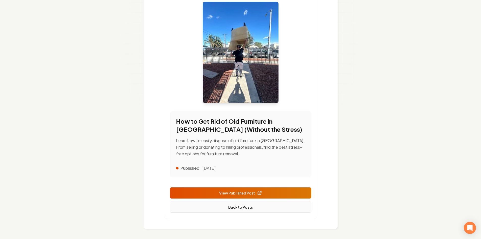
click at [221, 210] on link "Back to Posts" at bounding box center [240, 206] width 141 height 11
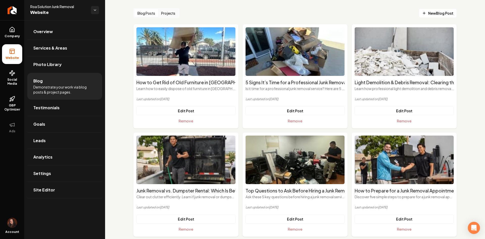
scroll to position [25, 0]
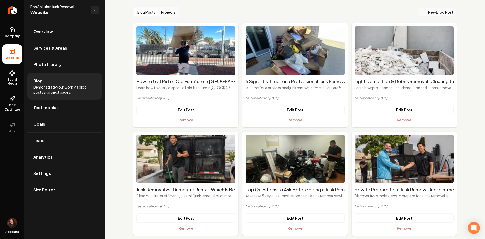
click at [430, 10] on span "New Blog Post" at bounding box center [437, 12] width 31 height 5
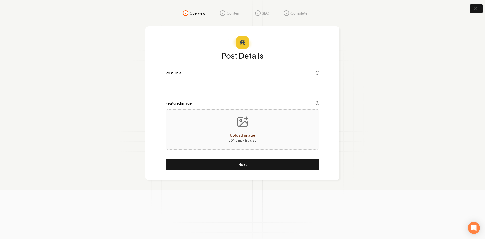
click at [210, 87] on input "Post Title" at bounding box center [243, 85] width 154 height 14
paste input "How Businesses Benefit from Professional Junk Removal"
type input "How Businesses Benefit from Professional Junk Removal"
click at [228, 116] on button "Upload image 30 MB max file size" at bounding box center [242, 129] width 36 height 35
type input "**********"
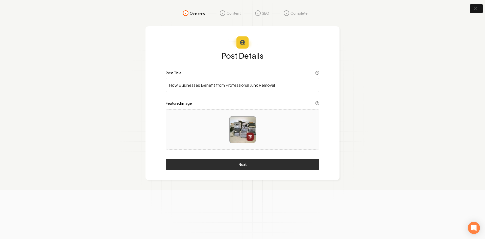
click at [215, 166] on button "Next" at bounding box center [243, 164] width 154 height 11
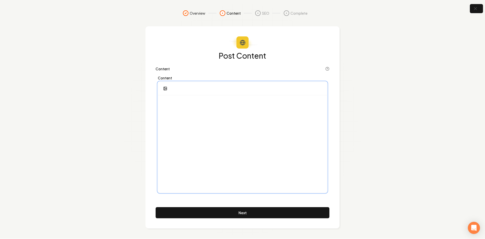
click at [202, 105] on p at bounding box center [242, 102] width 161 height 7
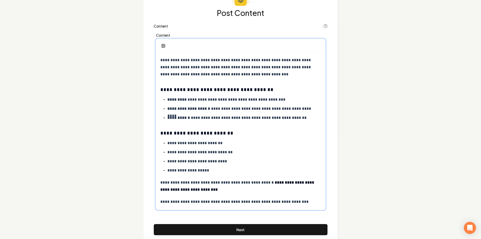
scroll to position [51, 0]
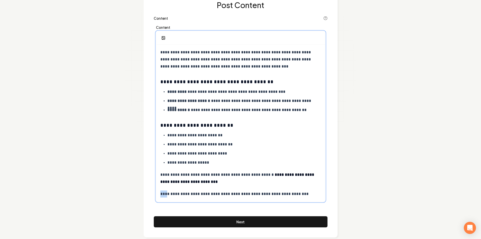
drag, startPoint x: 166, startPoint y: 193, endPoint x: 159, endPoint y: 193, distance: 6.6
click at [159, 193] on div "**********" at bounding box center [240, 123] width 169 height 157
click at [195, 215] on div "**********" at bounding box center [241, 114] width 174 height 226
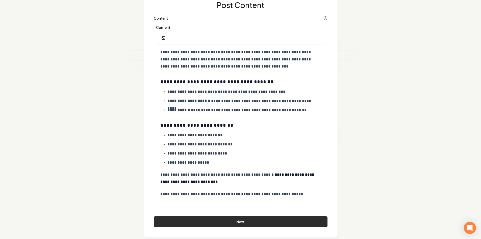
click at [196, 218] on button "Next" at bounding box center [241, 221] width 174 height 11
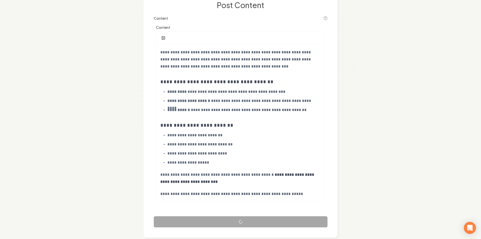
scroll to position [0, 0]
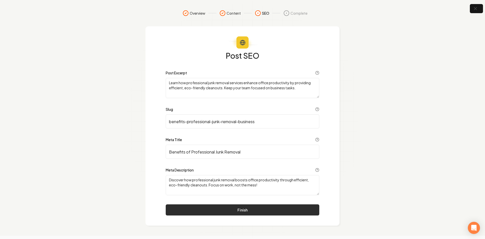
click at [227, 209] on button "Finish" at bounding box center [243, 209] width 154 height 11
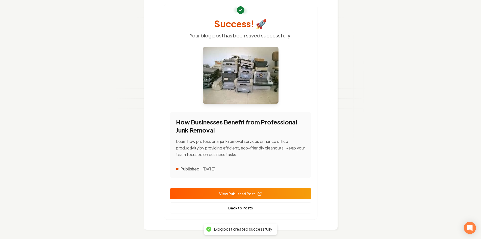
scroll to position [34, 0]
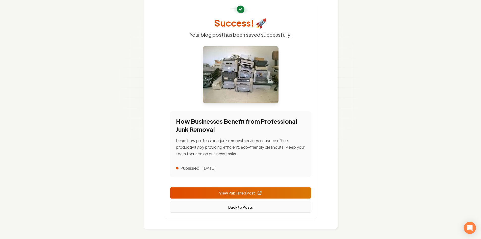
click at [254, 204] on link "Back to Posts" at bounding box center [240, 206] width 141 height 11
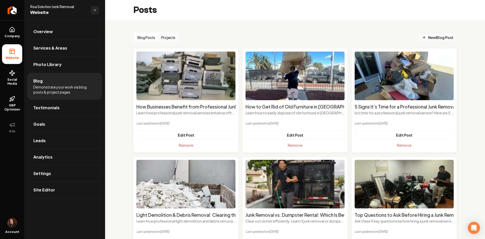
click at [439, 40] on span "New Blog Post" at bounding box center [437, 37] width 31 height 5
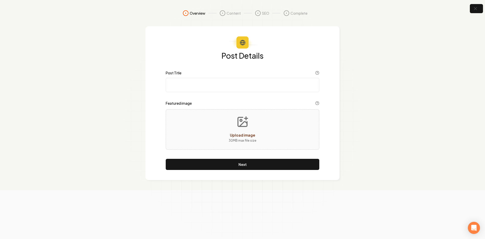
click at [201, 93] on div "Post Details Post Title Featured image Upload image 30 MB max file size Next" at bounding box center [243, 111] width 154 height 118
click at [201, 89] on input "Post Title" at bounding box center [243, 85] width 154 height 14
paste input "Hoarding Cleanup Services – Compassionate, Professional Help"
type input "Hoarding Cleanup Services – Compassionate, Professional Help"
click at [252, 117] on button "Upload image 30 MB max file size" at bounding box center [242, 129] width 36 height 35
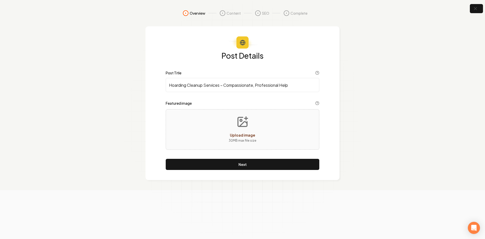
type input "**********"
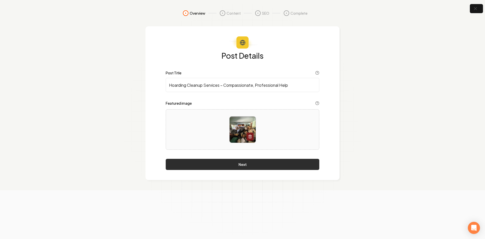
click at [209, 166] on button "Next" at bounding box center [243, 164] width 154 height 11
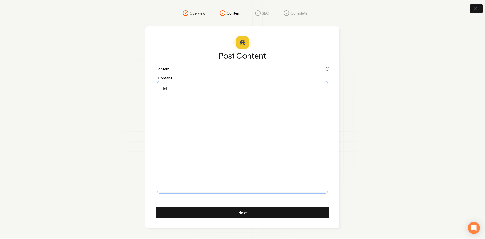
click at [208, 142] on div at bounding box center [242, 143] width 169 height 97
click at [190, 106] on p at bounding box center [242, 102] width 161 height 7
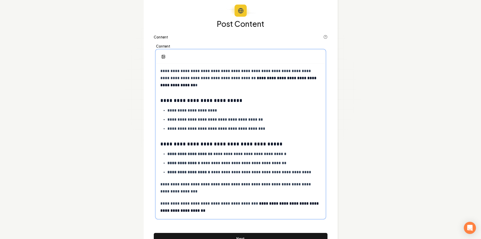
scroll to position [33, 0]
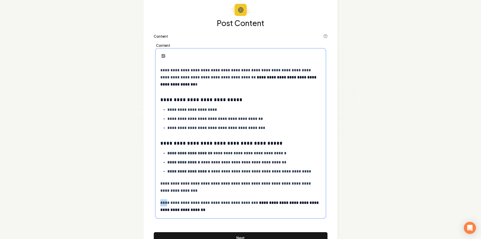
drag, startPoint x: 166, startPoint y: 202, endPoint x: 160, endPoint y: 202, distance: 6.8
click at [160, 202] on div "**********" at bounding box center [240, 140] width 169 height 155
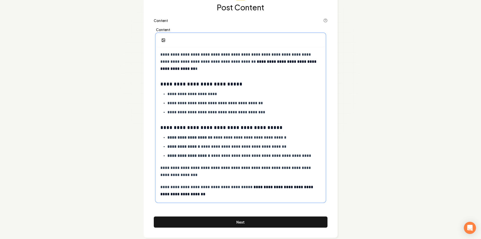
scroll to position [57, 0]
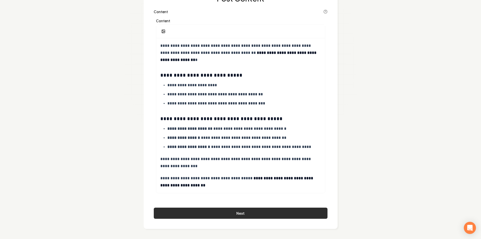
click at [202, 207] on div "**********" at bounding box center [241, 106] width 174 height 224
click at [201, 209] on button "Next" at bounding box center [241, 212] width 174 height 11
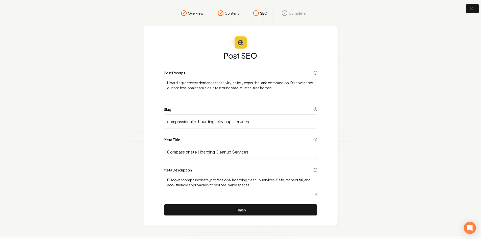
scroll to position [0, 0]
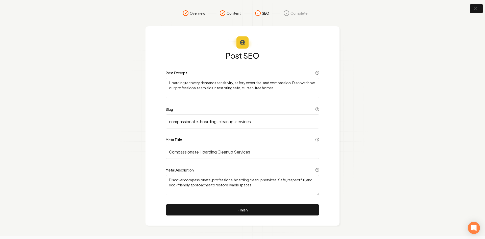
click at [205, 211] on button "Finish" at bounding box center [243, 209] width 154 height 11
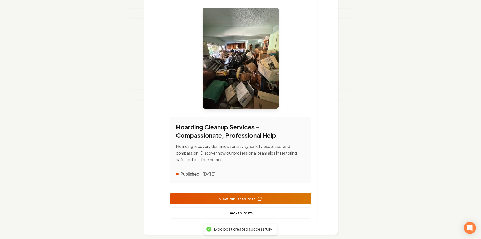
scroll to position [78, 0]
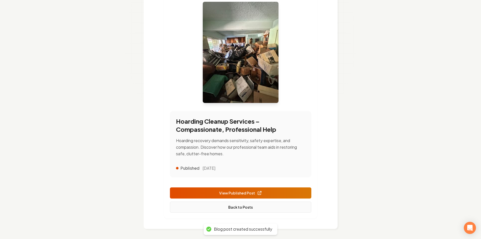
click at [223, 206] on link "Back to Posts" at bounding box center [240, 206] width 141 height 11
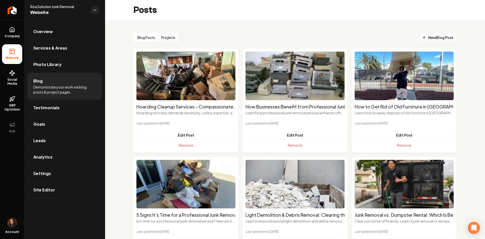
click at [431, 33] on link "New Blog Post" at bounding box center [438, 37] width 38 height 9
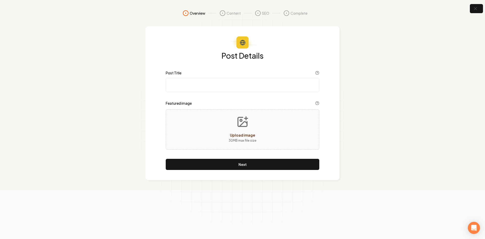
paste input "How Do I Safely Dispose of Old Electronics in Los Angeles?"
drag, startPoint x: 188, startPoint y: 83, endPoint x: 197, endPoint y: 112, distance: 30.4
click at [188, 82] on input "How Do I Safely Dispose of Old Electronics in Los Angeles?" at bounding box center [243, 85] width 154 height 14
type input "How Do I Safely Dispose of Old Electronics in Los Angeles?"
click at [198, 126] on div "Upload image 30 MB max file size" at bounding box center [243, 129] width 154 height 40
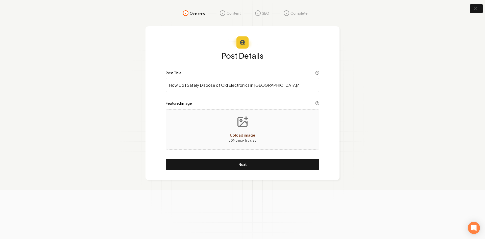
click at [250, 143] on button "Upload image 30 MB max file size" at bounding box center [242, 129] width 36 height 35
type input "**********"
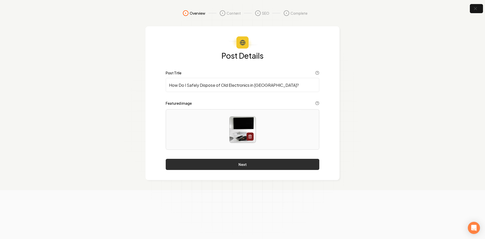
click at [183, 163] on button "Next" at bounding box center [243, 164] width 154 height 11
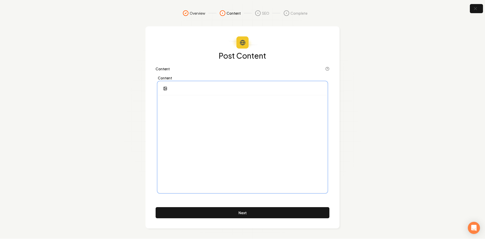
click at [173, 109] on div at bounding box center [242, 143] width 169 height 97
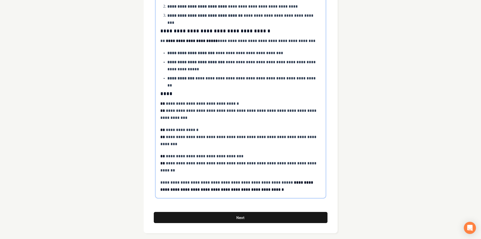
scroll to position [207, 0]
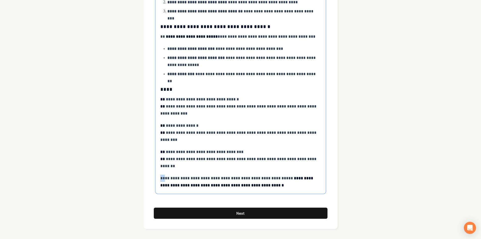
drag, startPoint x: 165, startPoint y: 177, endPoint x: 159, endPoint y: 177, distance: 6.6
click at [159, 177] on div "**********" at bounding box center [240, 41] width 169 height 304
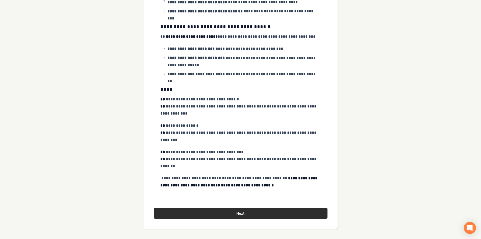
click at [191, 207] on button "Next" at bounding box center [241, 212] width 174 height 11
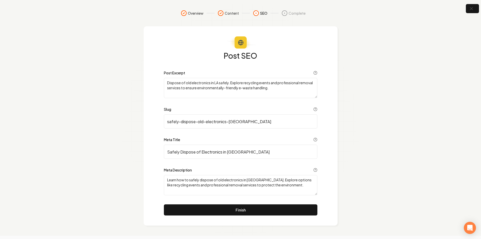
scroll to position [0, 0]
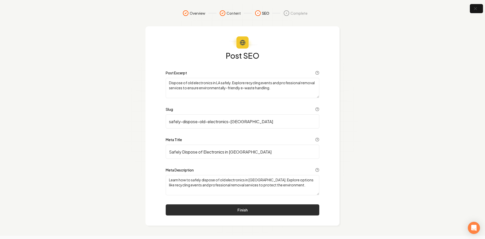
click at [230, 214] on button "Finish" at bounding box center [243, 209] width 154 height 11
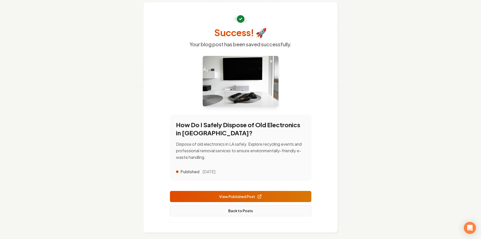
scroll to position [25, 0]
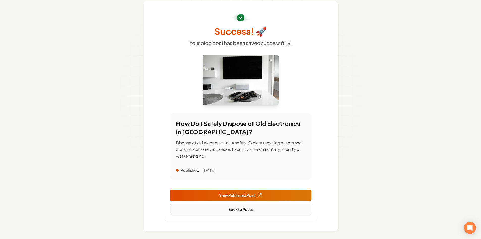
click at [219, 210] on link "Back to Posts" at bounding box center [240, 209] width 141 height 11
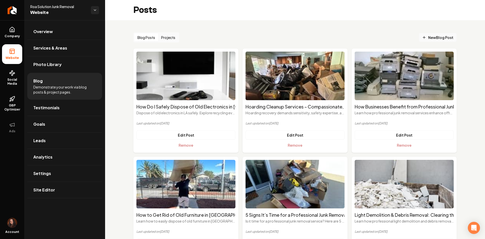
click at [424, 37] on span "New Blog Post" at bounding box center [437, 37] width 31 height 5
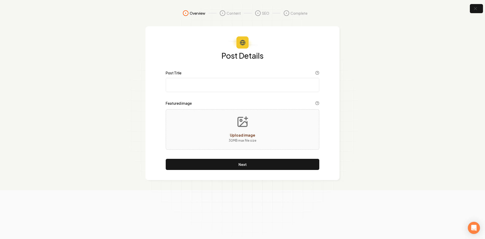
click at [238, 89] on input "Post Title" at bounding box center [243, 85] width 154 height 14
paste input "How to Remove Your Old Hot Tub in Los Angeles Without Breaking Your Back"
type input "How to Remove Your Old Hot Tub in Los Angeles Without Breaking Your Back"
click at [226, 129] on button "Upload image 30 MB max file size" at bounding box center [242, 129] width 36 height 35
click at [261, 131] on div "Upload image 30 MB max file size" at bounding box center [243, 129] width 154 height 40
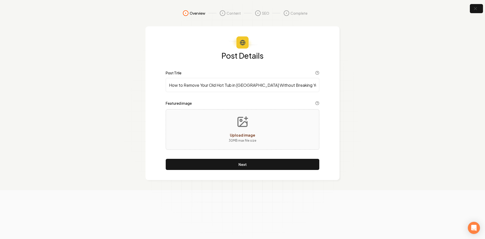
type input "**********"
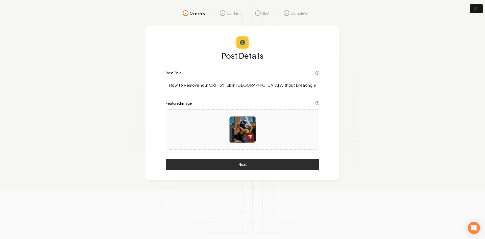
click at [219, 164] on button "Next" at bounding box center [243, 164] width 154 height 11
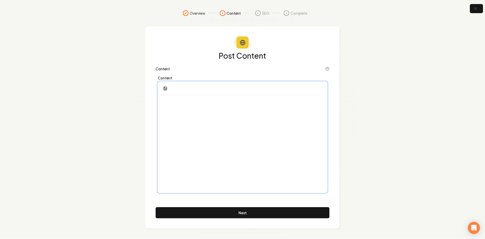
drag, startPoint x: 192, startPoint y: 125, endPoint x: 195, endPoint y: 18, distance: 107.1
click at [192, 125] on div at bounding box center [242, 143] width 169 height 97
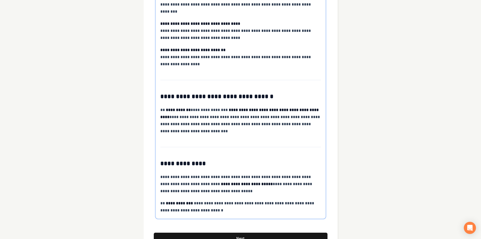
scroll to position [620, 0]
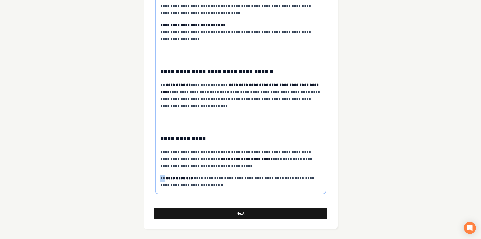
drag, startPoint x: 162, startPoint y: 179, endPoint x: 156, endPoint y: 179, distance: 6.3
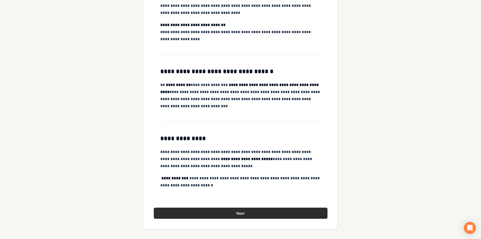
click at [199, 213] on button "Next" at bounding box center [241, 212] width 174 height 11
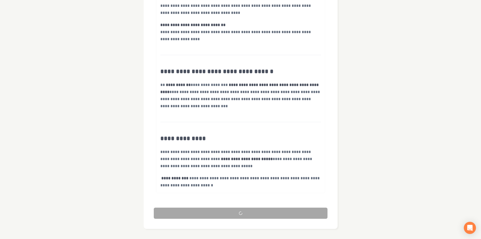
scroll to position [0, 0]
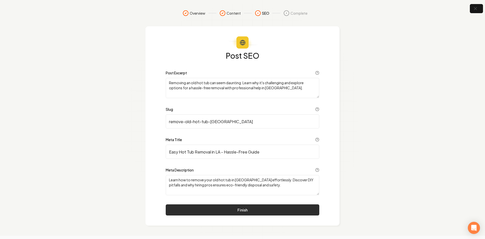
click at [213, 205] on button "Finish" at bounding box center [243, 209] width 154 height 11
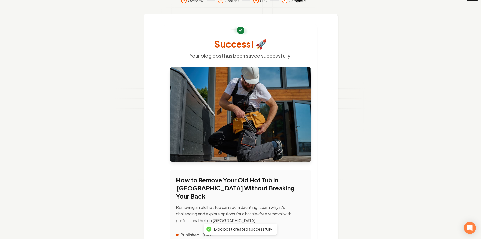
scroll to position [71, 0]
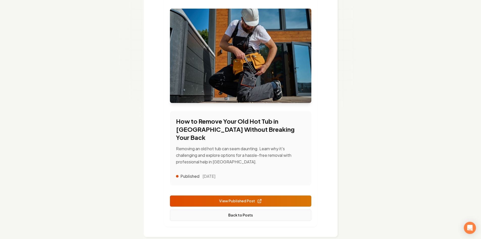
click at [260, 209] on link "Back to Posts" at bounding box center [240, 214] width 141 height 11
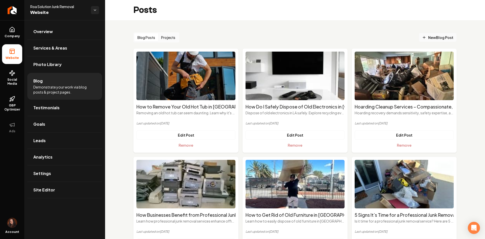
click at [437, 38] on span "New Blog Post" at bounding box center [437, 37] width 31 height 5
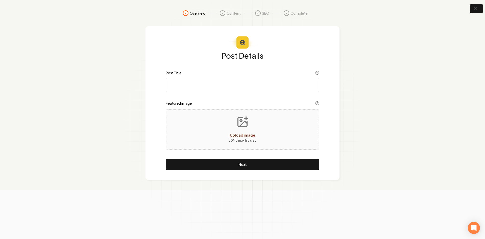
click at [248, 87] on input "Post Title" at bounding box center [243, 85] width 154 height 14
paste input "Foreclosure Cleanout Services in Los Angeles – Stress-Free Solutions for Proper…"
type input "Foreclosure Cleanout Services in Los Angeles – Stress-Free Solutions for Proper…"
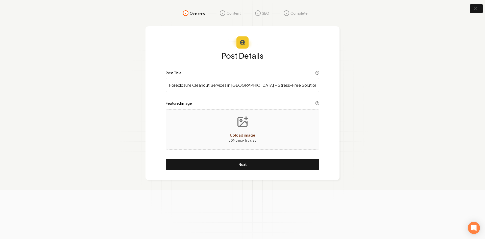
click at [236, 130] on button "Upload image 30 MB max file size" at bounding box center [242, 129] width 36 height 35
click at [236, 110] on div "Upload image 30 MB max file size" at bounding box center [243, 129] width 154 height 40
type input "**********"
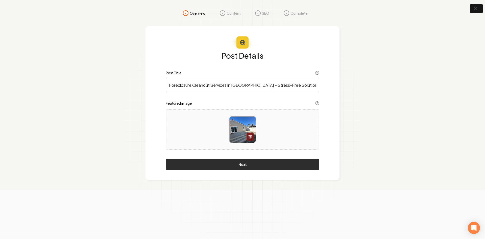
click at [233, 168] on button "Next" at bounding box center [243, 164] width 154 height 11
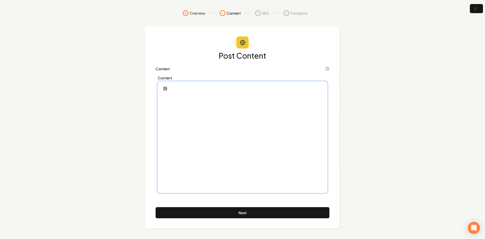
click at [183, 109] on div at bounding box center [242, 143] width 169 height 97
click at [196, 110] on div at bounding box center [242, 143] width 169 height 97
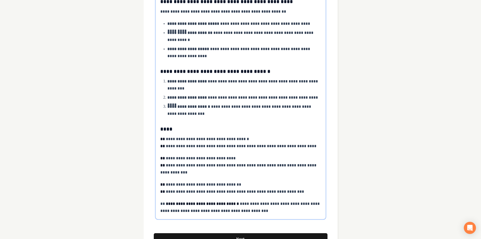
scroll to position [196, 0]
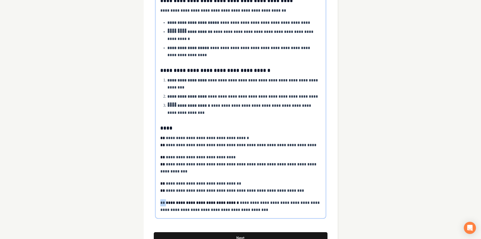
drag, startPoint x: 167, startPoint y: 205, endPoint x: 157, endPoint y: 203, distance: 9.8
click at [157, 203] on div "**********" at bounding box center [240, 58] width 169 height 318
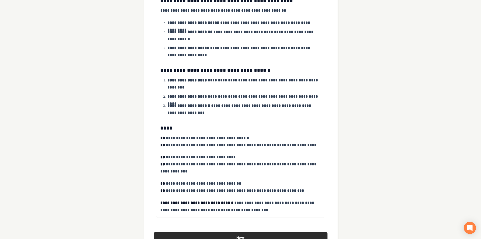
click at [212, 236] on button "Next" at bounding box center [241, 237] width 174 height 11
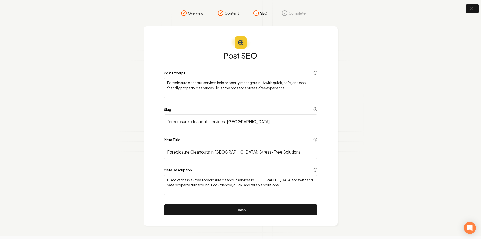
scroll to position [0, 0]
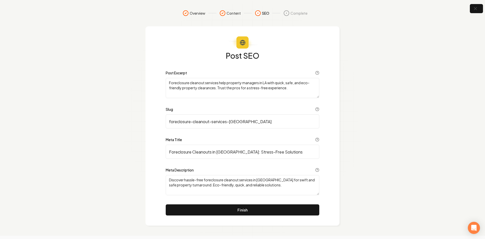
click at [211, 213] on button "Finish" at bounding box center [243, 209] width 154 height 11
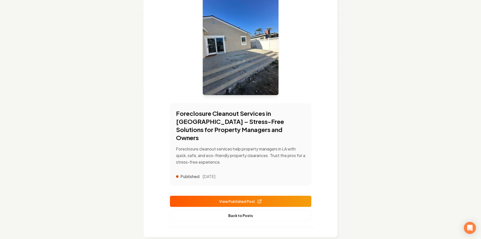
scroll to position [86, 0]
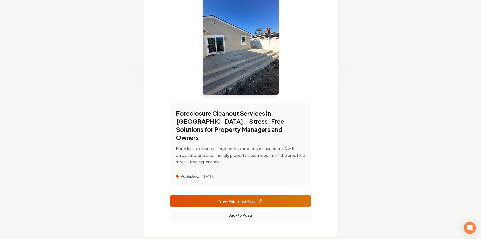
click at [232, 209] on link "Back to Posts" at bounding box center [240, 214] width 141 height 11
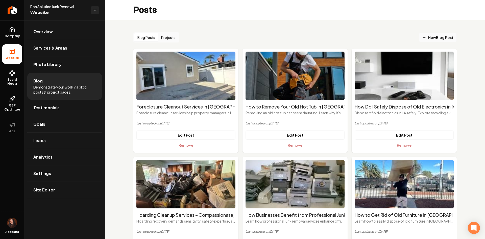
click at [440, 37] on span "New Blog Post" at bounding box center [437, 37] width 31 height 5
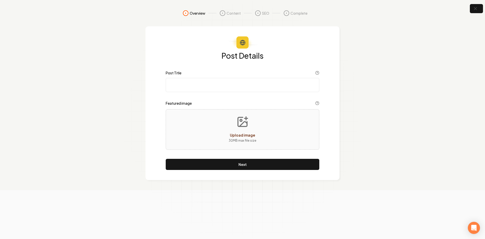
click at [260, 85] on input "Post Title" at bounding box center [243, 85] width 154 height 14
paste input "Mattress Disposal in Los Angeles – Fast, Eco-Friendly, and Hassle-Free"
type input "Mattress Disposal in Los Angeles – Fast, Eco-Friendly, and Hassle-Free"
click at [245, 126] on icon "Upload image" at bounding box center [242, 121] width 9 height 9
type input "**********"
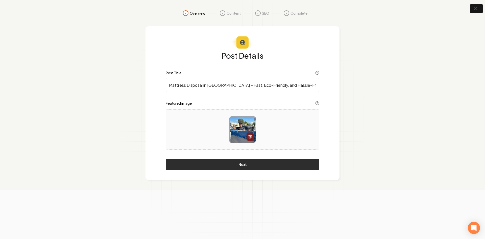
click at [236, 162] on button "Next" at bounding box center [243, 164] width 154 height 11
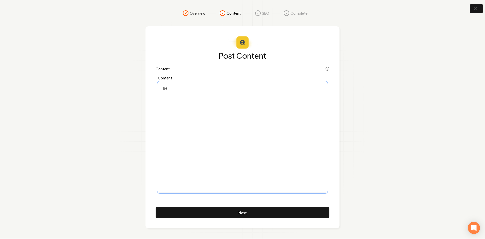
click at [206, 156] on div at bounding box center [242, 143] width 169 height 97
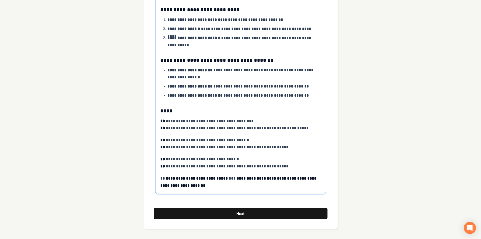
scroll to position [173, 0]
drag, startPoint x: 165, startPoint y: 177, endPoint x: 159, endPoint y: 177, distance: 6.1
click at [159, 177] on div "**********" at bounding box center [240, 57] width 169 height 271
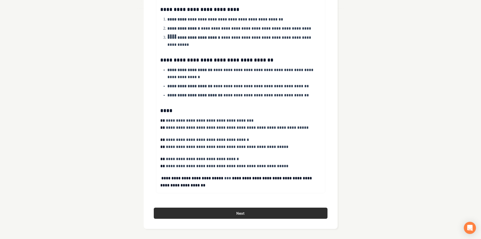
click at [173, 209] on button "Next" at bounding box center [241, 212] width 174 height 11
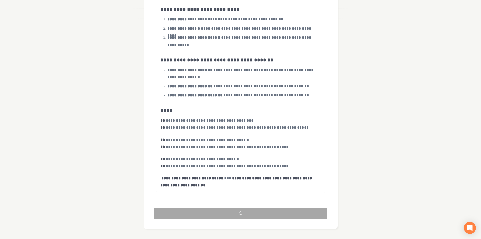
scroll to position [0, 0]
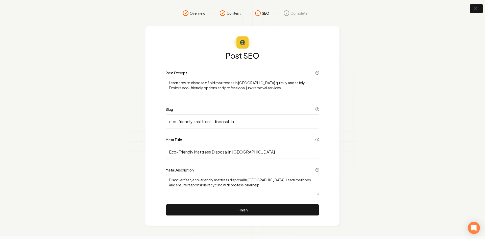
click at [173, 209] on button "Finish" at bounding box center [243, 209] width 154 height 11
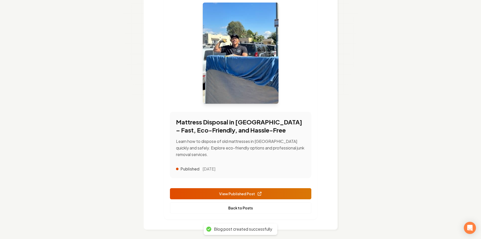
scroll to position [78, 0]
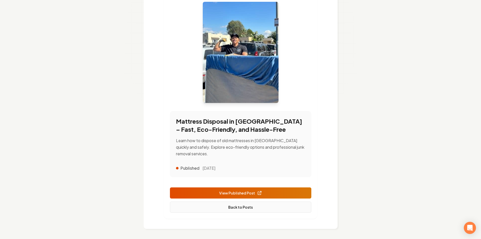
click at [208, 204] on link "Back to Posts" at bounding box center [240, 206] width 141 height 11
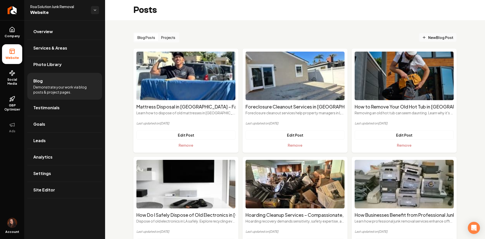
click at [423, 37] on span "New Blog Post" at bounding box center [437, 37] width 31 height 5
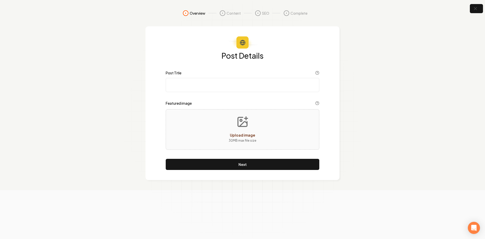
click at [200, 89] on input "Post Title" at bounding box center [243, 85] width 154 height 14
paste input "Estate & Moving Out Cleanout Services – Make Your Transition Smooth in Los Ange…"
type input "Estate & Moving Out Cleanout Services – Make Your Transition Smooth in Los Ange…"
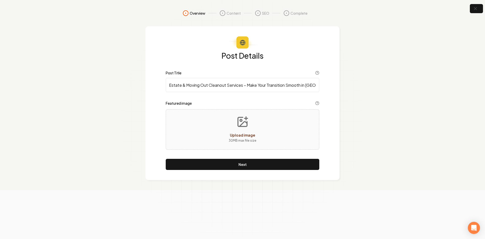
click at [213, 119] on div "Upload image 30 MB max file size" at bounding box center [243, 129] width 154 height 40
type input "**********"
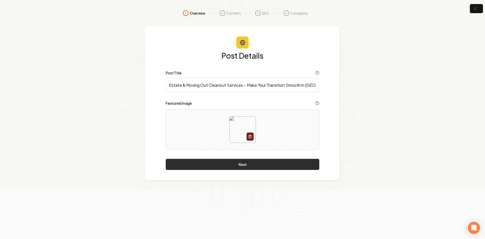
click at [214, 162] on button "Next" at bounding box center [243, 164] width 154 height 11
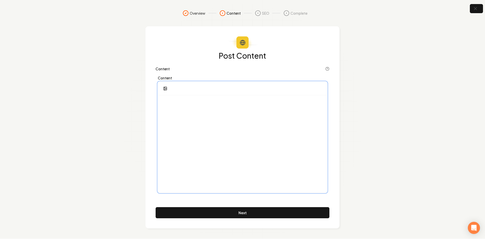
click at [207, 108] on div at bounding box center [242, 143] width 169 height 97
click at [227, 113] on div at bounding box center [242, 143] width 169 height 97
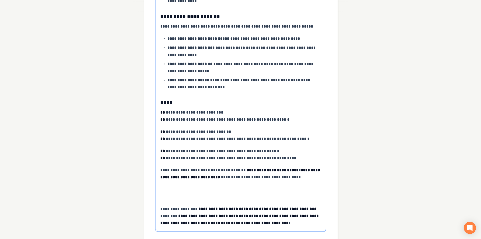
scroll to position [218, 0]
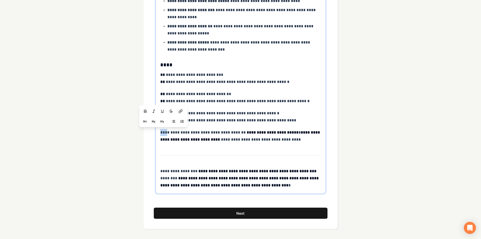
drag, startPoint x: 167, startPoint y: 132, endPoint x: 158, endPoint y: 131, distance: 9.4
click at [158, 131] on div "**********" at bounding box center [240, 34] width 169 height 315
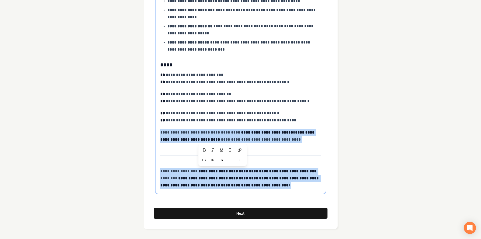
drag, startPoint x: 288, startPoint y: 187, endPoint x: 148, endPoint y: 149, distance: 144.7
click at [148, 149] on div "**********" at bounding box center [241, 18] width 194 height 420
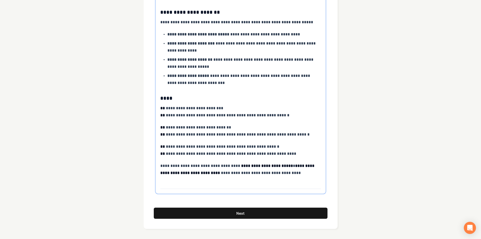
scroll to position [185, 0]
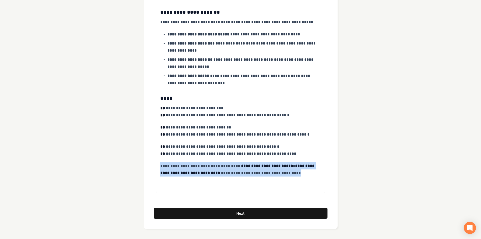
click at [210, 212] on button "Next" at bounding box center [241, 212] width 174 height 11
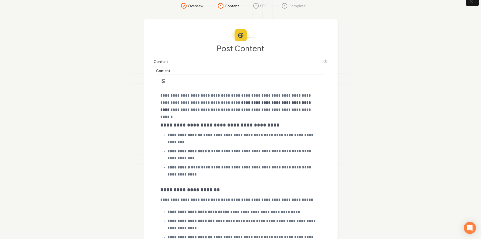
scroll to position [0, 0]
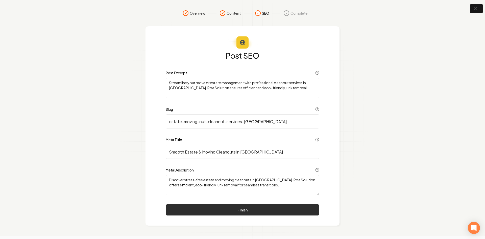
click at [212, 208] on button "Finish" at bounding box center [243, 209] width 154 height 11
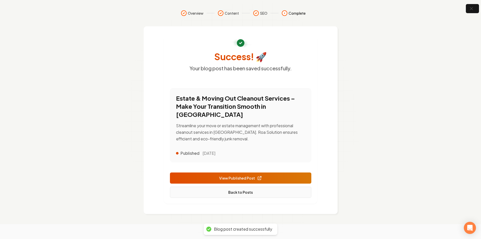
scroll to position [34, 0]
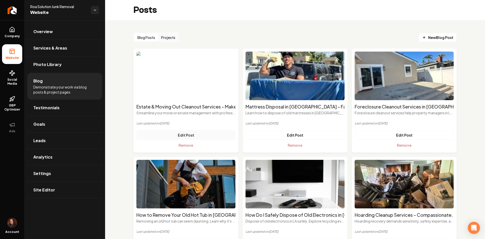
click at [207, 135] on link "Edit Post" at bounding box center [185, 134] width 99 height 9
click at [188, 134] on link "Edit Post" at bounding box center [185, 134] width 99 height 9
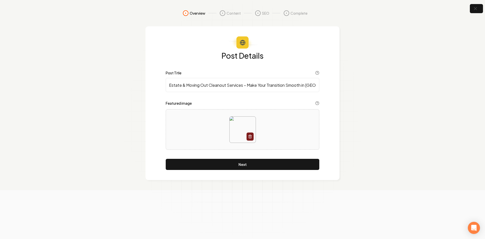
click at [204, 141] on div at bounding box center [242, 129] width 153 height 35
type input "**********"
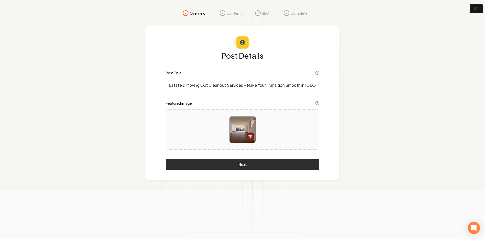
click at [187, 161] on button "Next" at bounding box center [243, 164] width 154 height 11
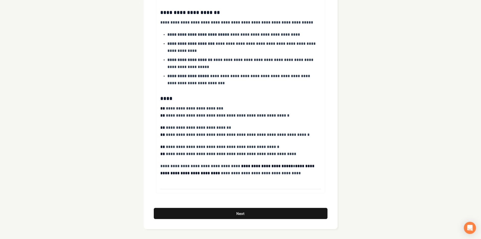
scroll to position [185, 0]
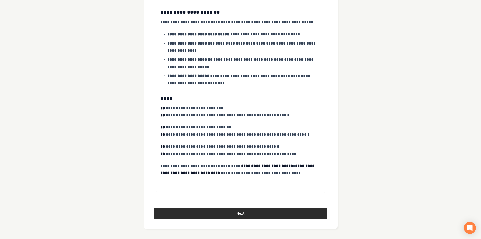
drag, startPoint x: 201, startPoint y: 204, endPoint x: 202, endPoint y: 210, distance: 5.8
click at [201, 204] on div "**********" at bounding box center [241, 43] width 174 height 352
click at [202, 210] on button "Next" at bounding box center [241, 212] width 174 height 11
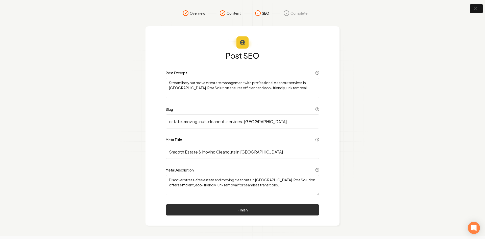
click at [202, 211] on button "Finish" at bounding box center [243, 209] width 154 height 11
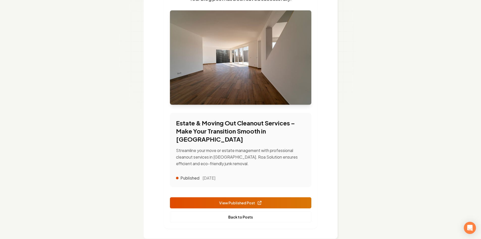
scroll to position [71, 0]
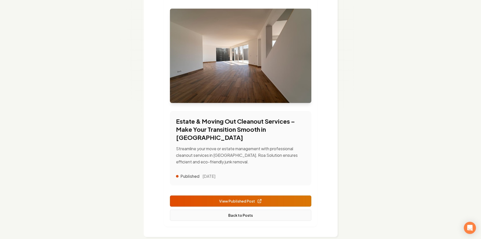
click at [242, 209] on link "Back to Posts" at bounding box center [240, 214] width 141 height 11
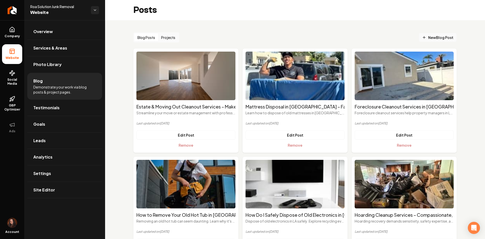
click at [426, 38] on span "New Blog Post" at bounding box center [437, 37] width 31 height 5
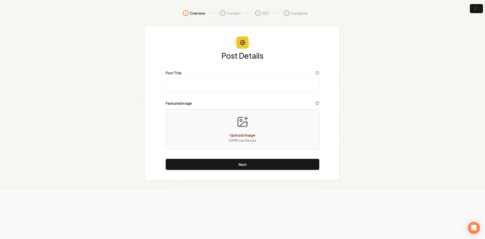
click at [188, 81] on input "Post Title" at bounding box center [243, 85] width 154 height 14
paste input "Same-Day Junk Removal in Los Angeles – How to Get Rid of Clutter Fast"
type input "Same-Day Junk Removal in Los Angeles – How to Get Rid of Clutter Fast"
click at [209, 137] on div "Upload image 30 MB max file size" at bounding box center [243, 129] width 154 height 40
type input "**********"
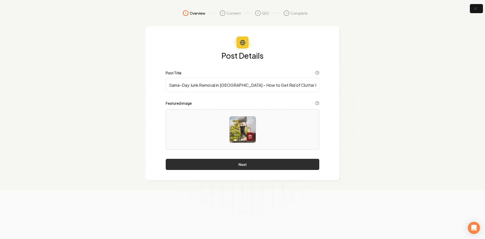
click at [223, 166] on button "Next" at bounding box center [243, 164] width 154 height 11
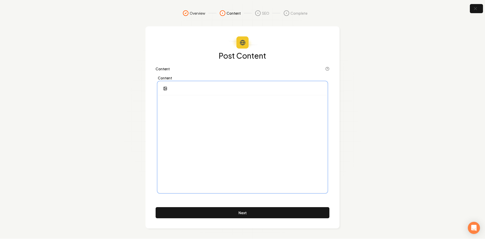
click at [214, 129] on div at bounding box center [242, 143] width 169 height 97
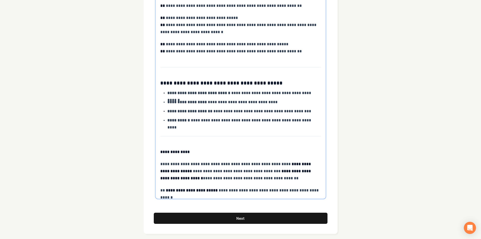
scroll to position [440, 0]
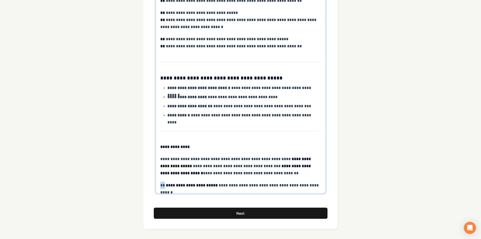
drag, startPoint x: 165, startPoint y: 187, endPoint x: 161, endPoint y: 187, distance: 4.0
click at [161, 187] on p "**********" at bounding box center [240, 185] width 161 height 7
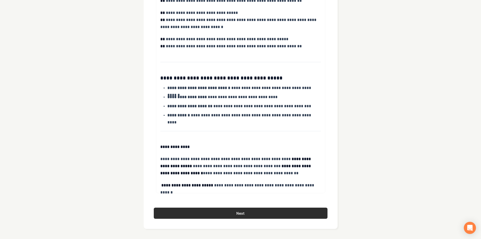
click at [192, 213] on button "Next" at bounding box center [241, 212] width 174 height 11
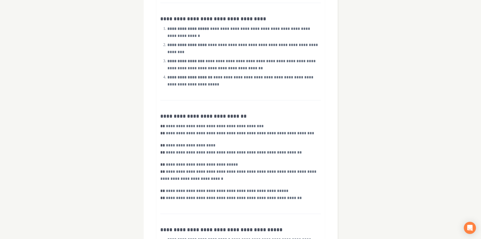
scroll to position [0, 0]
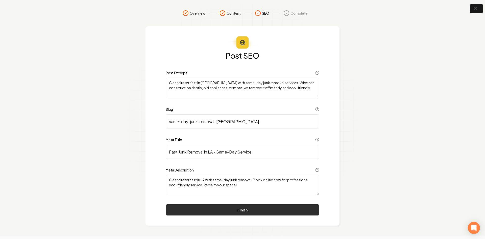
click at [236, 210] on button "Finish" at bounding box center [243, 209] width 154 height 11
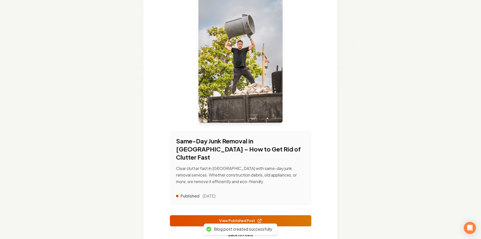
scroll to position [103, 0]
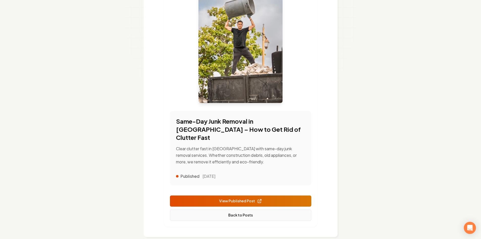
click at [241, 209] on link "Back to Posts" at bounding box center [240, 214] width 141 height 11
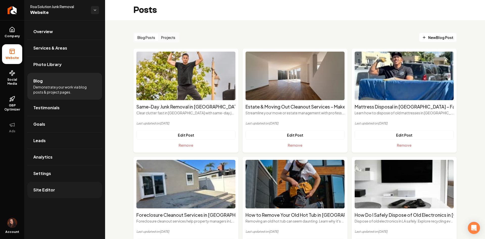
click at [76, 194] on link "Site Editor" at bounding box center [64, 190] width 75 height 16
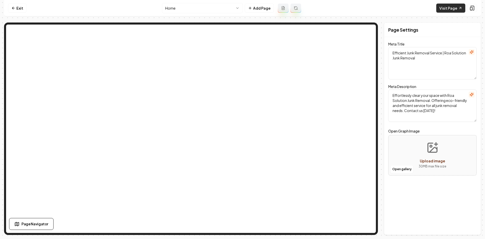
click at [447, 4] on link "Visit Page" at bounding box center [450, 8] width 29 height 9
click at [16, 8] on link "Exit" at bounding box center [17, 8] width 18 height 9
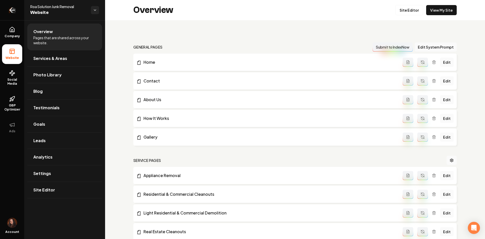
click at [18, 10] on link "Return to dashboard" at bounding box center [12, 10] width 24 height 20
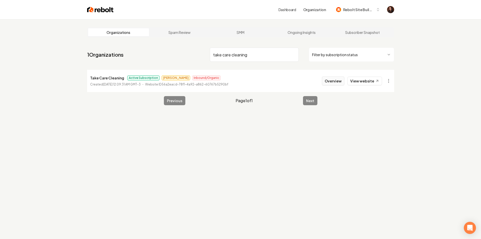
type input "take care cleaning"
click at [337, 80] on button "Overview" at bounding box center [333, 80] width 22 height 9
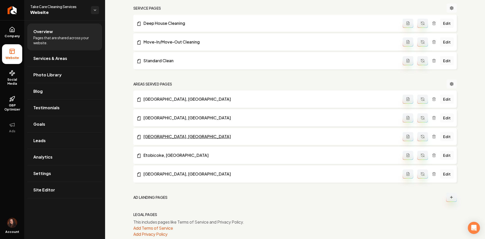
scroll to position [181, 0]
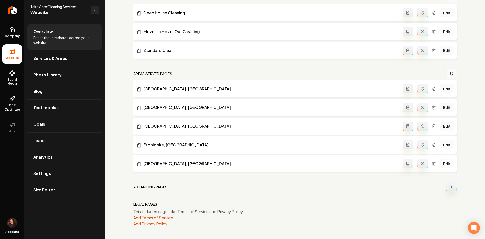
click at [446, 185] on button "Main content area" at bounding box center [451, 186] width 11 height 9
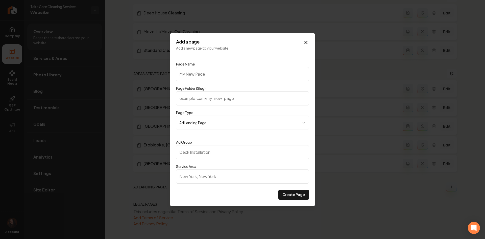
type input "H"
type input "h"
type input "Ho"
type input "ho"
type input "Hom"
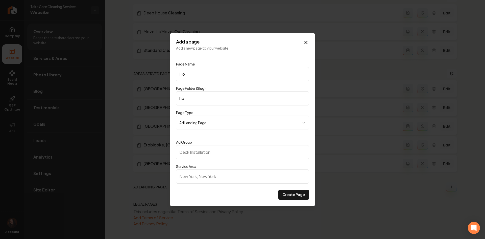
type input "hom"
type input "Home"
type input "home"
type input "Home C"
type input "home-c"
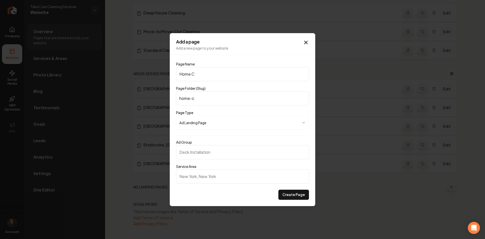
type input "Home Cl"
type input "home-cl"
type input "Home Cle"
type input "home-cle"
type input "Home Clea"
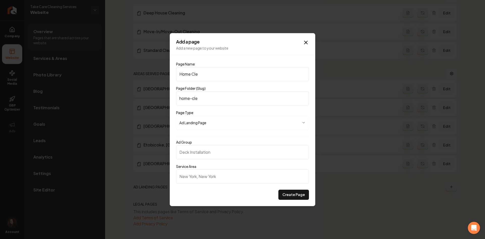
type input "home-clea"
type input "Home Clean"
type input "home-clean"
type input "Home Cleani"
type input "home-cleani"
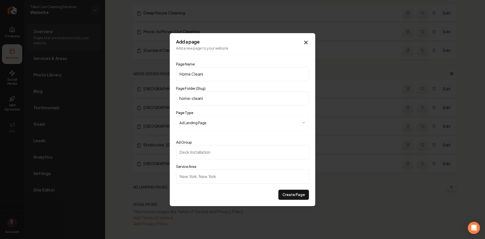
type input "Home Cleanin"
type input "home-cleanin"
type input "Home Cleaning"
type input "home-cleaning"
type input "Home Cleaning O"
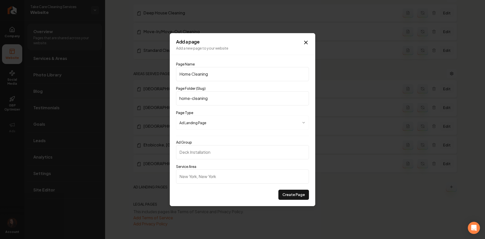
type input "home-cleaning-o"
type input "Home Cleaning ON"
type input "home-cleaning-on"
type input "Home Cleaning ON"
click at [202, 157] on input "Ad Group" at bounding box center [242, 152] width 133 height 14
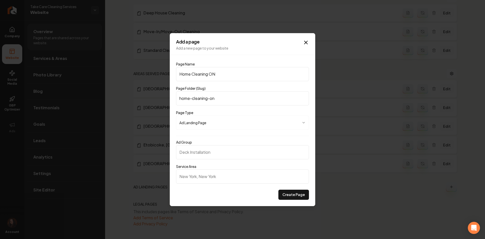
drag, startPoint x: 208, startPoint y: 75, endPoint x: 172, endPoint y: 77, distance: 36.1
click at [172, 77] on div "**********" at bounding box center [242, 119] width 145 height 173
click at [194, 152] on input "Ad Group" at bounding box center [242, 152] width 133 height 14
paste input "Home Cleaning"
type input "Home Cleaning"
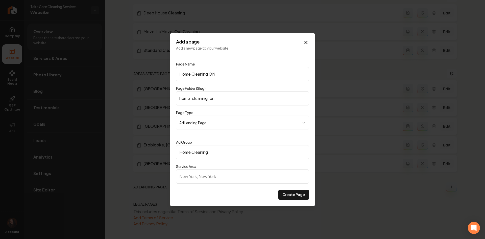
drag, startPoint x: 218, startPoint y: 72, endPoint x: 210, endPoint y: 71, distance: 7.8
click at [210, 71] on input "Home Cleaning ON" at bounding box center [242, 74] width 133 height 14
click at [197, 174] on input "Service Area" at bounding box center [242, 176] width 133 height 14
type input "t"
paste input "ON"
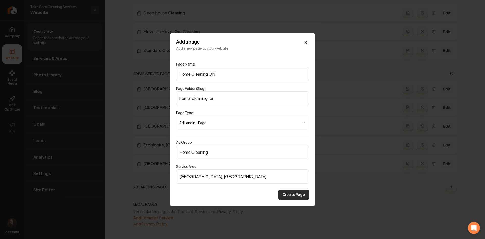
type input "Toronto, ON"
click at [306, 190] on button "Create Page" at bounding box center [293, 194] width 31 height 10
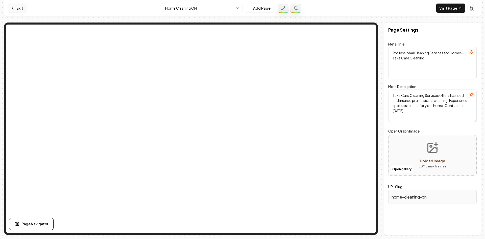
click at [19, 9] on link "Exit" at bounding box center [17, 8] width 18 height 9
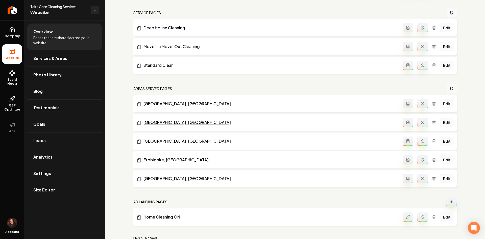
scroll to position [200, 0]
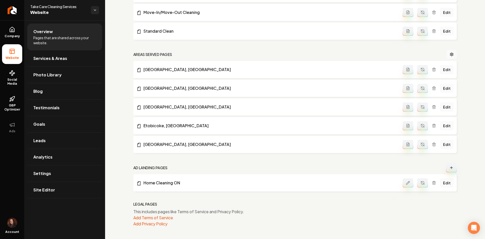
click at [420, 187] on button "Main content area" at bounding box center [422, 182] width 11 height 9
click at [440, 183] on link "Edit" at bounding box center [447, 182] width 14 height 9
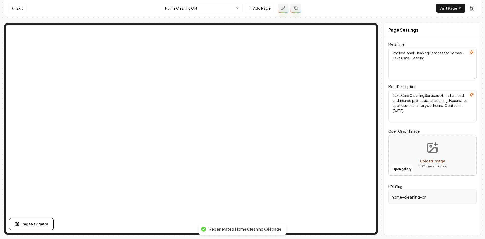
type textarea "Home Cleaning in Toronto | Take Care Cleaning Services"
type textarea "Experience Toronto's top-rated home cleaning services with Take Care Cleaning. …"
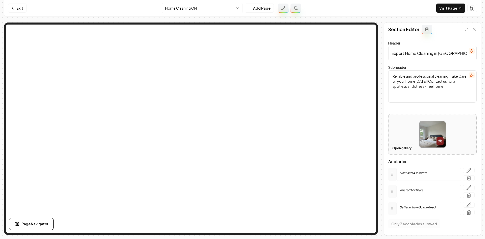
click at [406, 146] on button "Open gallery" at bounding box center [401, 148] width 23 height 8
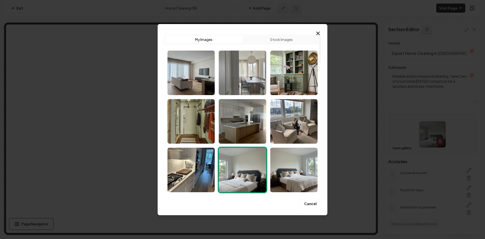
click at [252, 65] on img "Select image image_6881d1225c7cd75eb867f392.jpeg" at bounding box center [242, 73] width 47 height 44
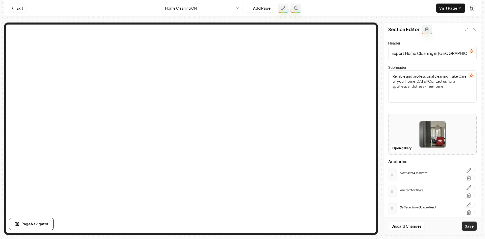
click at [470, 226] on button "Save" at bounding box center [469, 225] width 15 height 9
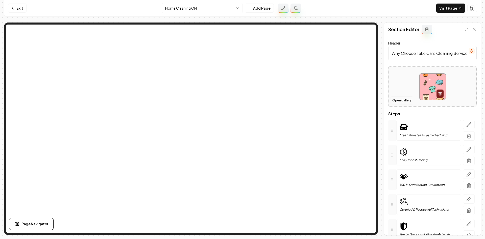
click at [406, 99] on button "Open gallery" at bounding box center [401, 100] width 23 height 8
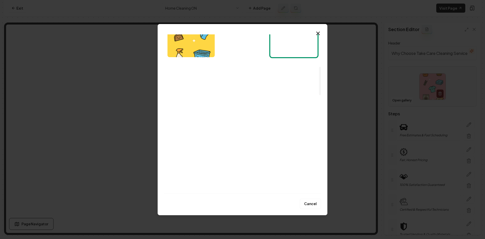
scroll to position [202, 0]
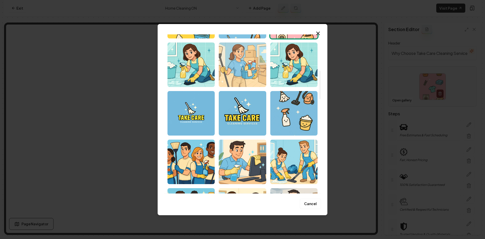
click at [241, 53] on img "Select image image_684a4105b13a10253739634a.png" at bounding box center [242, 64] width 47 height 44
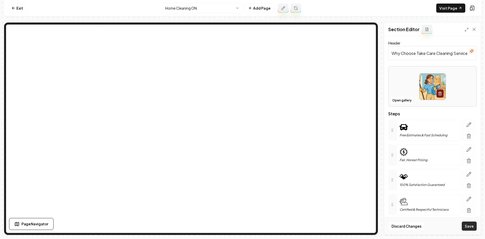
click at [472, 227] on button "Save" at bounding box center [469, 225] width 15 height 9
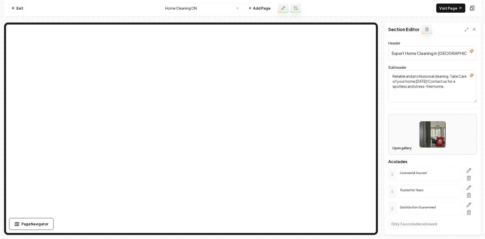
click at [393, 147] on button "Open gallery" at bounding box center [401, 148] width 23 height 8
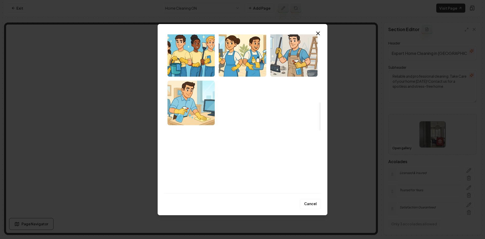
scroll to position [379, 0]
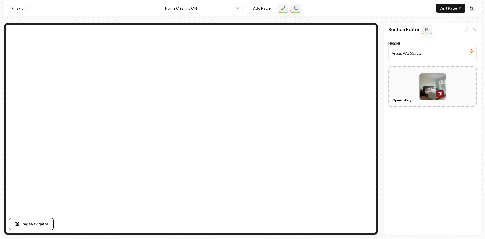
click at [399, 95] on div at bounding box center [432, 86] width 88 height 35
click at [401, 97] on button "Open gallery" at bounding box center [401, 100] width 23 height 8
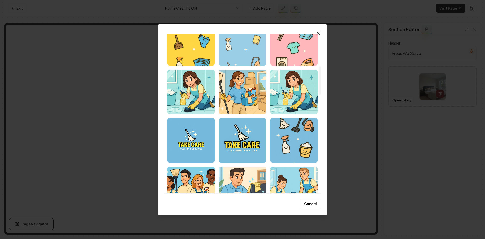
scroll to position [177, 0]
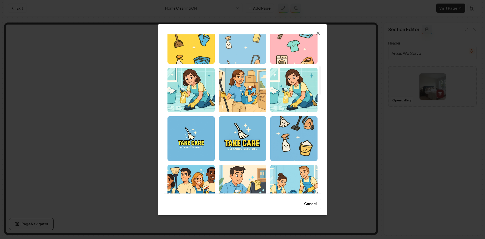
click at [260, 42] on img "Select image image_68793a295c7cd75eb8266b56.png" at bounding box center [242, 41] width 47 height 44
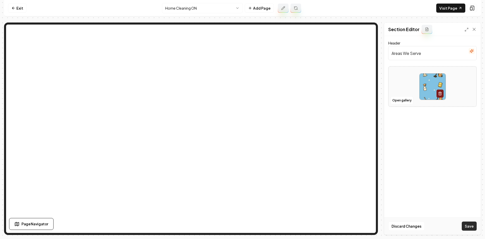
click at [469, 223] on button "Save" at bounding box center [469, 225] width 15 height 9
click at [406, 101] on button "Open gallery" at bounding box center [401, 100] width 23 height 8
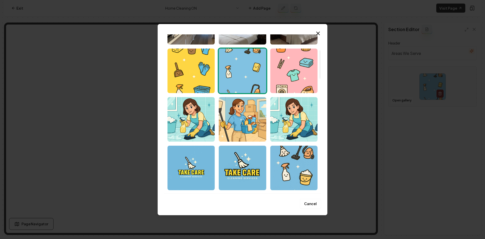
scroll to position [152, 0]
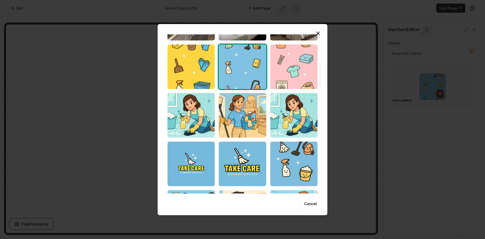
click at [314, 56] on img "Select image image_68793a295c7cd75eb8266b0d.png" at bounding box center [293, 66] width 47 height 44
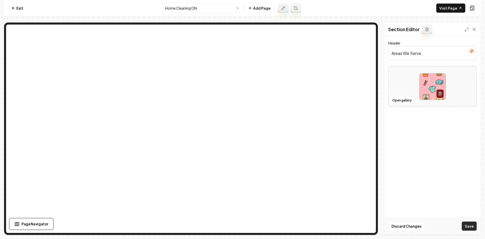
click at [472, 226] on button "Save" at bounding box center [469, 225] width 15 height 9
click at [404, 99] on button "Open gallery" at bounding box center [401, 100] width 23 height 8
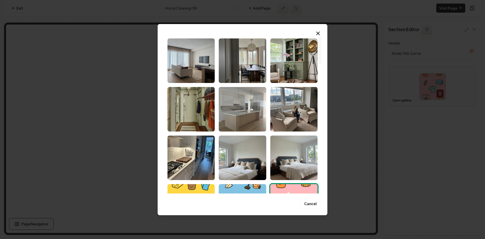
scroll to position [51, 0]
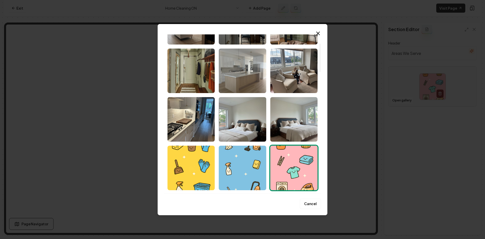
click at [260, 106] on img "Select image image_6881d1225c7cd75eb867ef9c.jpeg" at bounding box center [242, 119] width 47 height 44
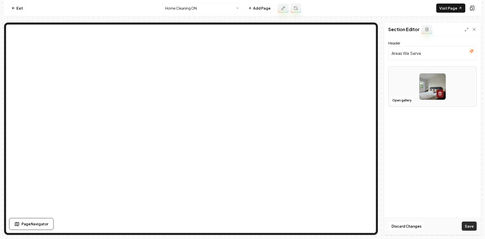
click at [464, 227] on button "Save" at bounding box center [469, 225] width 15 height 9
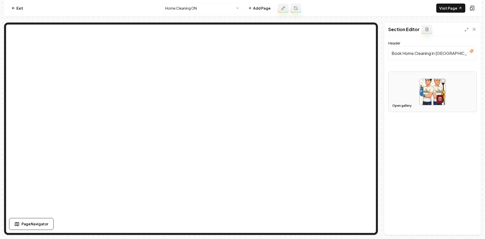
click at [407, 105] on button "Open gallery" at bounding box center [401, 106] width 23 height 8
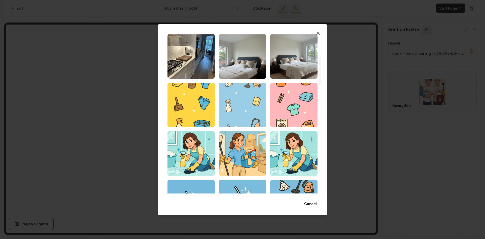
scroll to position [126, 0]
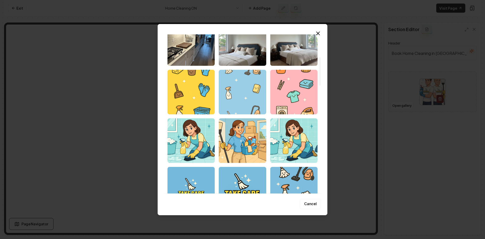
click at [256, 95] on img "Select image image_68793a295c7cd75eb8266b56.png" at bounding box center [242, 92] width 47 height 44
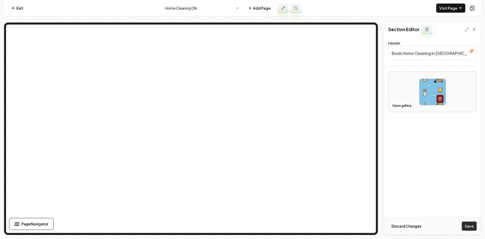
click at [464, 224] on button "Save" at bounding box center [469, 225] width 15 height 9
click at [399, 106] on button "Open gallery" at bounding box center [401, 106] width 23 height 8
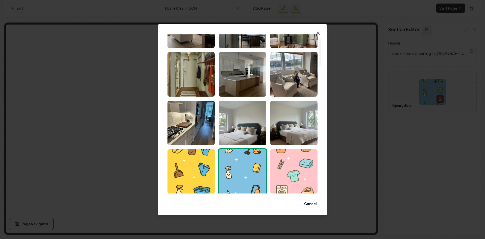
scroll to position [76, 0]
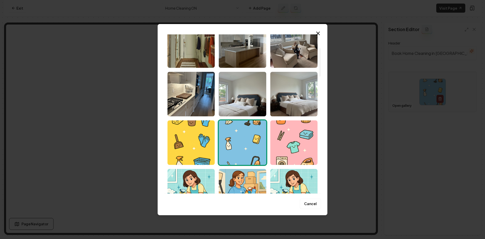
click at [287, 148] on img "Select image image_68793a295c7cd75eb8266b0d.png" at bounding box center [293, 142] width 47 height 44
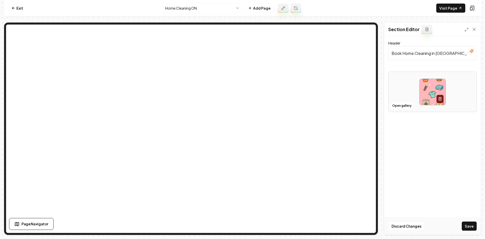
click at [468, 231] on div "Discard Changes Save" at bounding box center [432, 225] width 96 height 17
click at [468, 227] on button "Save" at bounding box center [469, 225] width 15 height 9
click at [448, 7] on link "Visit Page" at bounding box center [450, 8] width 29 height 9
click at [18, 15] on nav "Exit Home Cleaning ON Add Page Visit Page" at bounding box center [242, 8] width 477 height 16
click at [16, 6] on link "Exit" at bounding box center [17, 8] width 18 height 9
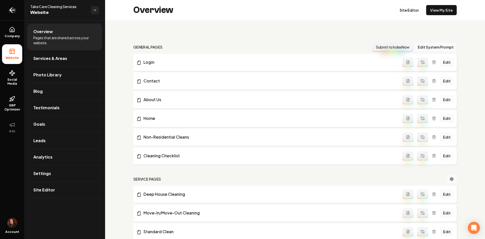
click at [16, 6] on icon "Return to dashboard" at bounding box center [12, 10] width 8 height 8
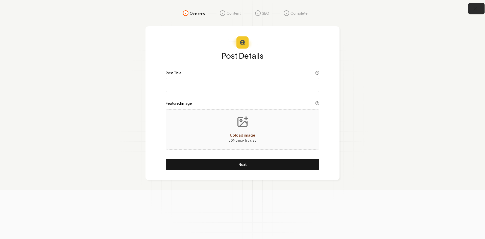
click at [479, 7] on button "button" at bounding box center [476, 8] width 16 height 11
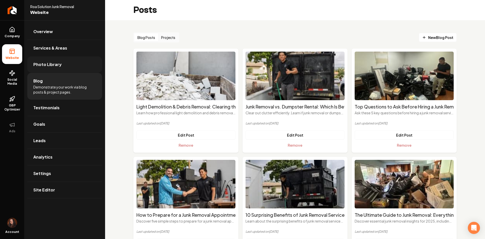
click at [61, 67] on link "Photo Library" at bounding box center [64, 64] width 75 height 16
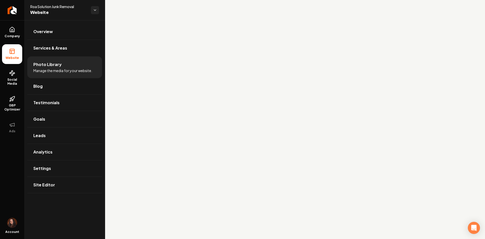
scroll to position [1506, 0]
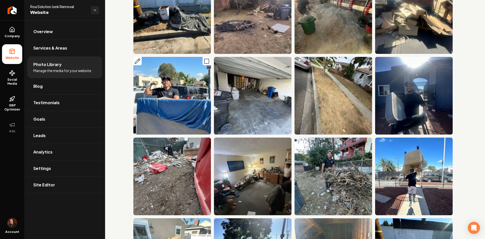
click at [171, 75] on img "Main content area" at bounding box center [172, 96] width 78 height 78
click at [136, 58] on icon "Main content area" at bounding box center [137, 61] width 6 height 6
click at [204, 59] on rect "Main content area" at bounding box center [206, 61] width 5 height 5
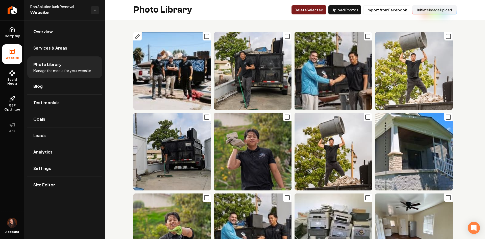
scroll to position [0, 0]
click at [14, 33] on link "Company" at bounding box center [12, 32] width 20 height 20
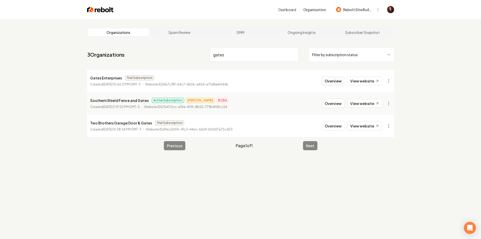
type input "gates"
click at [332, 80] on button "Overview" at bounding box center [333, 80] width 22 height 9
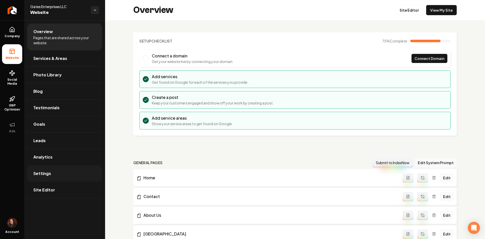
click at [71, 171] on link "Settings" at bounding box center [64, 173] width 75 height 16
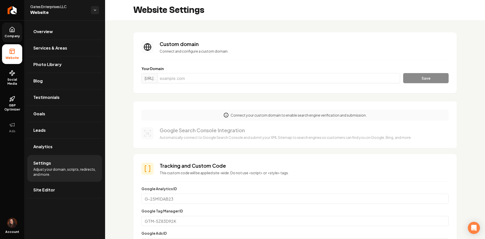
click at [15, 29] on icon at bounding box center [12, 30] width 6 height 6
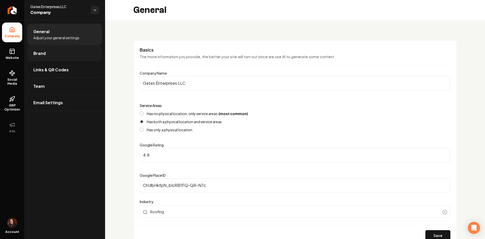
click at [48, 54] on link "Brand" at bounding box center [64, 53] width 75 height 16
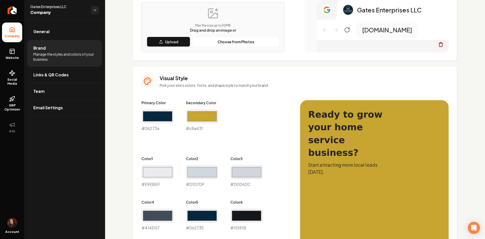
scroll to position [158, 0]
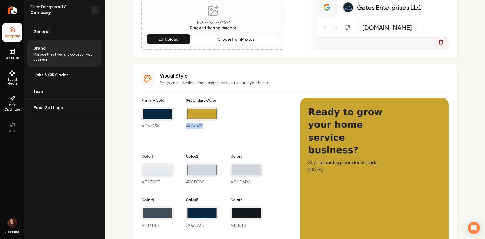
drag, startPoint x: 196, startPoint y: 125, endPoint x: 185, endPoint y: 126, distance: 10.9
click at [185, 126] on div "Primary Color #06273e #06273e Secondary Color #c8a431 #c8a431 Color 1 #e9ebef #…" at bounding box center [215, 184] width 148 height 174
copy div "#c8a431"
click at [16, 49] on link "Website" at bounding box center [12, 54] width 20 height 20
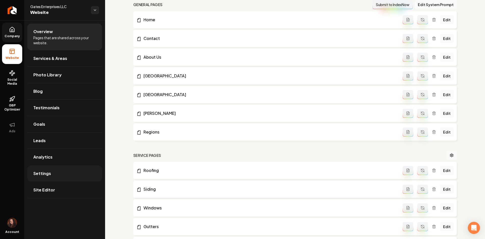
click at [64, 177] on link "Settings" at bounding box center [64, 173] width 75 height 16
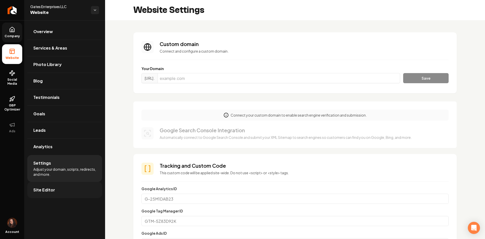
click at [46, 195] on link "Site Editor" at bounding box center [64, 190] width 75 height 16
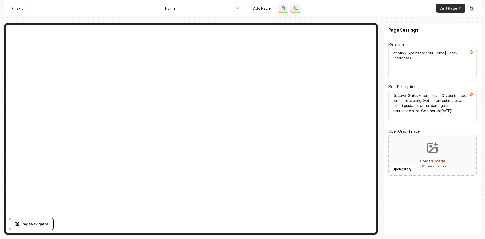
click at [446, 8] on link "Visit Page" at bounding box center [450, 8] width 29 height 9
click at [26, 11] on link "Exit" at bounding box center [17, 8] width 18 height 9
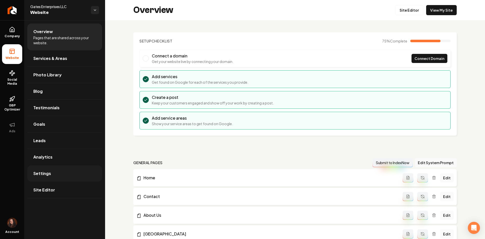
click at [63, 179] on link "Settings" at bounding box center [64, 173] width 75 height 16
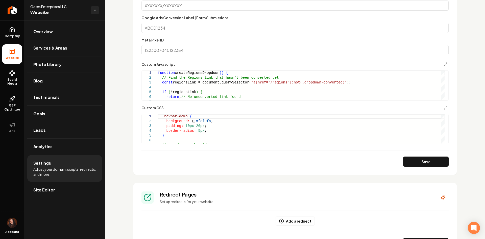
scroll to position [278, 0]
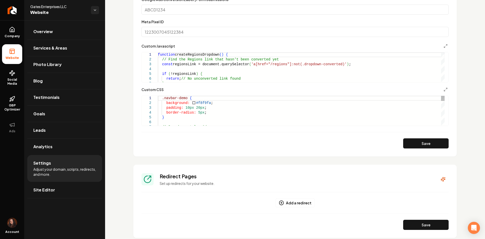
click at [162, 97] on div ".navbar-demo { background: #f8f9fa ; padding: 10px 20px ; border-radius: 5px ; …" at bounding box center [301, 240] width 287 height 288
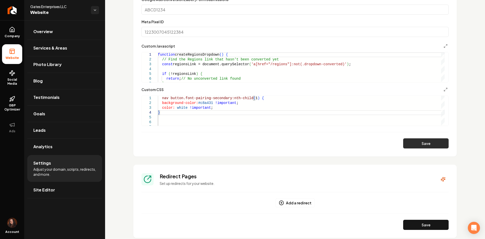
click at [404, 146] on button "Save" at bounding box center [425, 143] width 45 height 10
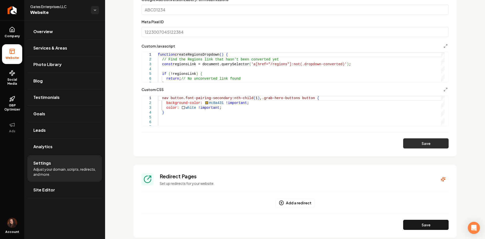
click at [411, 143] on button "Save" at bounding box center [425, 143] width 45 height 10
type textarea "**********"
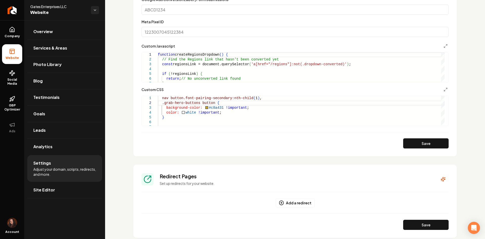
drag, startPoint x: 16, startPoint y: 30, endPoint x: 23, endPoint y: 32, distance: 7.7
click at [16, 30] on link "Company" at bounding box center [12, 32] width 20 height 20
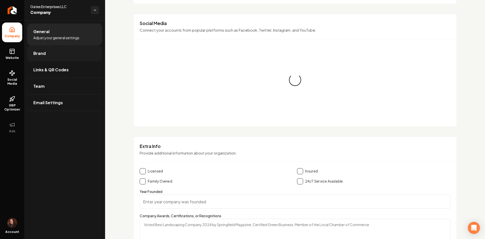
click at [44, 53] on span "Brand" at bounding box center [39, 53] width 12 height 6
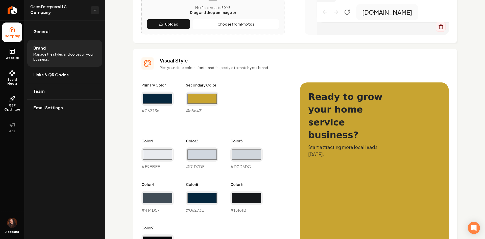
scroll to position [168, 0]
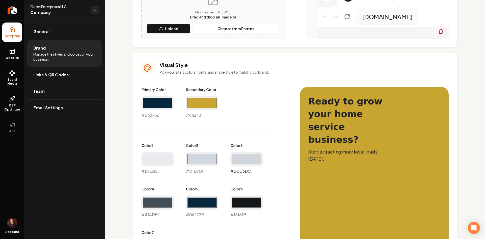
click at [246, 161] on input "#d0d6dc" at bounding box center [246, 159] width 32 height 14
type input "#c8a431"
click at [167, 199] on input "#414d57" at bounding box center [157, 202] width 32 height 14
type input "#c8a431"
click at [220, 139] on div "Primary Color #06273e #06273e Secondary Color #c8a431 #c8a431 Color 1 #e9ebef #…" at bounding box center [215, 174] width 148 height 174
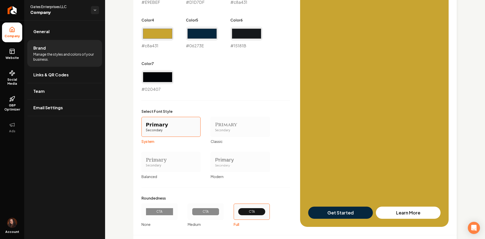
scroll to position [365, 0]
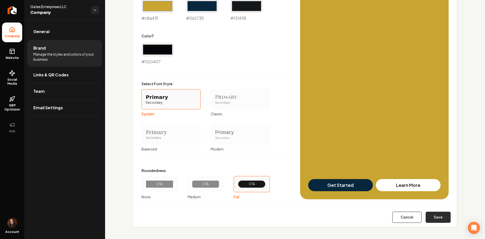
click at [444, 217] on button "Save" at bounding box center [438, 216] width 25 height 11
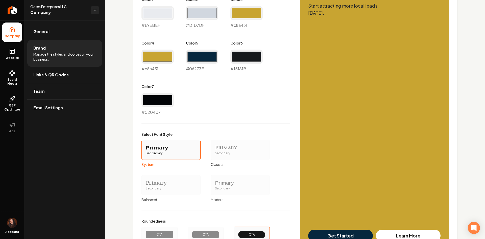
type input "#e9ebef"
type input "#d1d7df"
type input "#06273e"
type input "#15181b"
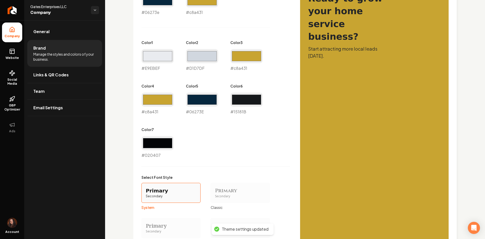
scroll to position [264, 0]
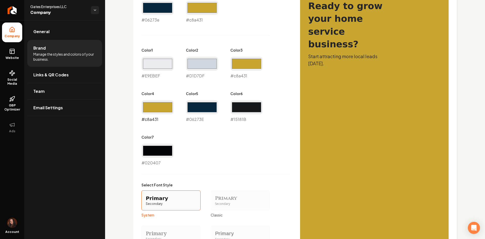
click at [159, 111] on input "#c8a431" at bounding box center [157, 107] width 32 height 14
type input "#06273e"
click at [209, 64] on input "#d1d7df" at bounding box center [202, 64] width 32 height 14
type input "#c8a431"
click at [162, 66] on input "#e9ebef" at bounding box center [157, 64] width 32 height 14
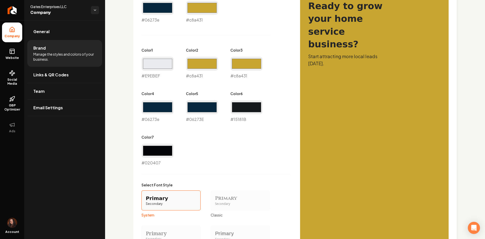
click at [255, 164] on div "Primary Color #06273e #06273e Secondary Color #c8a431 #c8a431 Color 1 #e9ebef #…" at bounding box center [215, 79] width 148 height 174
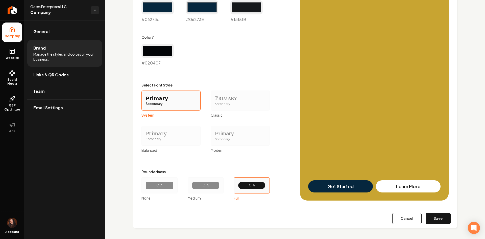
scroll to position [365, 0]
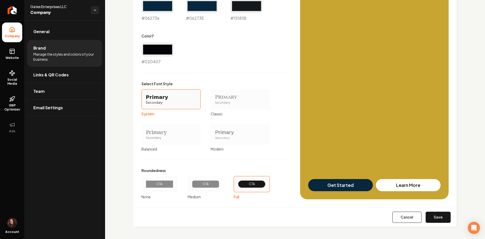
click at [430, 223] on div "Cancel Save" at bounding box center [294, 216] width 323 height 19
click at [432, 219] on button "Save" at bounding box center [438, 216] width 25 height 11
type input "#06273e"
type input "#15181b"
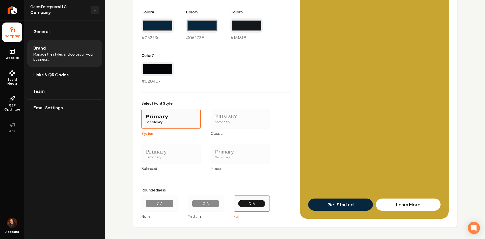
scroll to position [345, 0]
click at [6, 44] on ul "Company Website Social Media GBP Optimizer Ads" at bounding box center [12, 79] width 24 height 119
drag, startPoint x: 9, startPoint y: 49, endPoint x: 13, endPoint y: 56, distance: 7.8
click at [9, 50] on link "Website" at bounding box center [12, 54] width 20 height 20
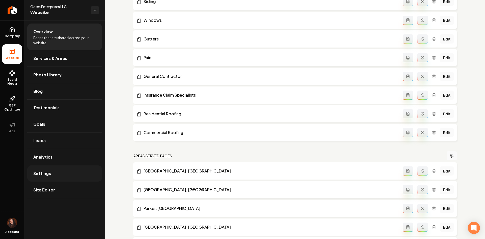
click at [52, 172] on link "Settings" at bounding box center [64, 173] width 75 height 16
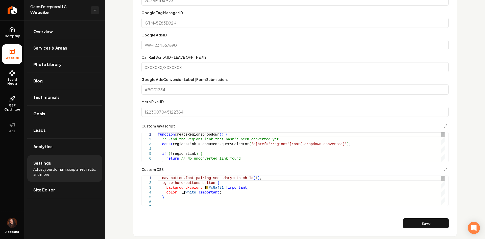
scroll to position [227, 0]
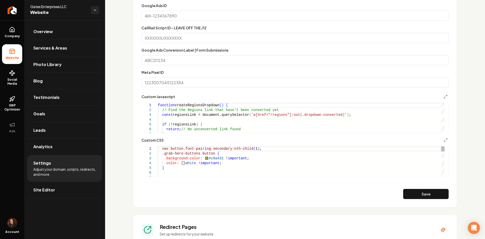
drag, startPoint x: 211, startPoint y: 155, endPoint x: 250, endPoint y: 155, distance: 39.4
click at [430, 196] on button "Save" at bounding box center [425, 194] width 45 height 10
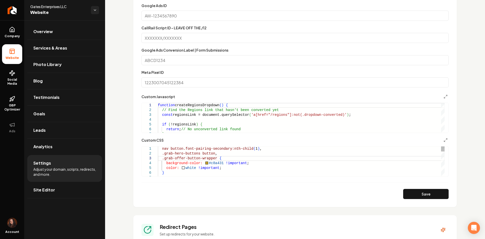
scroll to position [5, 0]
drag, startPoint x: 197, startPoint y: 159, endPoint x: 220, endPoint y: 157, distance: 23.6
drag, startPoint x: 212, startPoint y: 158, endPoint x: 197, endPoint y: 160, distance: 15.3
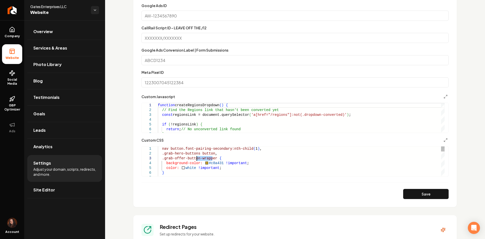
type textarea "**********"
click at [429, 191] on button "Save" at bounding box center [425, 194] width 45 height 10
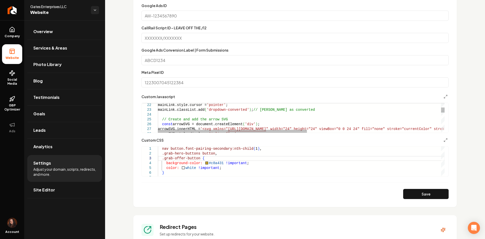
type textarea "**********"
type textarea "*"
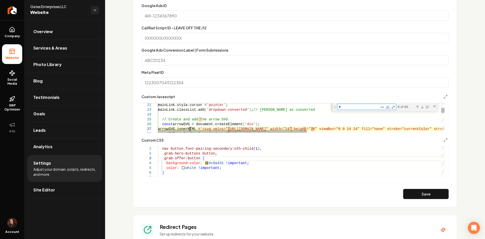
type textarea "**********"
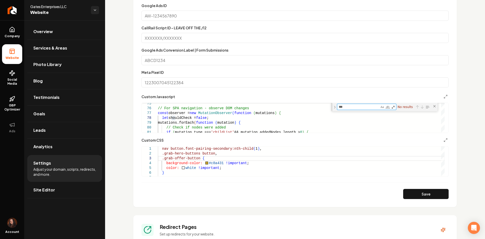
type textarea "**"
type textarea "**********"
type textarea "*"
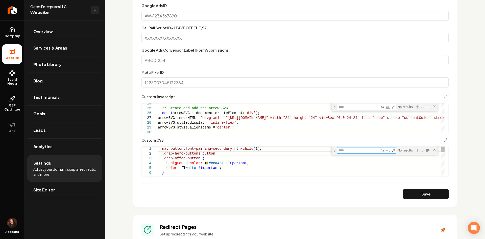
type textarea "*"
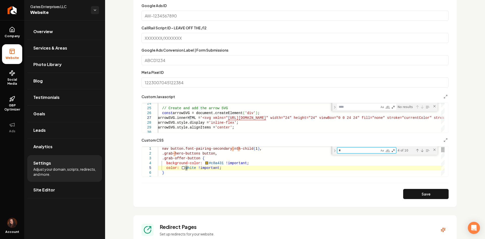
type textarea "**********"
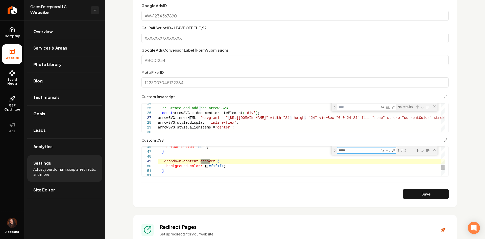
type textarea "*****"
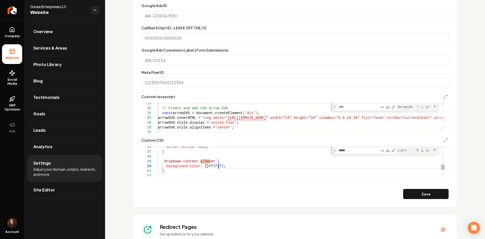
scroll to position [5, 0]
drag, startPoint x: 218, startPoint y: 166, endPoint x: 203, endPoint y: 164, distance: 15.5
click at [203, 164] on div "border-bottom: none ; } .dropdown-content a:hover { background-color: #f1f1f1 ;…" at bounding box center [301, 89] width 287 height 339
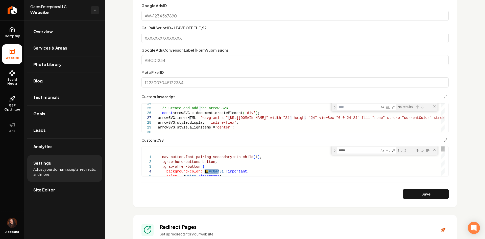
drag, startPoint x: 219, startPoint y: 171, endPoint x: 204, endPoint y: 171, distance: 14.6
click at [349, 149] on textarea "*****" at bounding box center [358, 150] width 42 height 6
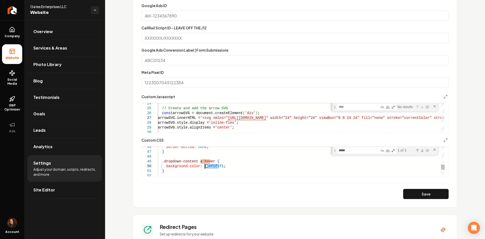
drag, startPoint x: 219, startPoint y: 165, endPoint x: 204, endPoint y: 167, distance: 14.8
click at [204, 167] on div "border-bottom: none ; } .dropdown-content a:hover { background-color: #f1f1f1 ;…" at bounding box center [301, 89] width 287 height 339
click at [412, 193] on button "Save" at bounding box center [425, 194] width 45 height 10
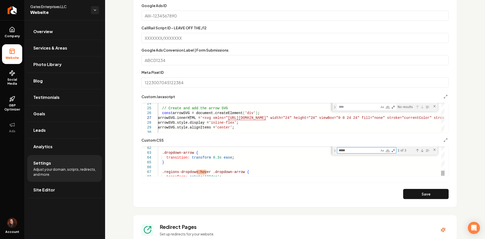
drag, startPoint x: 340, startPoint y: 151, endPoint x: 329, endPoint y: 150, distance: 11.2
click at [330, 149] on div "**********" at bounding box center [293, 161] width 303 height 30
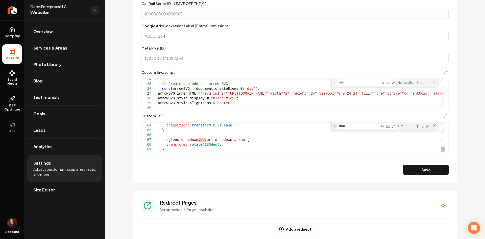
scroll to position [253, 0]
type textarea "**********"
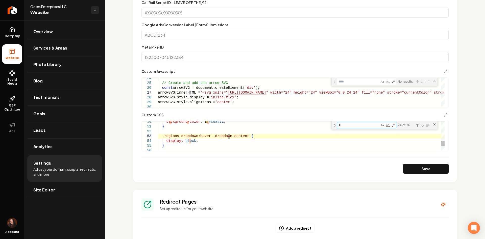
type textarea "**"
type textarea "**********"
type textarea "****"
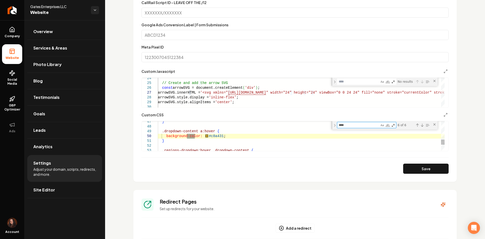
type textarea "**********"
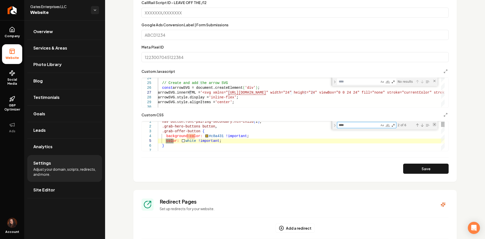
type textarea "****"
click at [435, 124] on div "Close (Escape)" at bounding box center [434, 124] width 4 height 4
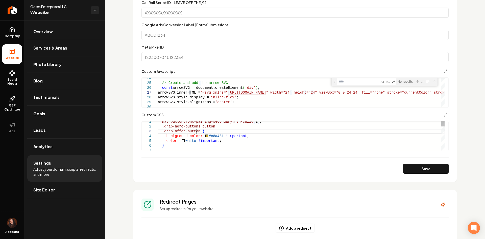
click at [416, 161] on form "Google Analytics ID Google Tag Manager ID Google Ads ID CallRail Script ID - LE…" at bounding box center [294, 53] width 307 height 241
click at [416, 166] on button "Save" at bounding box center [425, 168] width 45 height 10
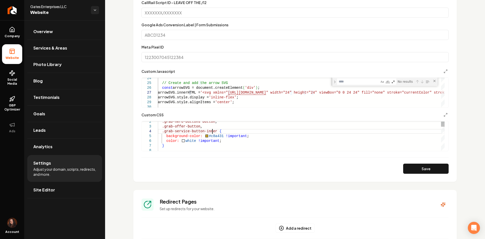
click at [411, 171] on button "Save" at bounding box center [425, 168] width 45 height 10
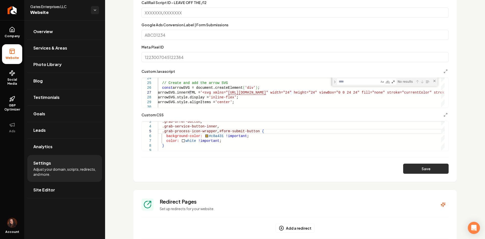
click at [426, 166] on button "Save" at bounding box center [425, 168] width 45 height 10
click at [422, 168] on button "Save" at bounding box center [425, 168] width 45 height 10
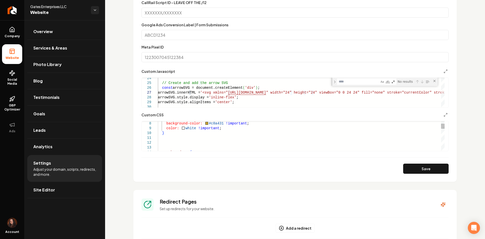
drag, startPoint x: 244, startPoint y: 124, endPoint x: 187, endPoint y: 125, distance: 57.1
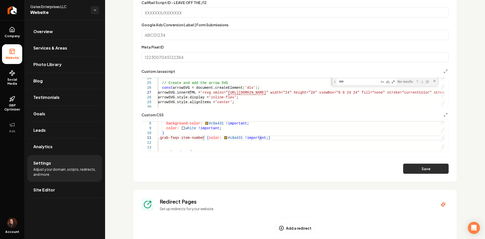
click at [430, 166] on button "Save" at bounding box center [425, 168] width 45 height 10
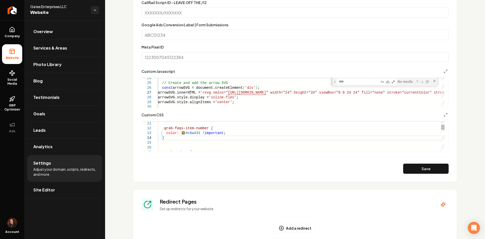
drag, startPoint x: 218, startPoint y: 134, endPoint x: 199, endPoint y: 134, distance: 19.7
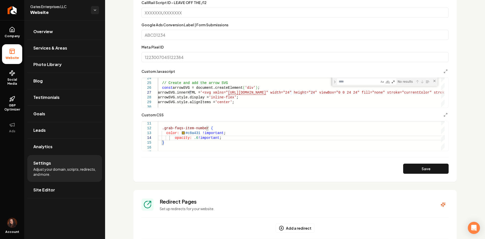
click at [430, 171] on button "Save" at bounding box center [425, 168] width 45 height 10
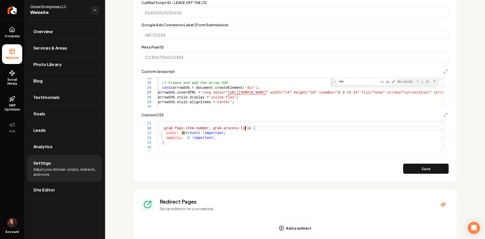
click at [440, 171] on button "Save" at bounding box center [425, 168] width 45 height 10
click at [418, 167] on button "Save" at bounding box center [425, 168] width 45 height 10
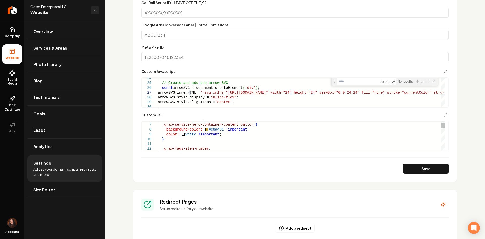
click at [422, 167] on button "Save" at bounding box center [425, 168] width 45 height 10
type textarea "**********"
click at [72, 191] on link "Site Editor" at bounding box center [64, 190] width 75 height 16
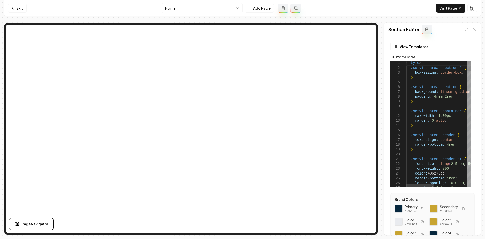
type textarea "**********"
type textarea "*"
type textarea "**********"
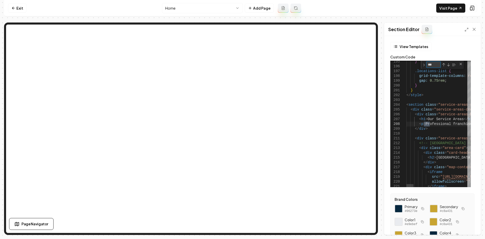
type textarea "***"
drag, startPoint x: 424, startPoint y: 123, endPoint x: 459, endPoint y: 124, distance: 35.4
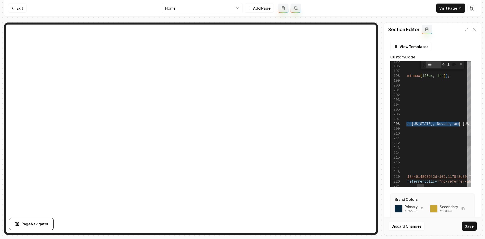
drag, startPoint x: 423, startPoint y: 123, endPoint x: 459, endPoint y: 126, distance: 35.2
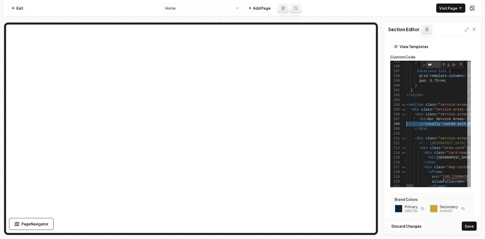
drag, startPoint x: 446, startPoint y: 126, endPoint x: 398, endPoint y: 122, distance: 47.8
click at [471, 224] on button "Save" at bounding box center [469, 225] width 15 height 9
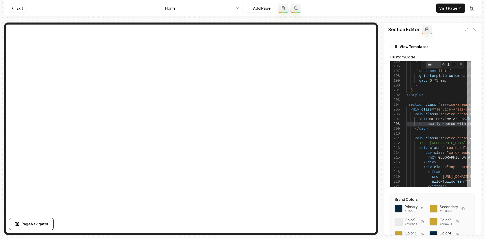
click at [468, 28] on div at bounding box center [470, 29] width 12 height 5
click at [466, 28] on icon at bounding box center [466, 30] width 4 height 4
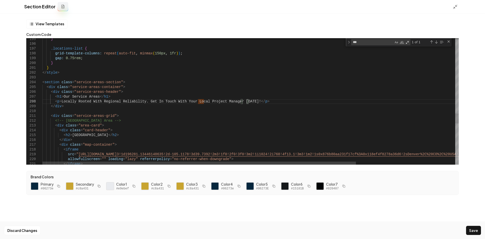
scroll to position [34, 200]
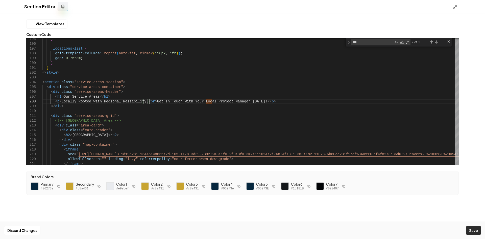
type textarea "**********"
click at [474, 232] on button "Save" at bounding box center [473, 230] width 15 height 9
click at [456, 6] on line at bounding box center [457, 6] width 2 height 2
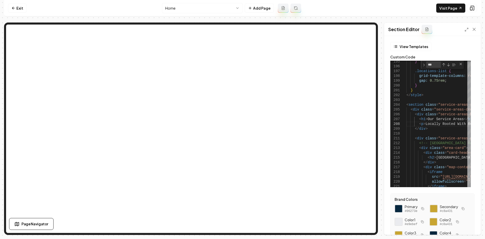
click at [172, 7] on html "Computer Required This feature is only available on a computer. Please switch t…" at bounding box center [242, 119] width 485 height 239
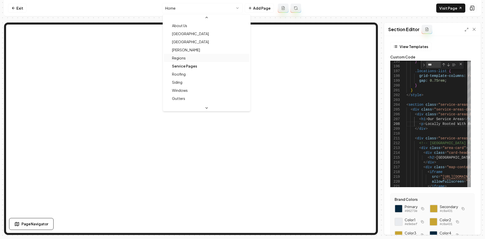
scroll to position [25, 0]
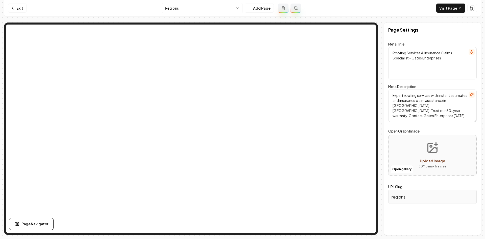
click at [192, 12] on html "Computer Required This feature is only available on a computer. Please switch t…" at bounding box center [242, 119] width 485 height 239
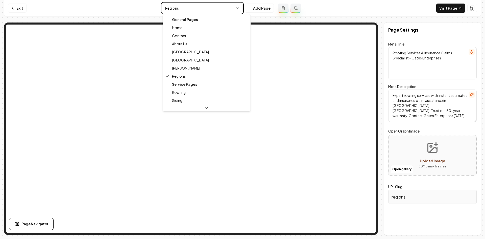
type textarea "Roofing Experts for Your Home | Gates Enterprises LLC"
type textarea "Discover Gates Enterprises LLC, your trusted partner in roofing. Get instant es…"
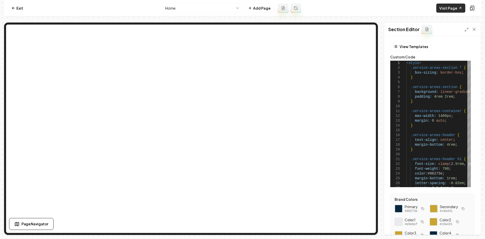
click at [453, 9] on link "Visit Page" at bounding box center [450, 8] width 29 height 9
click at [206, 13] on nav "Exit Home Add Page Visit Page" at bounding box center [242, 8] width 477 height 16
click at [206, 12] on html "Computer Required This feature is only available on a computer. Please switch t…" at bounding box center [242, 119] width 485 height 239
type textarea "**********"
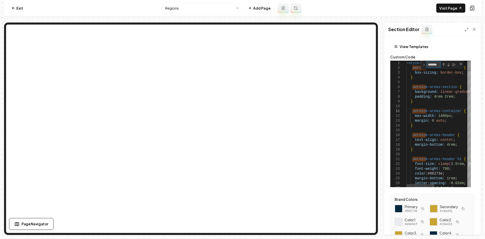
type textarea "*"
type textarea "**********"
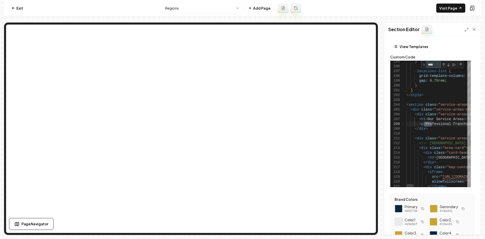
type textarea "****"
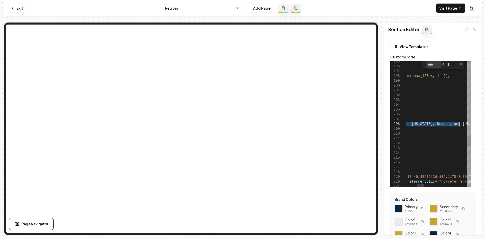
drag, startPoint x: 423, startPoint y: 124, endPoint x: 459, endPoint y: 125, distance: 35.6
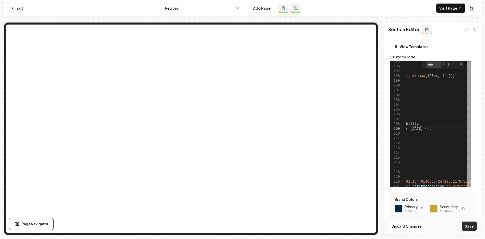
click at [468, 223] on button "Save" at bounding box center [469, 225] width 15 height 9
type textarea "**********"
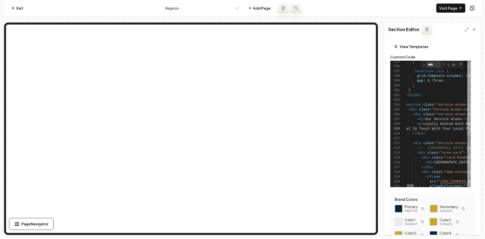
click at [412, 185] on div at bounding box center [410, 185] width 7 height 3
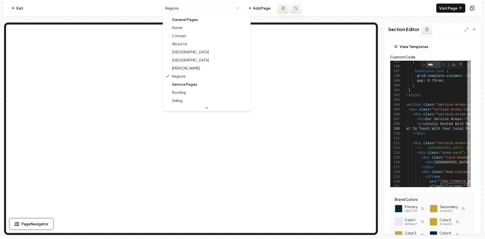
click at [198, 6] on html "Computer Required This feature is only available on a computer. Please switch t…" at bounding box center [242, 119] width 485 height 239
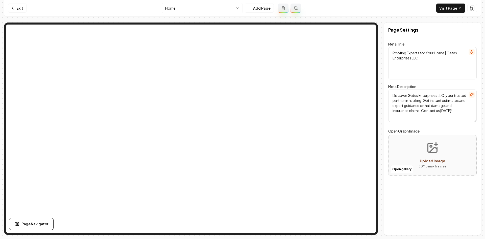
click at [189, 5] on html "Computer Required This feature is only available on a computer. Please switch t…" at bounding box center [242, 119] width 485 height 239
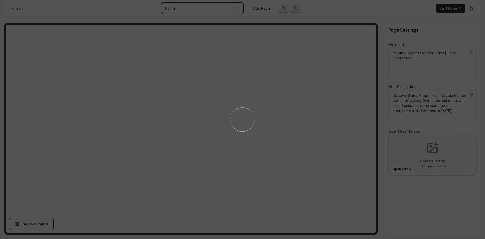
type textarea "Roofing Services & Insurance Claims Specialist - Gates Enterprises"
type textarea "Expert roofing services with instant estimates and insurance claim assistance i…"
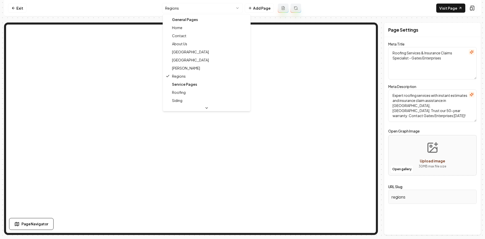
click at [167, 12] on html "Computer Required This feature is only available on a computer. Please switch t…" at bounding box center [242, 119] width 485 height 239
type textarea "Roofing Experts for Your Home | Gates Enterprises LLC"
type textarea "Discover Gates Enterprises LLC, your trusted partner in roofing. Get instant es…"
